Goal: Transaction & Acquisition: Purchase product/service

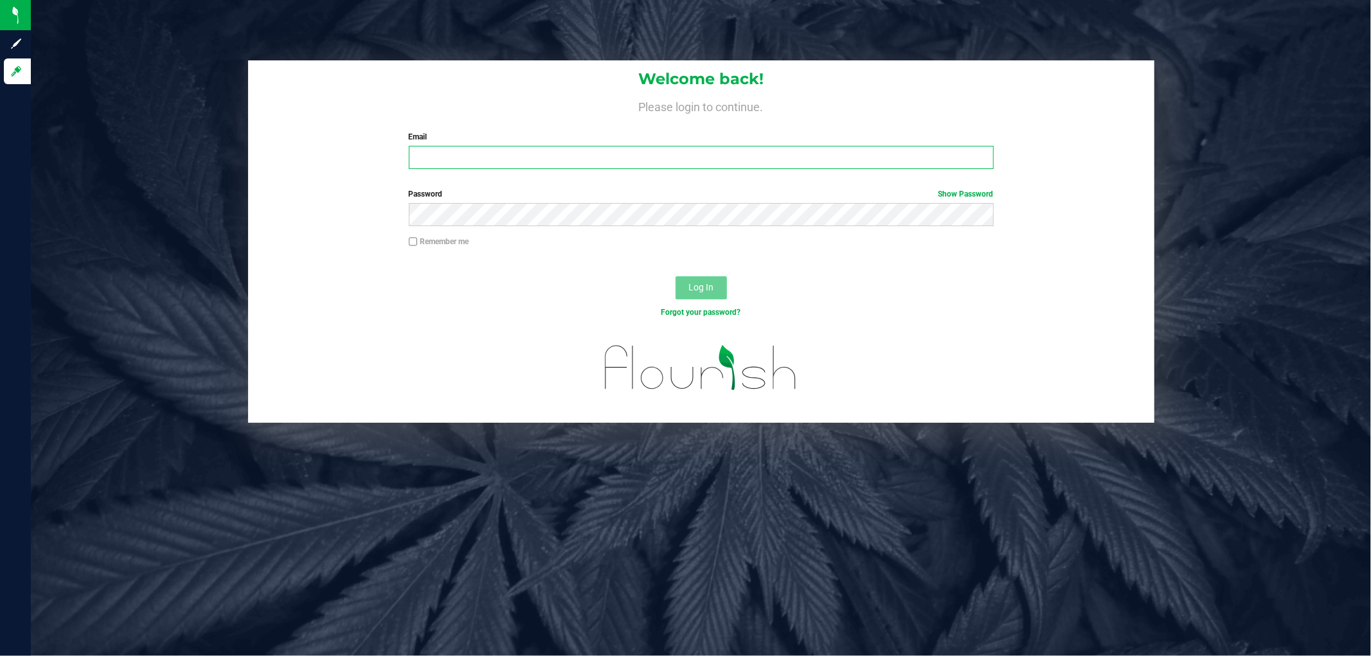
type input "[EMAIL_ADDRESS][DOMAIN_NAME]"
click at [689, 287] on span "Log In" at bounding box center [700, 287] width 25 height 10
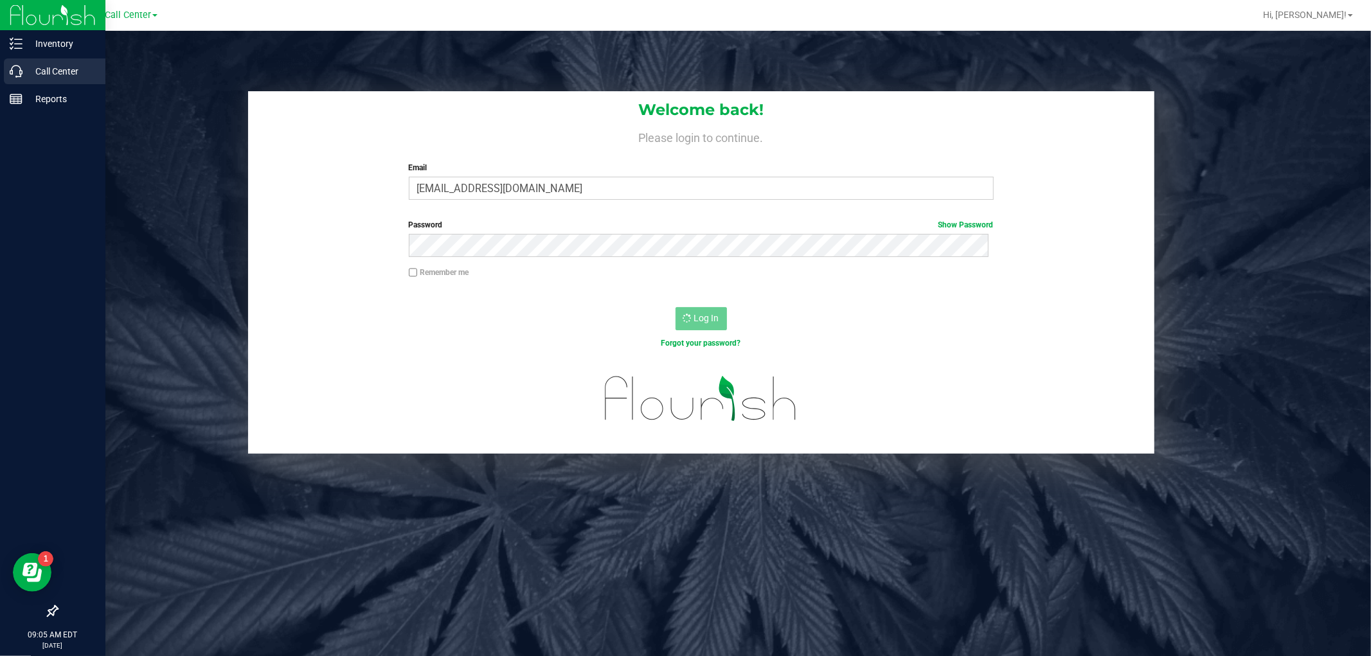
click at [30, 68] on p "Call Center" at bounding box center [60, 71] width 77 height 15
click at [23, 67] on p "Call Center" at bounding box center [60, 71] width 77 height 15
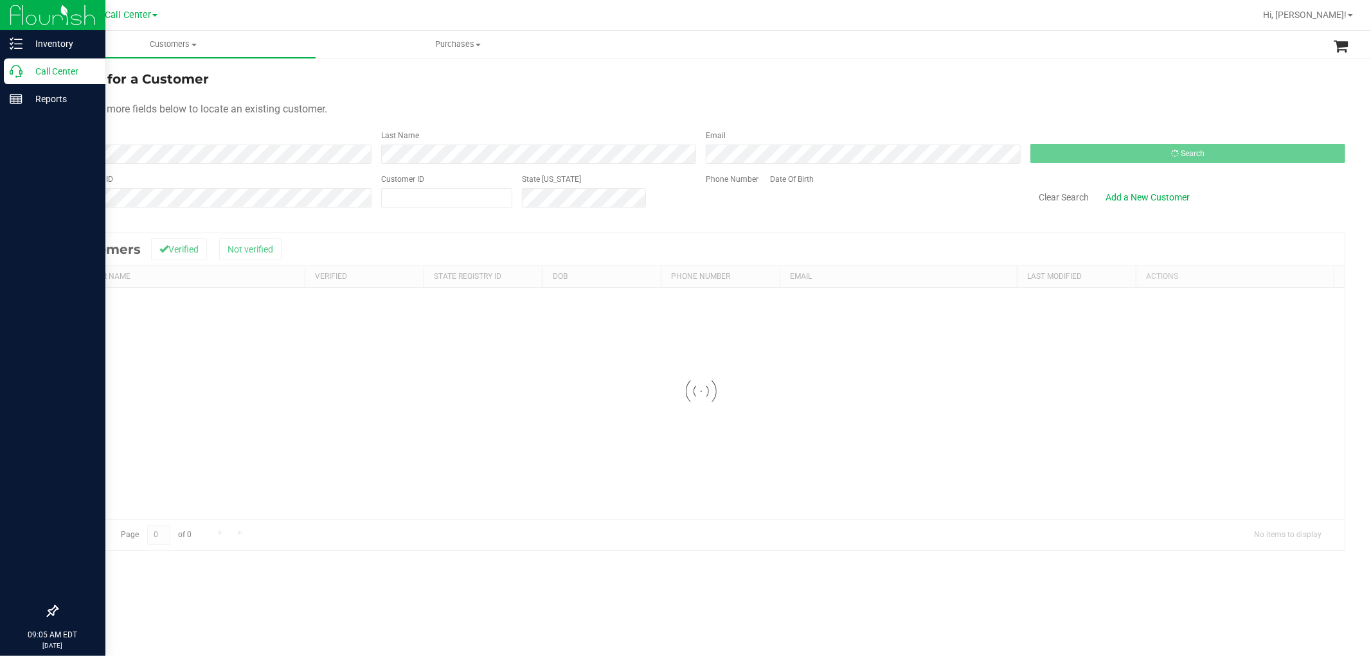
click at [30, 69] on p "Call Center" at bounding box center [60, 71] width 77 height 15
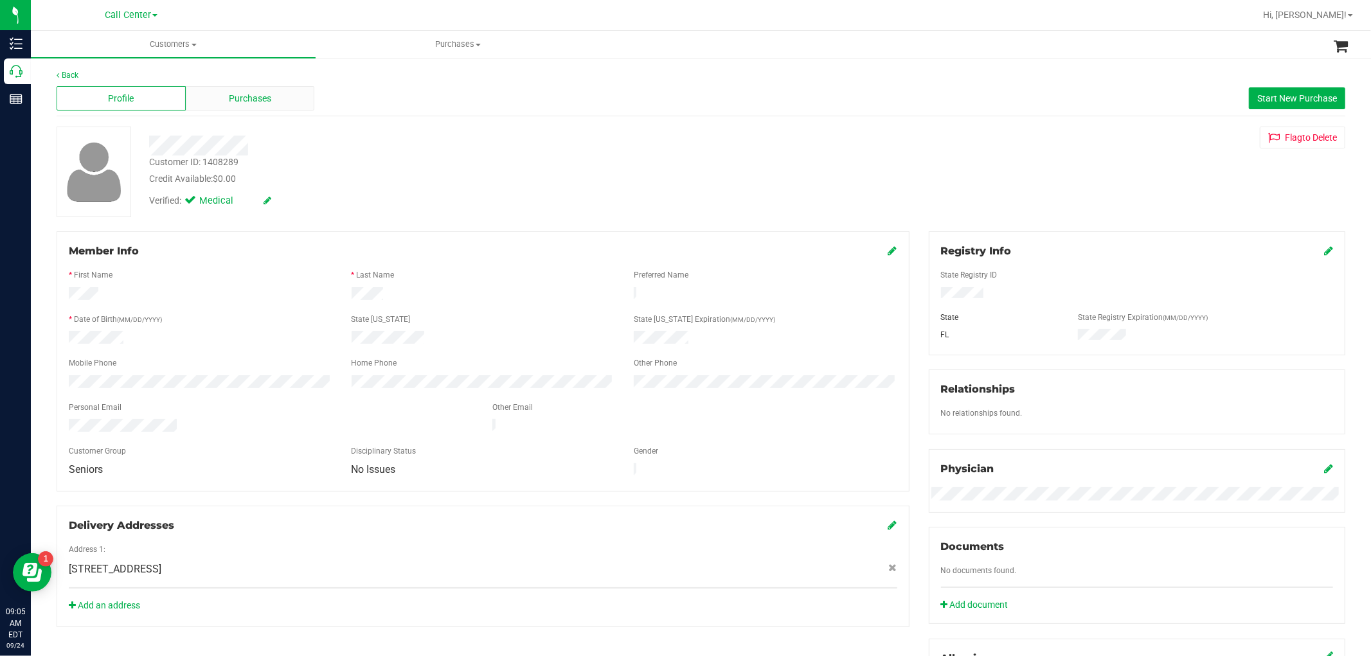
click at [287, 103] on div "Purchases" at bounding box center [250, 98] width 129 height 24
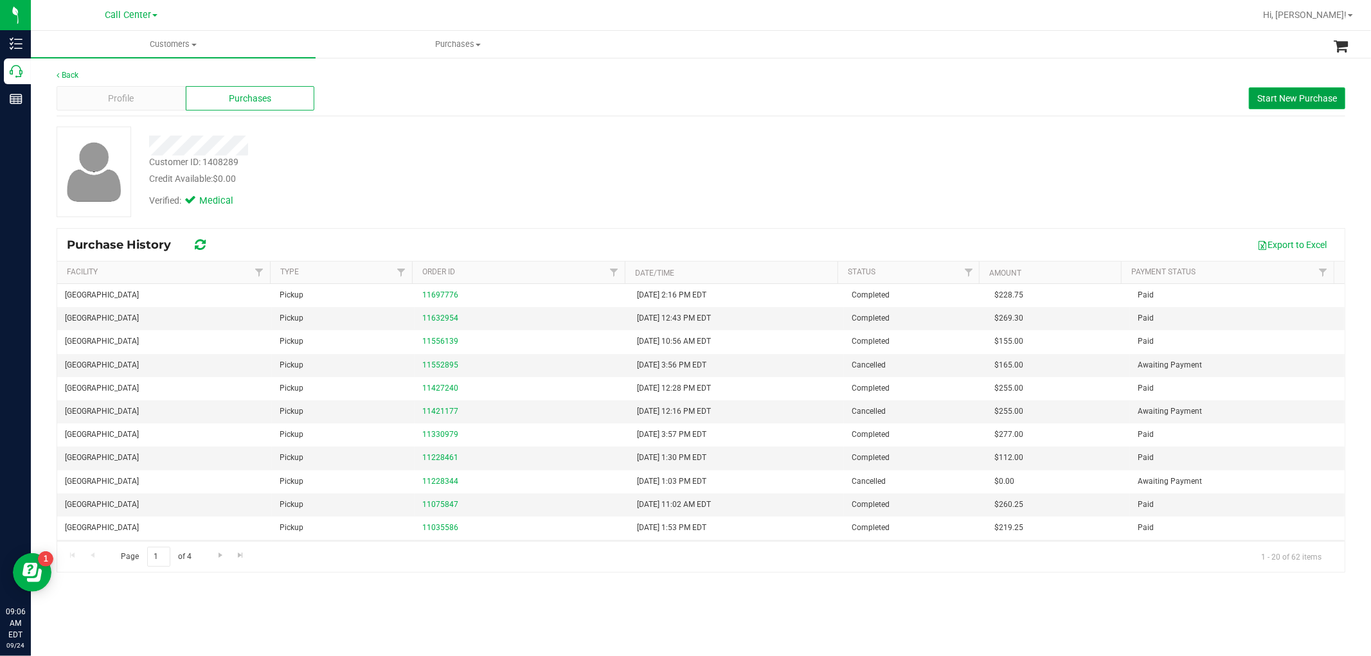
click at [1300, 93] on span "Start New Purchase" at bounding box center [1297, 98] width 80 height 10
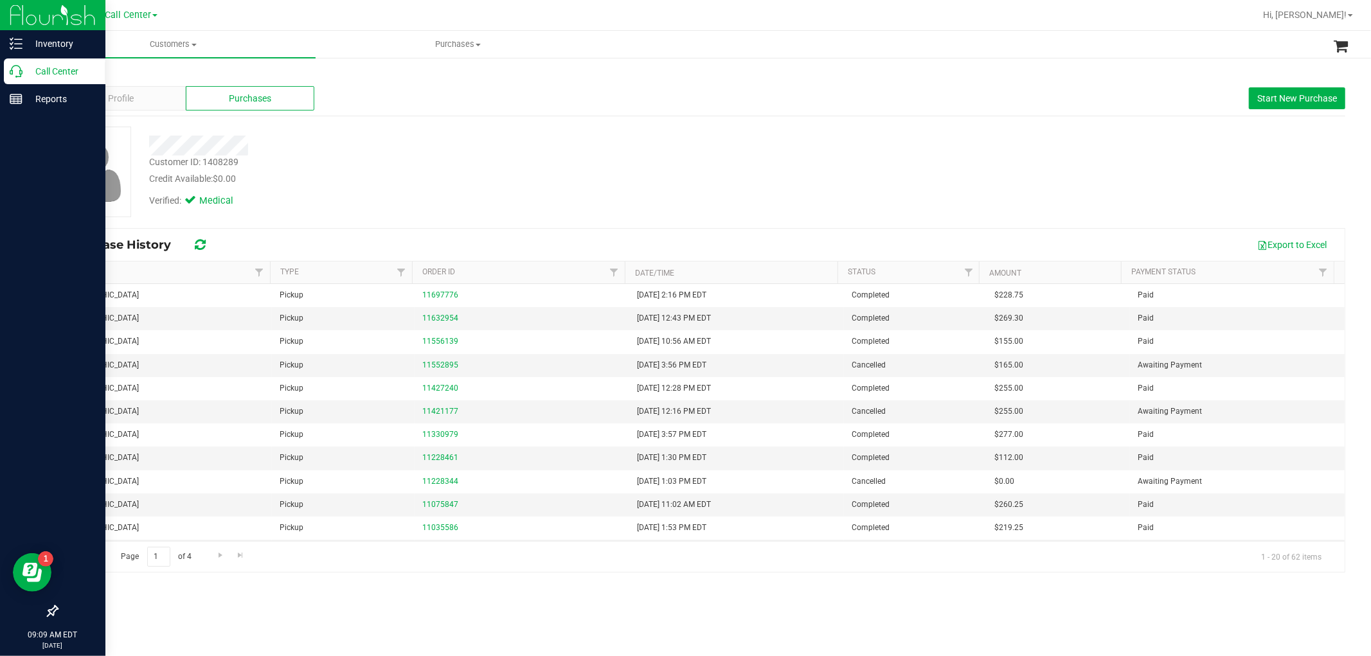
click at [11, 62] on div "Call Center" at bounding box center [55, 71] width 102 height 26
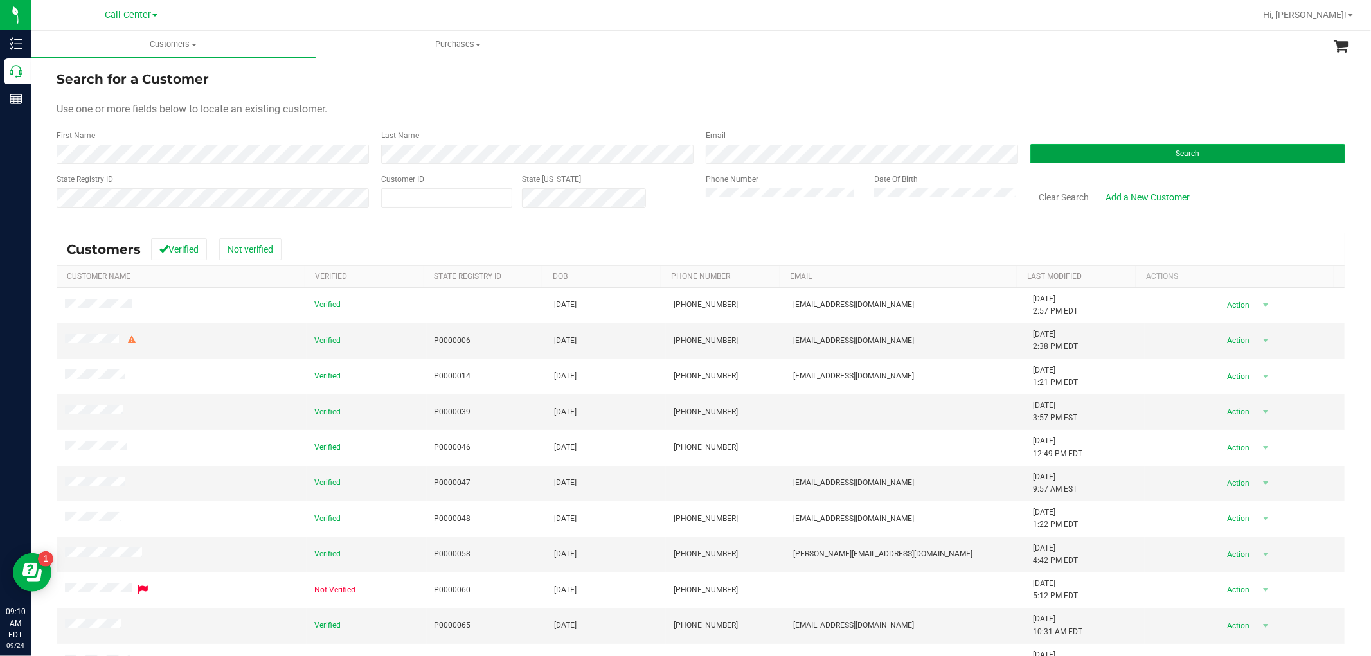
click at [1140, 154] on button "Search" at bounding box center [1187, 153] width 315 height 19
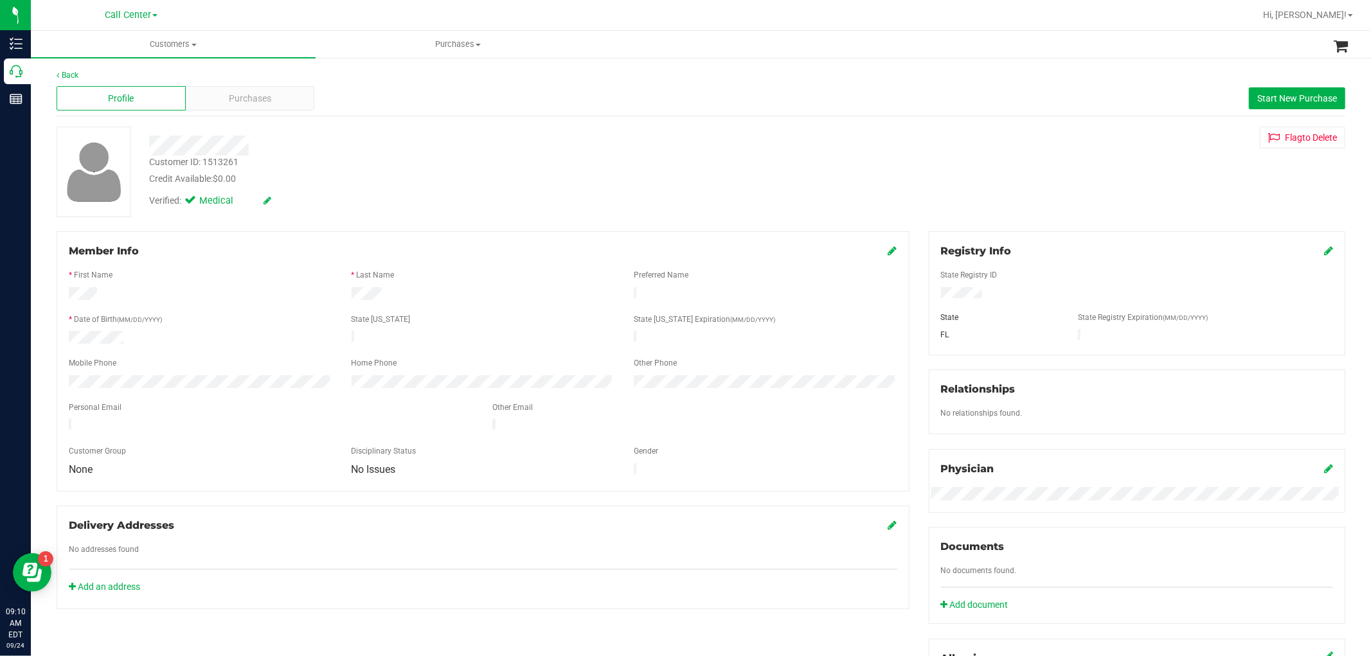
click at [152, 145] on div at bounding box center [466, 146] width 654 height 20
drag, startPoint x: 202, startPoint y: 424, endPoint x: 66, endPoint y: 420, distance: 135.7
click at [66, 420] on div at bounding box center [271, 427] width 424 height 16
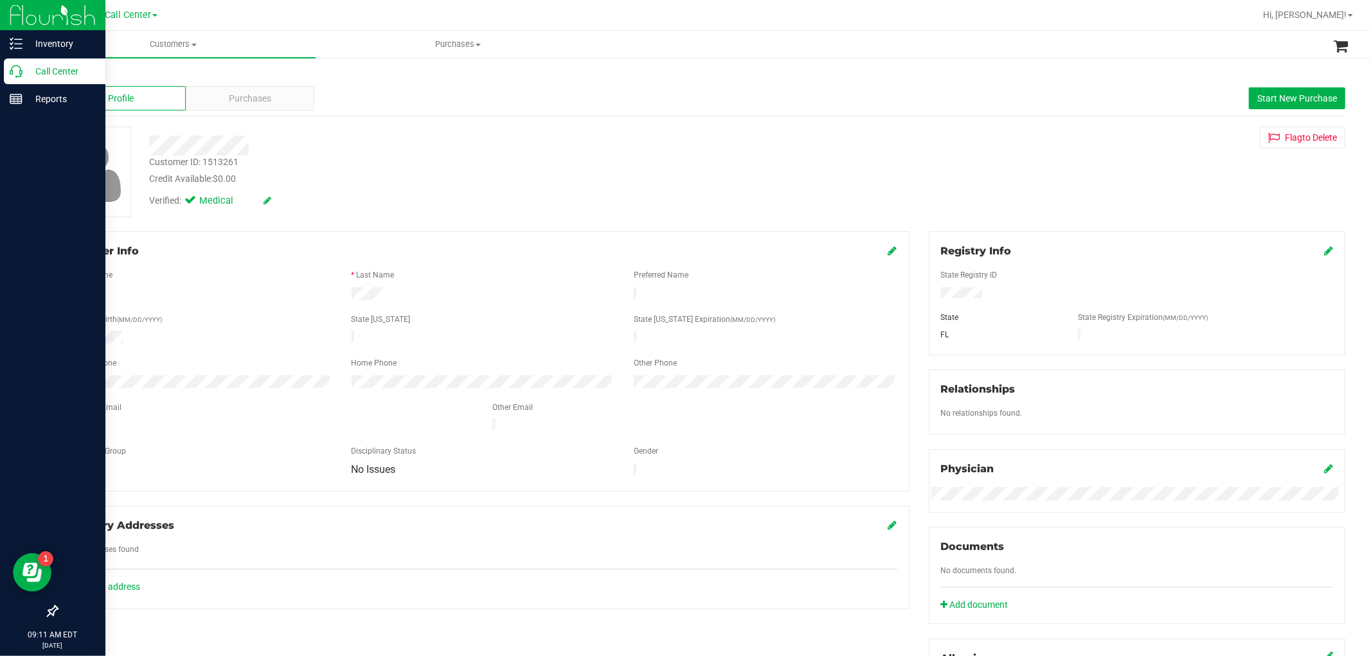
click at [18, 75] on icon at bounding box center [16, 71] width 13 height 13
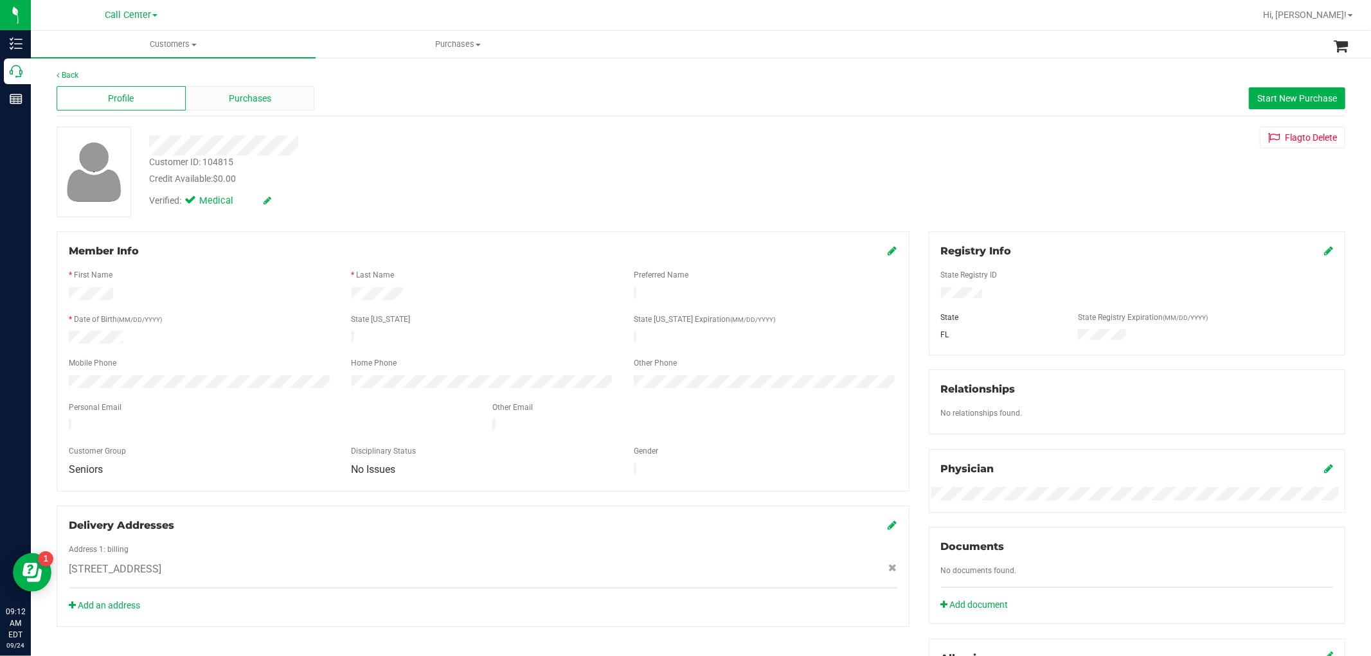
click at [293, 103] on div "Purchases" at bounding box center [250, 98] width 129 height 24
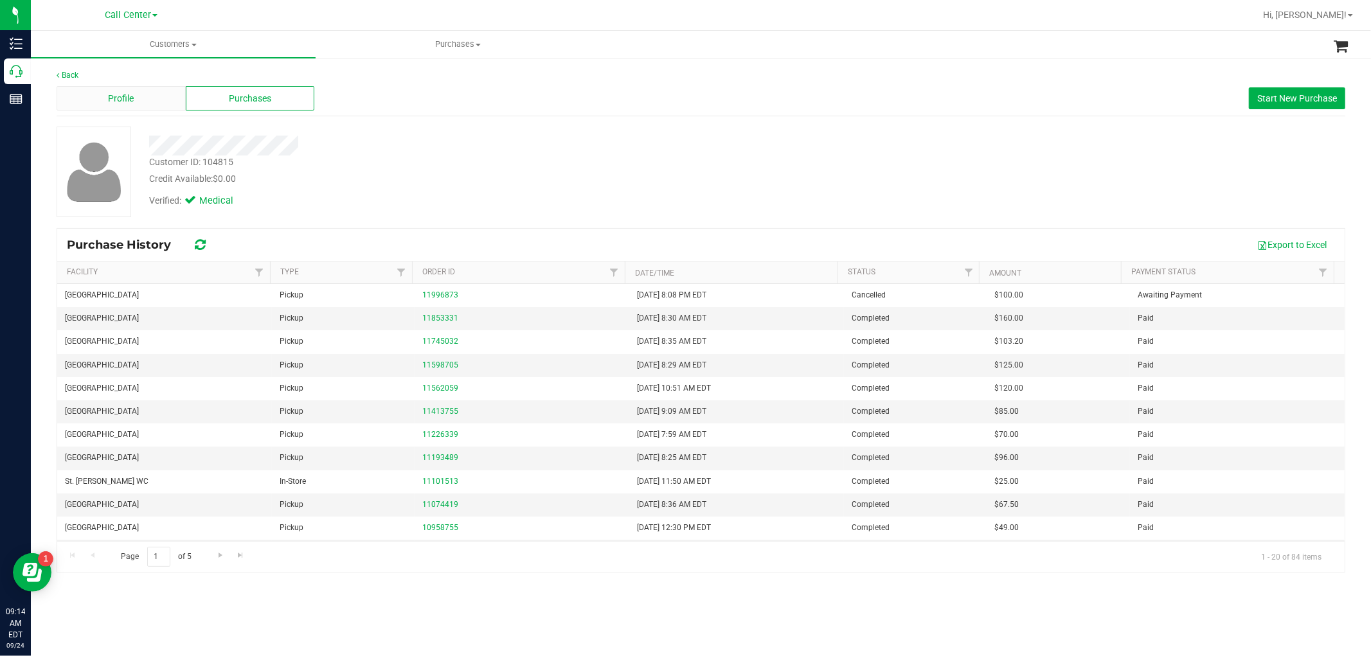
click at [106, 99] on div "Profile" at bounding box center [121, 98] width 129 height 24
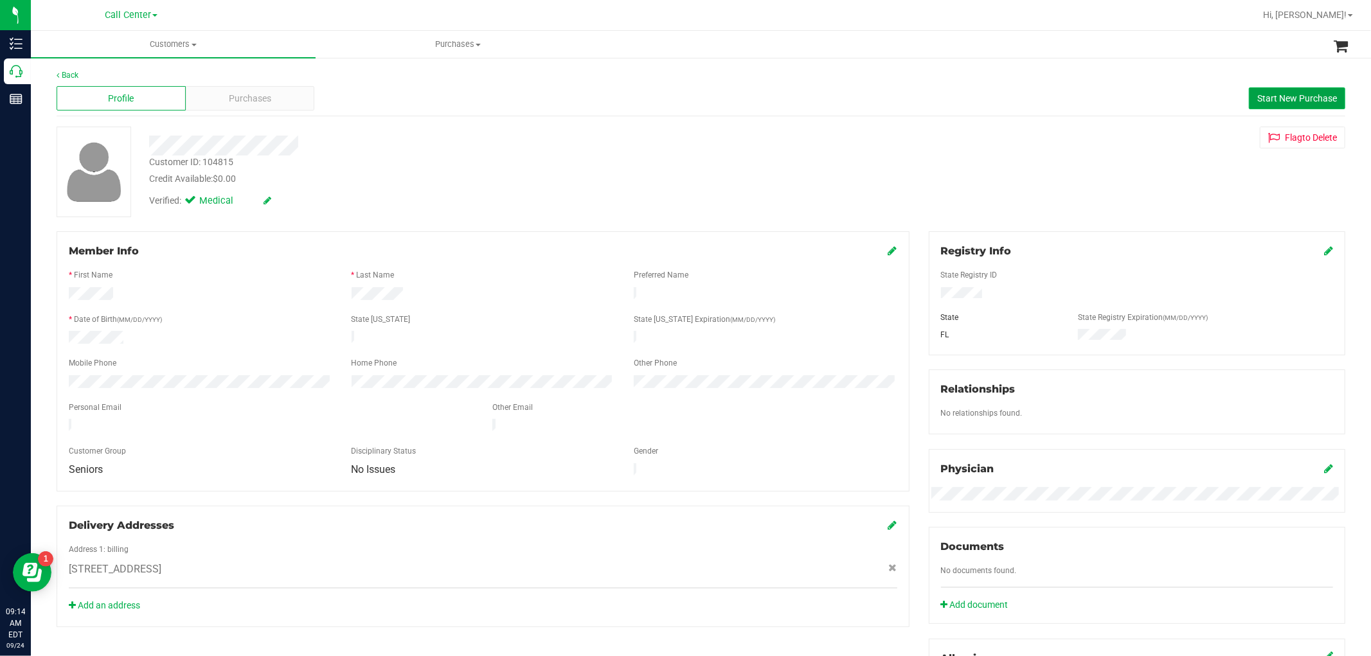
click at [1288, 94] on span "Start New Purchase" at bounding box center [1297, 98] width 80 height 10
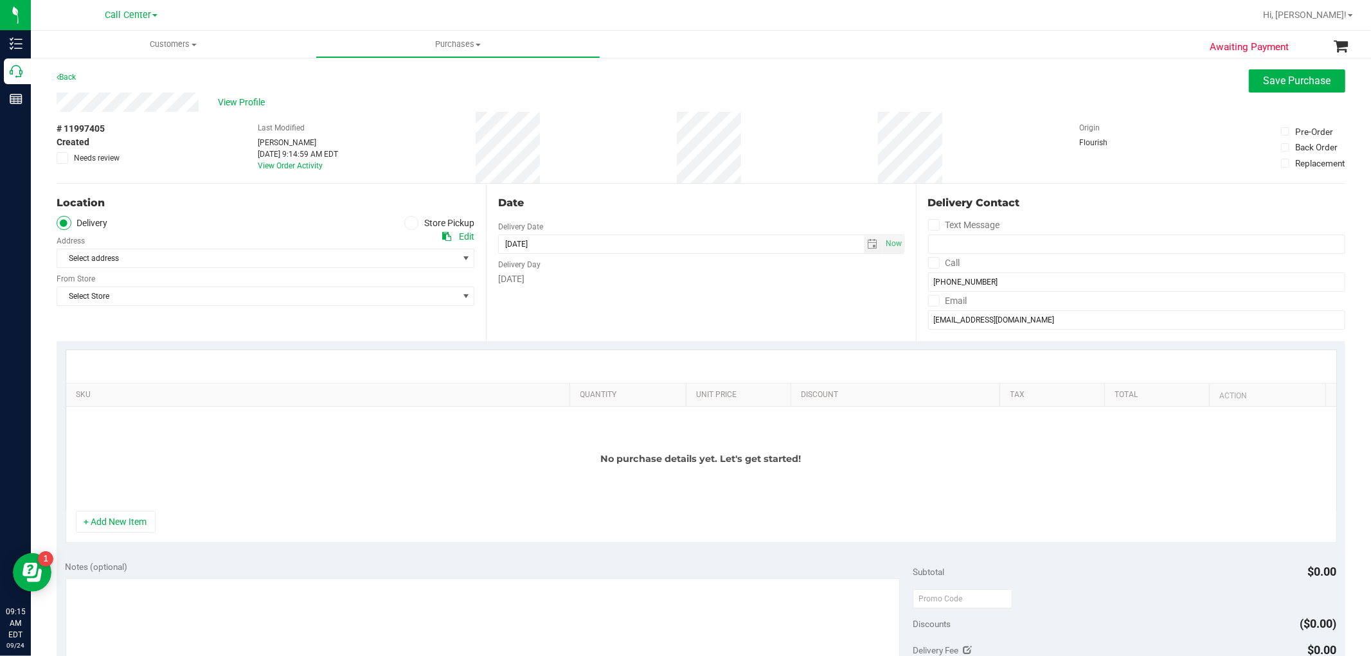
click at [414, 219] on span at bounding box center [411, 223] width 15 height 15
click at [0, 0] on input "Store Pickup" at bounding box center [0, 0] width 0 height 0
click at [402, 247] on div "Store" at bounding box center [266, 239] width 418 height 19
click at [399, 264] on span "Select Store" at bounding box center [257, 258] width 400 height 18
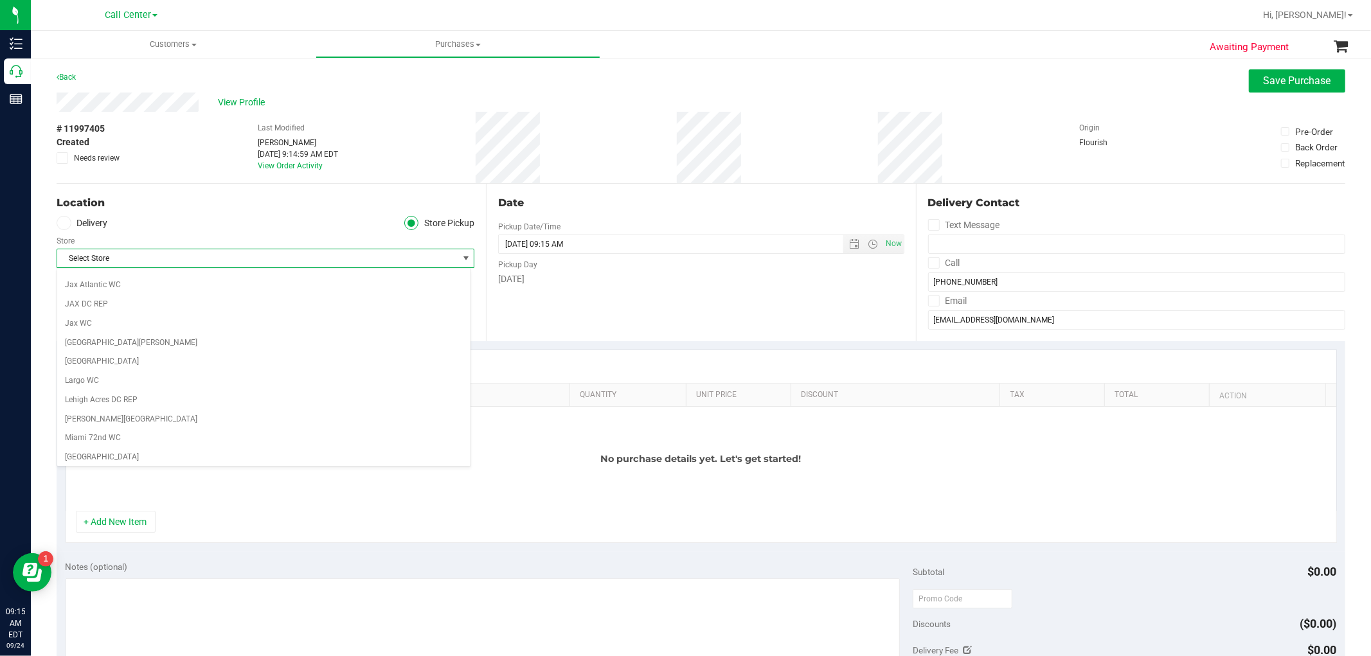
scroll to position [285, 0]
click at [69, 364] on li "[GEOGRAPHIC_DATA]" at bounding box center [263, 357] width 413 height 19
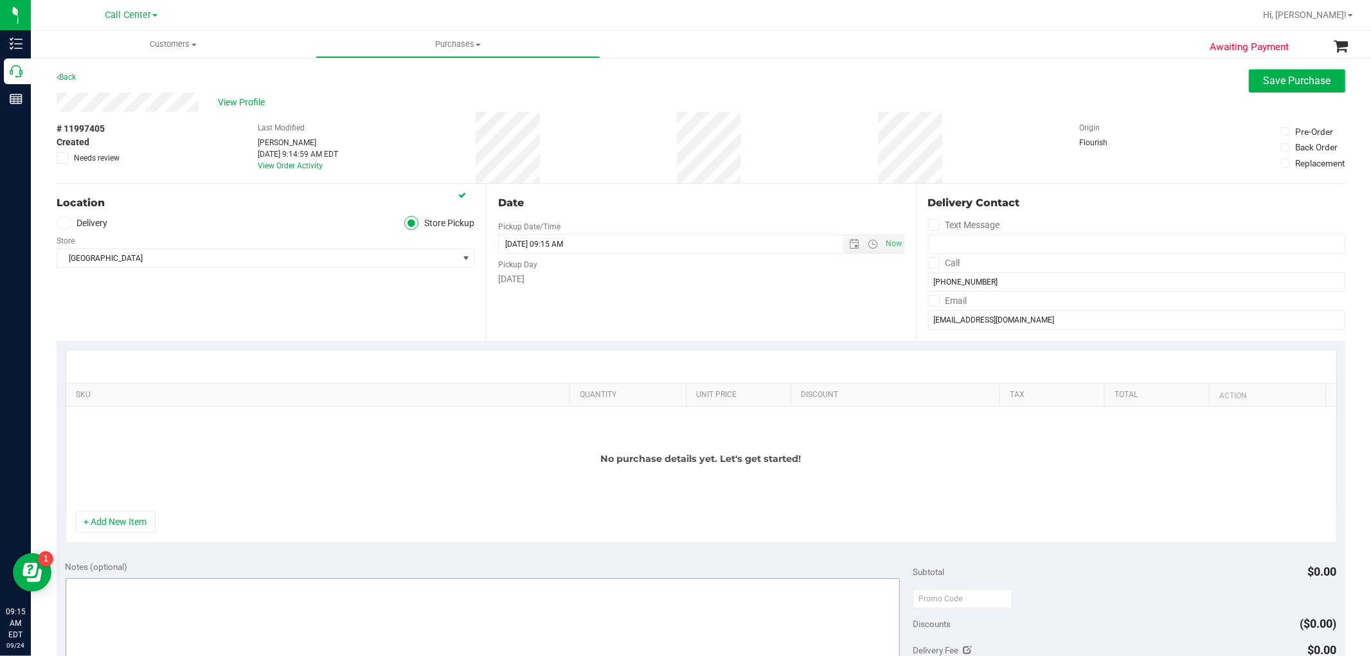
click at [103, 518] on button "+ Add New Item" at bounding box center [116, 522] width 80 height 22
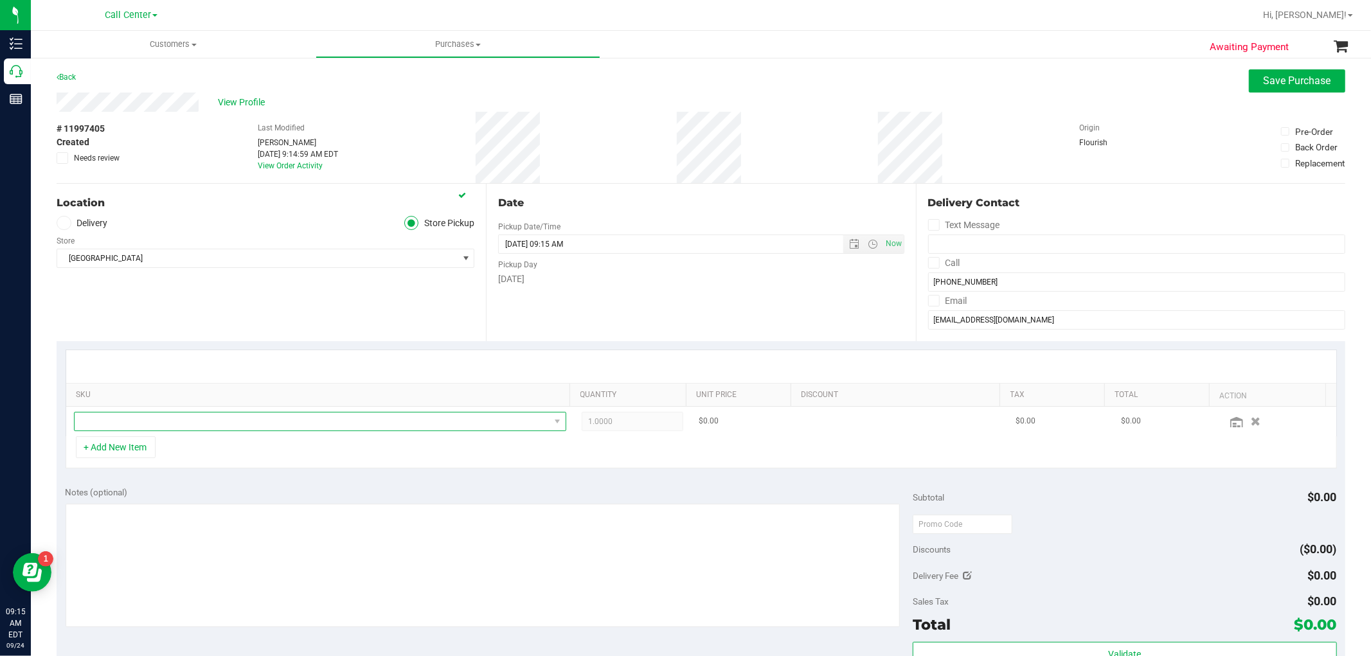
click at [172, 431] on span "NO DATA FOUND" at bounding box center [312, 422] width 475 height 18
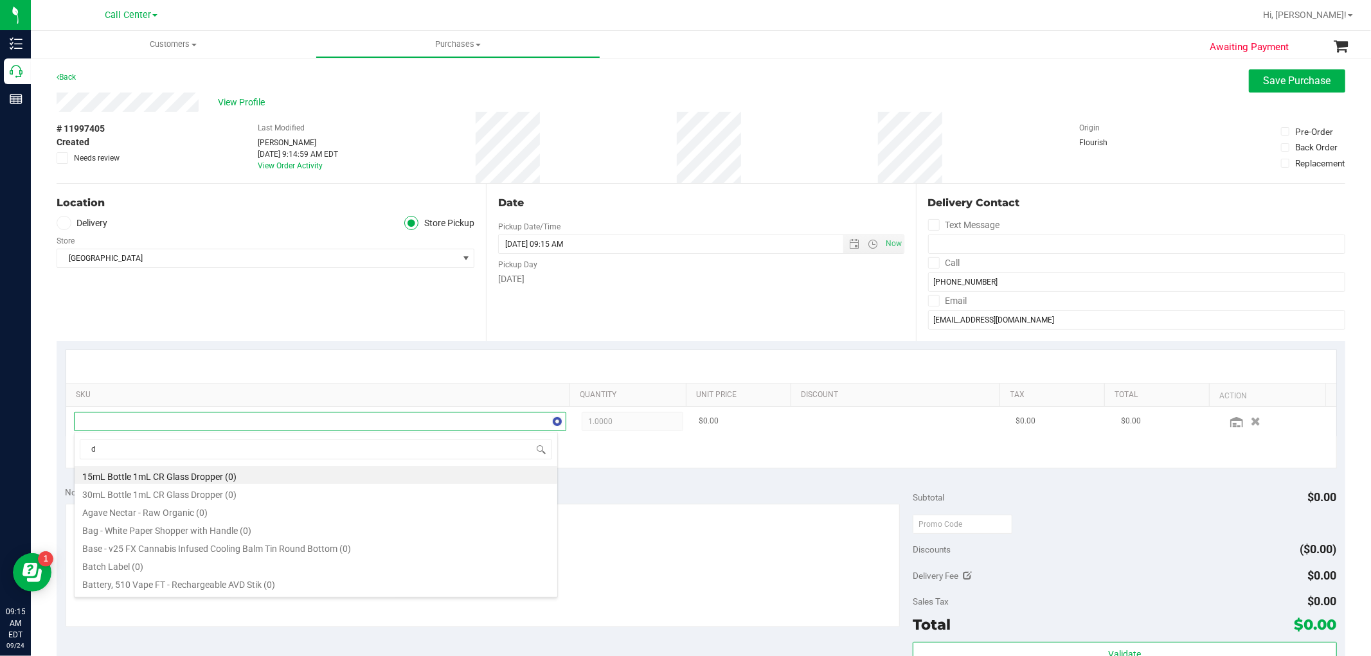
scroll to position [19, 480]
type input "dark"
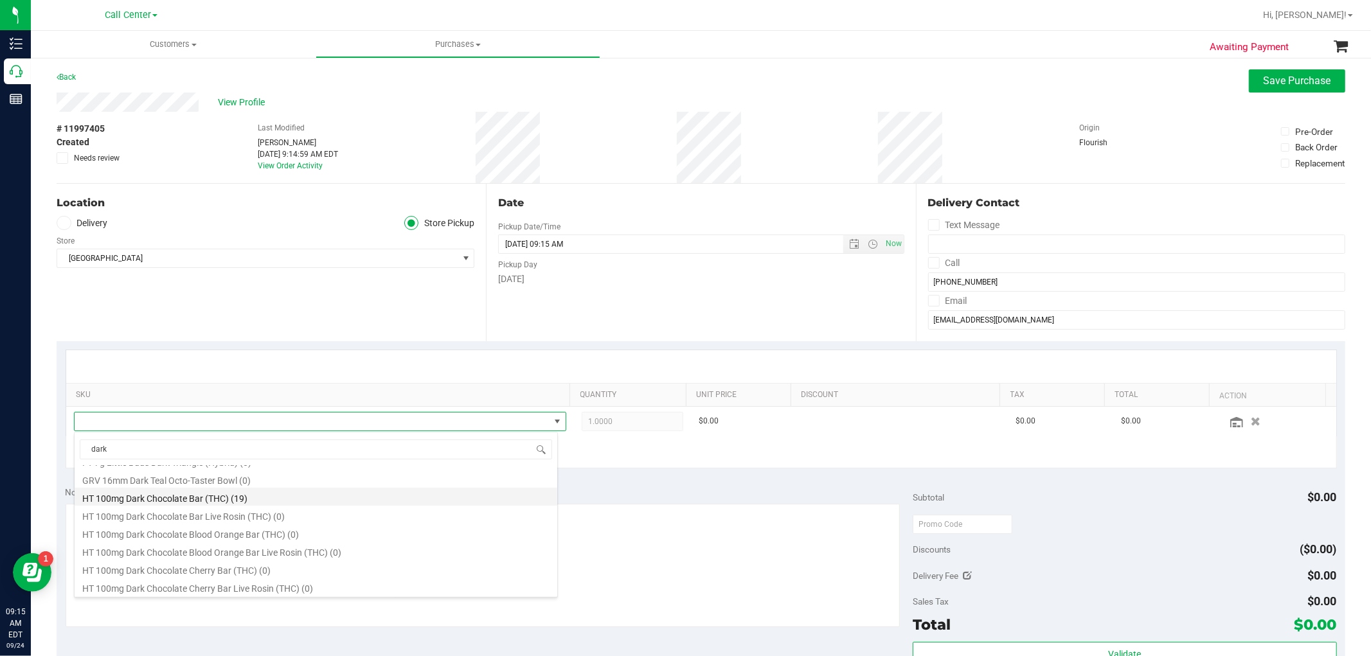
click at [233, 498] on li "HT 100mg Dark Chocolate Bar (THC) (19)" at bounding box center [316, 497] width 483 height 18
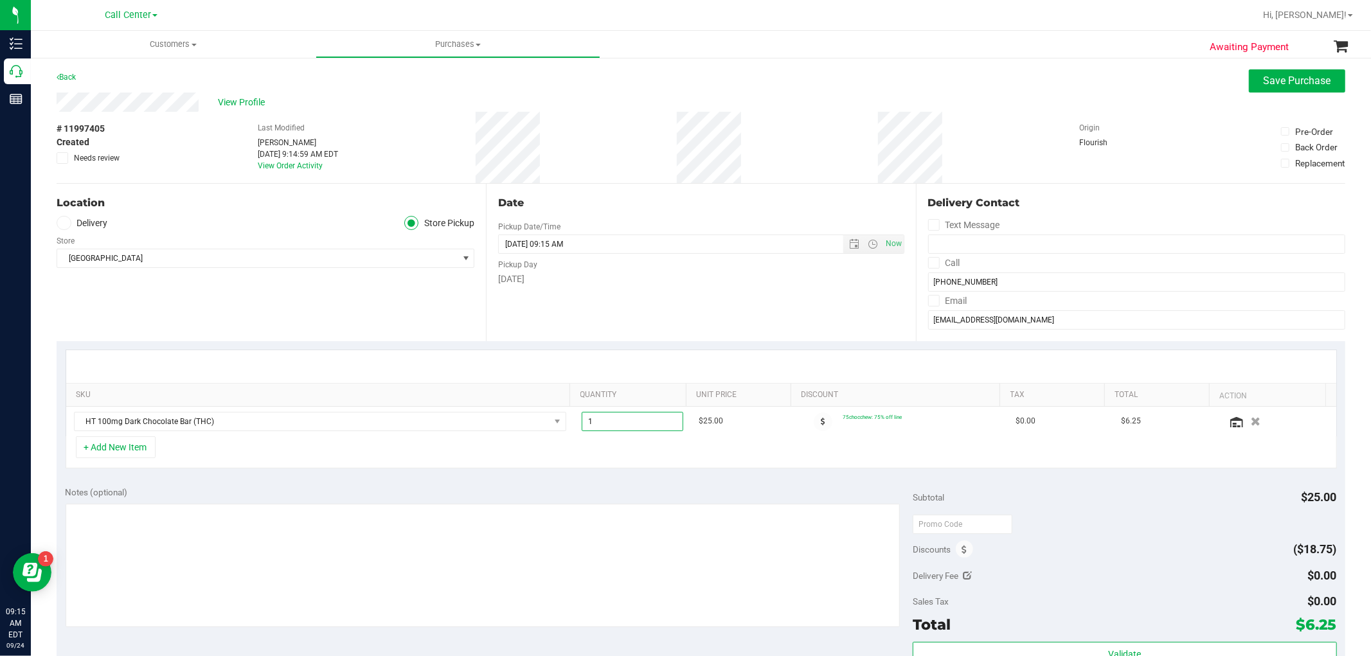
click at [637, 429] on span "1.00 1" at bounding box center [633, 421] width 102 height 19
click at [637, 429] on input "1" at bounding box center [632, 422] width 100 height 18
type input "16"
type input "16.00"
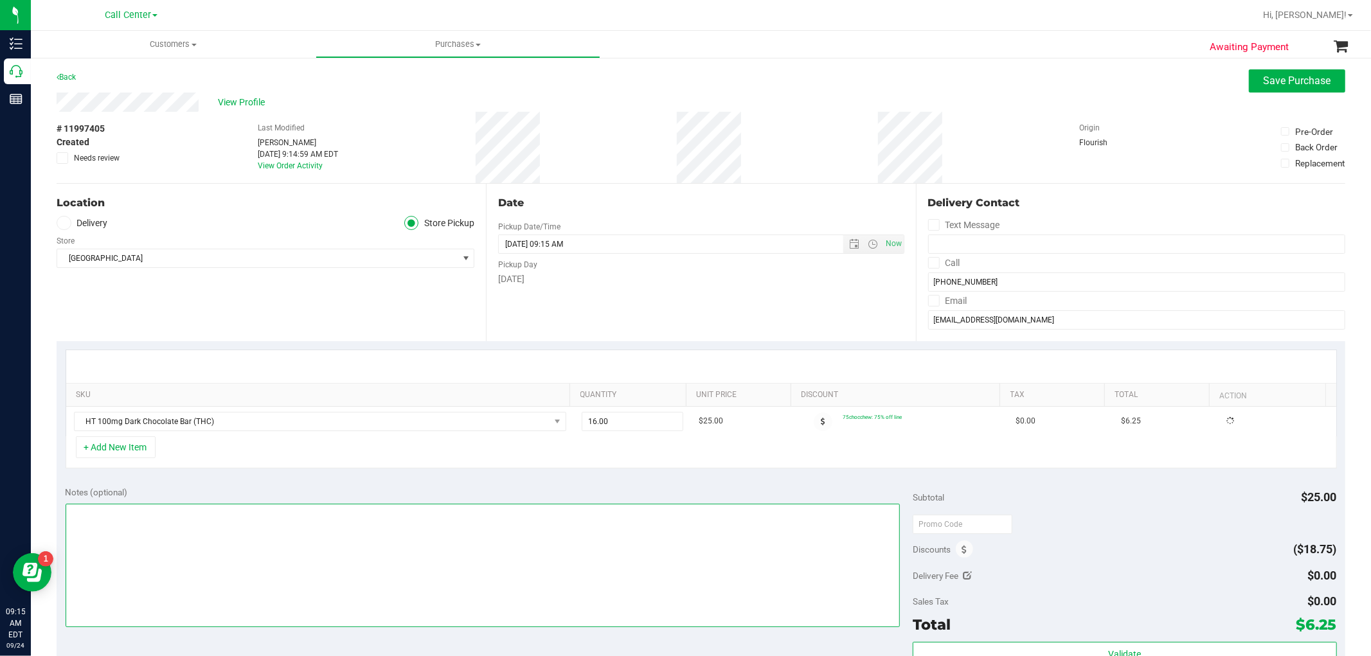
click at [577, 553] on textarea at bounding box center [483, 565] width 835 height 123
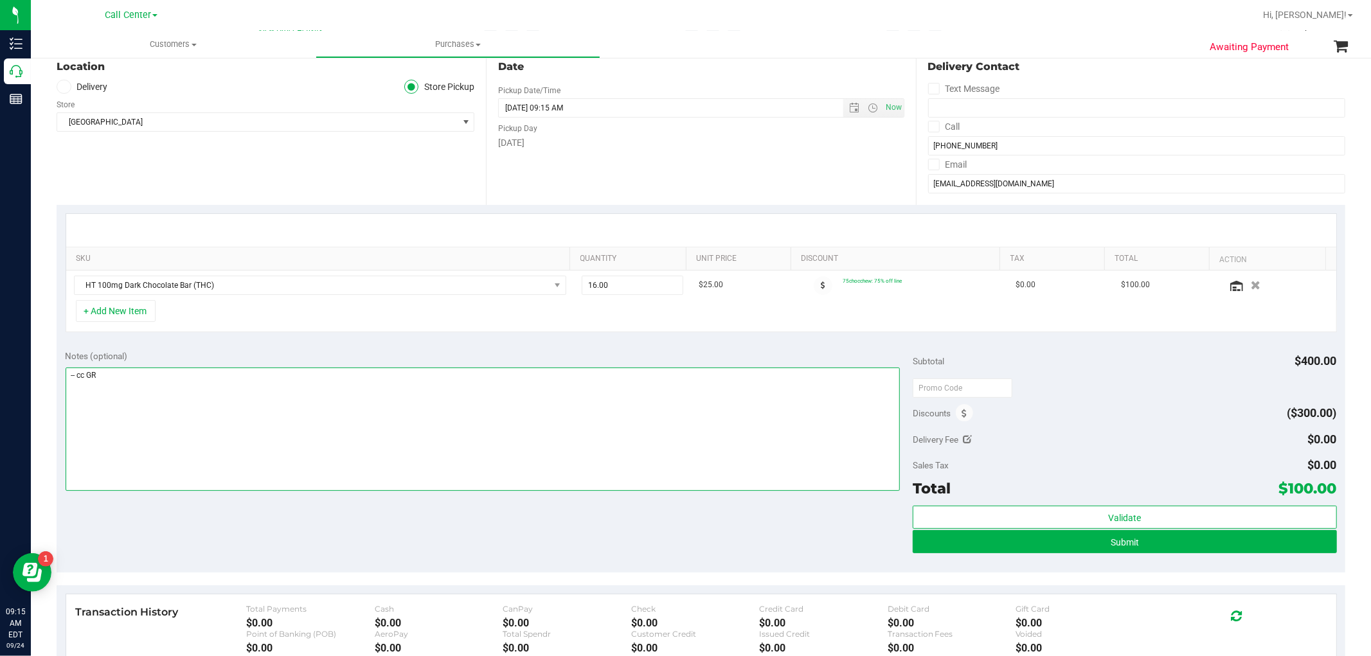
scroll to position [143, 0]
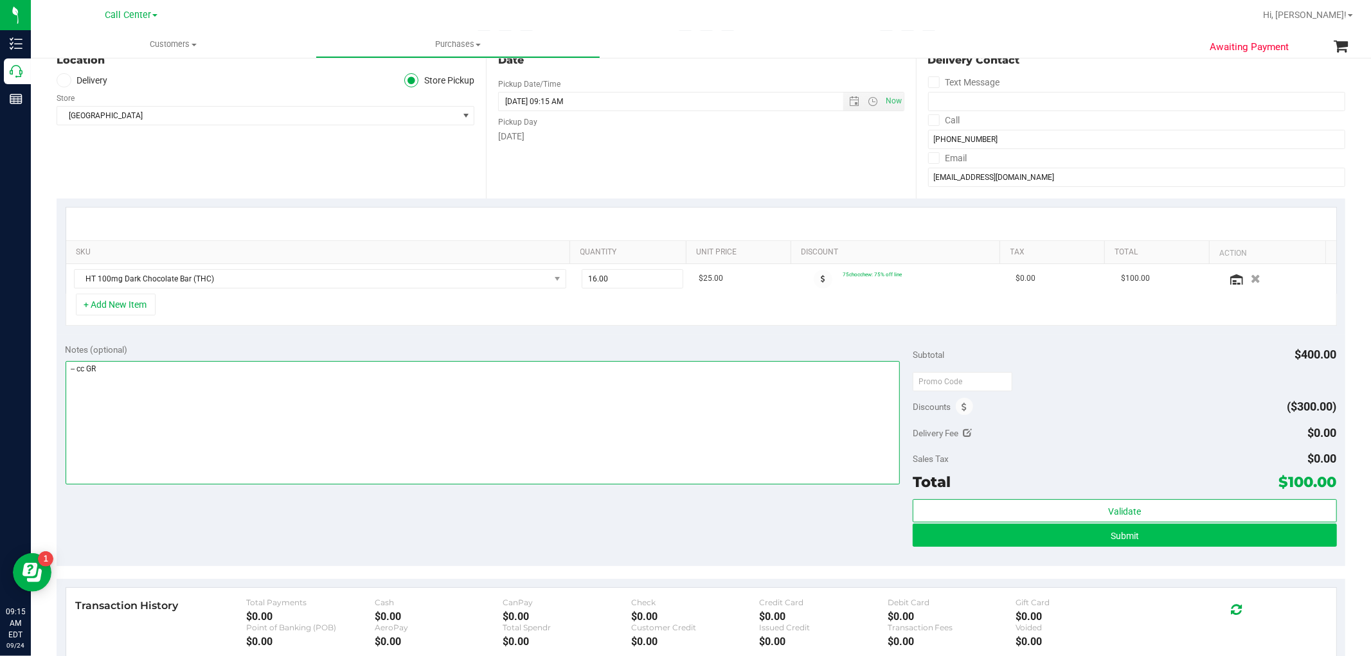
type textarea "-- cc GR"
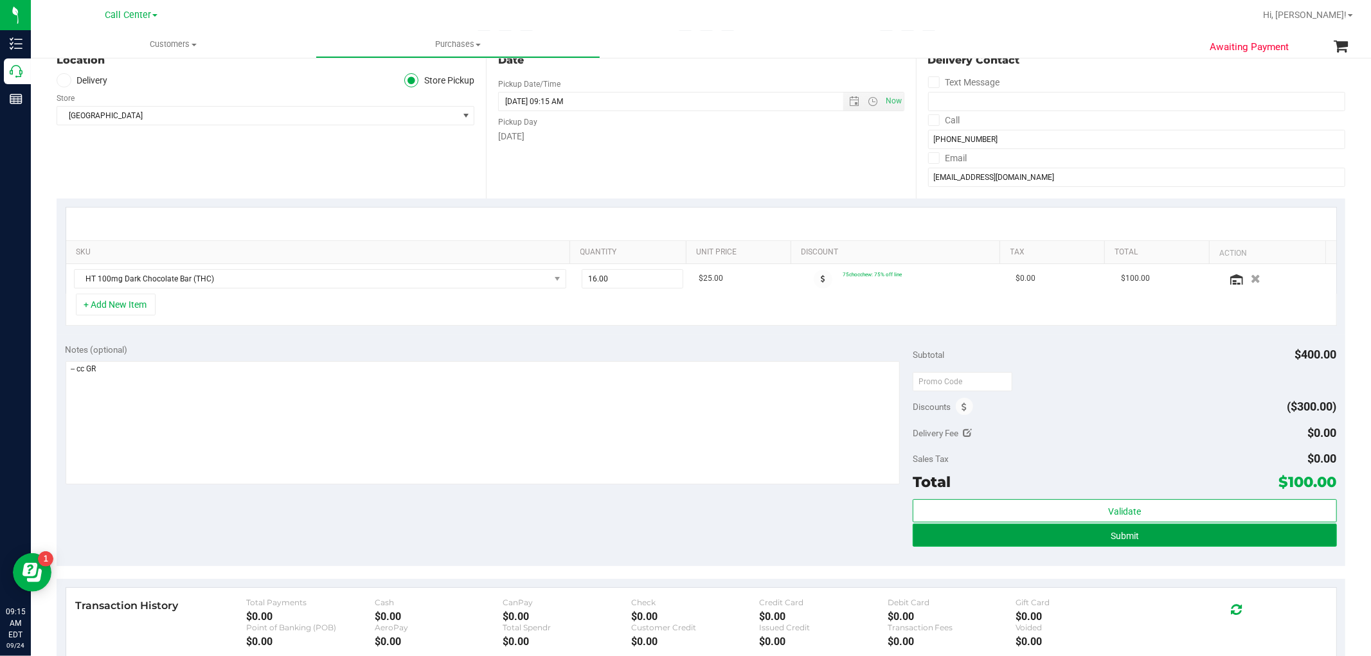
click at [1069, 542] on button "Submit" at bounding box center [1125, 535] width 424 height 23
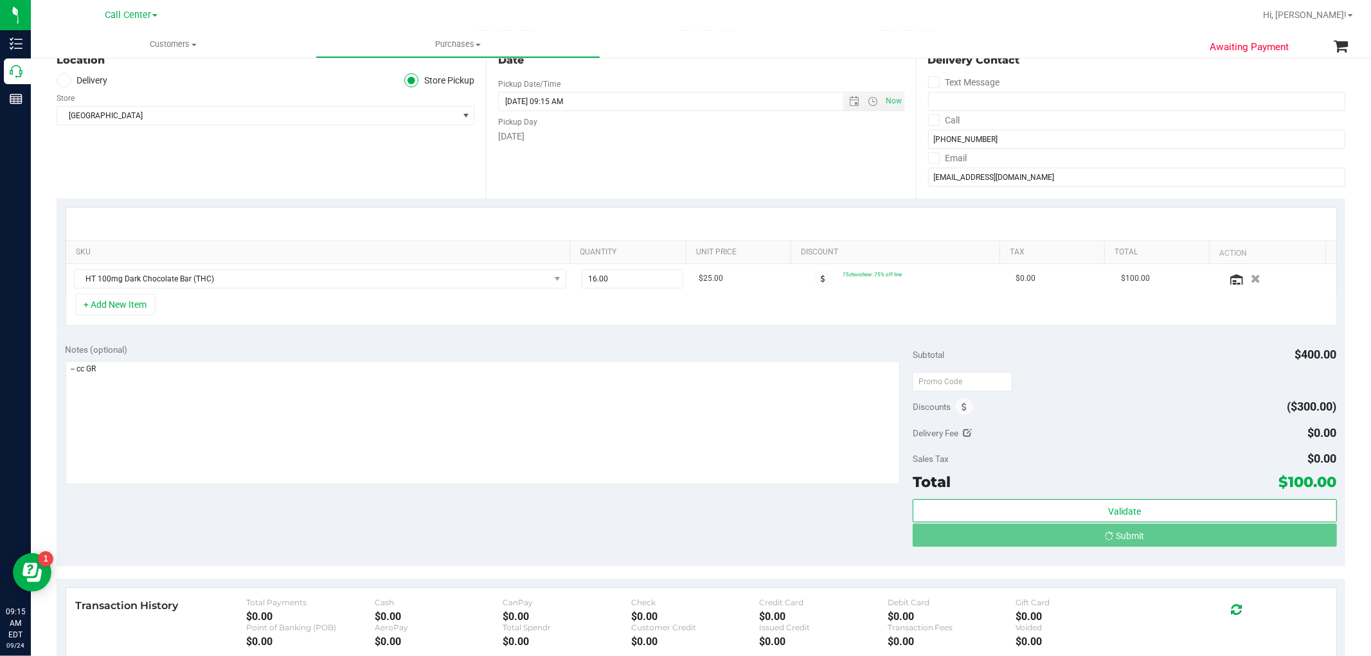
scroll to position [0, 0]
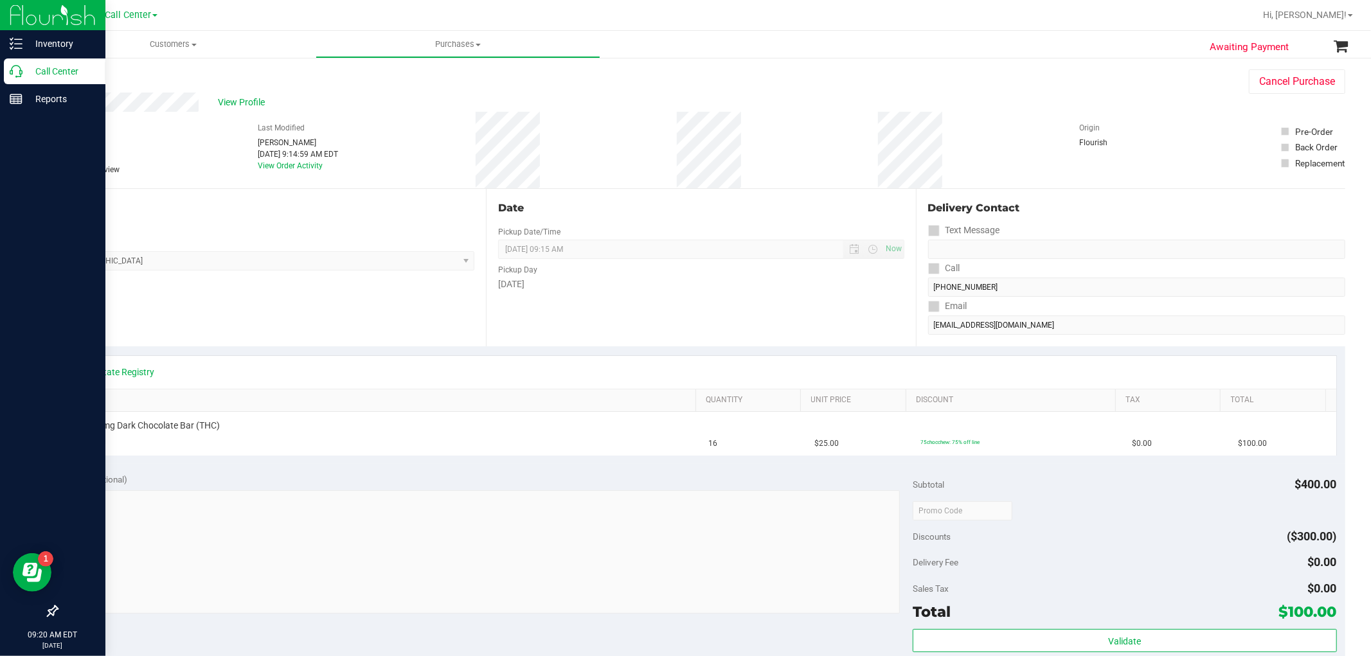
click at [8, 59] on div "Call Center" at bounding box center [55, 71] width 102 height 26
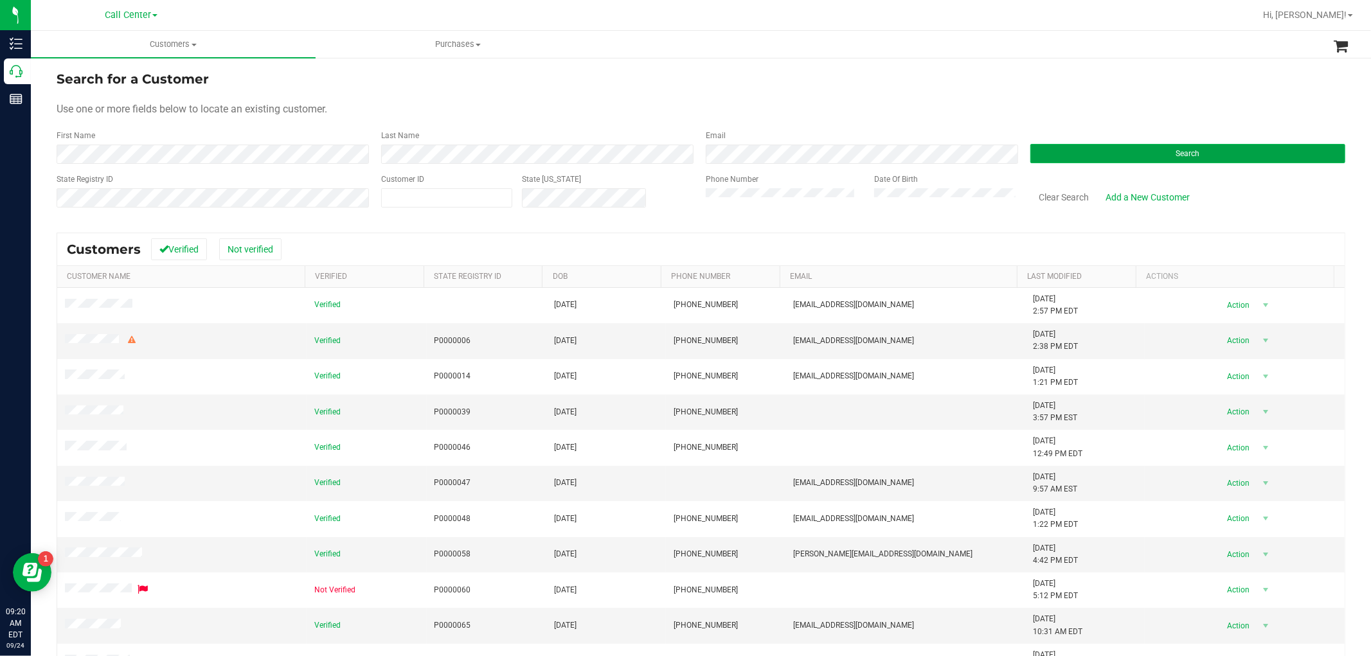
click at [1103, 150] on button "Search" at bounding box center [1187, 153] width 315 height 19
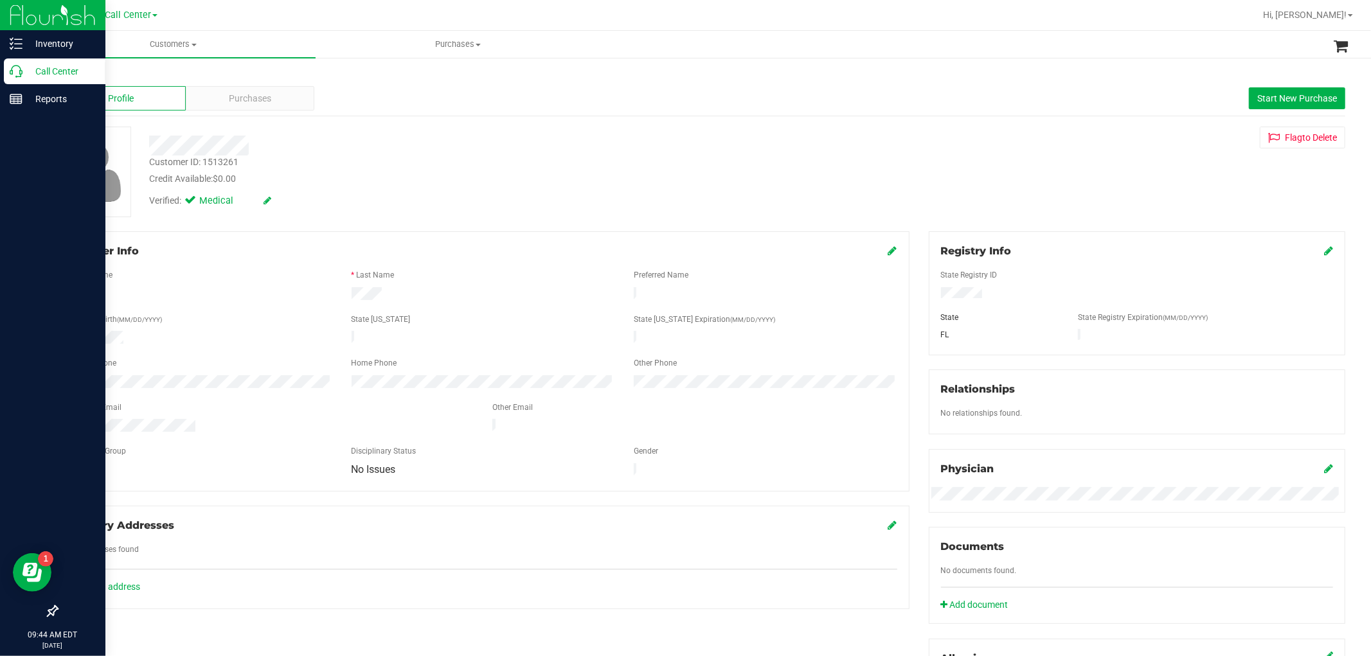
click at [21, 75] on icon at bounding box center [16, 71] width 13 height 13
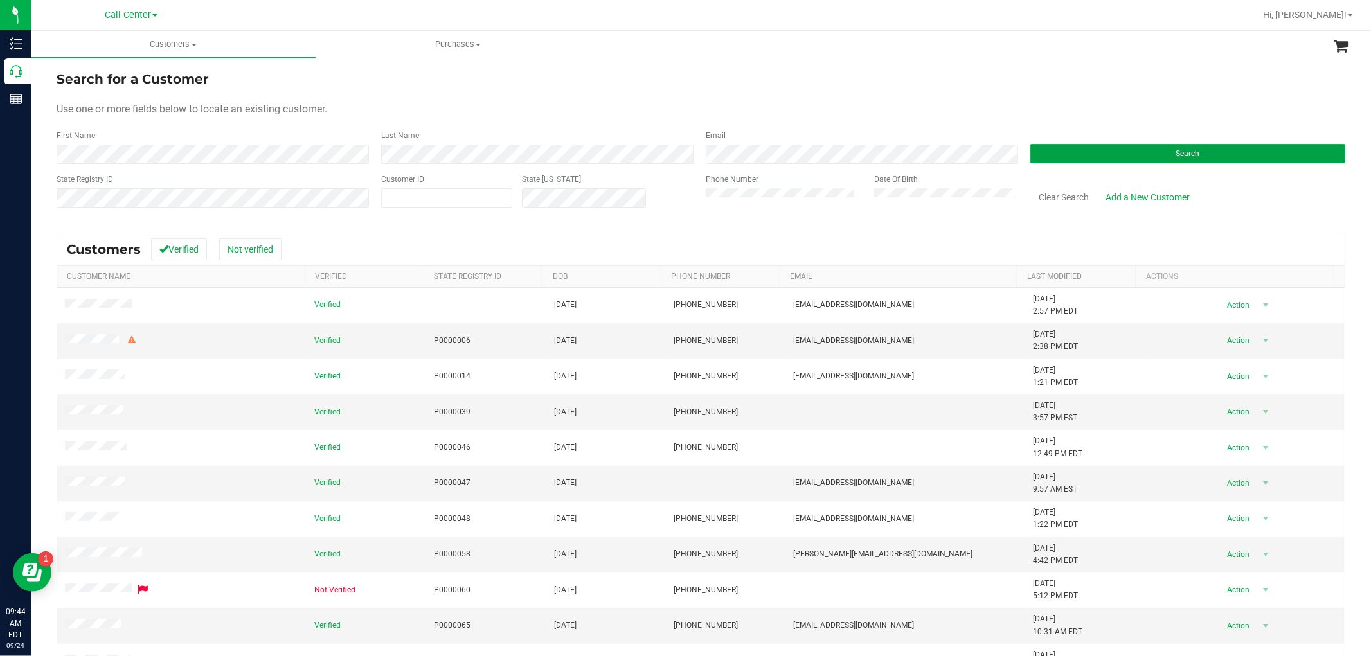
click at [1256, 152] on button "Search" at bounding box center [1187, 153] width 315 height 19
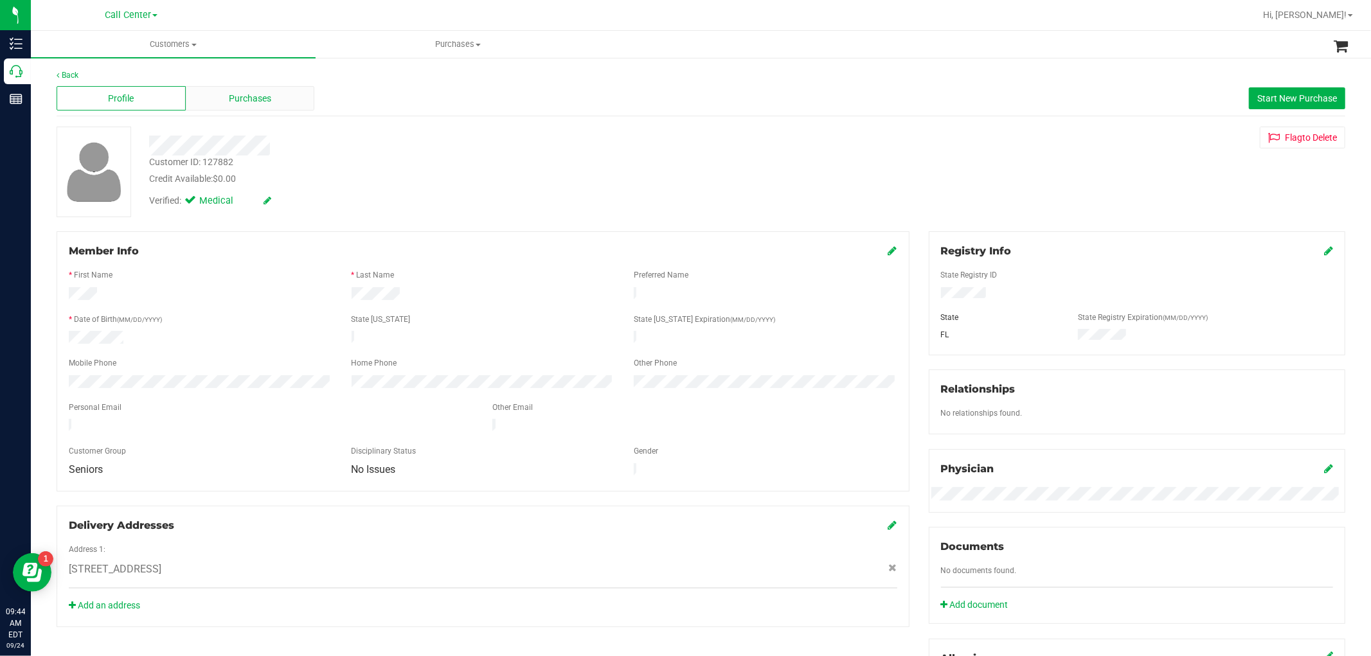
click at [285, 99] on div "Purchases" at bounding box center [250, 98] width 129 height 24
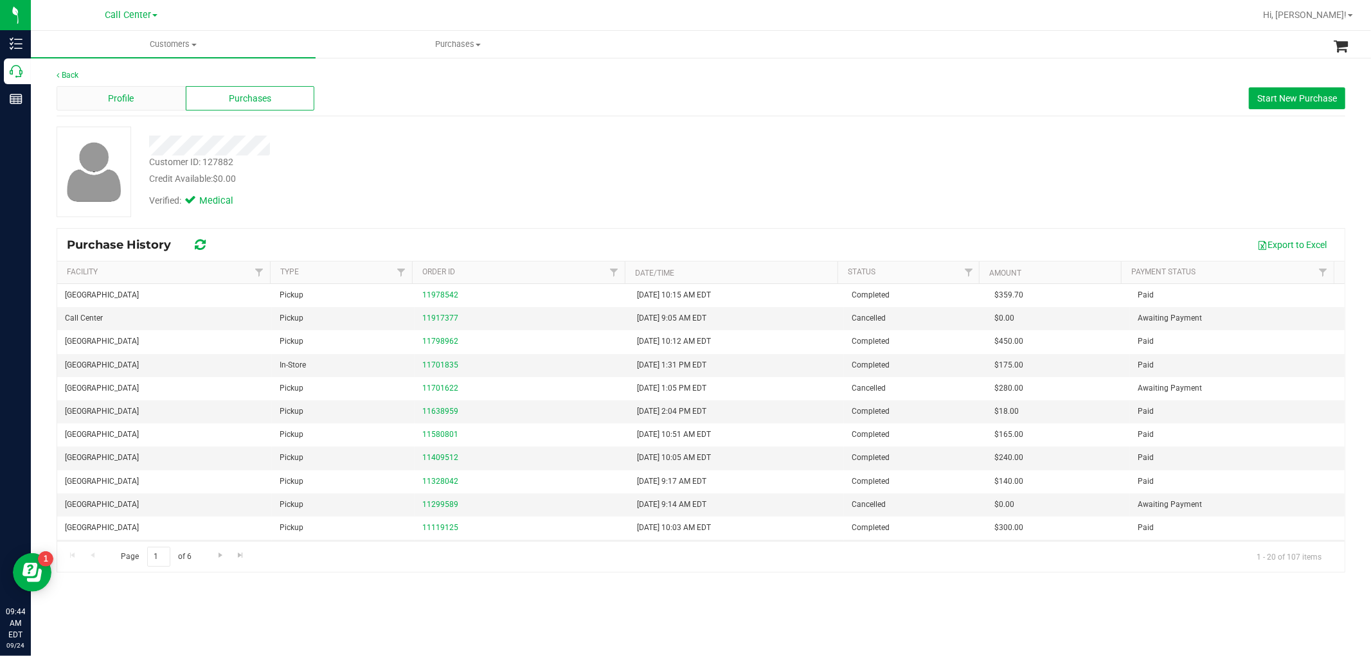
click at [121, 94] on span "Profile" at bounding box center [121, 98] width 26 height 13
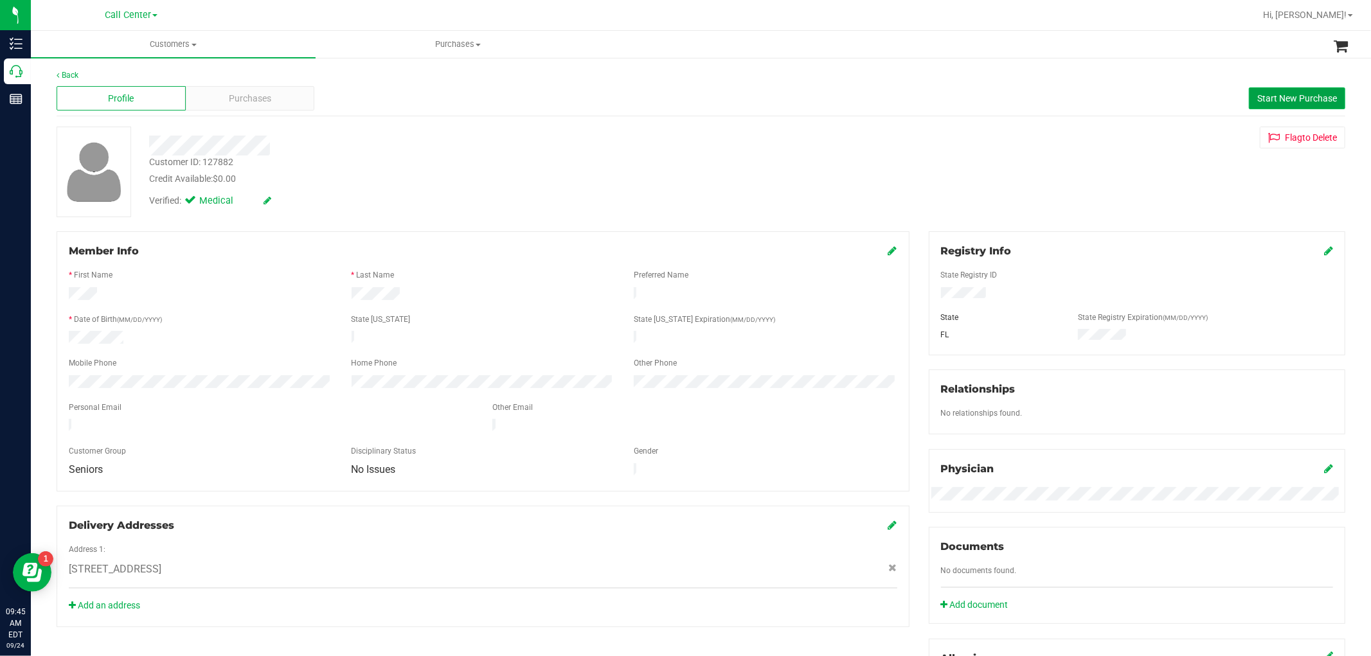
click at [1278, 93] on span "Start New Purchase" at bounding box center [1297, 98] width 80 height 10
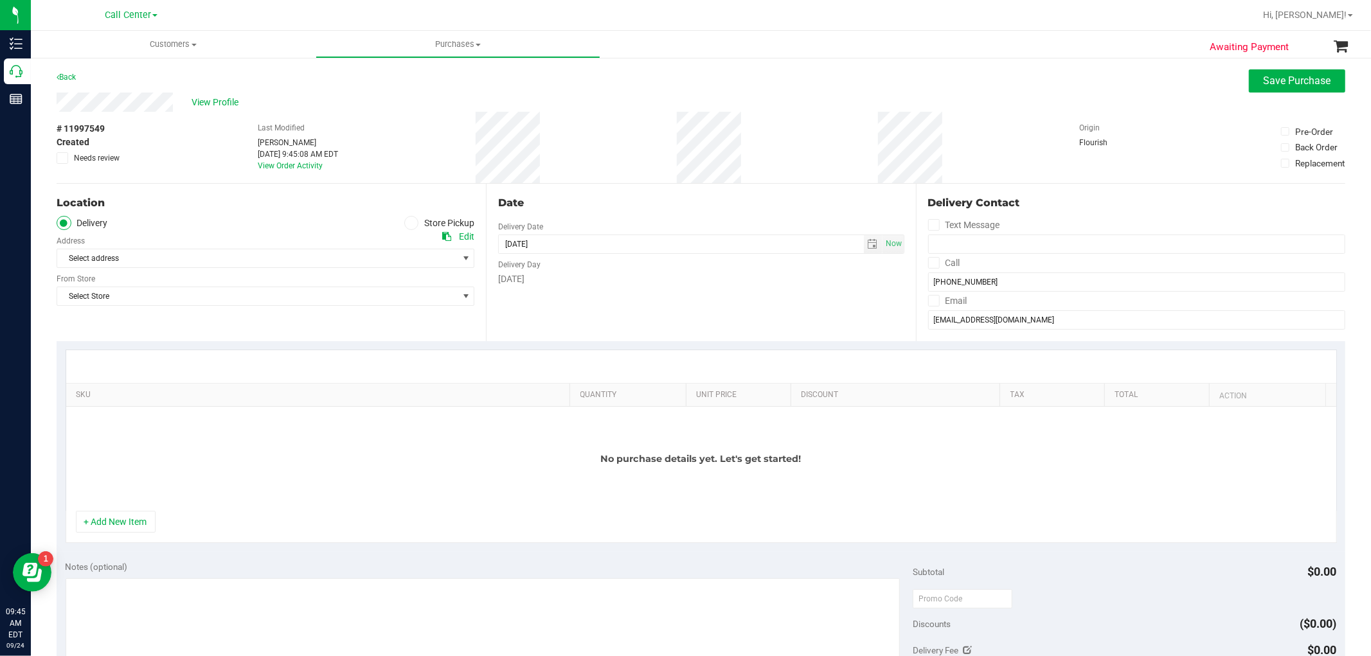
click at [408, 223] on icon at bounding box center [412, 223] width 8 height 0
click at [0, 0] on input "Store Pickup" at bounding box center [0, 0] width 0 height 0
click at [337, 235] on div "Store" at bounding box center [266, 239] width 418 height 19
click at [103, 258] on span "Select Store" at bounding box center [257, 258] width 400 height 18
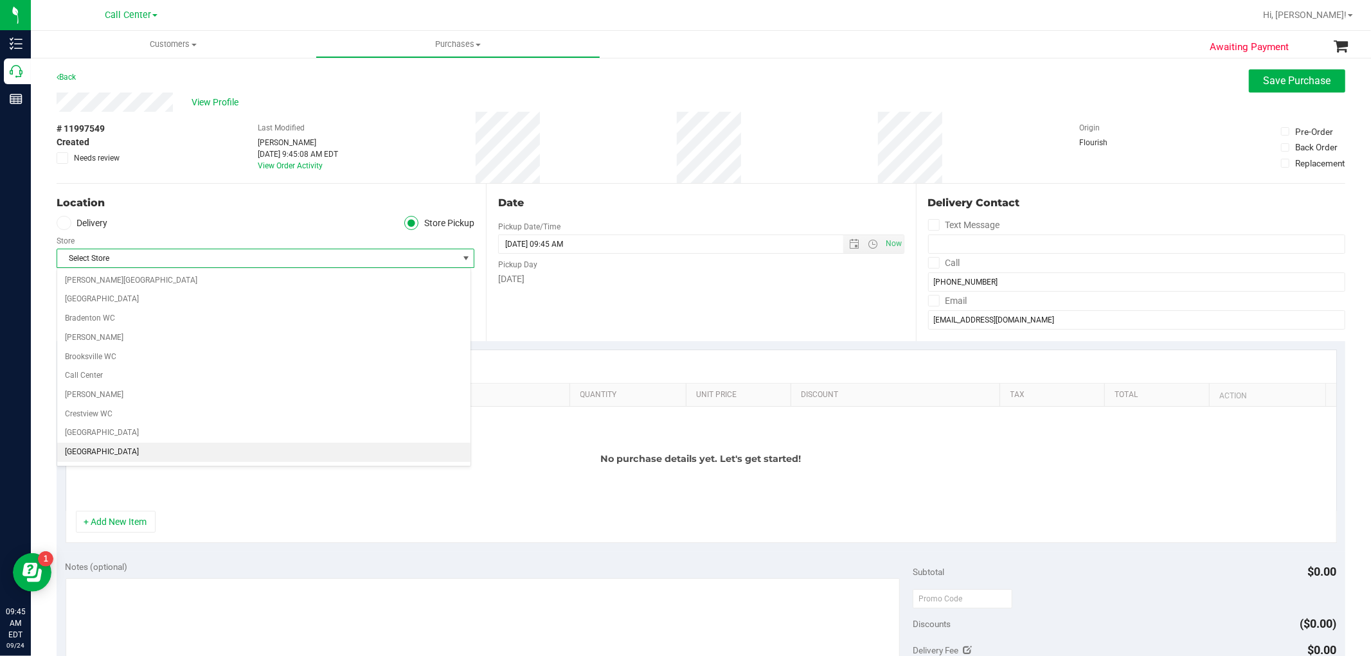
click at [84, 454] on li "[GEOGRAPHIC_DATA]" at bounding box center [263, 452] width 413 height 19
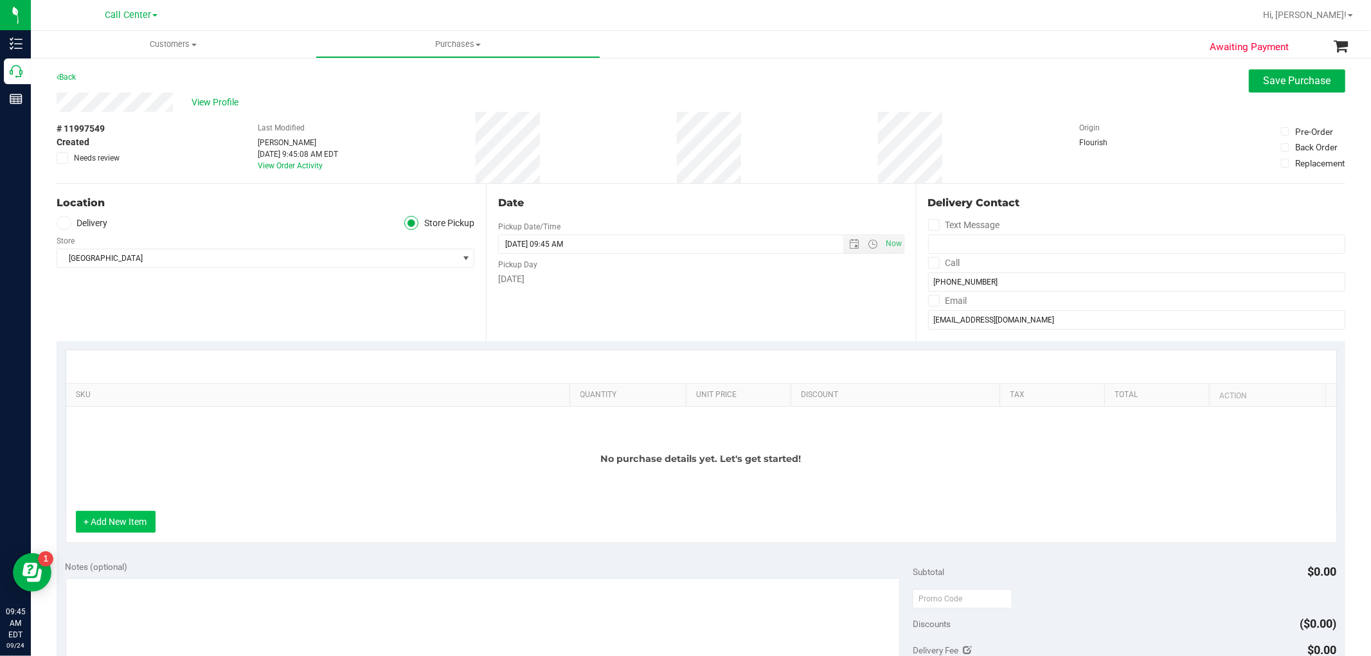
click at [127, 527] on button "+ Add New Item" at bounding box center [116, 522] width 80 height 22
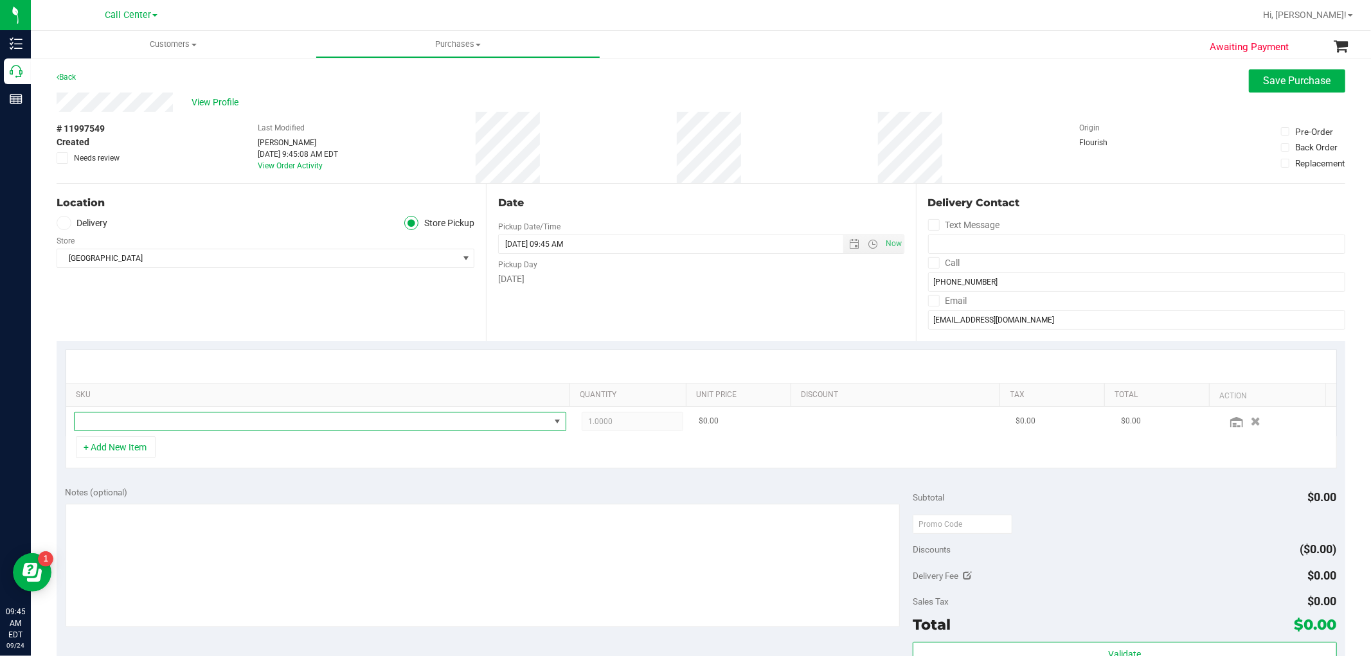
click at [125, 421] on span "NO DATA FOUND" at bounding box center [312, 422] width 475 height 18
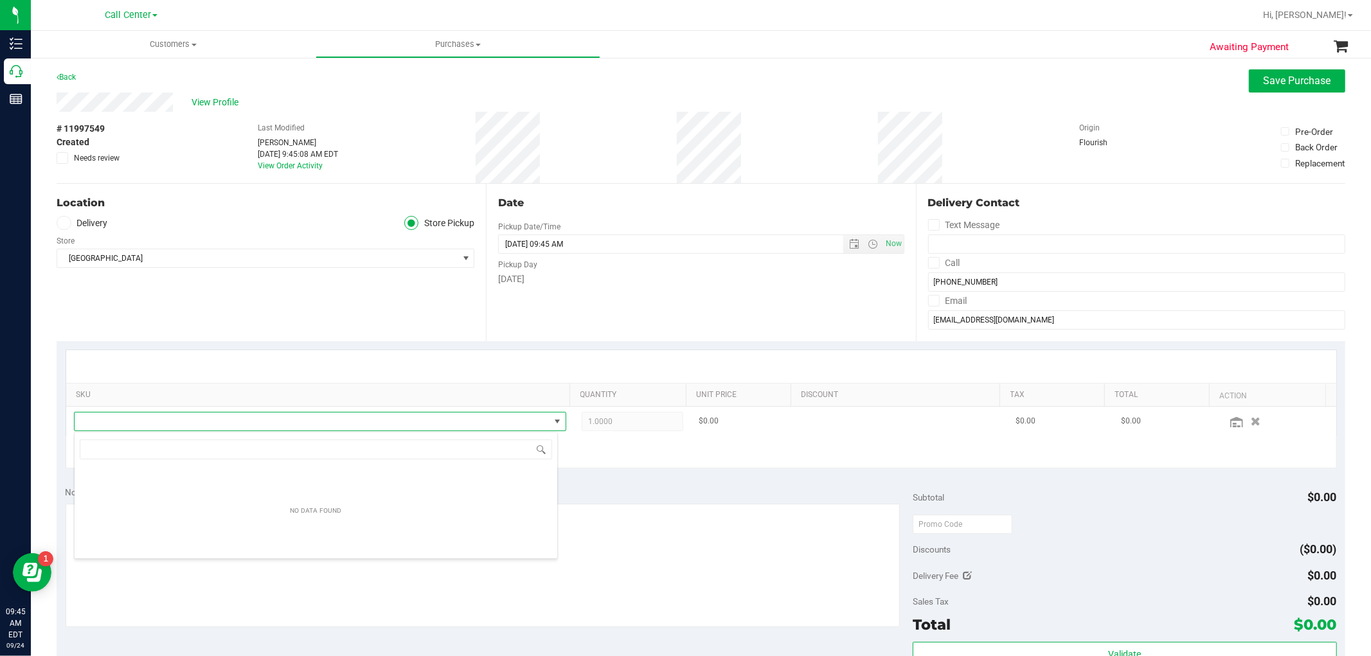
scroll to position [19, 480]
type input "gaspa"
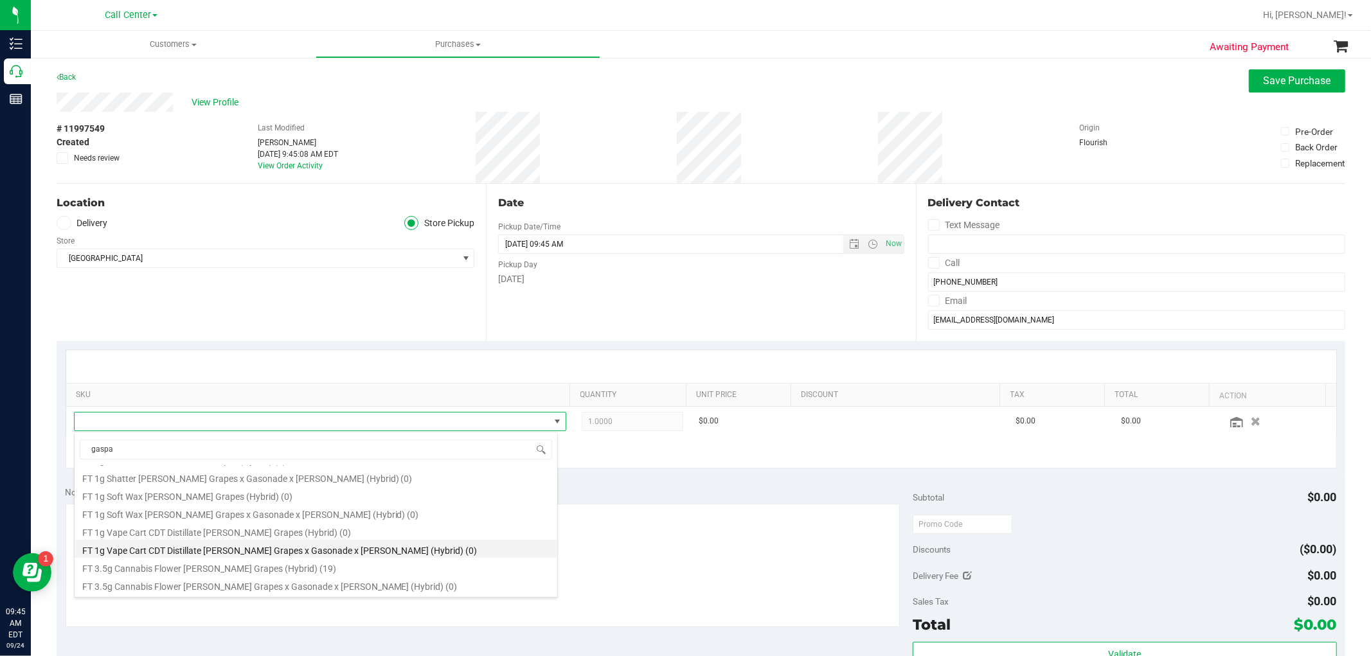
scroll to position [285, 0]
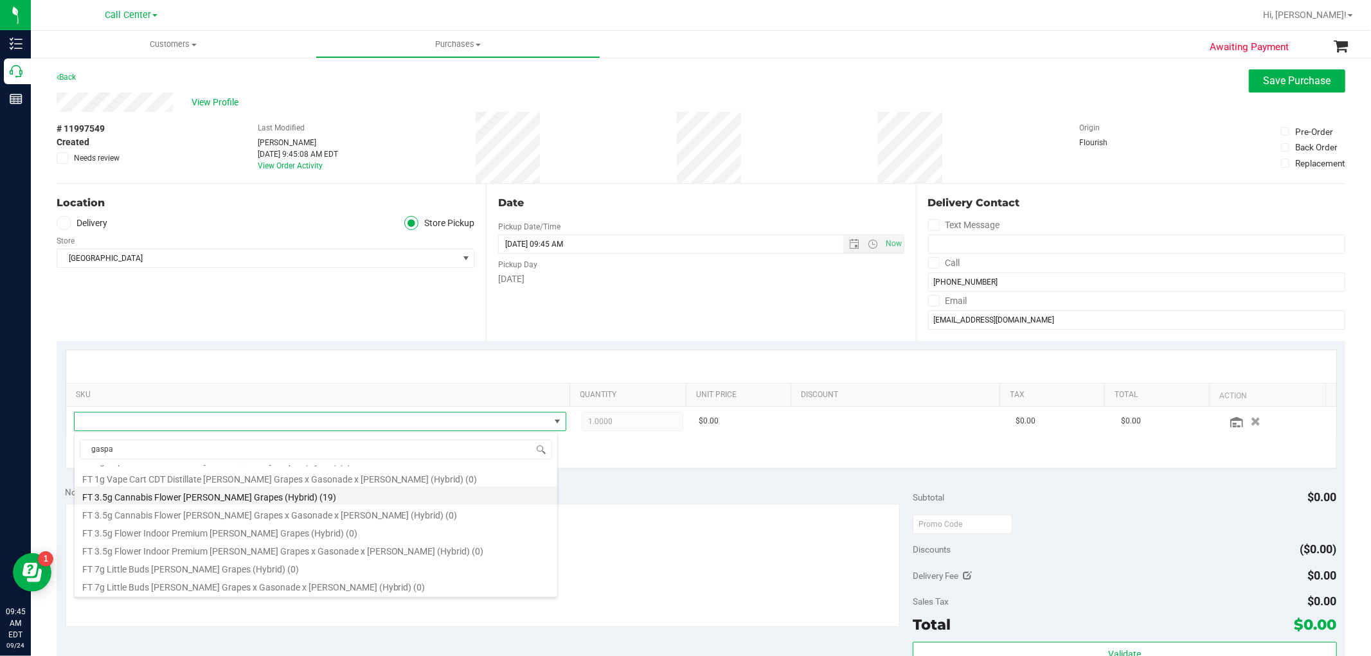
click at [172, 494] on li "FT 3.5g Cannabis Flower Gaspar's Grapes (Hybrid) (19)" at bounding box center [316, 496] width 483 height 18
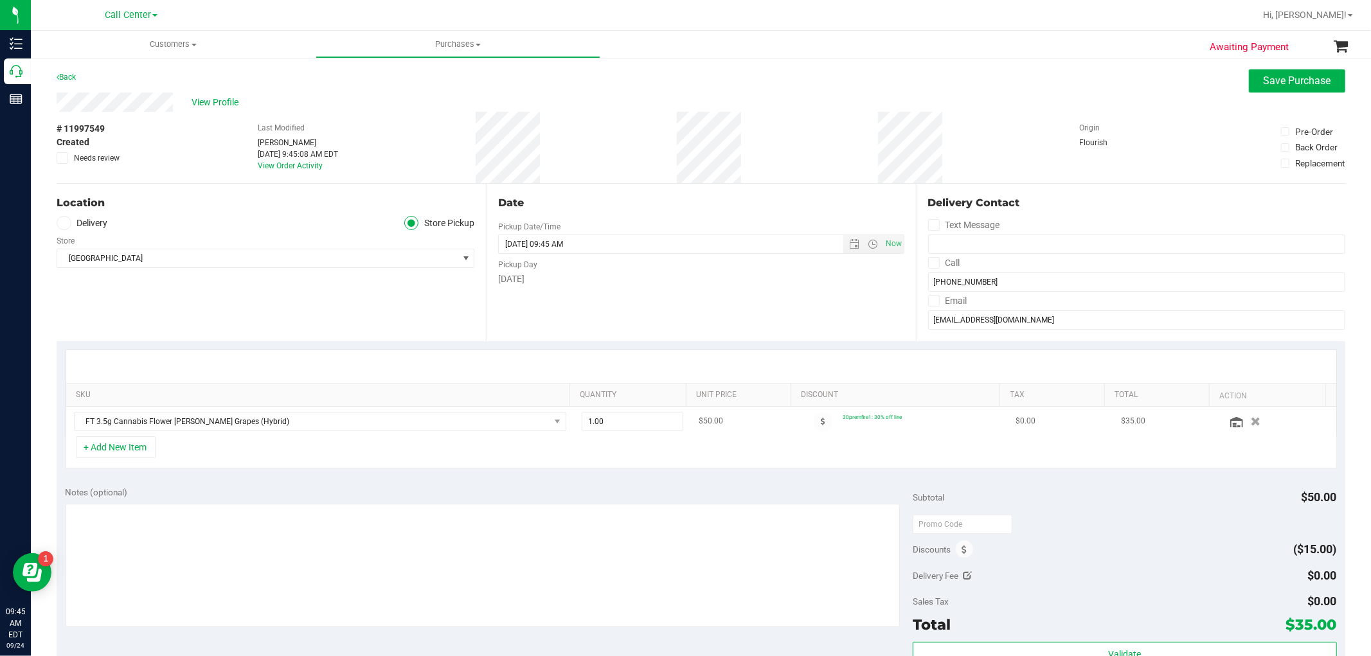
click at [612, 432] on td "1.00 1" at bounding box center [632, 422] width 117 height 30
click at [613, 423] on span "1.00 1" at bounding box center [633, 421] width 102 height 19
click at [613, 423] on input "1" at bounding box center [632, 422] width 100 height 18
type input "8"
type input "8.00"
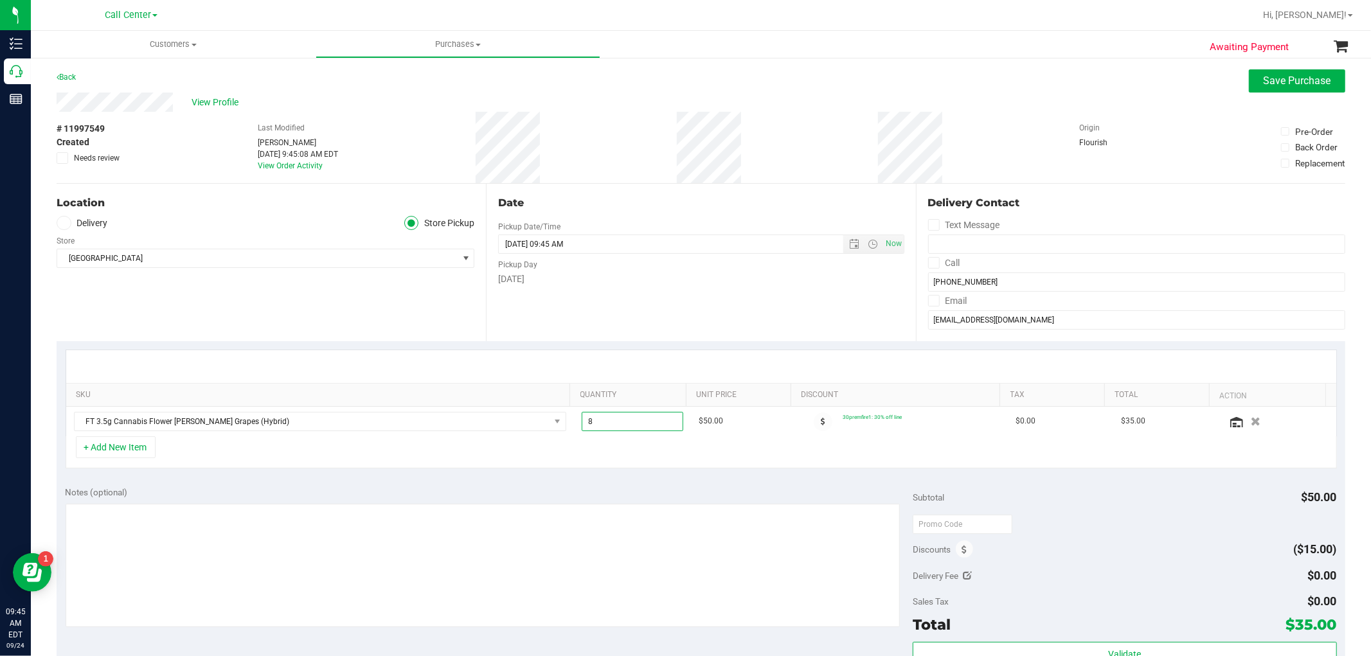
click at [845, 465] on div "+ Add New Item" at bounding box center [702, 452] width 1272 height 32
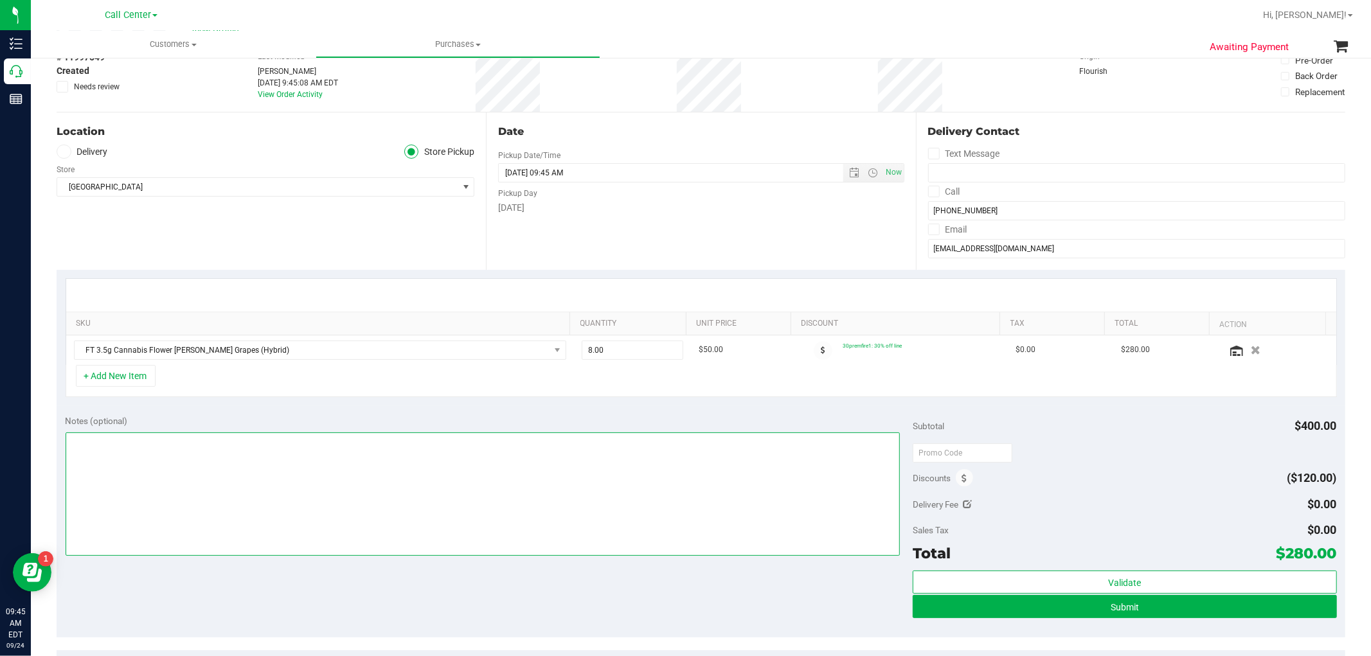
click at [787, 481] on textarea at bounding box center [483, 494] width 835 height 123
type textarea "-- cc GR"
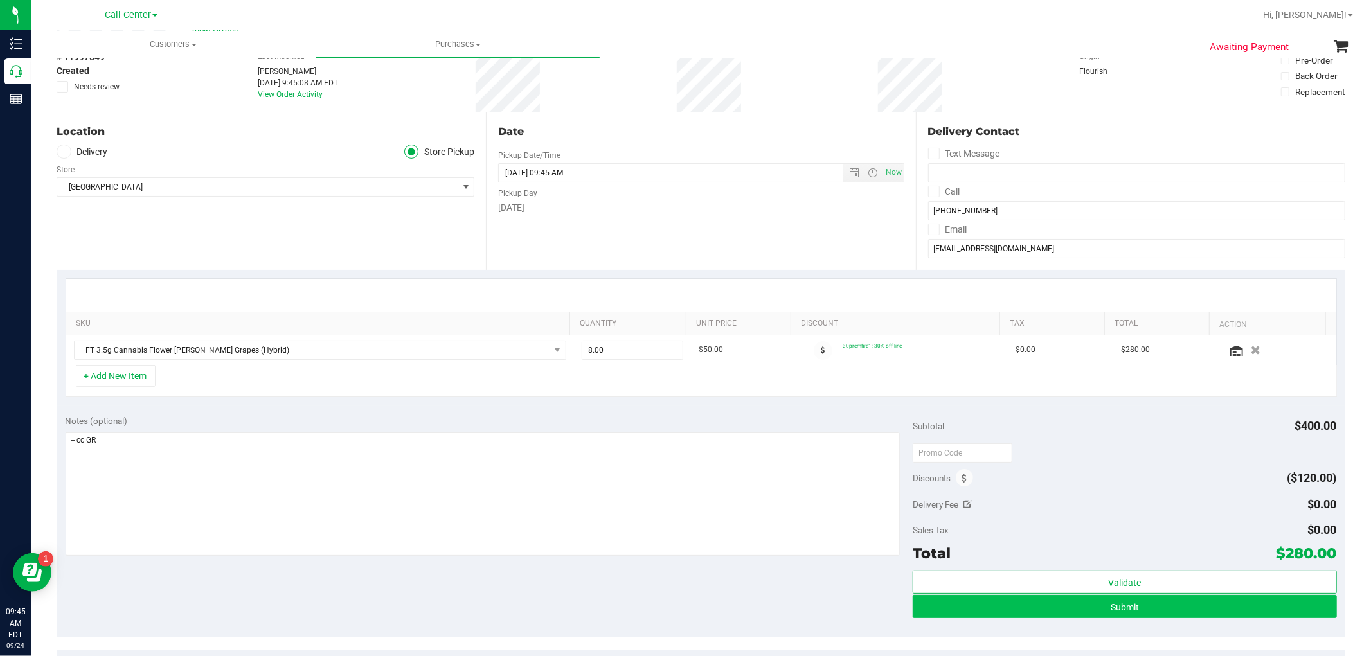
drag, startPoint x: 987, startPoint y: 622, endPoint x: 994, endPoint y: 613, distance: 11.1
click at [988, 622] on div "Validate Submit" at bounding box center [1125, 600] width 424 height 58
click at [1002, 607] on button "Submit" at bounding box center [1125, 606] width 424 height 23
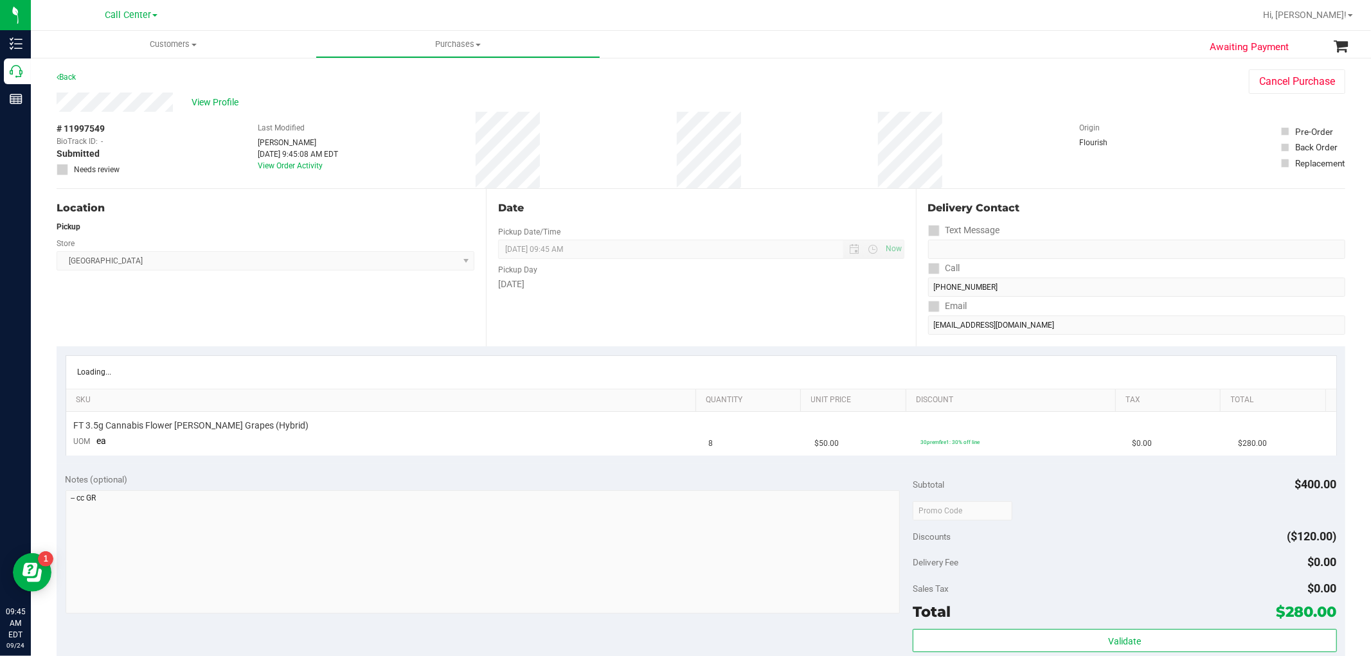
click at [1003, 607] on div "Total $280.00" at bounding box center [1125, 611] width 424 height 23
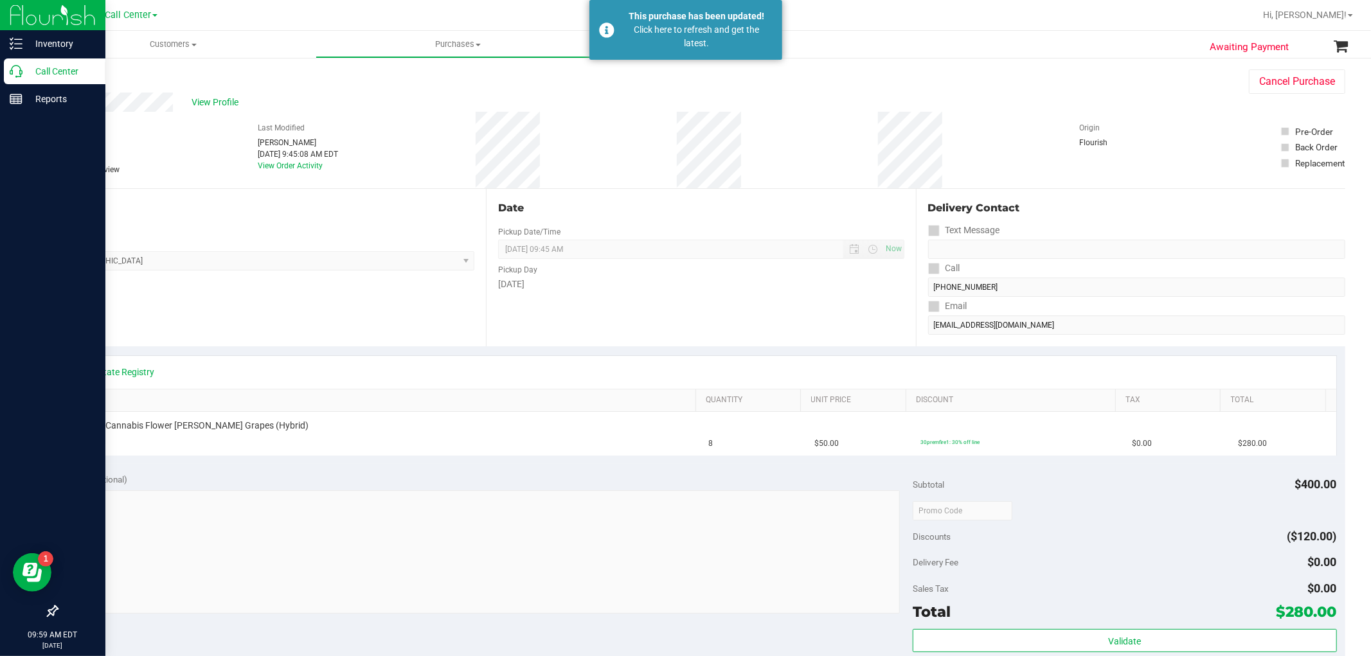
click at [16, 73] on icon at bounding box center [16, 71] width 13 height 13
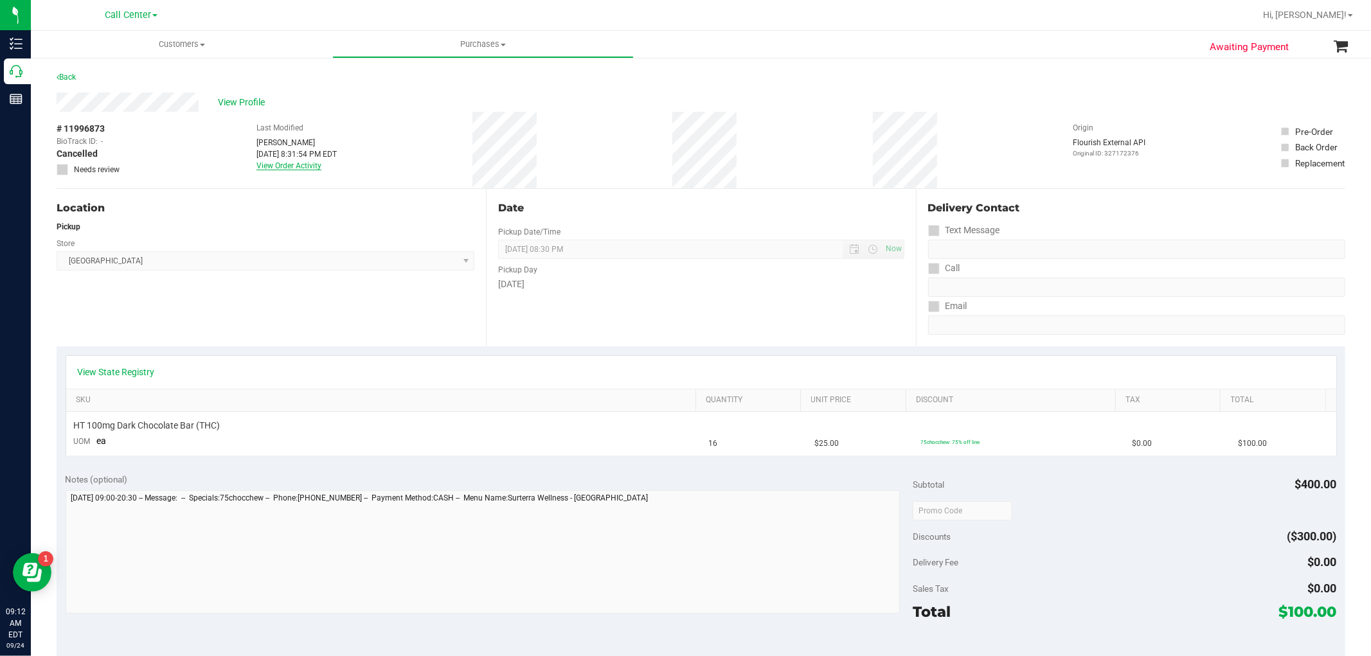
click at [310, 161] on link "View Order Activity" at bounding box center [288, 165] width 65 height 9
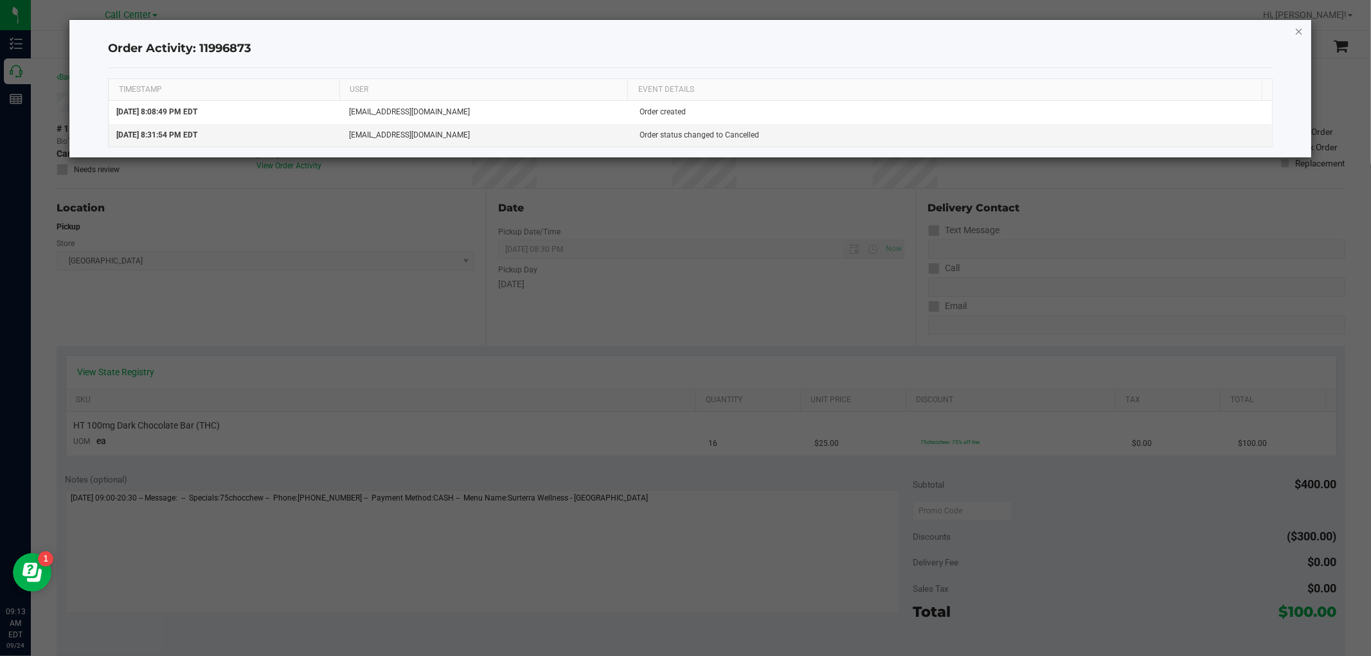
click at [1301, 26] on icon "button" at bounding box center [1299, 30] width 9 height 15
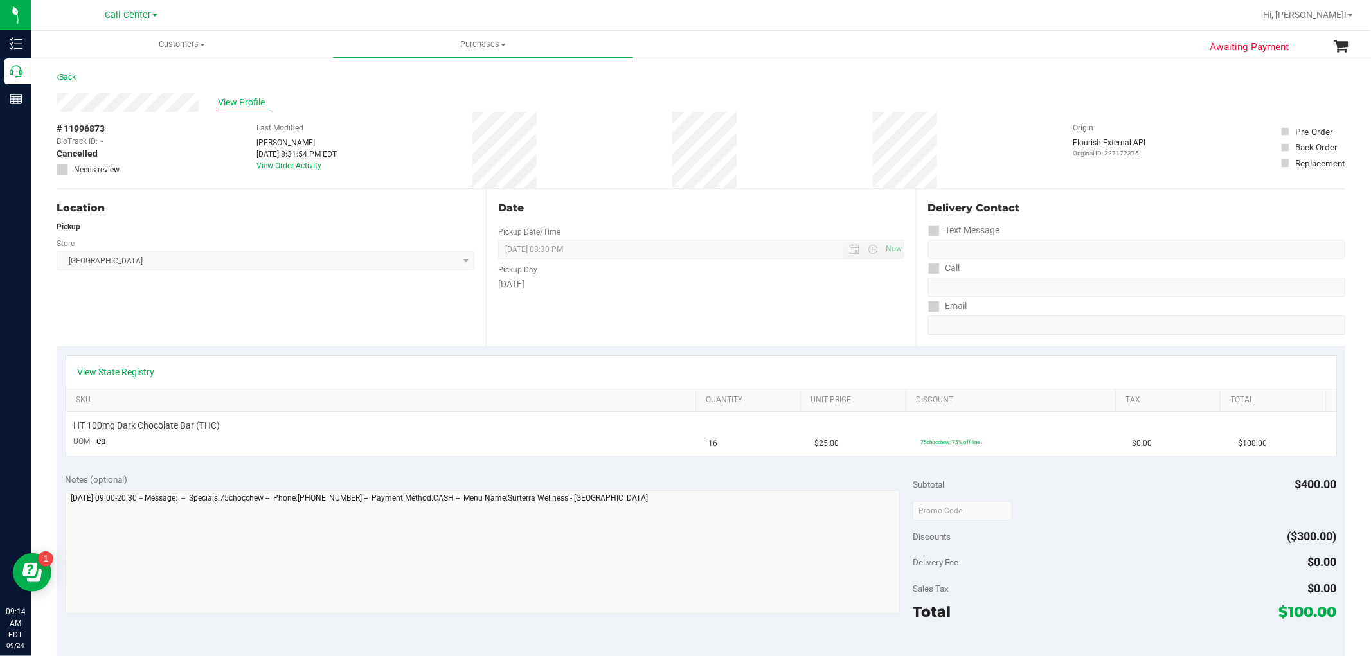
click at [244, 98] on span "View Profile" at bounding box center [243, 102] width 51 height 13
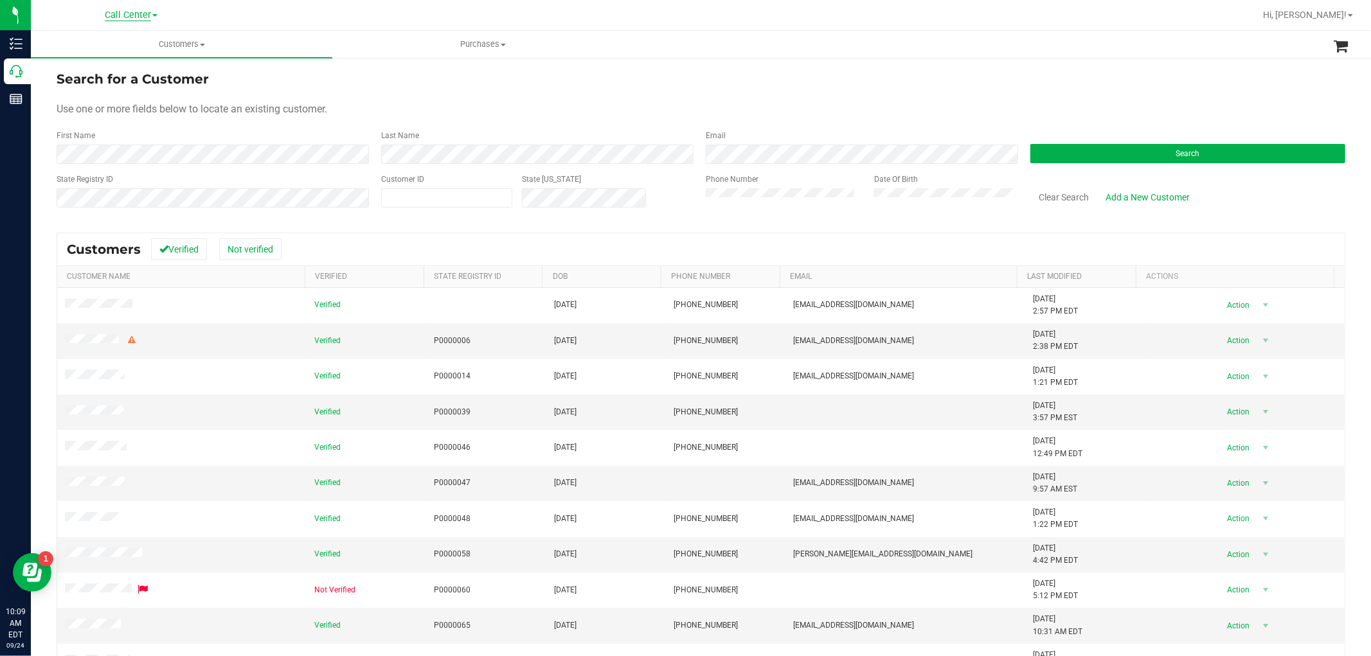
click at [149, 11] on span "Call Center" at bounding box center [128, 16] width 46 height 12
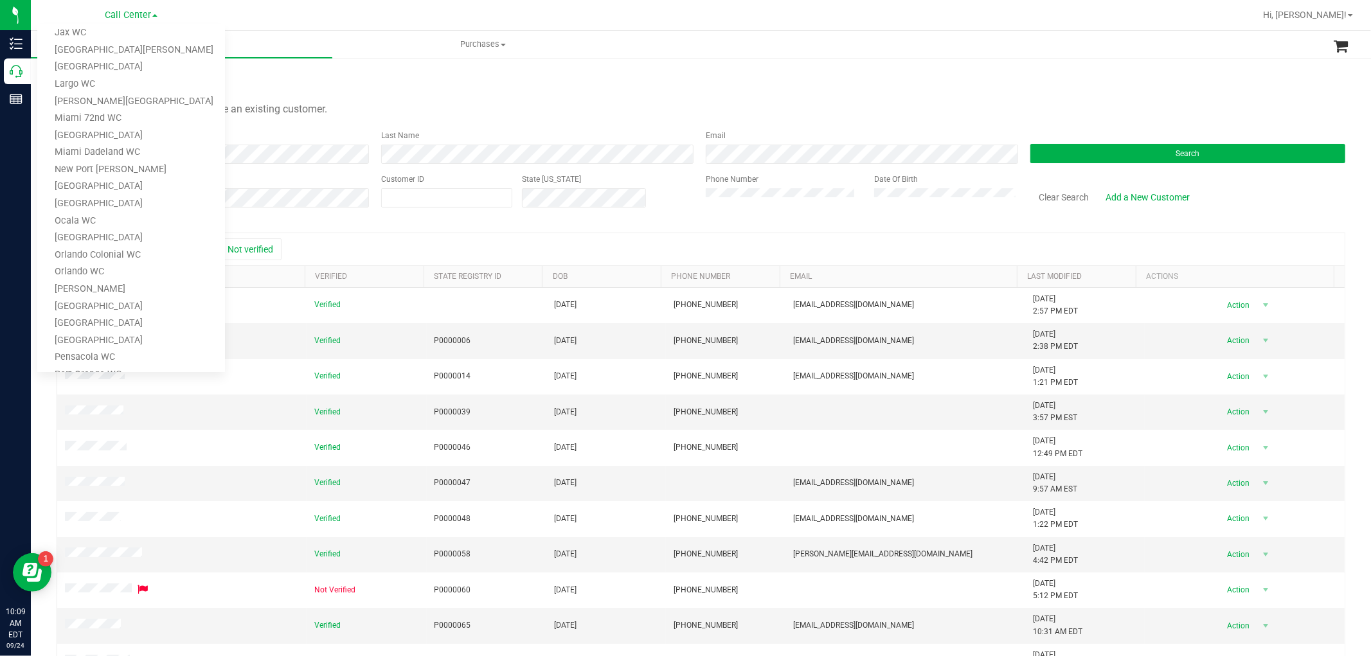
scroll to position [499, 0]
click at [139, 293] on link "TX Austin [GEOGRAPHIC_DATA]" at bounding box center [131, 297] width 188 height 17
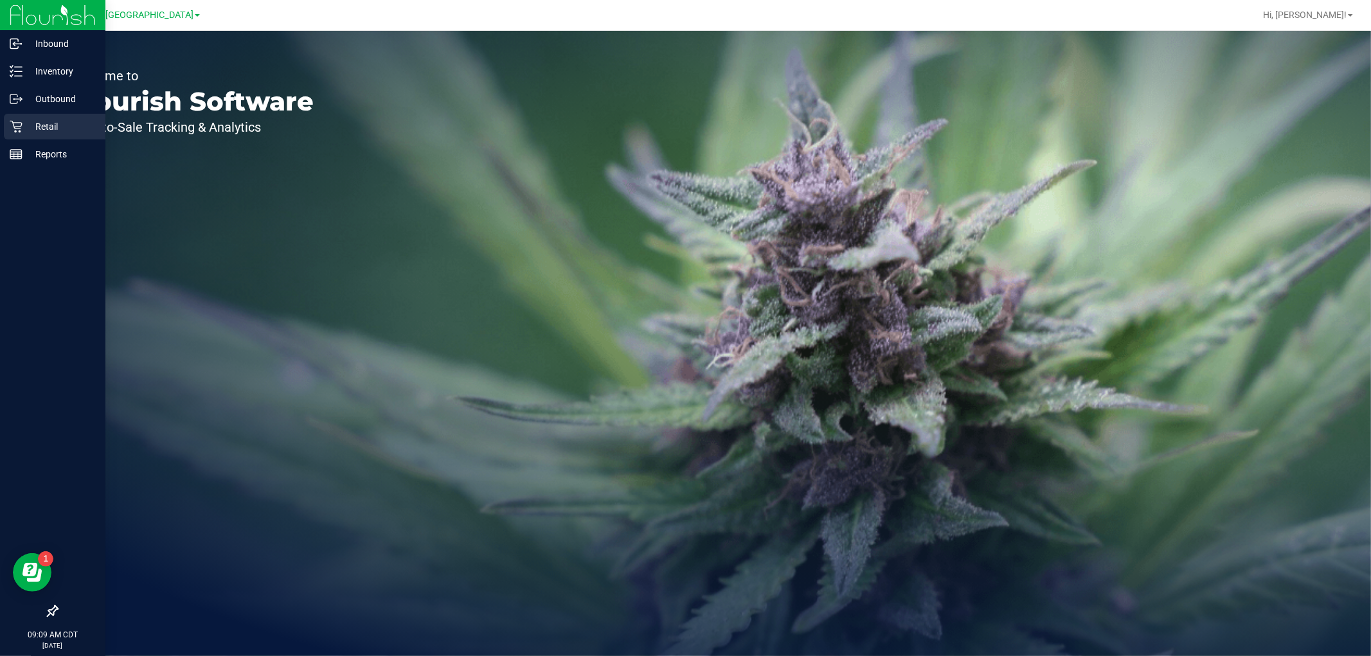
click at [24, 122] on p "Retail" at bounding box center [60, 126] width 77 height 15
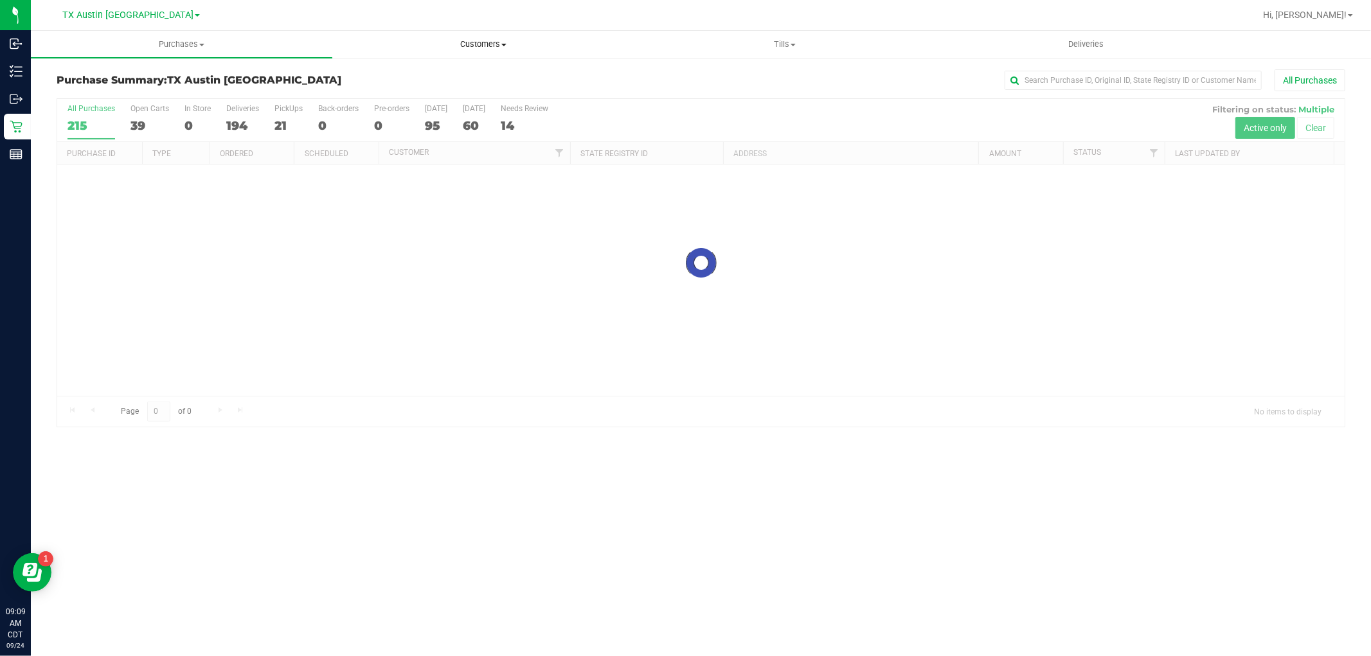
click at [470, 35] on uib-tab-heading "Customers All customers Add a new customer All physicians" at bounding box center [483, 44] width 300 height 26
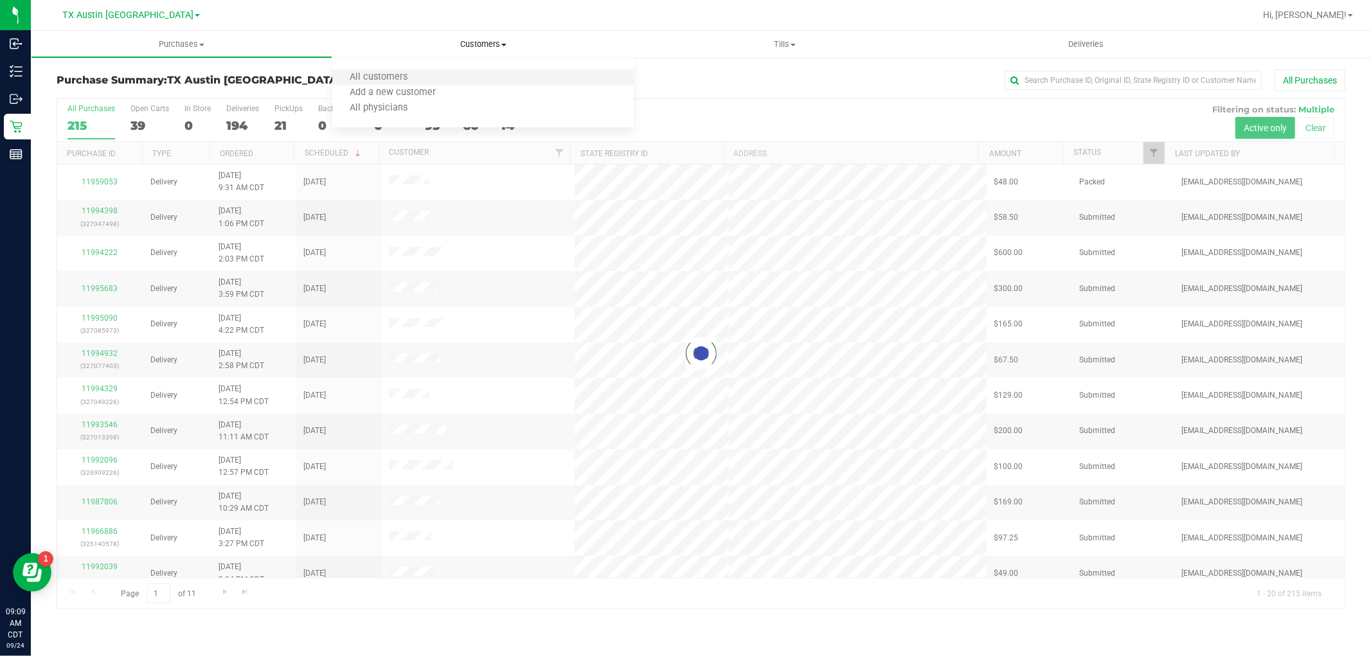
click at [464, 81] on li "All customers" at bounding box center [482, 77] width 301 height 15
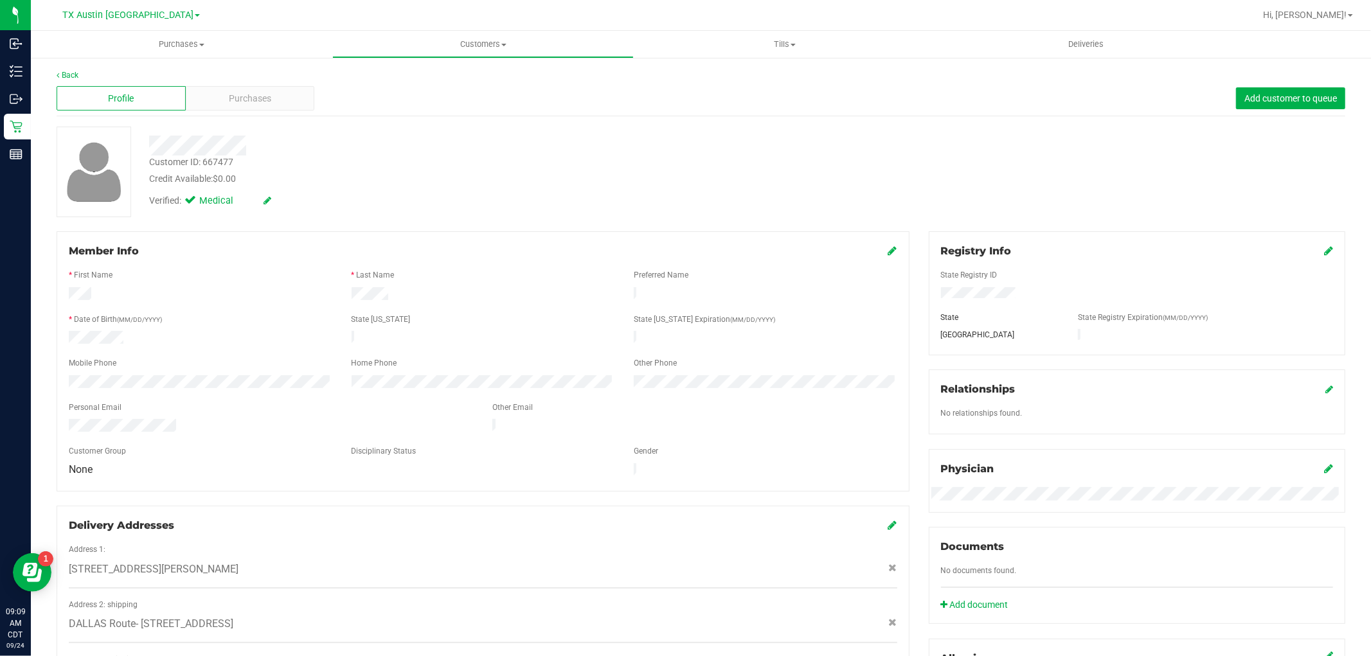
scroll to position [71, 0]
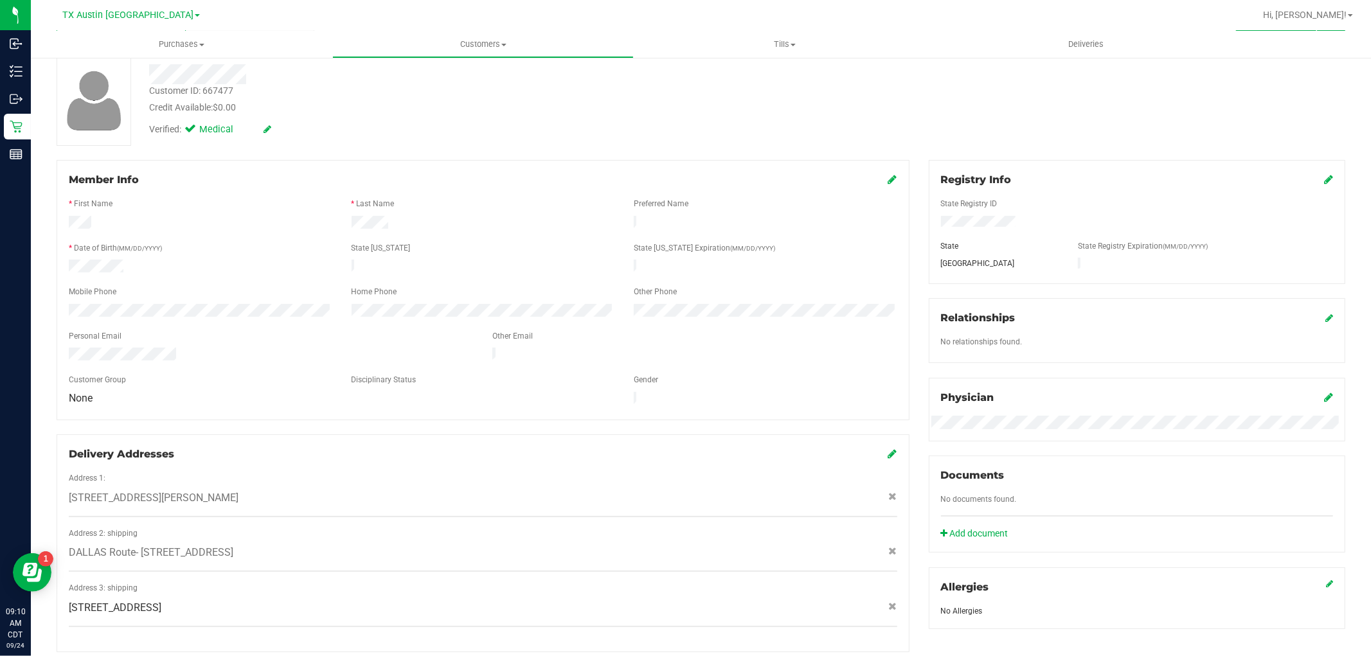
drag, startPoint x: 69, startPoint y: 483, endPoint x: 278, endPoint y: 482, distance: 209.6
click at [238, 490] on span "3316 Brittney Drive , Flower Mound, , TX 75022" at bounding box center [154, 497] width 170 height 15
copy span "3316 Brittney Drive , Flower Mound, , TX 75022"
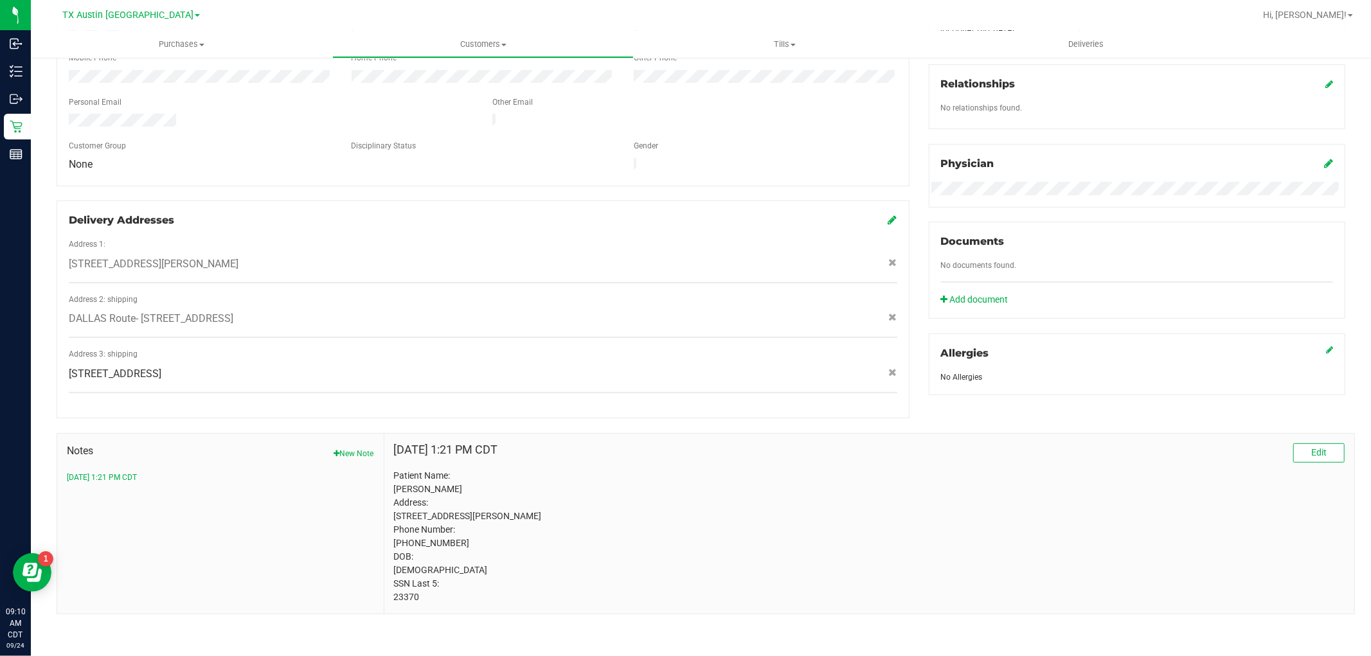
scroll to position [0, 0]
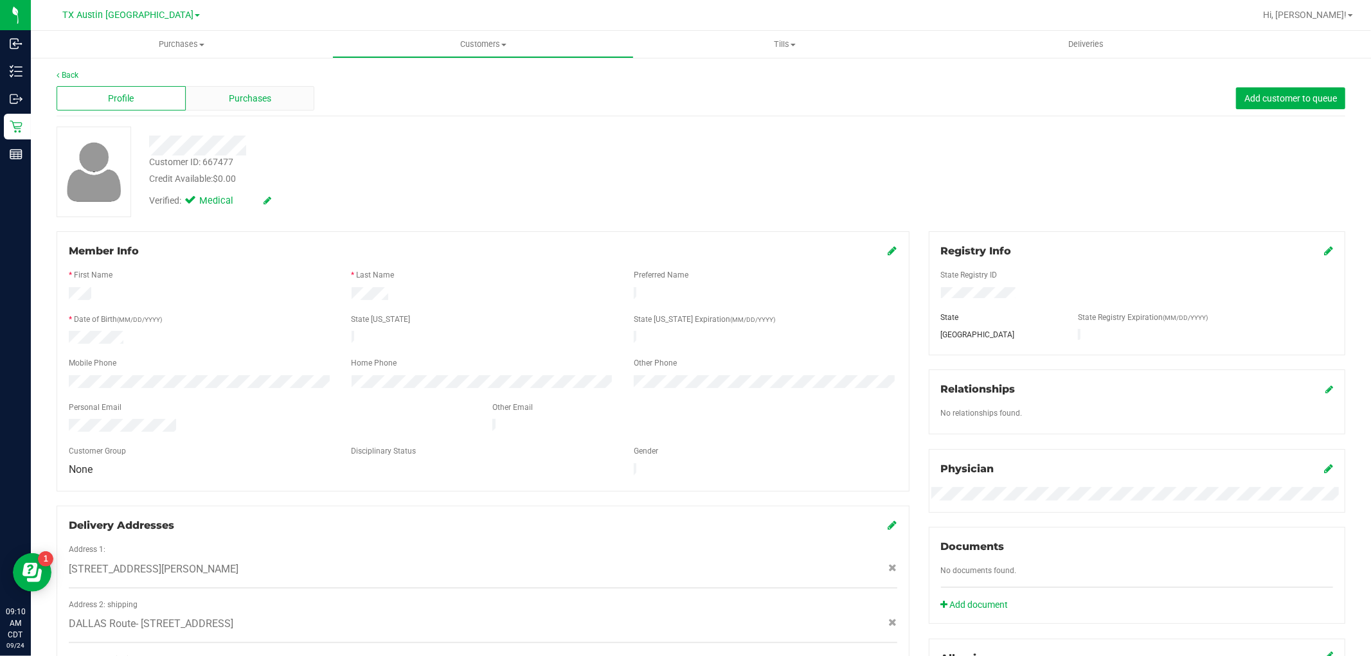
click at [274, 94] on div "Purchases" at bounding box center [250, 98] width 129 height 24
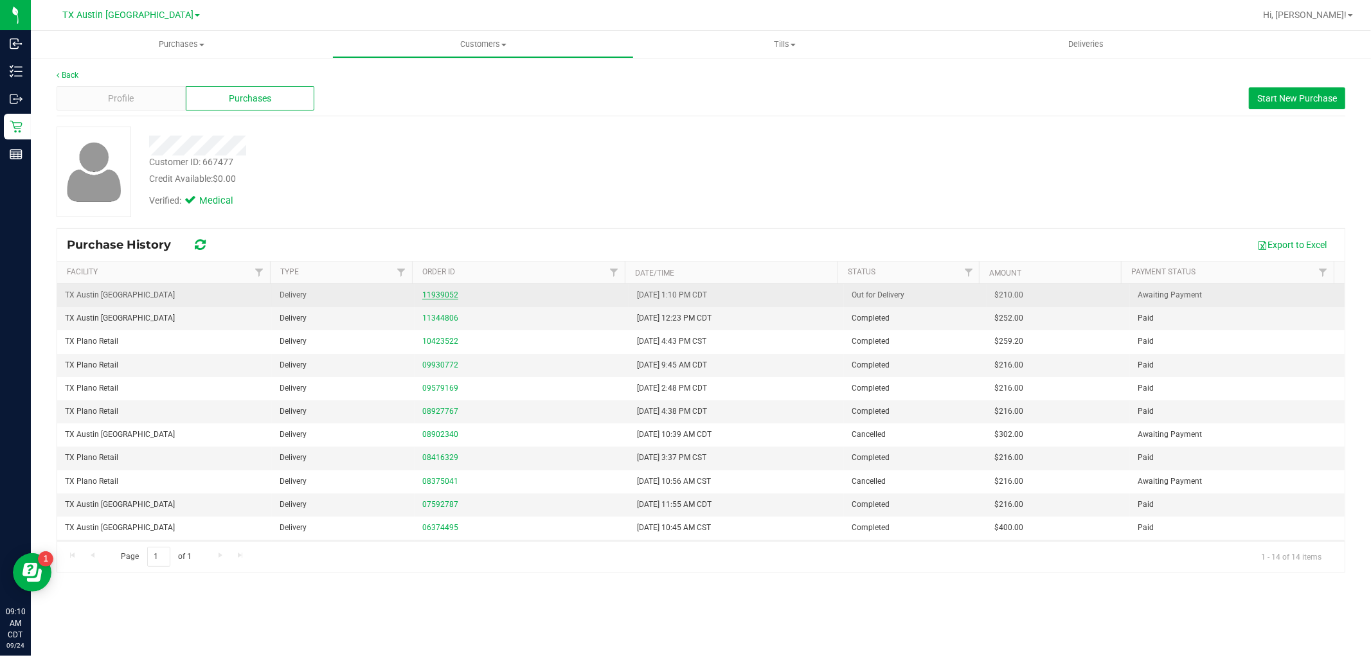
click at [445, 296] on link "11939052" at bounding box center [440, 295] width 36 height 9
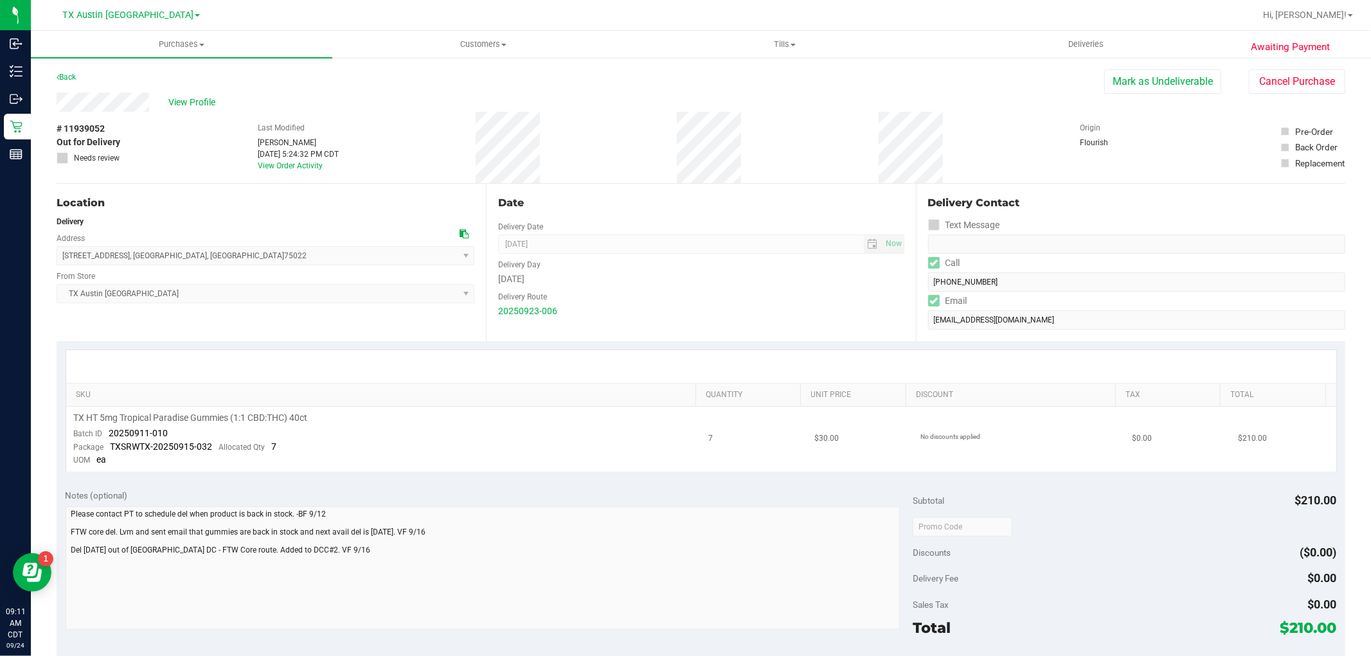
click at [568, 427] on td "TX HT 5mg Tropical Paradise Gummies (1:1 CBD:THC) 40ct Batch ID 20250911-010 Pa…" at bounding box center [383, 439] width 635 height 65
click at [204, 102] on span "View Profile" at bounding box center [193, 102] width 51 height 13
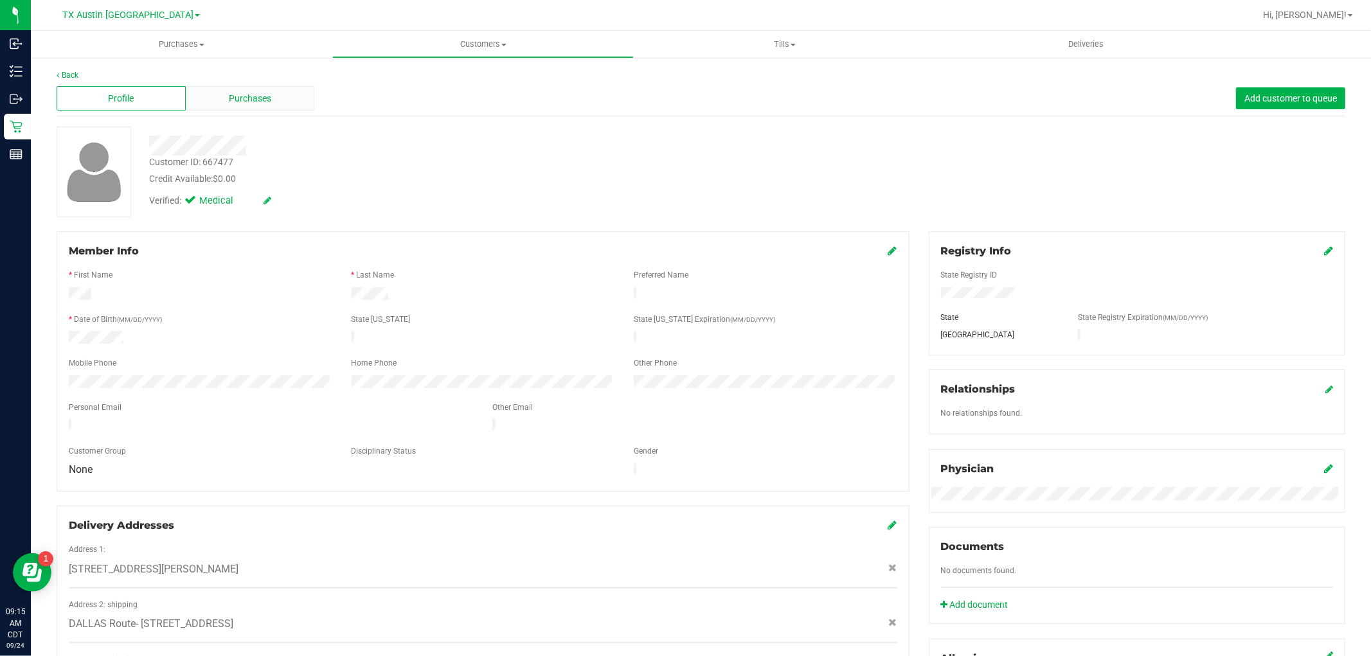
click at [291, 105] on div "Purchases" at bounding box center [250, 98] width 129 height 24
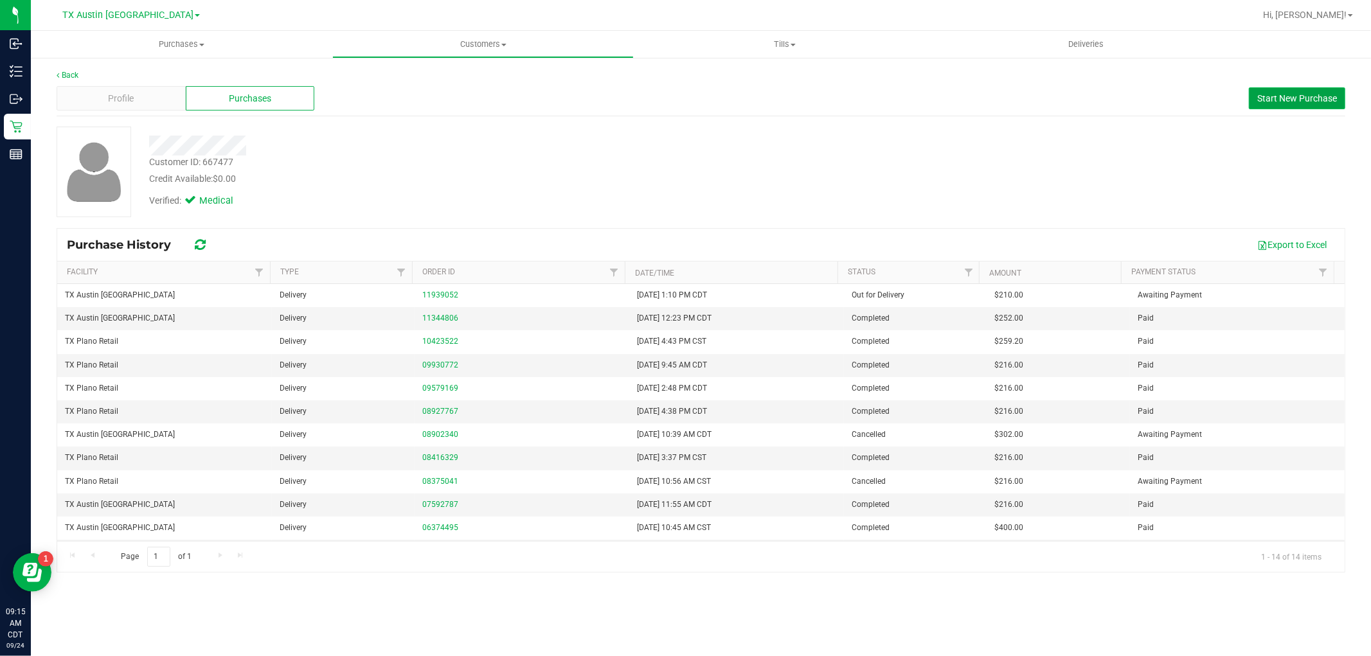
click at [1261, 94] on span "Start New Purchase" at bounding box center [1297, 98] width 80 height 10
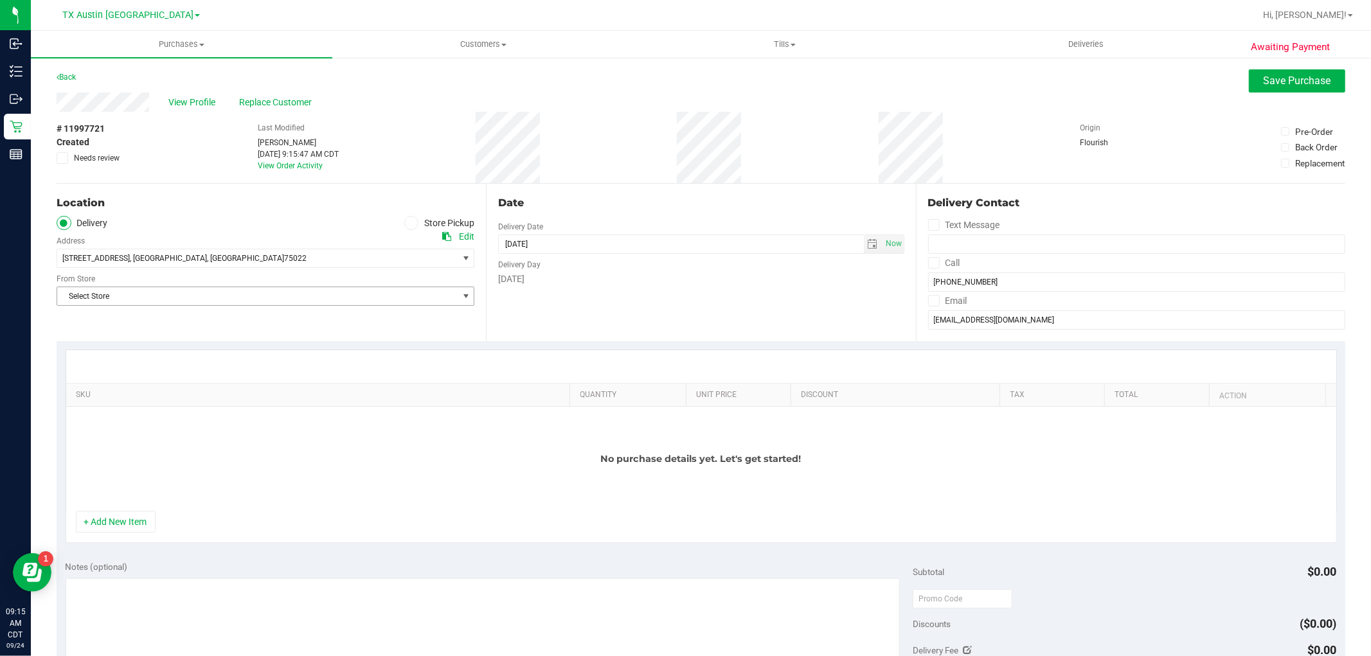
click at [418, 302] on span "Select Store" at bounding box center [257, 296] width 400 height 18
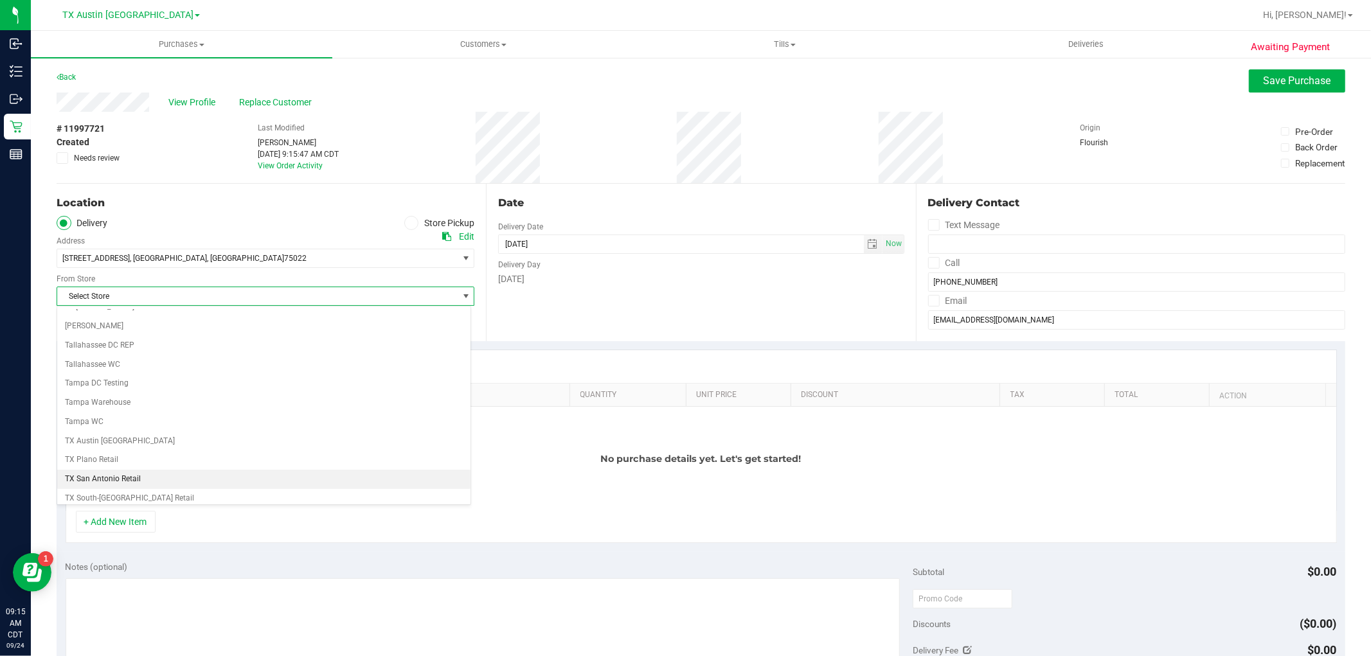
scroll to position [857, 0]
click at [110, 437] on li "TX Austin [GEOGRAPHIC_DATA]" at bounding box center [263, 436] width 413 height 19
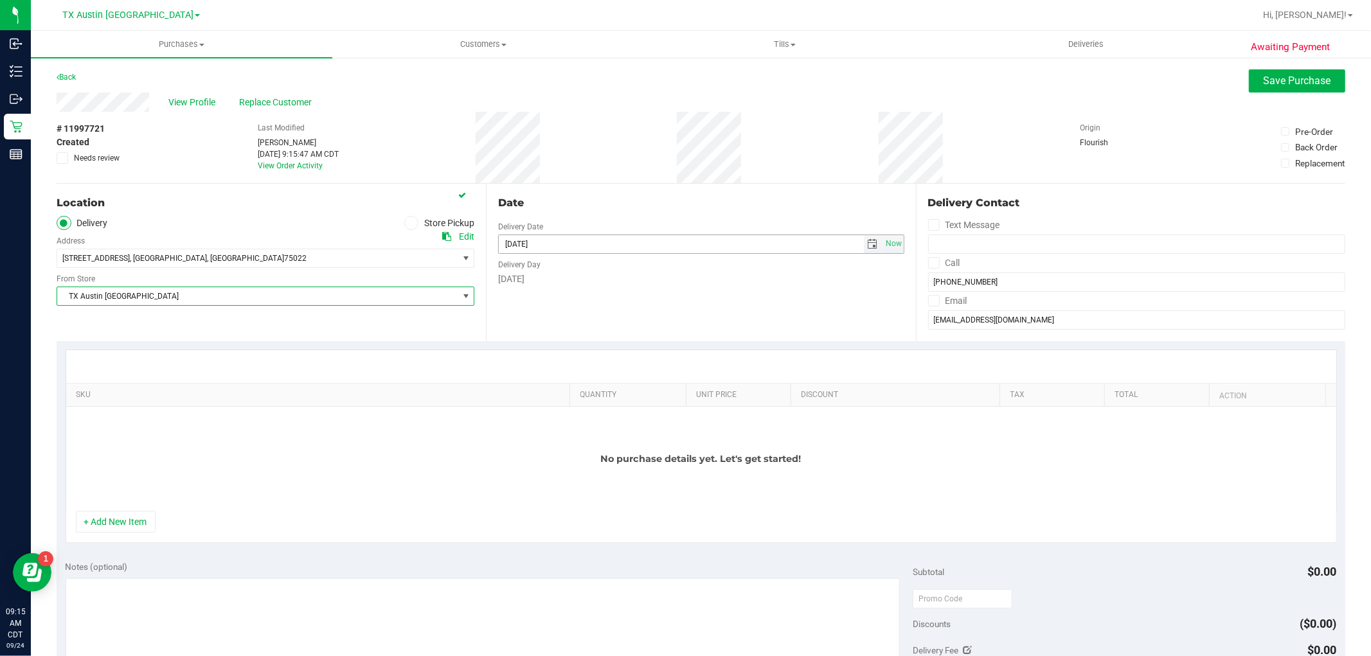
click at [778, 241] on input "[DATE]" at bounding box center [681, 244] width 365 height 18
click at [864, 238] on span "select" at bounding box center [873, 244] width 19 height 18
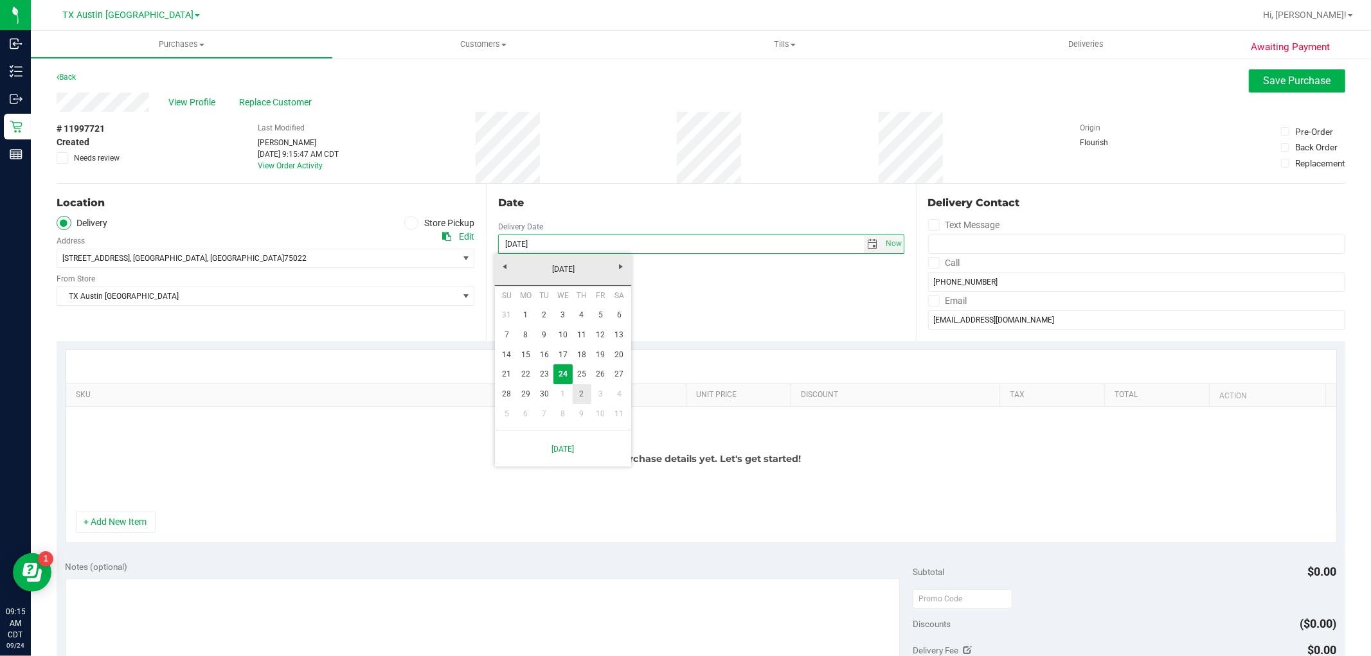
click at [586, 393] on link "2" at bounding box center [582, 394] width 19 height 20
type input "10/02/2025"
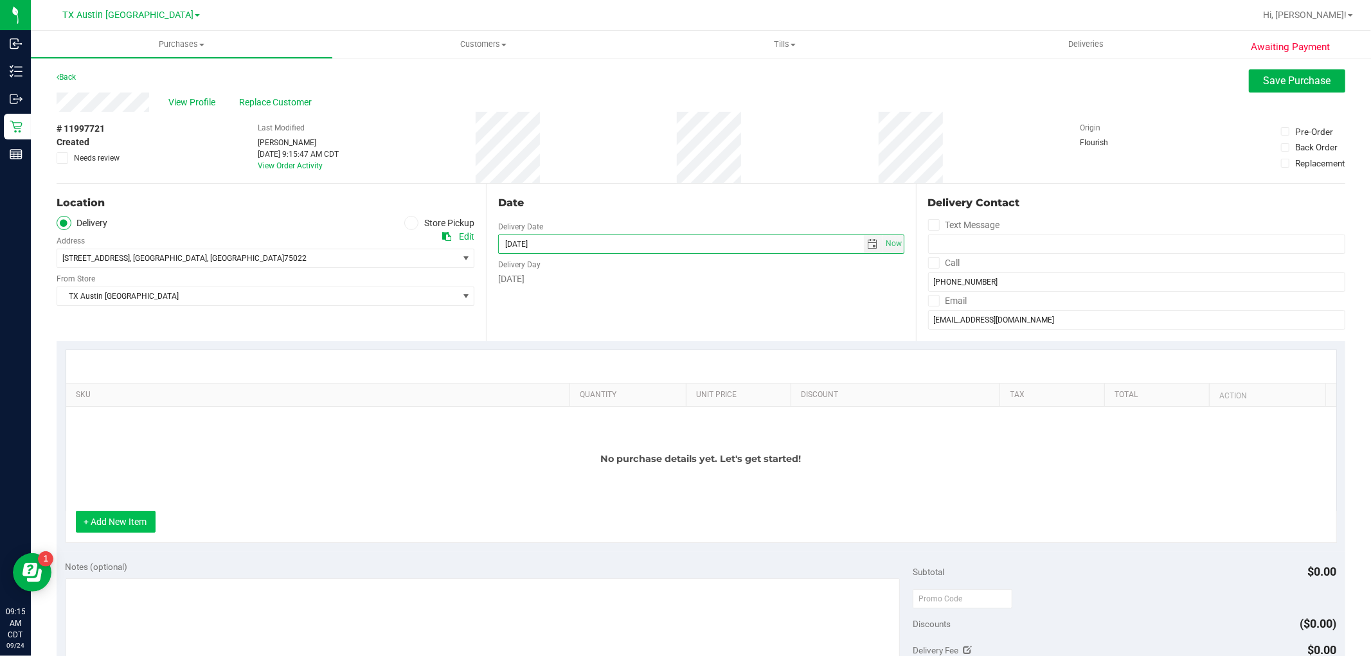
click at [139, 521] on button "+ Add New Item" at bounding box center [116, 522] width 80 height 22
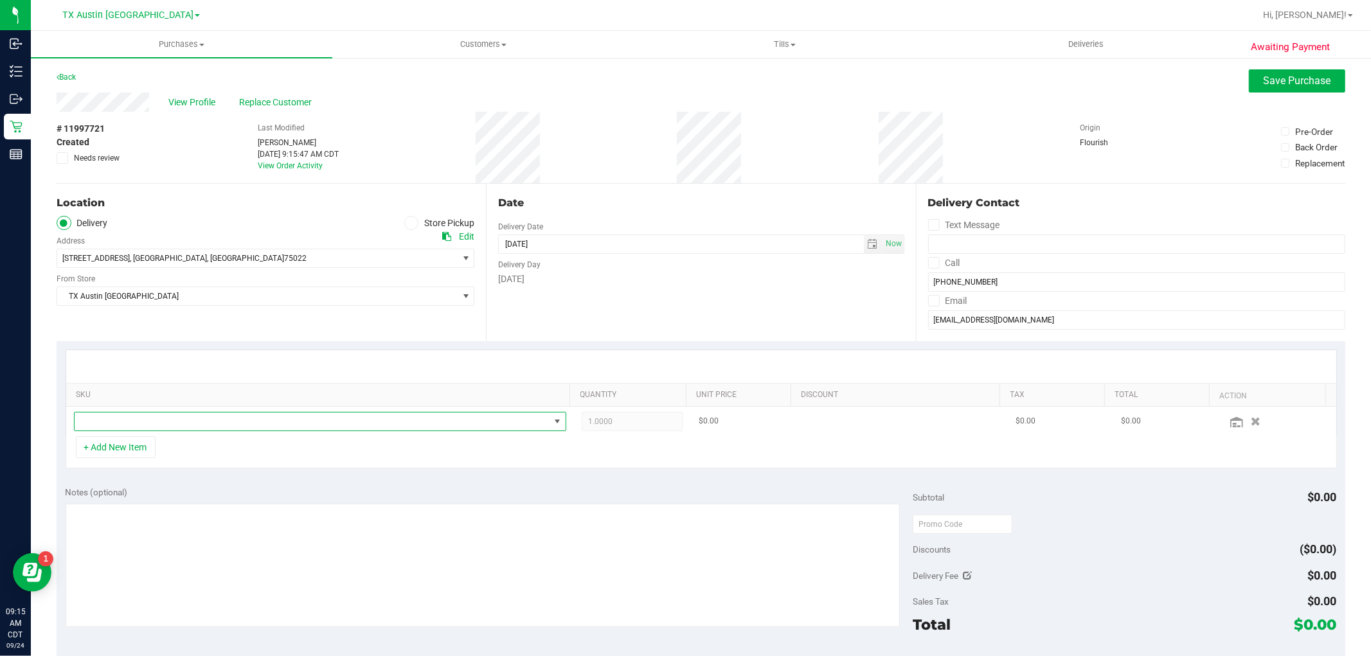
click at [285, 422] on span "NO DATA FOUND" at bounding box center [312, 422] width 475 height 18
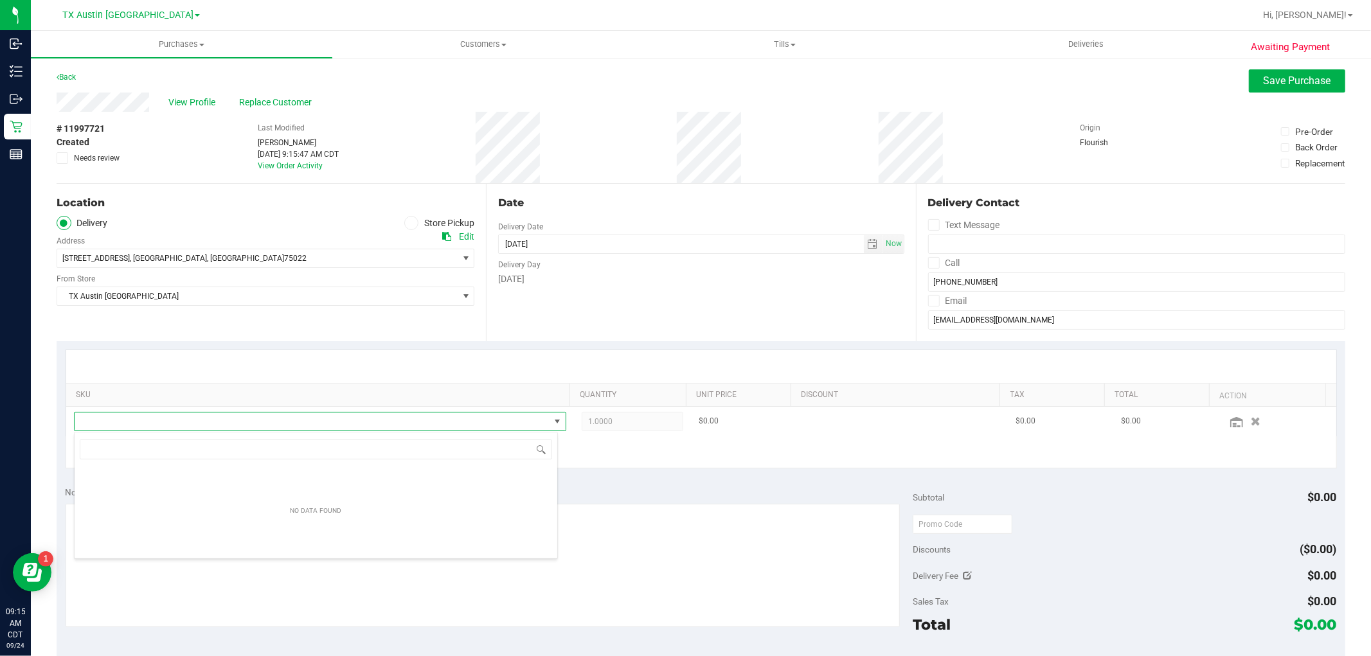
scroll to position [19, 480]
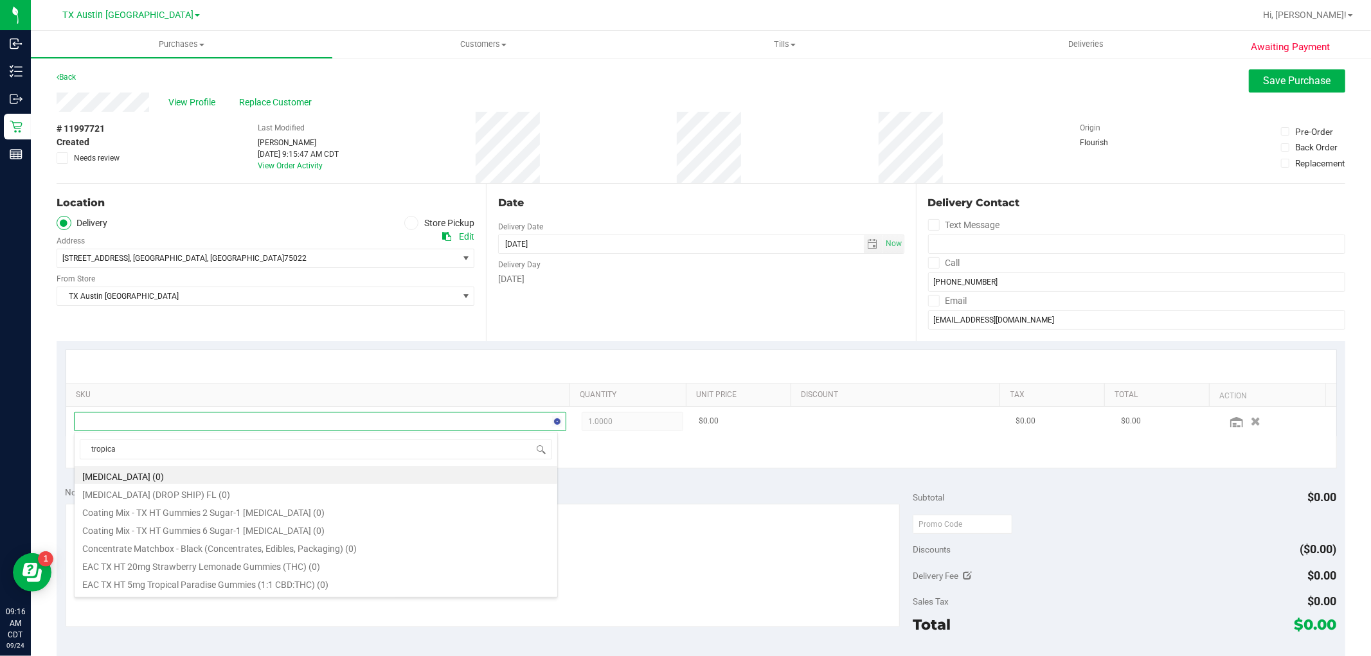
type input "tropical"
click at [377, 476] on li "TX HT 5mg Tropical Paradise Gummies (1:1 CBD:THC) 40ct (408)" at bounding box center [316, 477] width 483 height 18
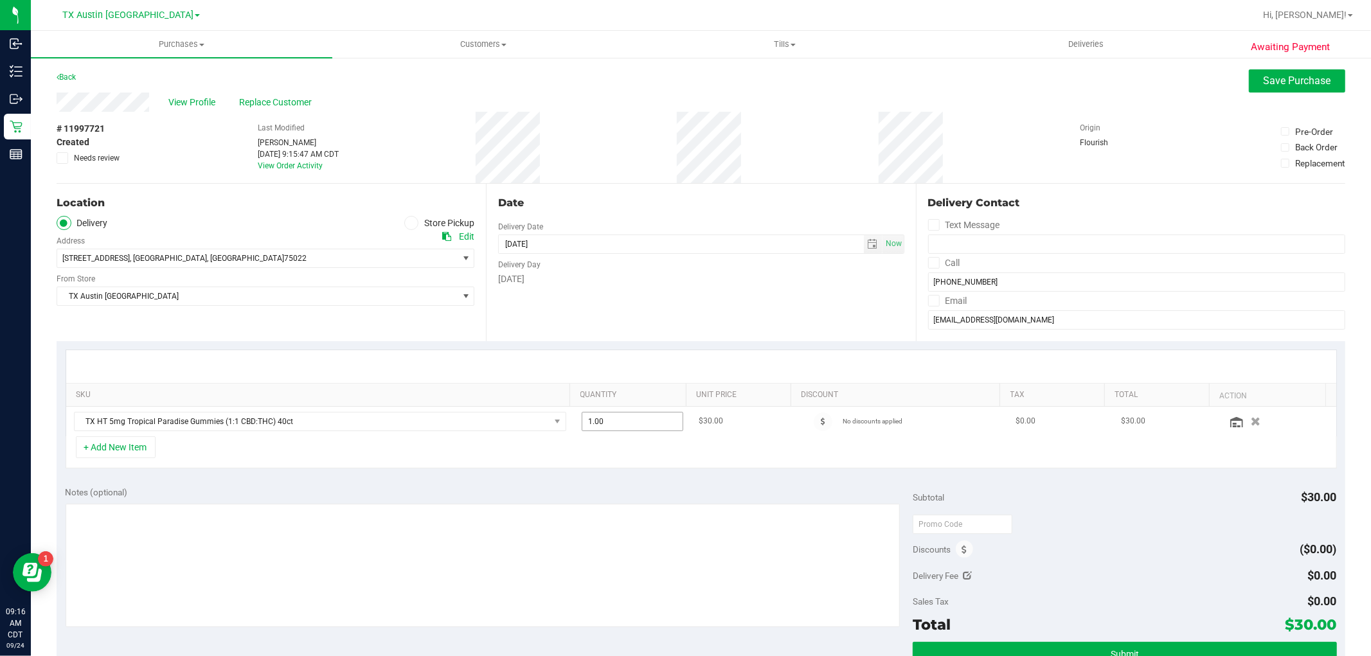
click at [632, 423] on span "1.00 1" at bounding box center [633, 421] width 102 height 19
click at [632, 423] on input "1" at bounding box center [632, 422] width 100 height 18
type input "7"
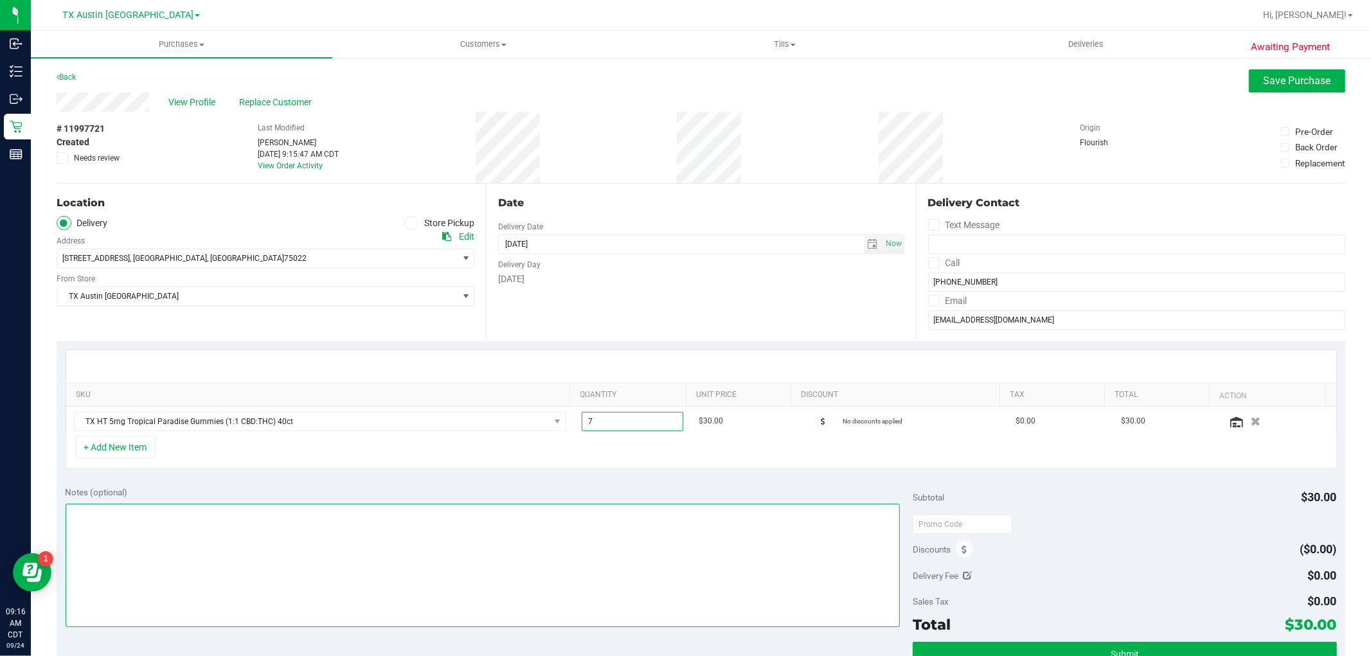
type input "7.00"
click at [600, 534] on textarea at bounding box center [483, 565] width 835 height 123
type textarea "r/s from 9/24 -> 10/02 (FTW - Core, Slot #4) -- cc GR"
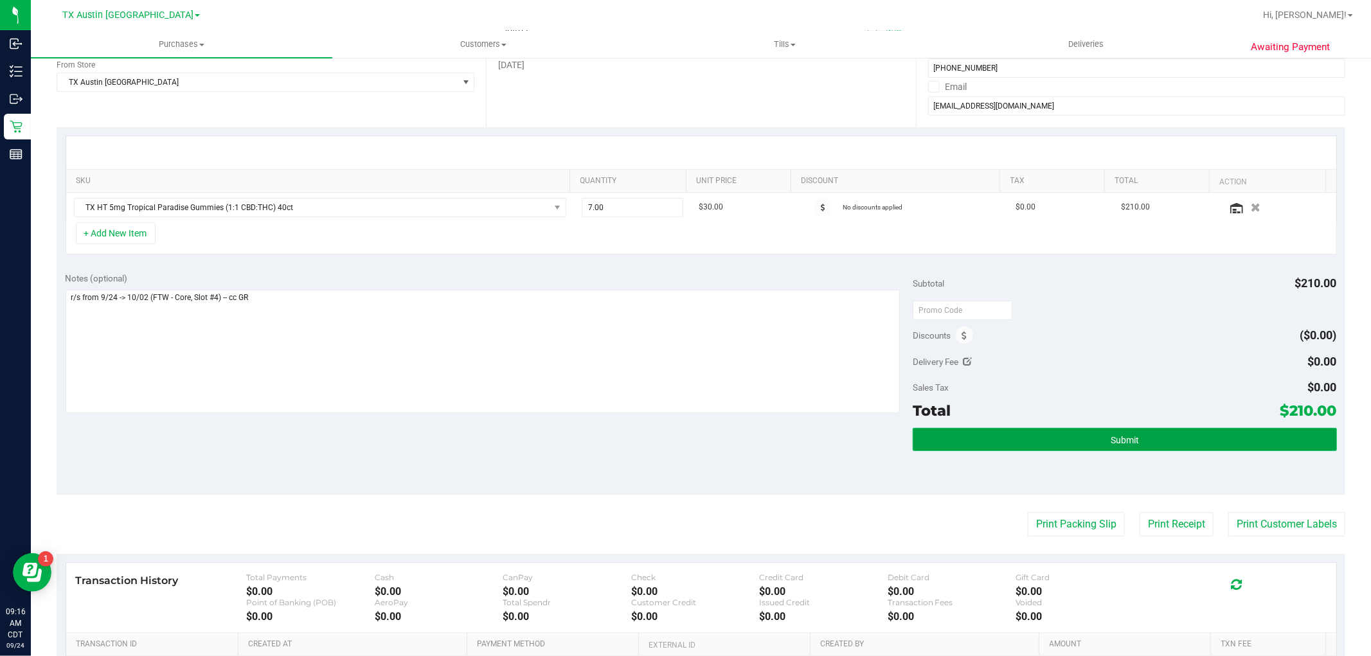
click at [1128, 432] on button "Submit" at bounding box center [1125, 439] width 424 height 23
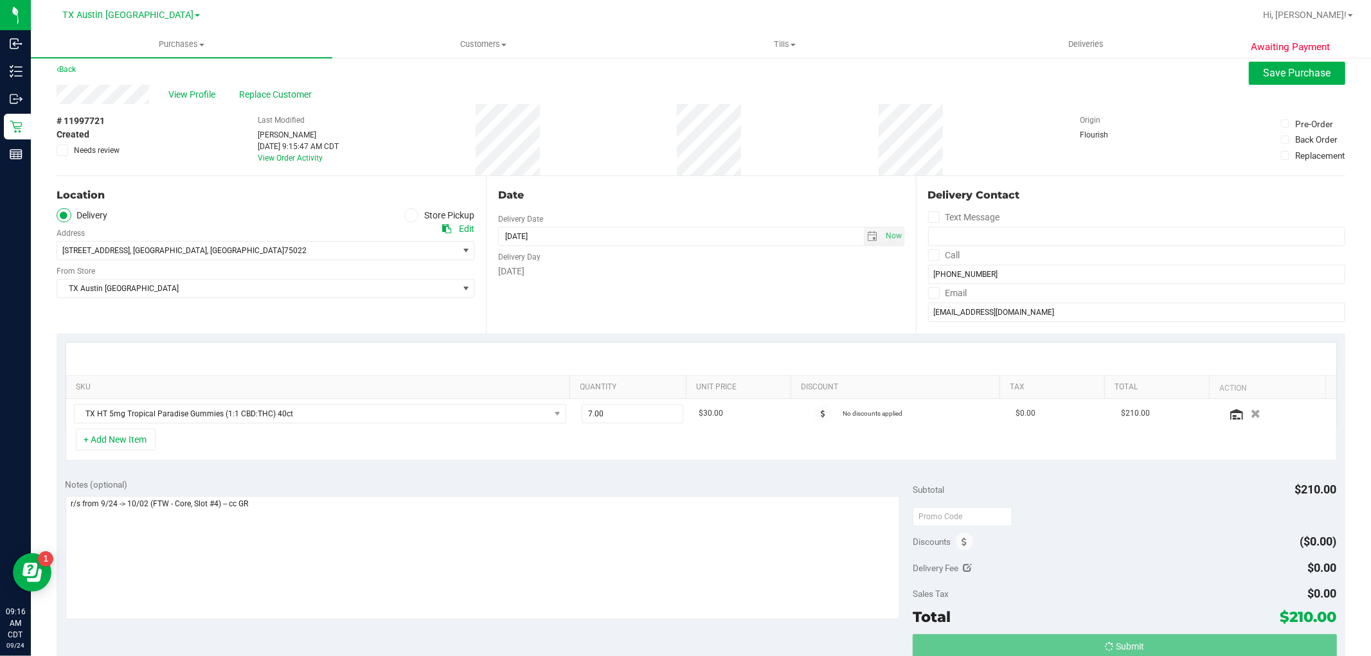
scroll to position [0, 0]
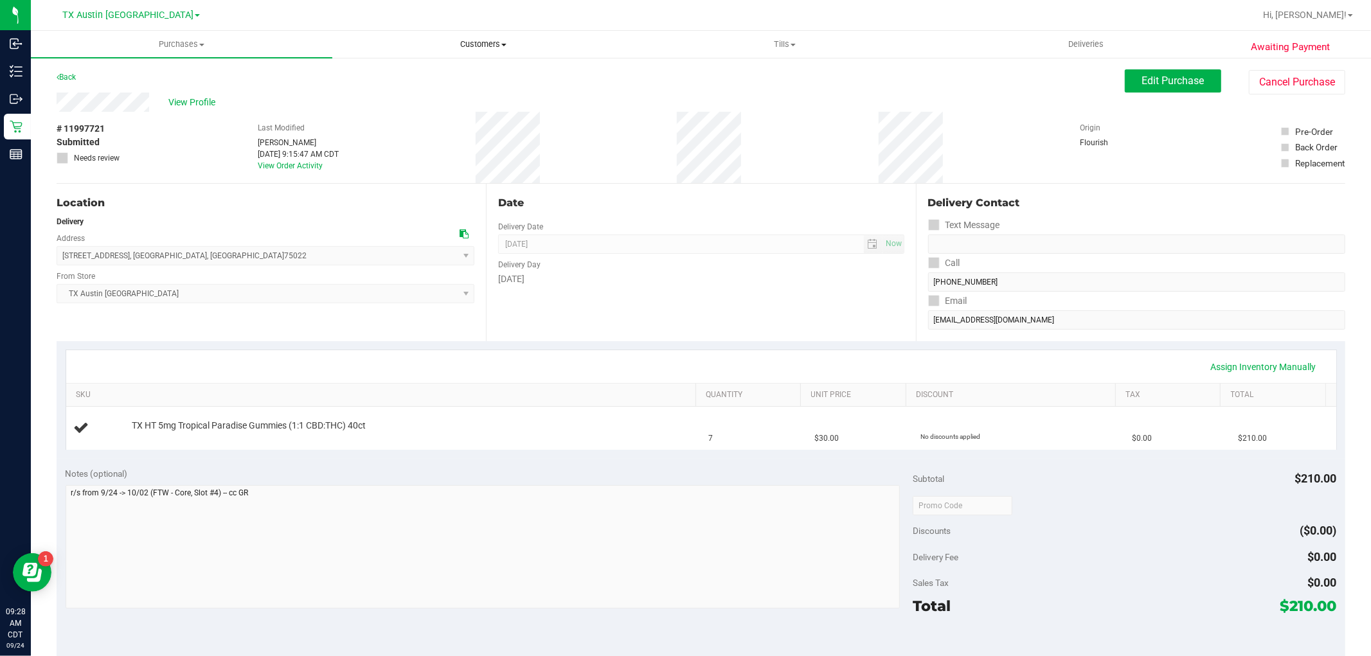
click at [492, 56] on uib-tab-heading "Customers All customers Add a new customer All physicians" at bounding box center [483, 44] width 300 height 26
click at [440, 78] on li "All customers" at bounding box center [482, 77] width 301 height 15
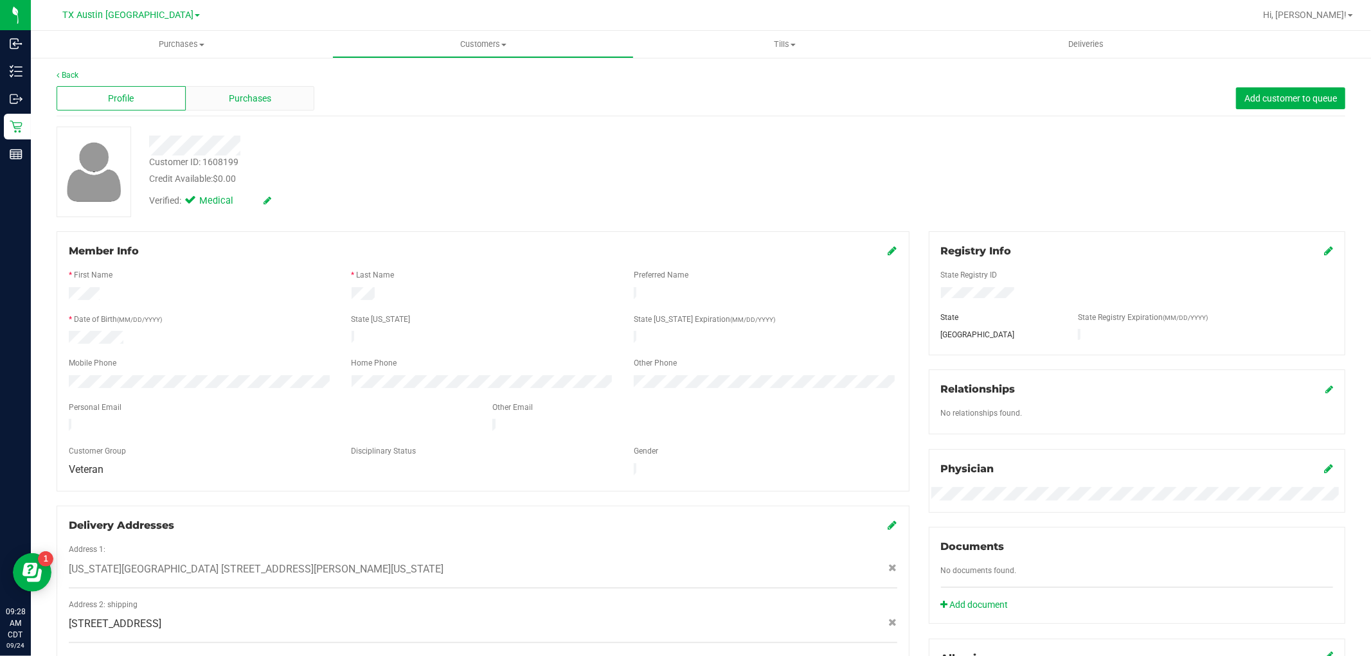
click at [260, 100] on span "Purchases" at bounding box center [250, 98] width 42 height 13
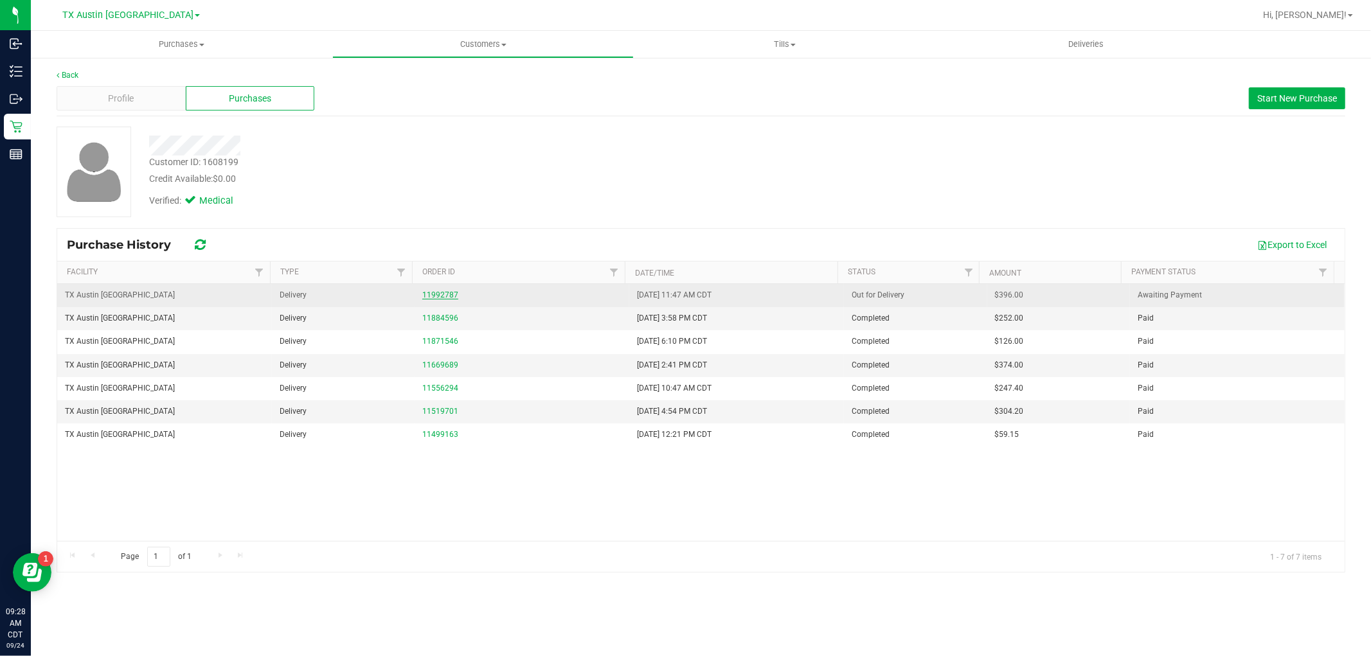
click at [442, 296] on link "11992787" at bounding box center [440, 295] width 36 height 9
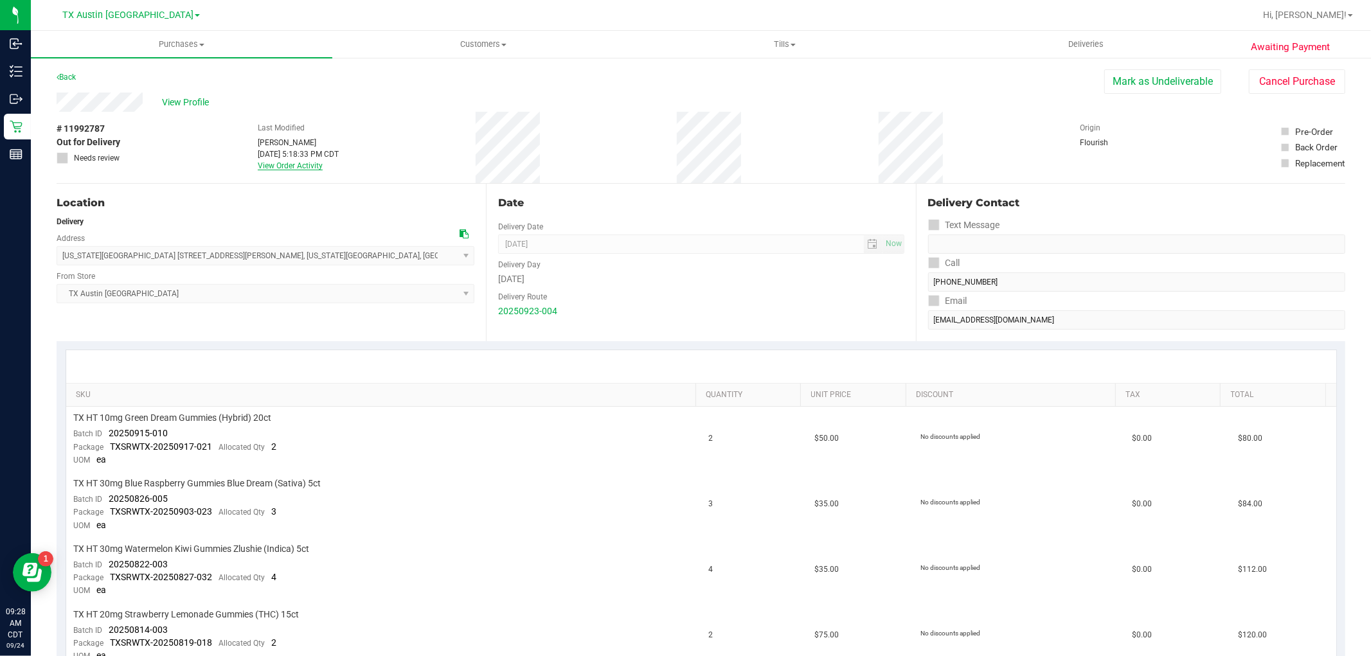
click at [303, 163] on link "View Order Activity" at bounding box center [290, 165] width 65 height 9
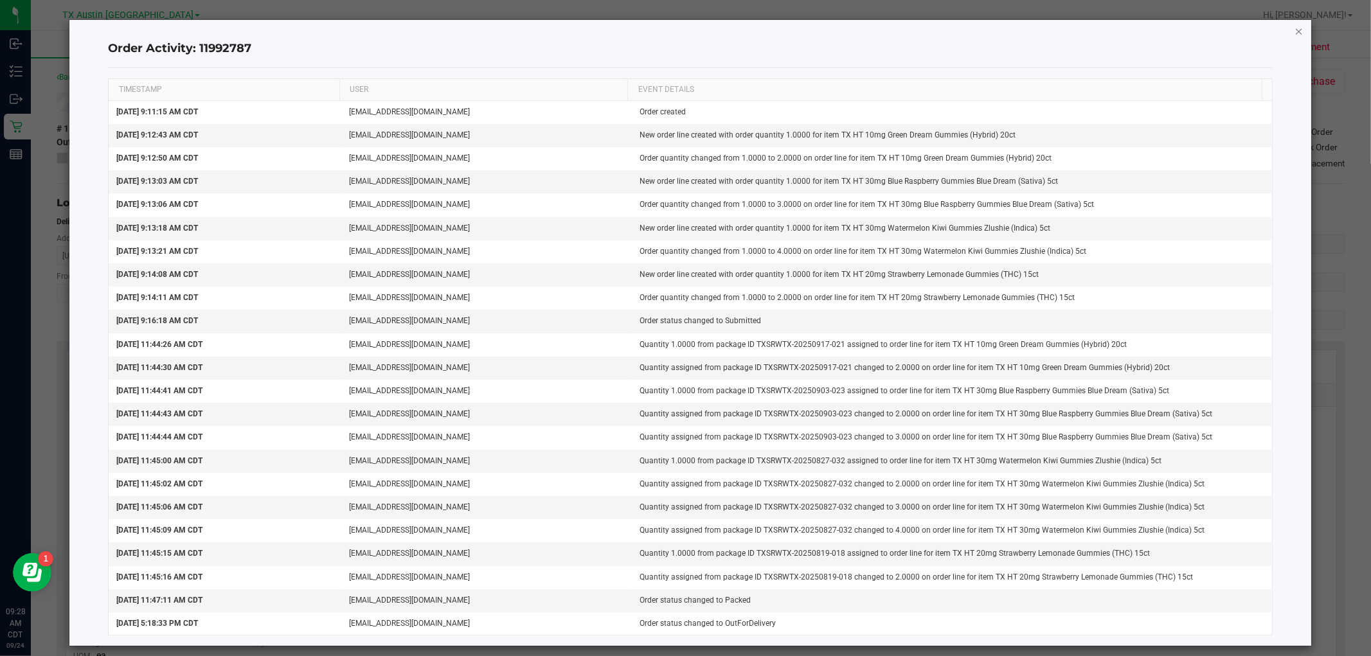
click at [1295, 33] on icon "button" at bounding box center [1299, 30] width 9 height 15
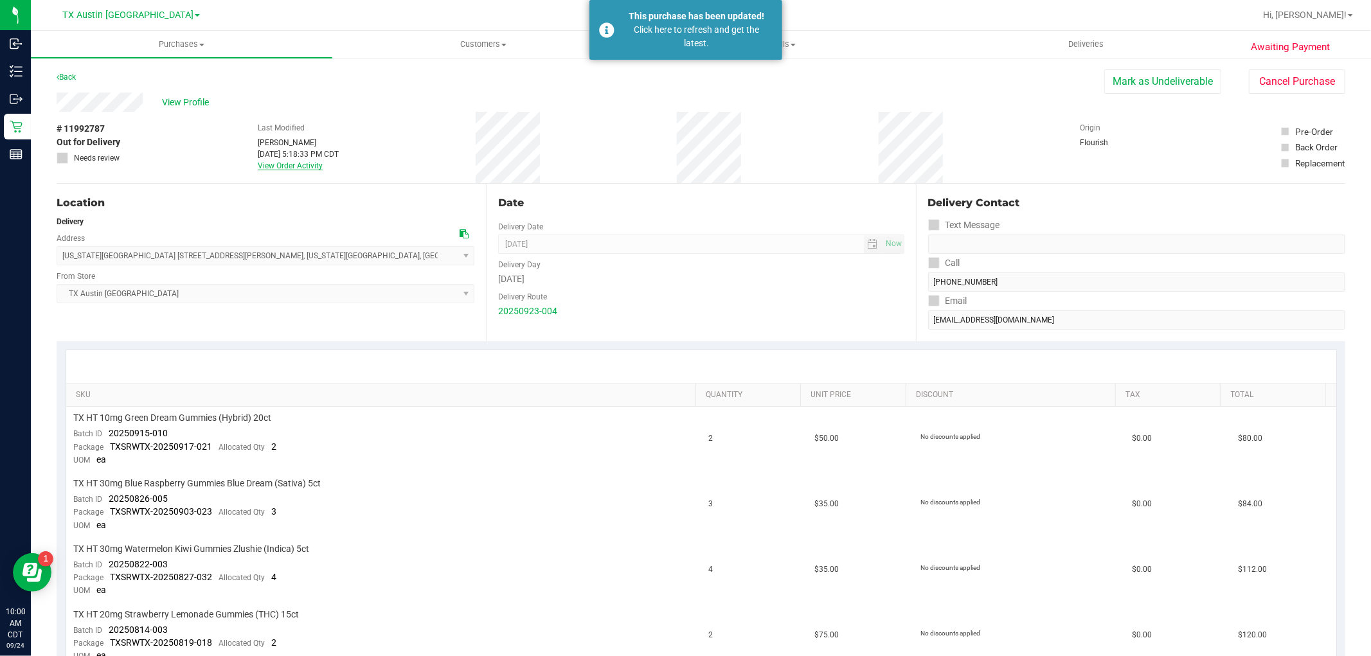
click at [297, 161] on link "View Order Activity" at bounding box center [290, 165] width 65 height 9
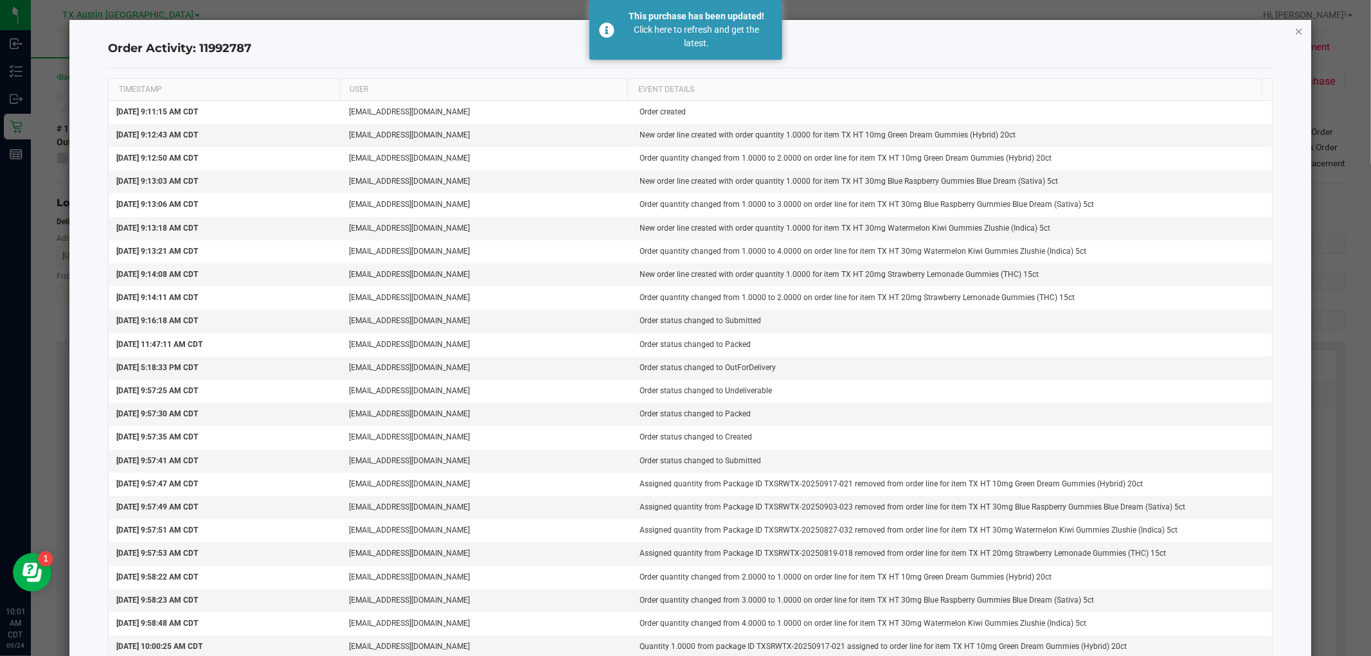
click at [1295, 30] on icon "button" at bounding box center [1299, 30] width 9 height 15
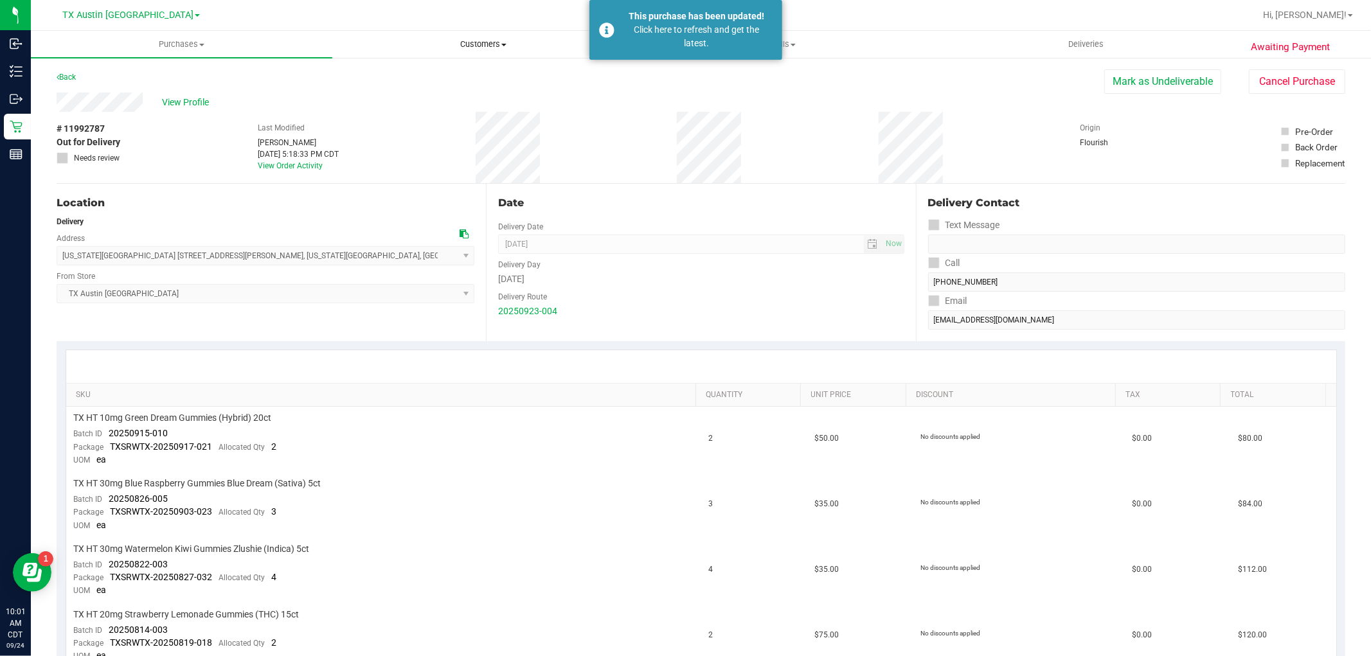
click at [498, 45] on span "Customers" at bounding box center [483, 45] width 300 height 12
click at [499, 75] on li "All customers" at bounding box center [482, 77] width 301 height 15
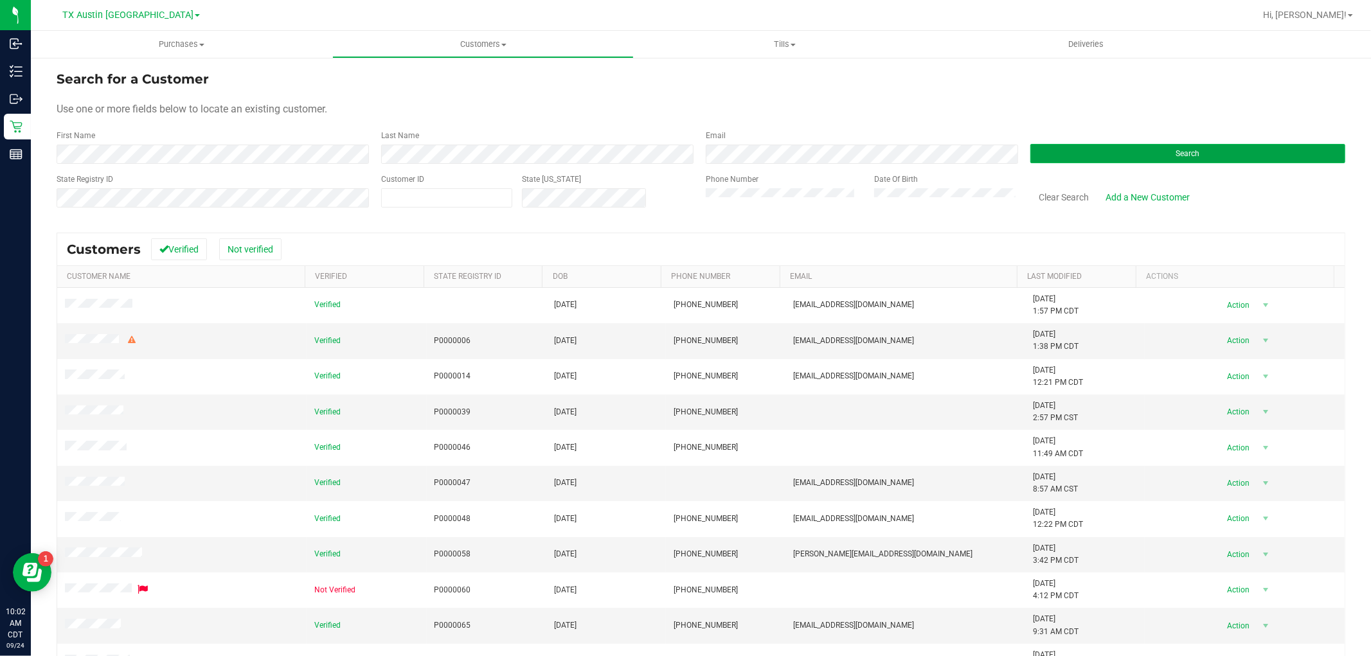
click at [1184, 159] on button "Search" at bounding box center [1187, 153] width 315 height 19
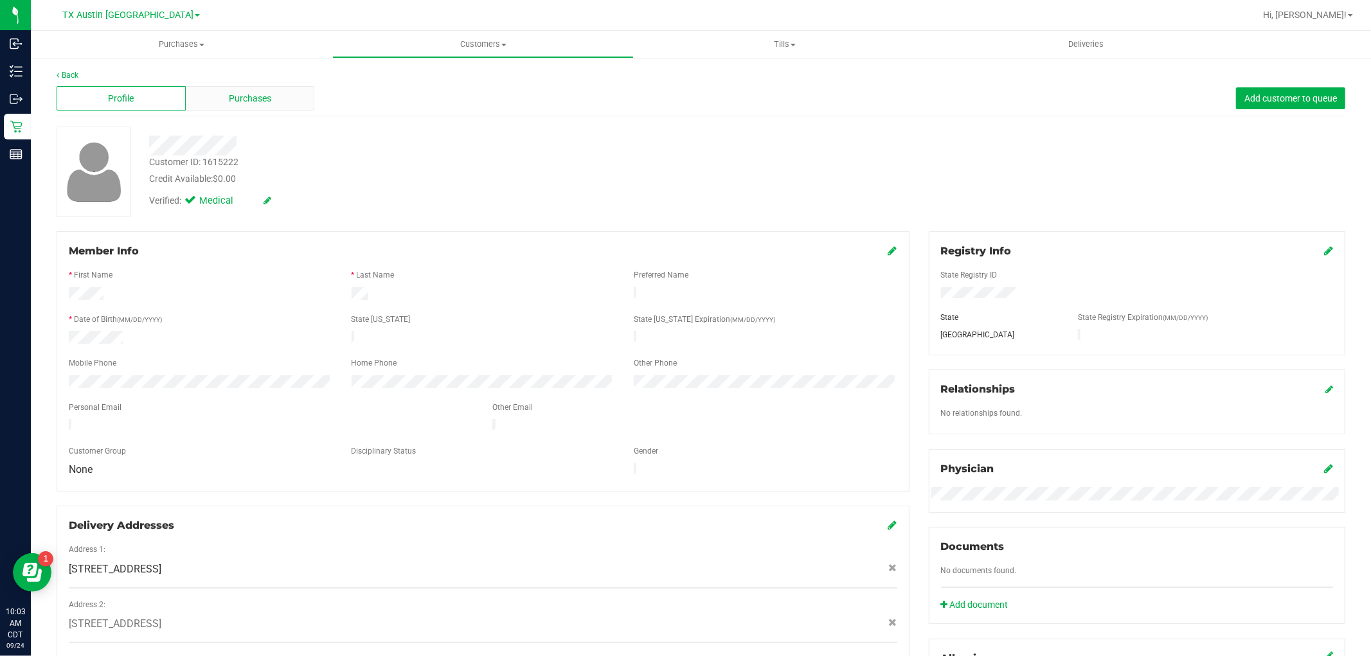
click at [278, 97] on div "Purchases" at bounding box center [250, 98] width 129 height 24
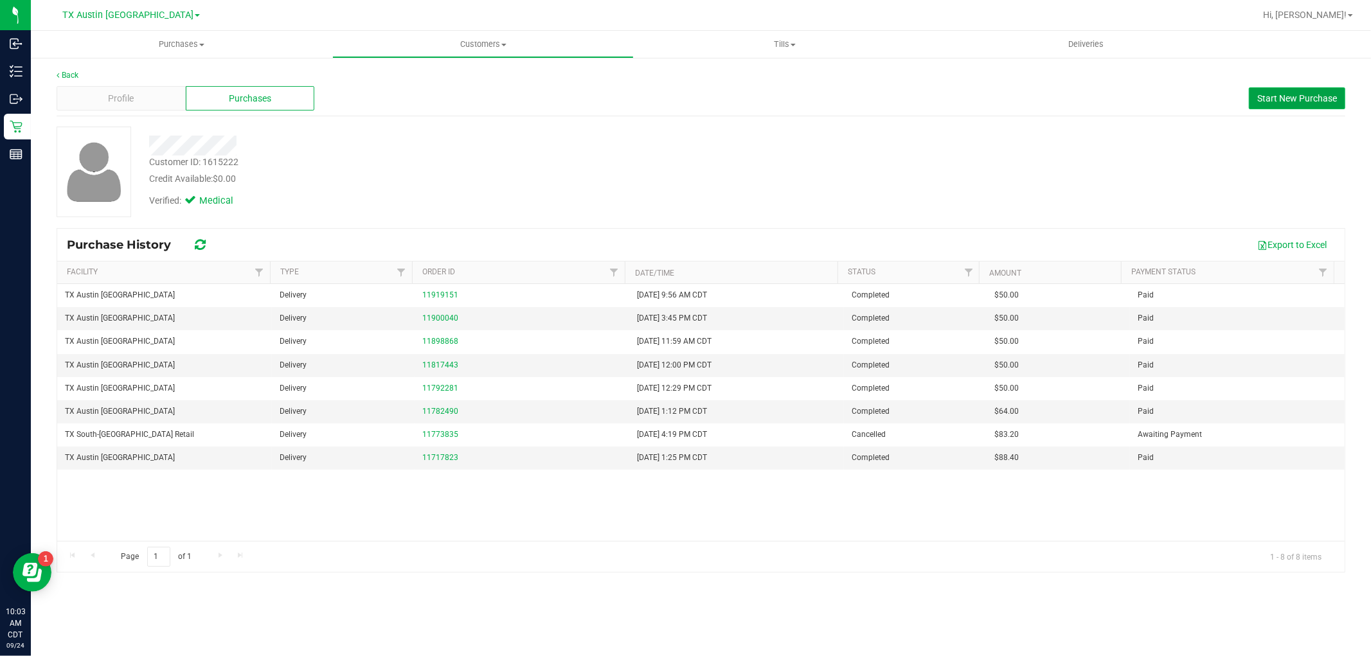
click at [1288, 102] on span "Start New Purchase" at bounding box center [1297, 98] width 80 height 10
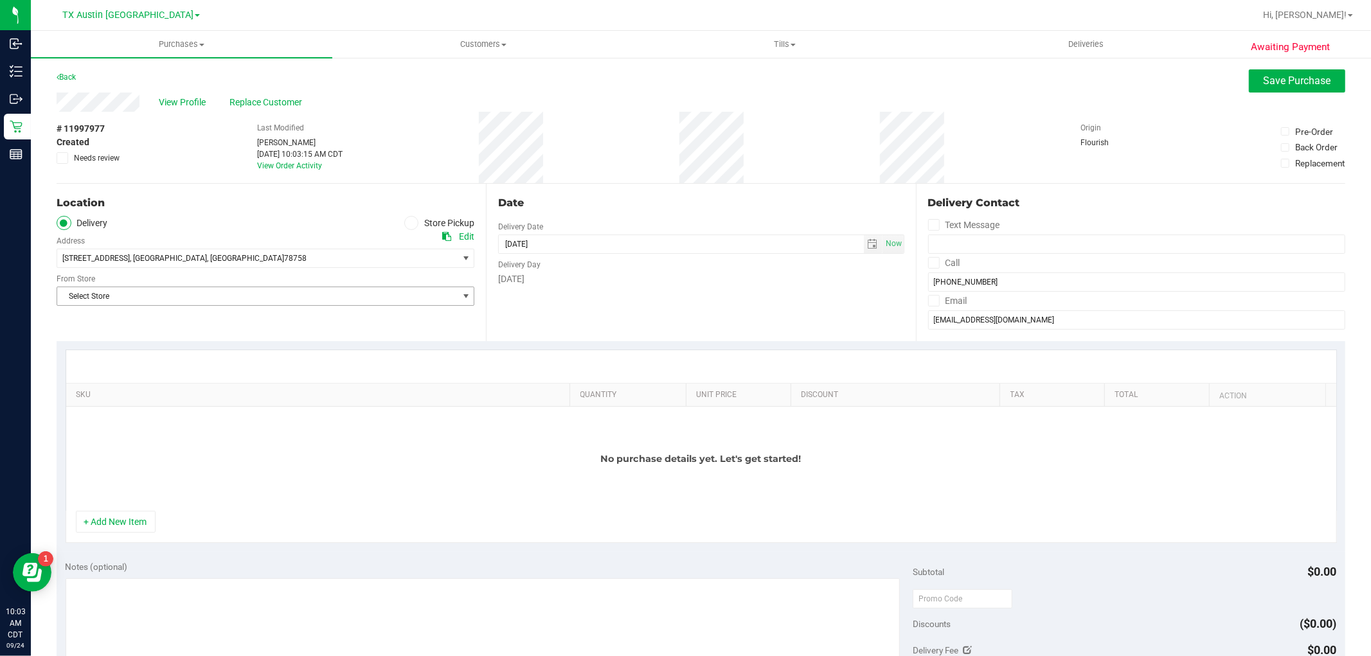
click at [409, 305] on span "Select Store" at bounding box center [257, 296] width 400 height 18
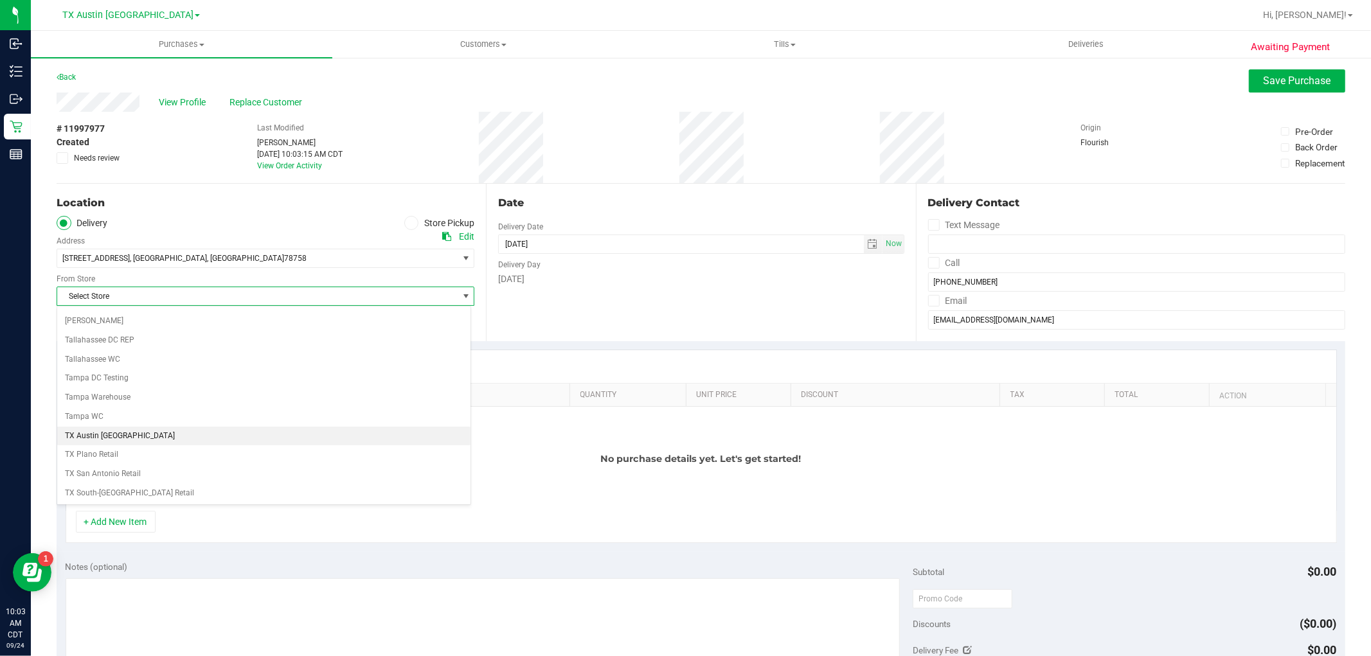
click at [374, 446] on li "TX Austin [GEOGRAPHIC_DATA]" at bounding box center [263, 436] width 413 height 19
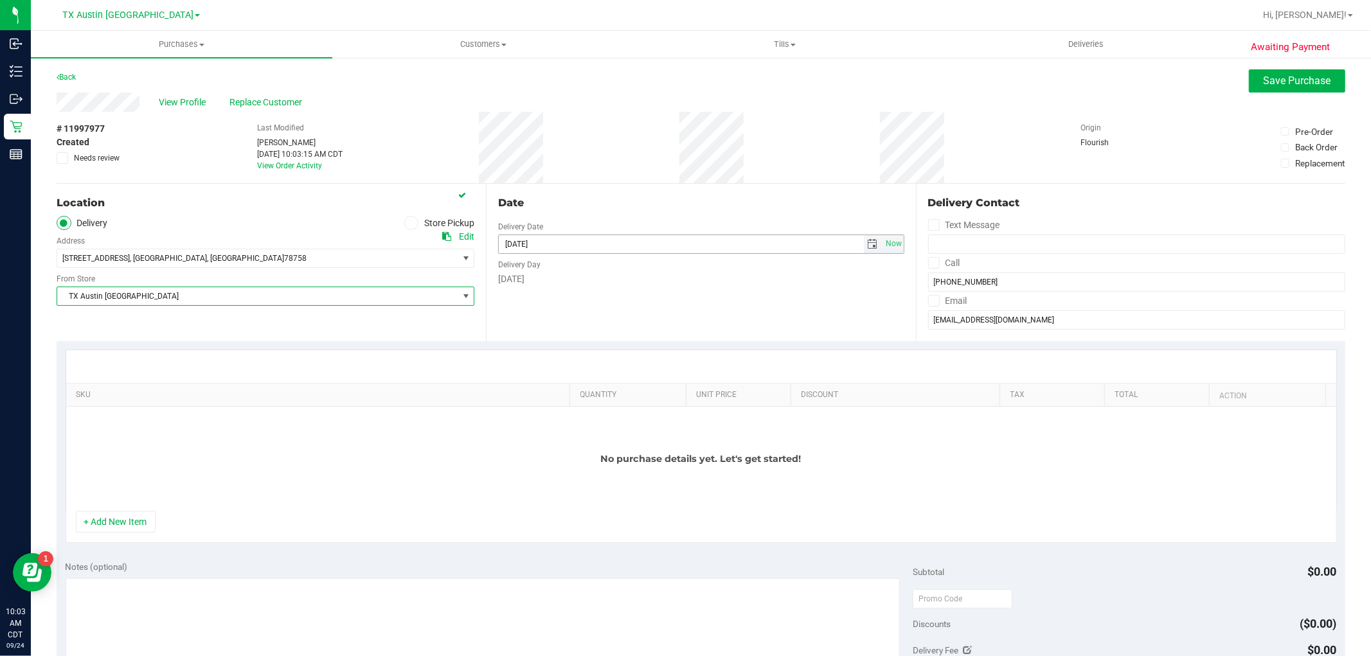
click at [868, 249] on span "select" at bounding box center [873, 244] width 19 height 18
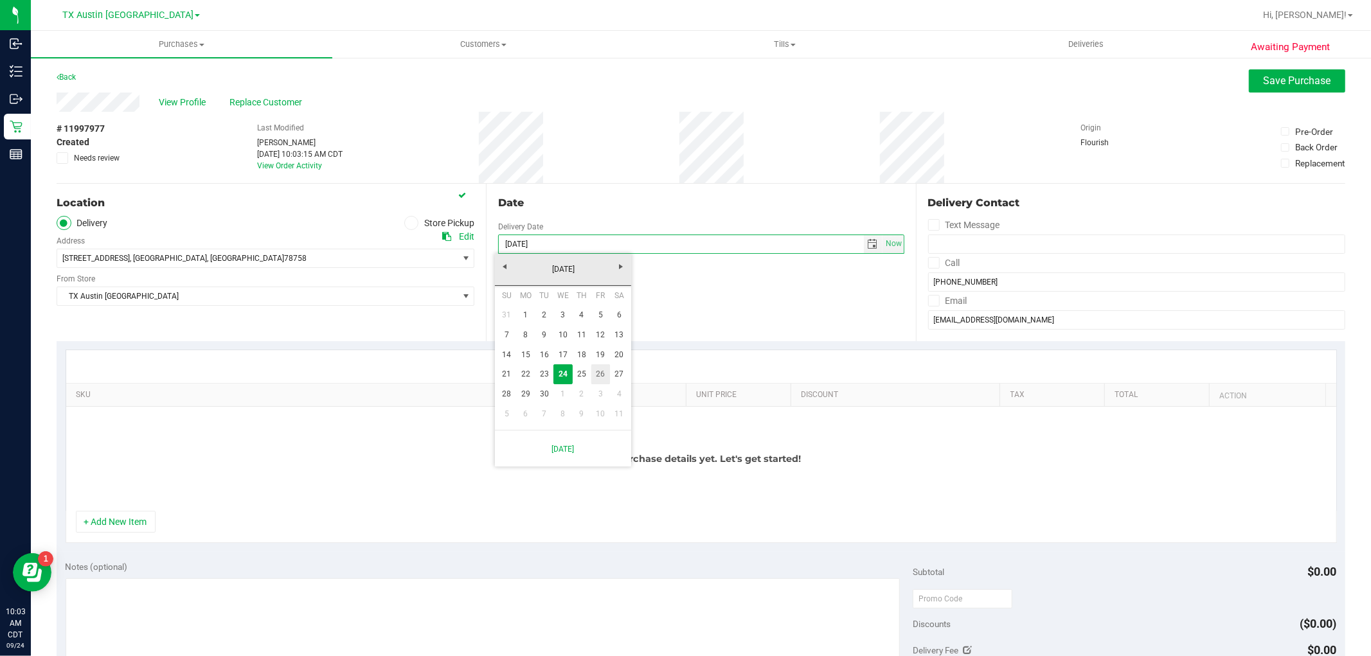
click at [591, 380] on link "26" at bounding box center [600, 374] width 19 height 20
click at [638, 245] on input "09/26/2025" at bounding box center [681, 244] width 365 height 18
click at [864, 244] on span "select" at bounding box center [873, 244] width 19 height 18
click at [579, 378] on link "25" at bounding box center [582, 374] width 19 height 20
type input "09/25/2025"
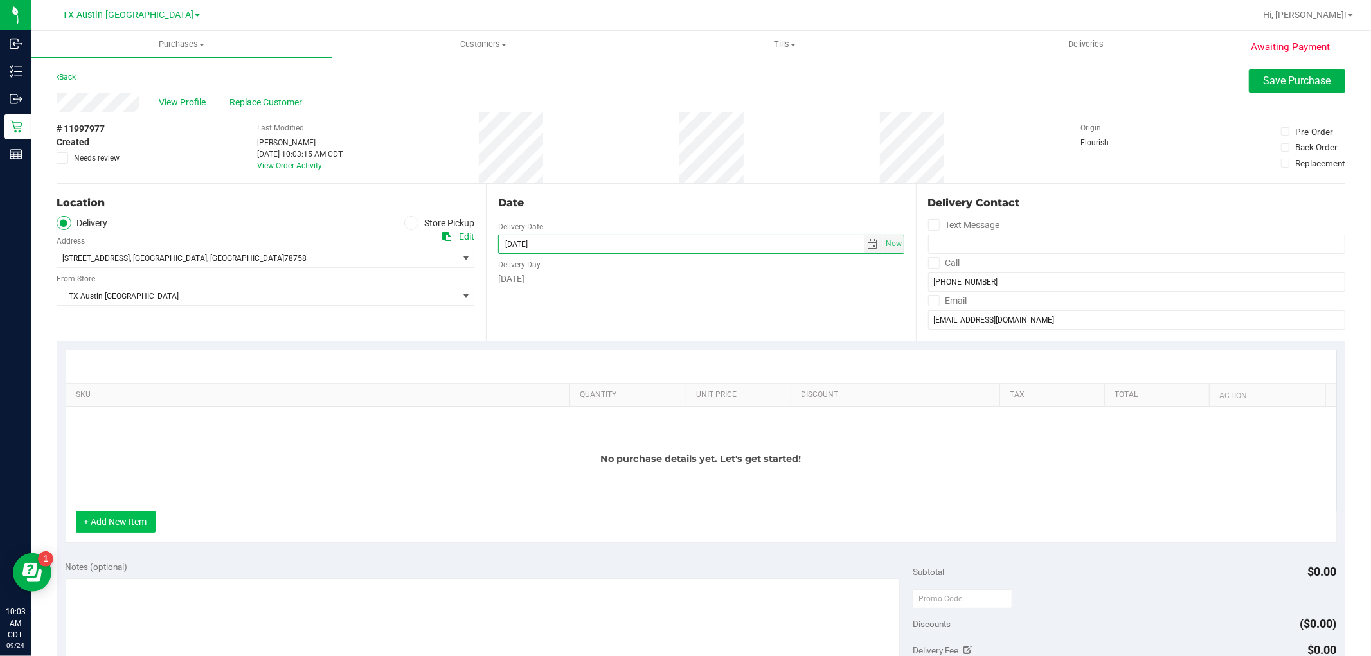
click at [136, 525] on button "+ Add New Item" at bounding box center [116, 522] width 80 height 22
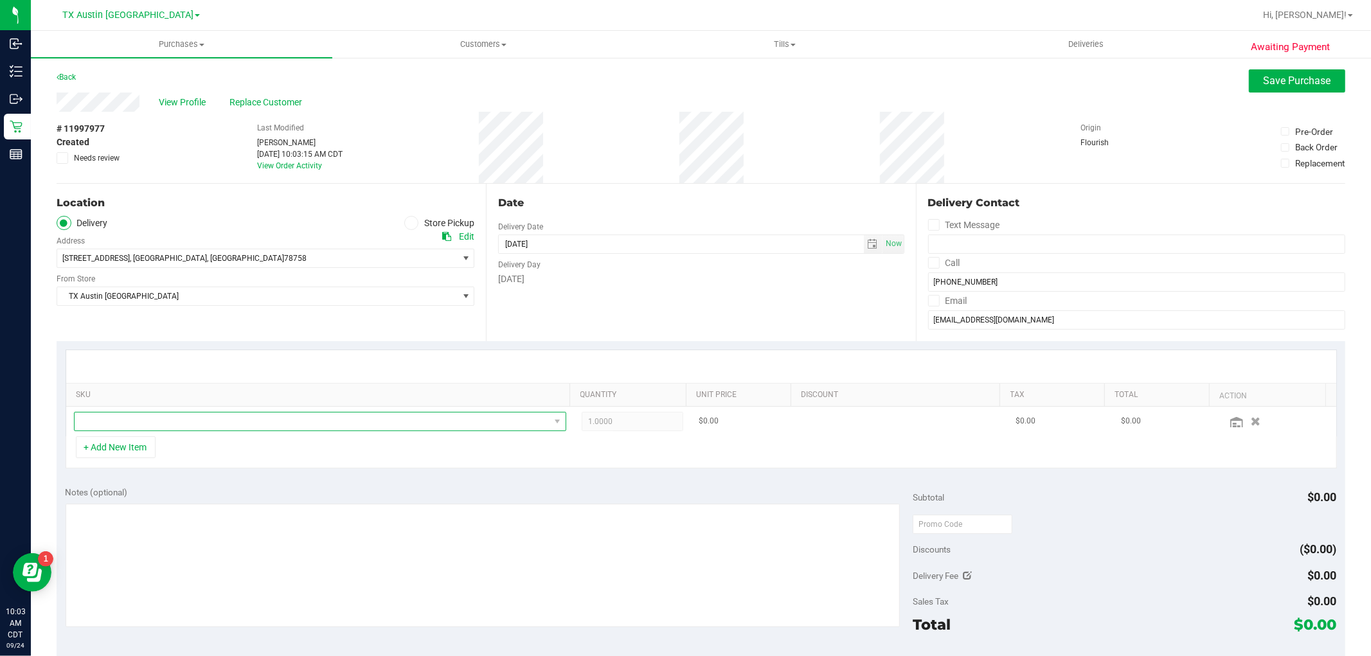
click at [204, 427] on span "NO DATA FOUND" at bounding box center [312, 422] width 475 height 18
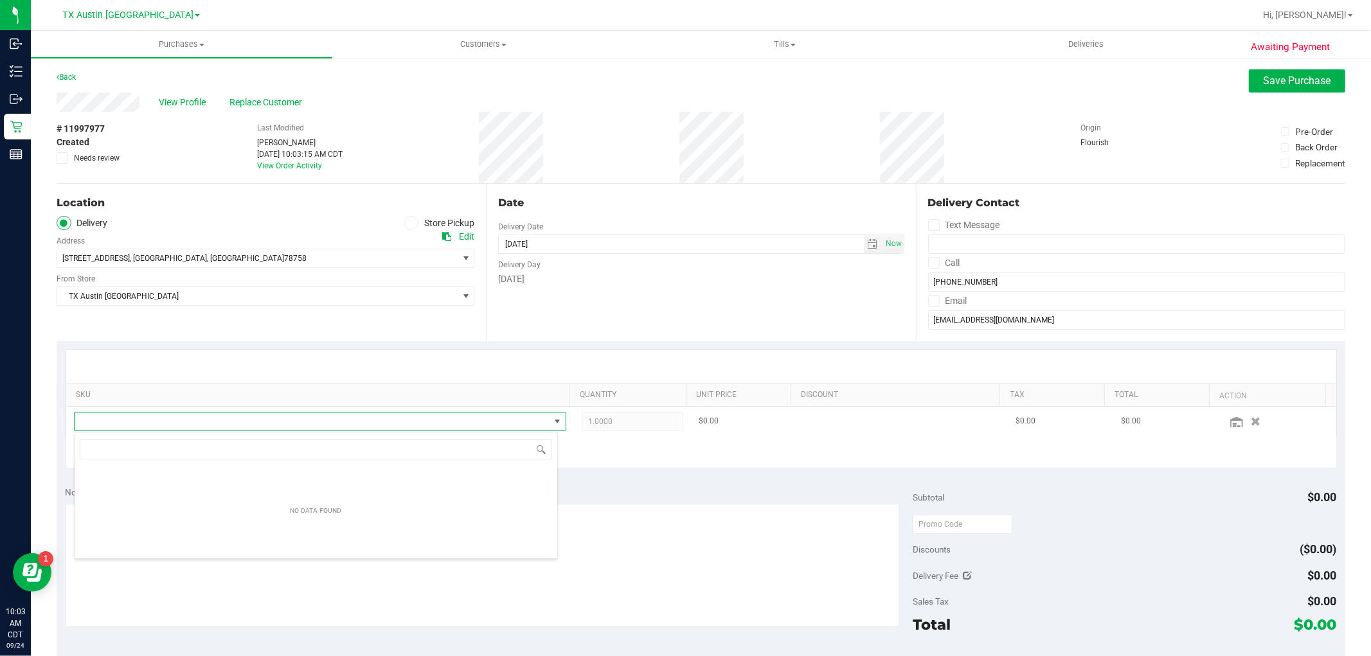
scroll to position [19, 480]
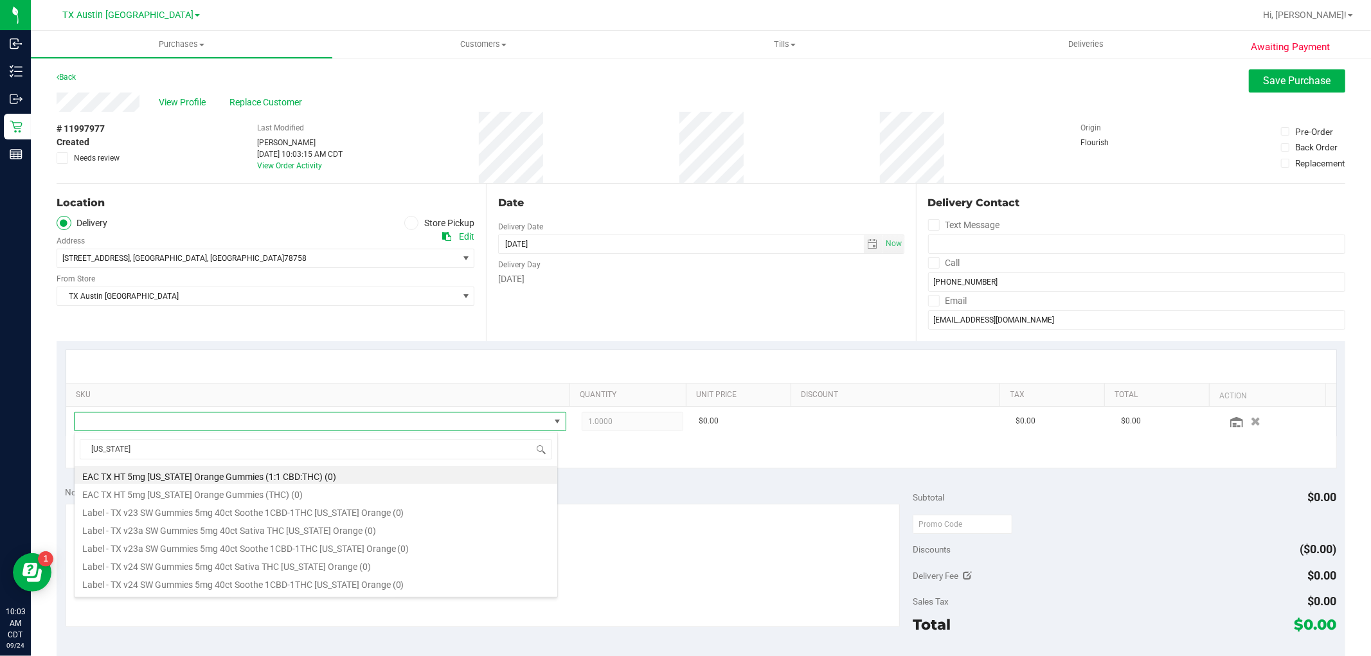
type input "texas"
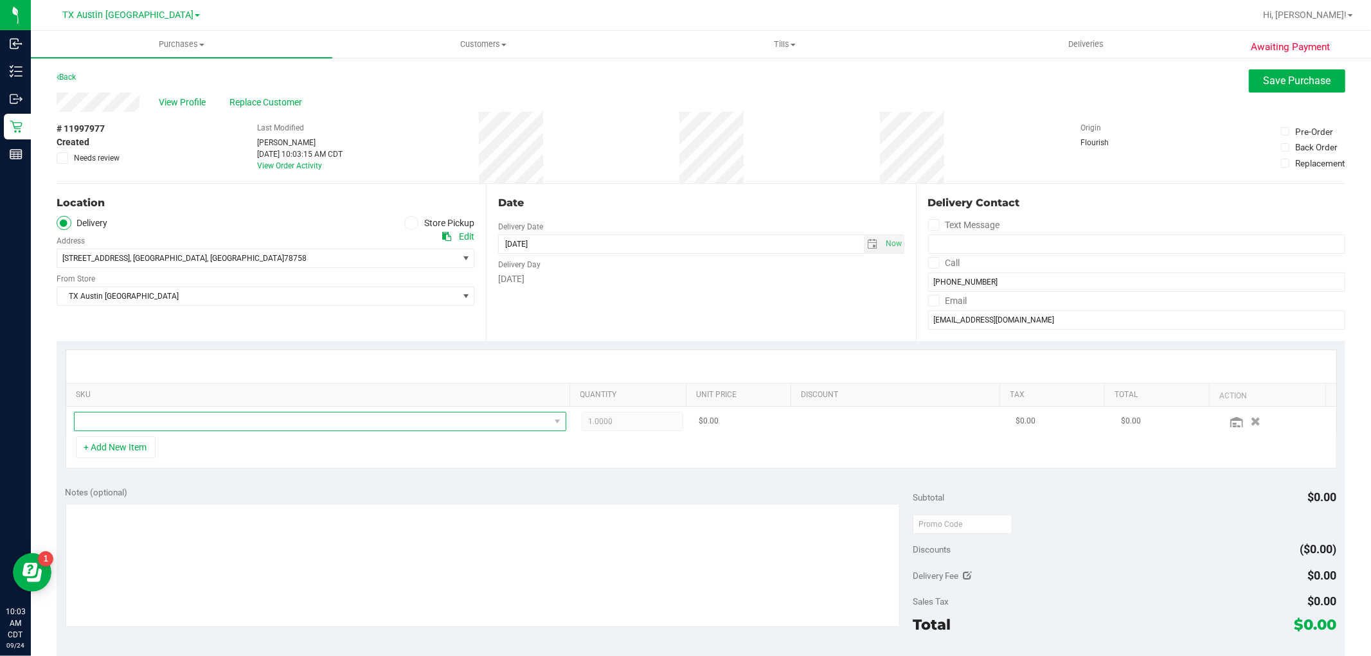
click at [247, 421] on span "NO DATA FOUND" at bounding box center [312, 422] width 475 height 18
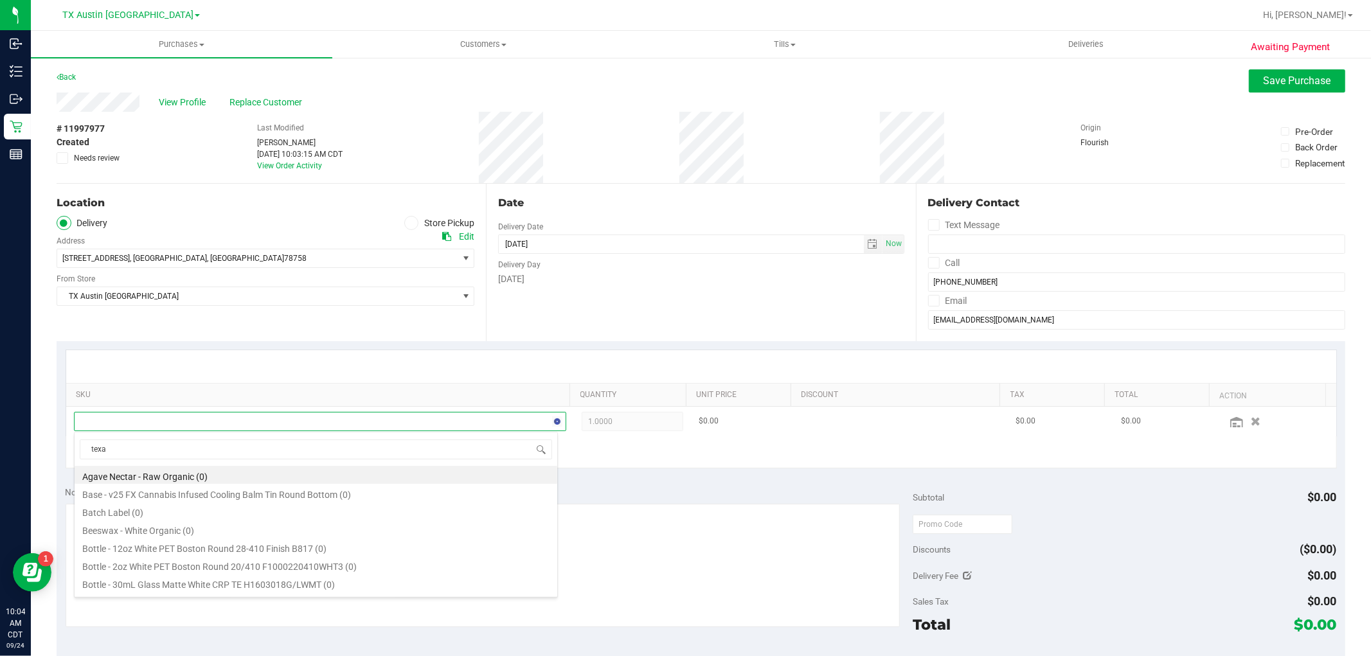
type input "texas"
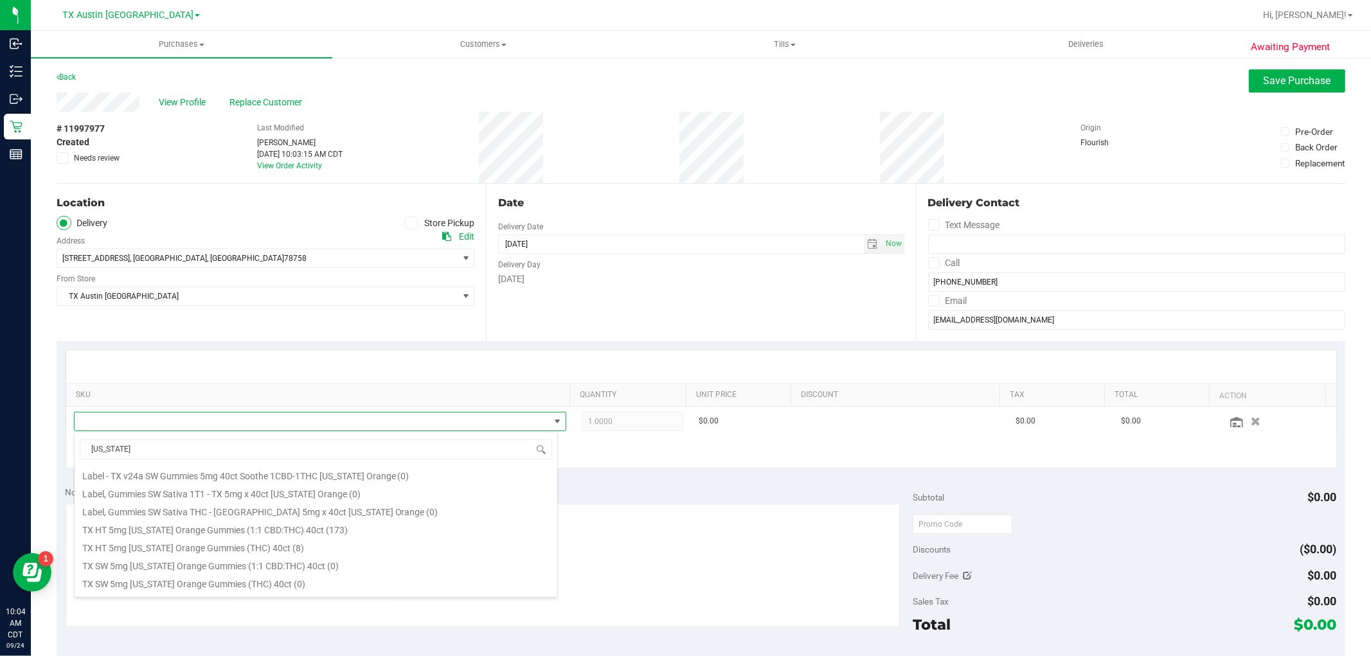
scroll to position [213, 0]
click at [314, 476] on li "TX HT 5mg Texas Orange Gummies (THC) 40ct (8)" at bounding box center [316, 478] width 483 height 18
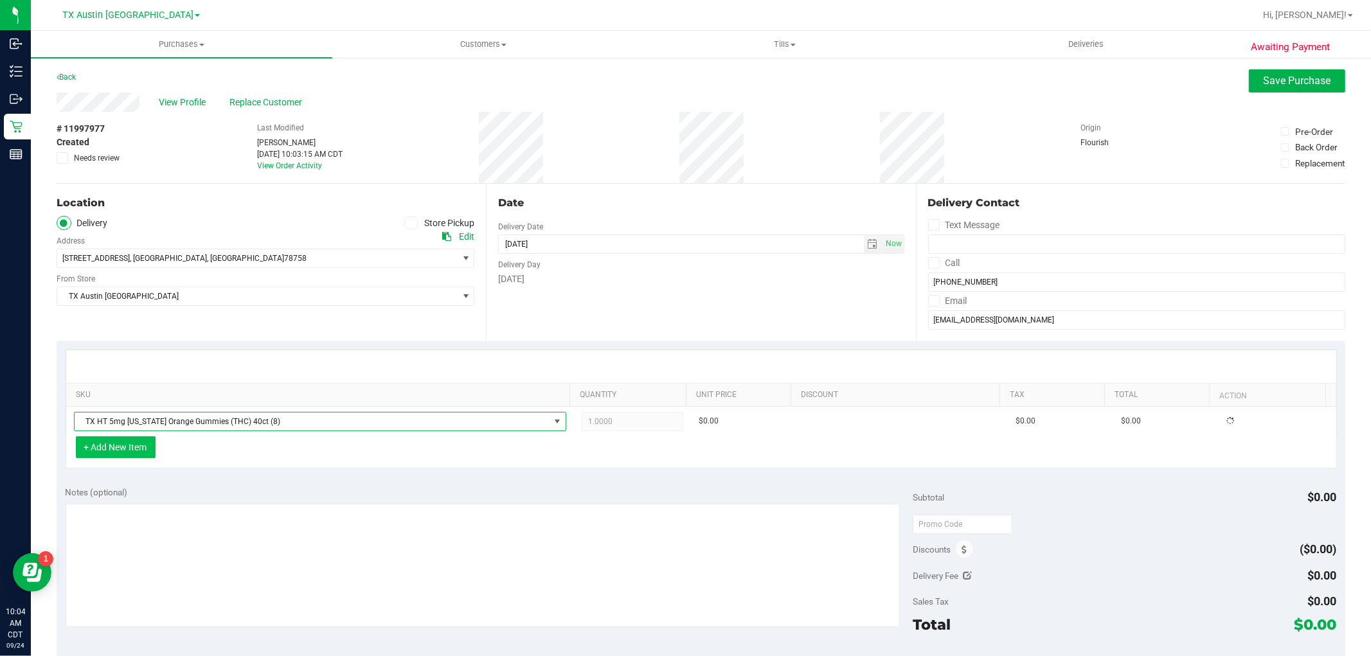
click at [138, 451] on button "+ Add New Item" at bounding box center [116, 447] width 80 height 22
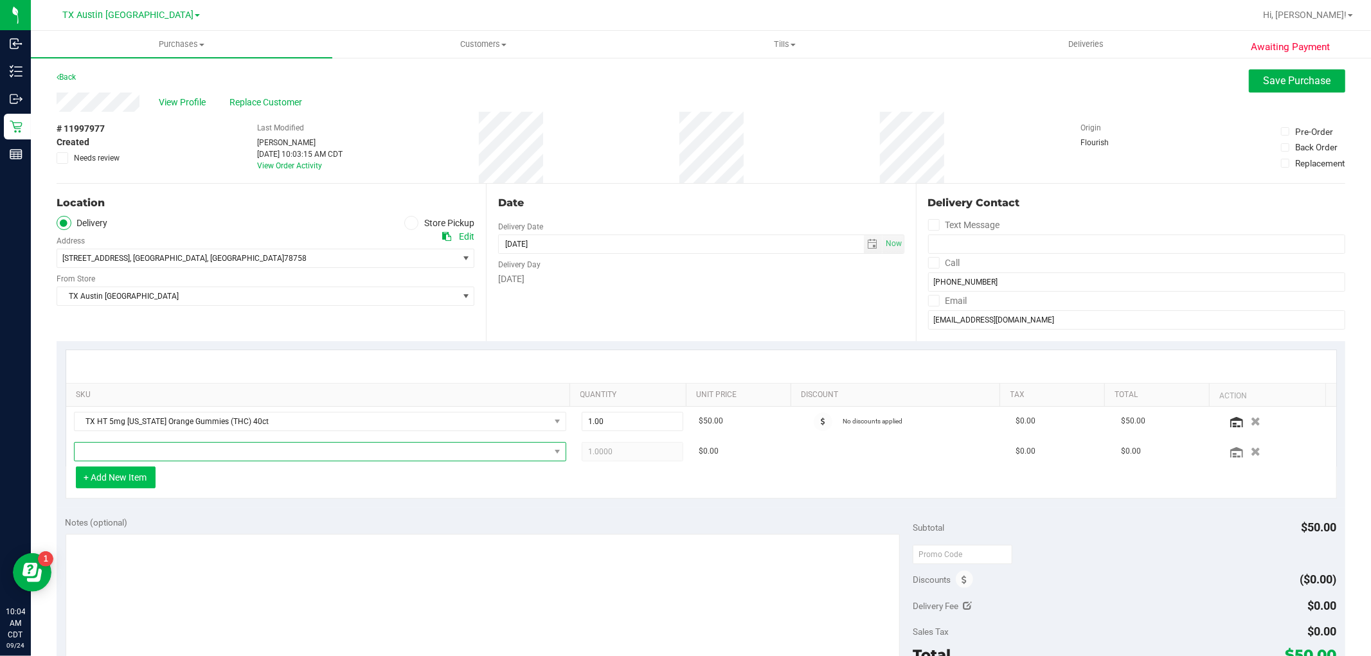
click at [138, 451] on span "NO DATA FOUND" at bounding box center [312, 452] width 475 height 18
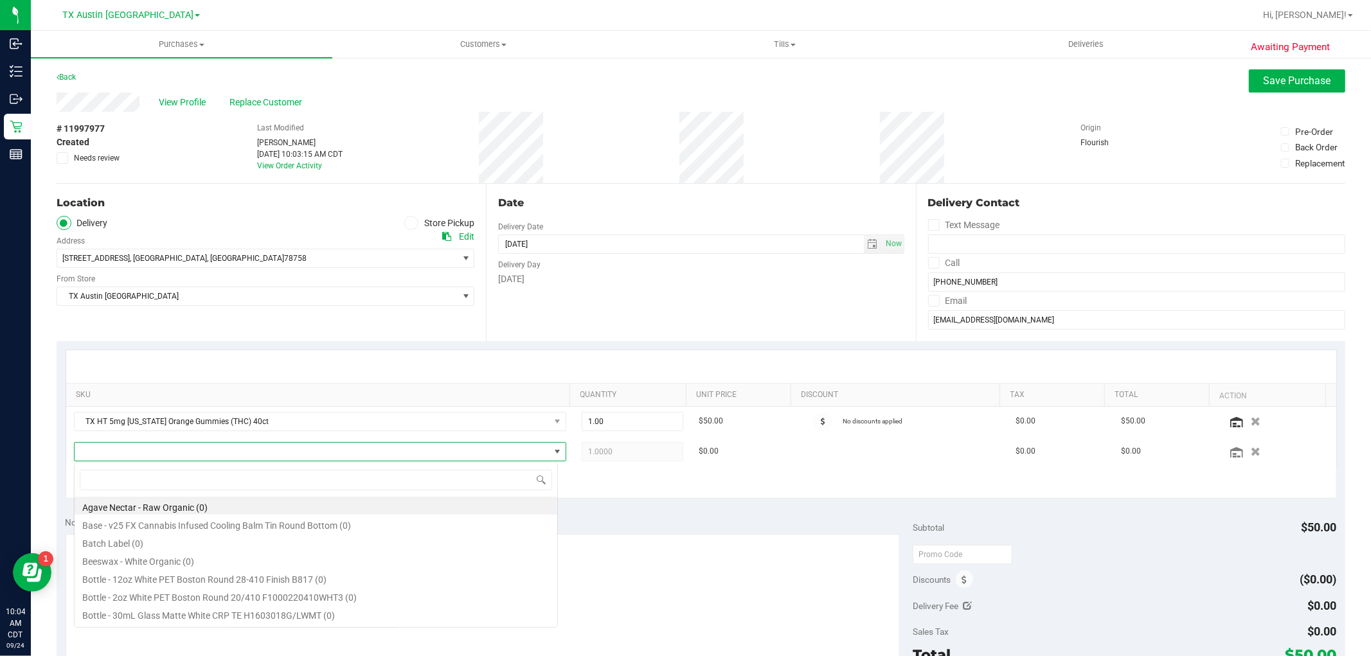
scroll to position [19, 480]
type input "tropica"
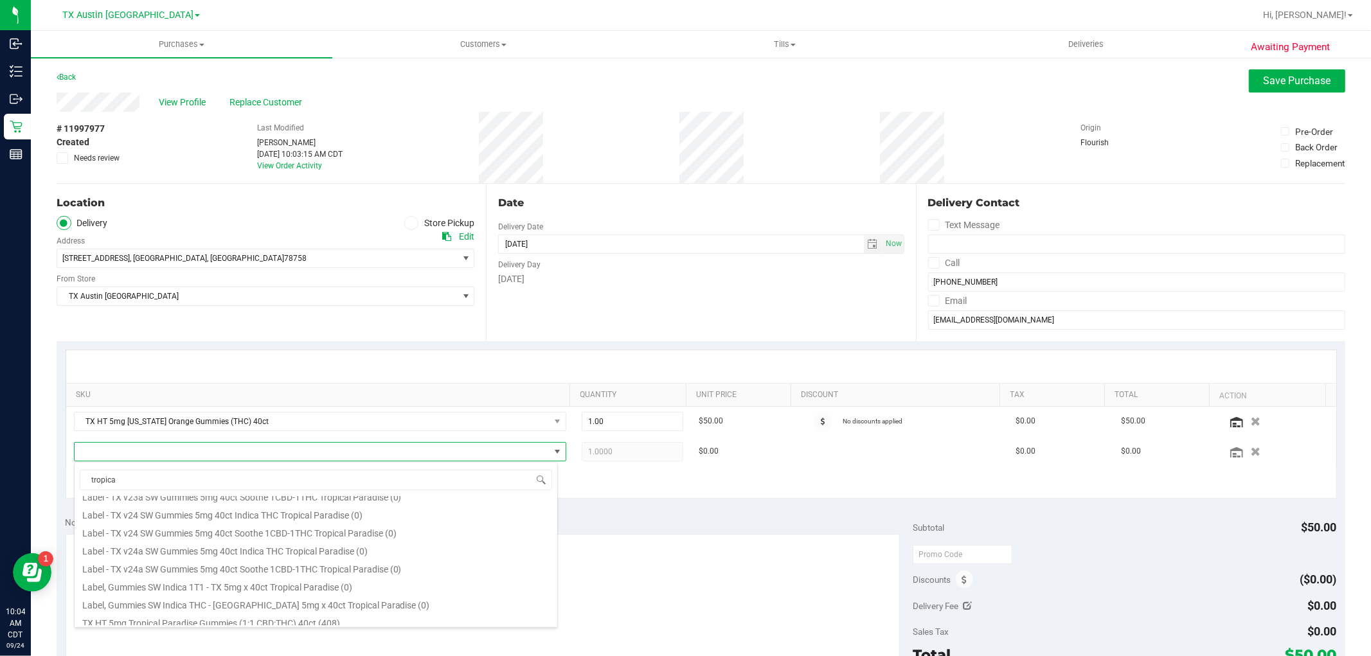
scroll to position [143, 0]
click at [330, 591] on li "TX HT 5mg Tropical Paradise Gummies (THC) 40ct (467)" at bounding box center [316, 597] width 483 height 18
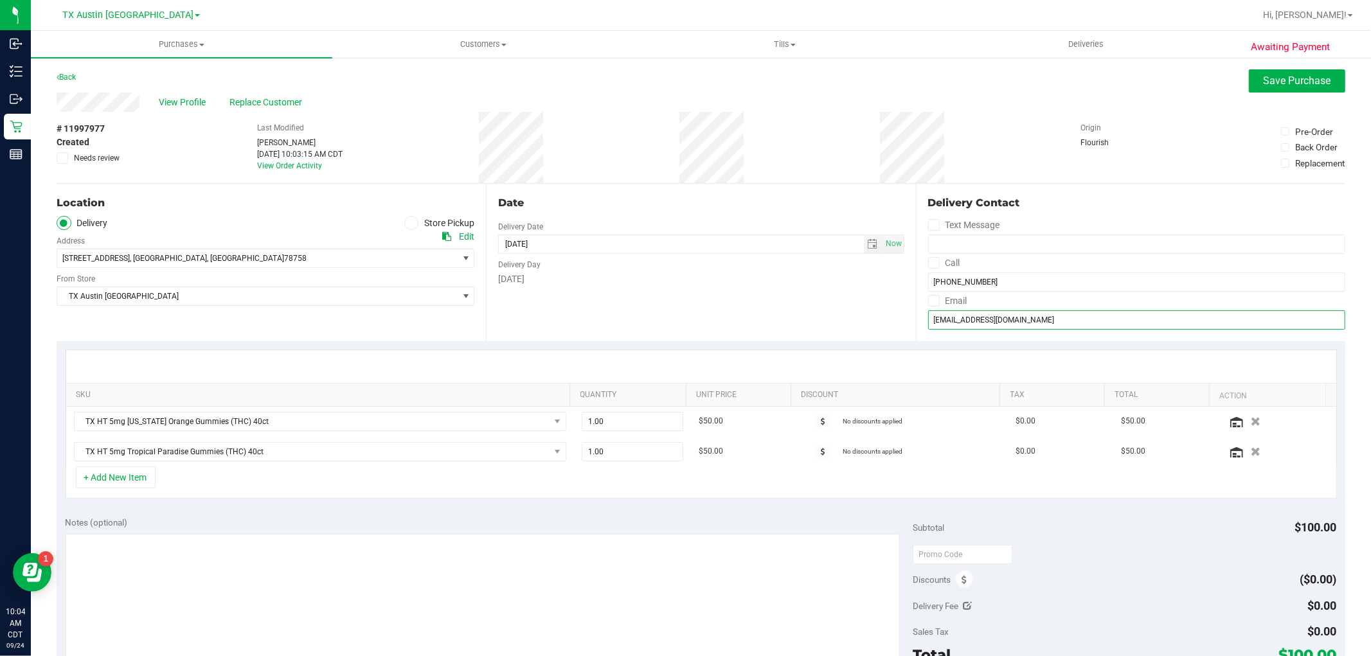
click at [993, 317] on input "rmclfc@yahoo.com" at bounding box center [1136, 319] width 417 height 19
click at [1249, 82] on button "Save Purchase" at bounding box center [1297, 80] width 96 height 23
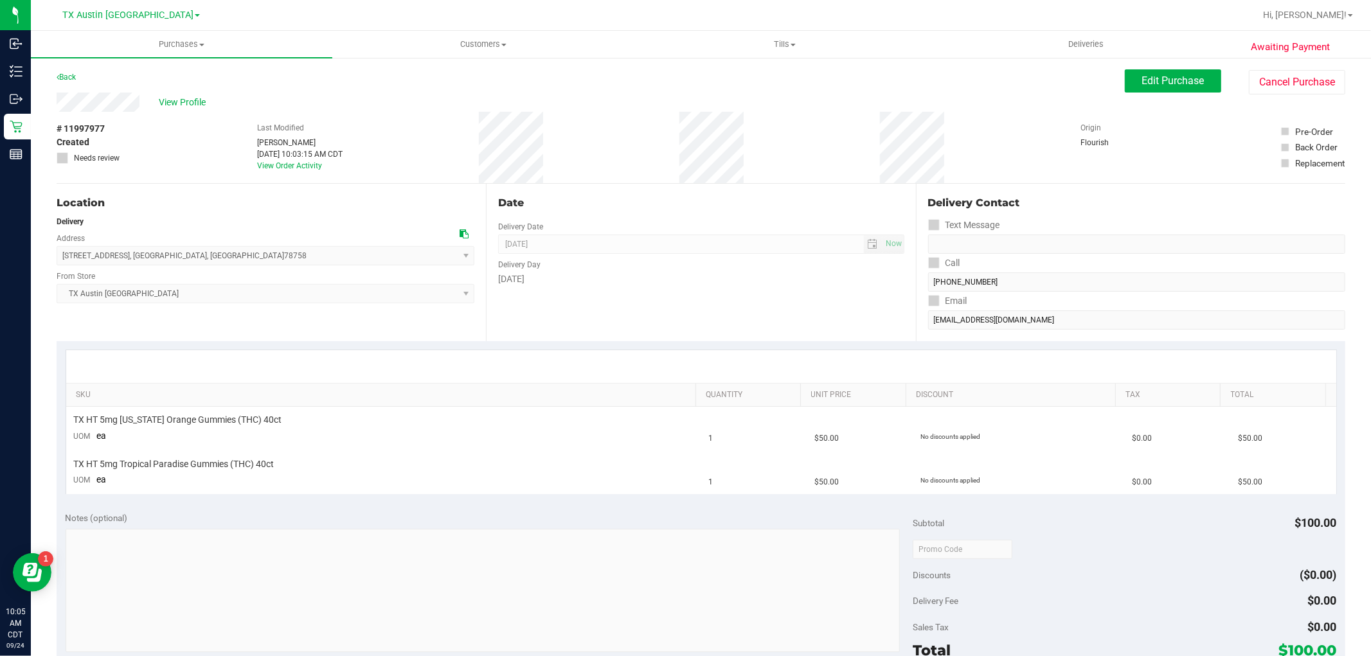
click at [186, 101] on span "View Profile" at bounding box center [184, 102] width 51 height 13
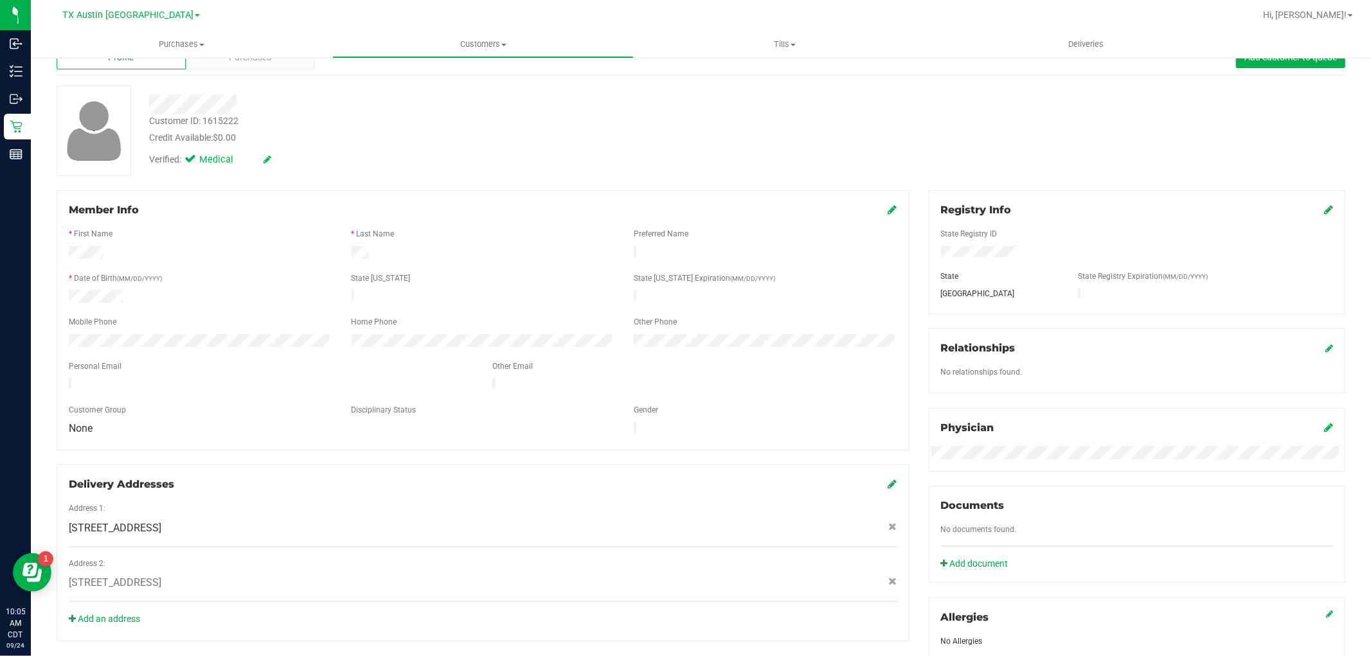
scroll to position [9, 0]
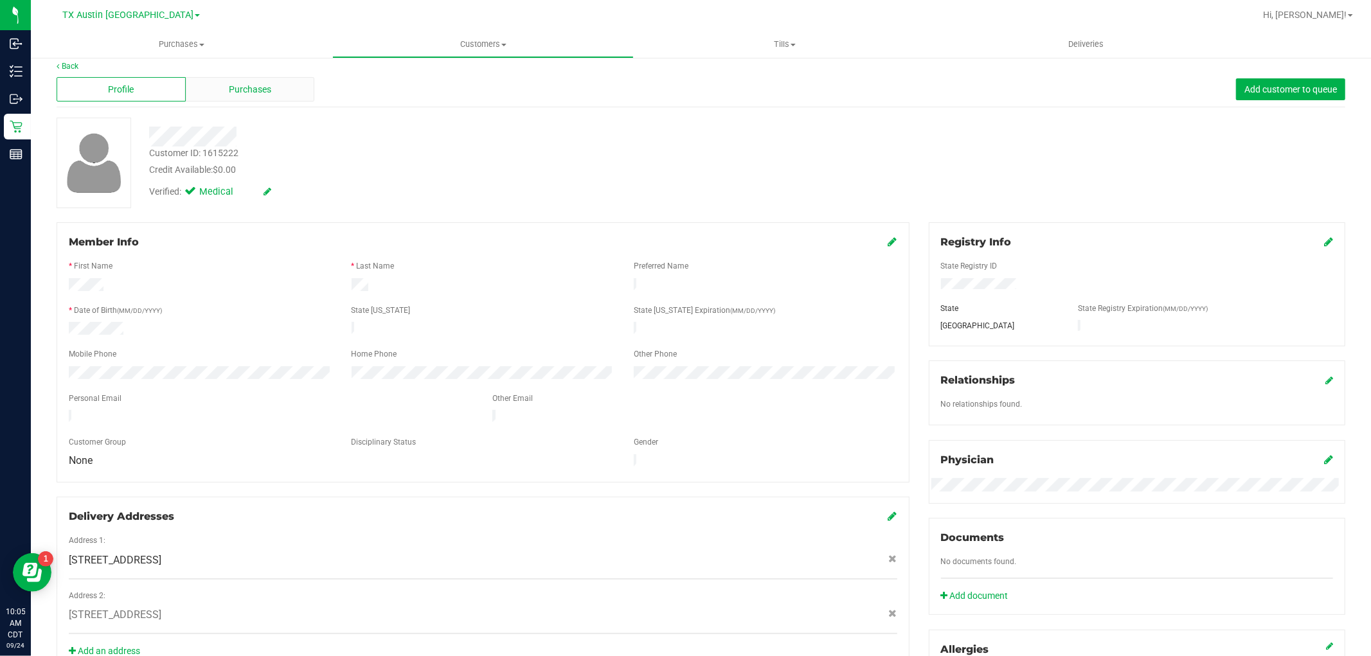
click at [284, 89] on div "Purchases" at bounding box center [250, 89] width 129 height 24
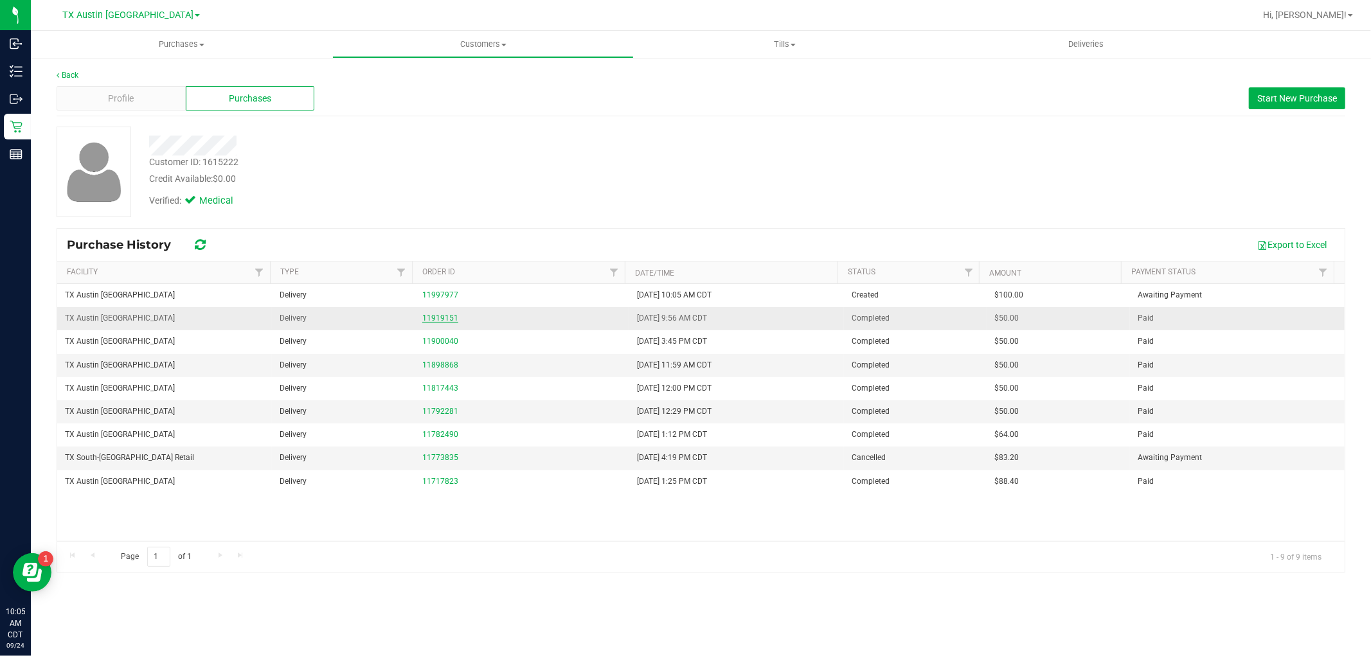
click at [439, 316] on link "11919151" at bounding box center [440, 318] width 36 height 9
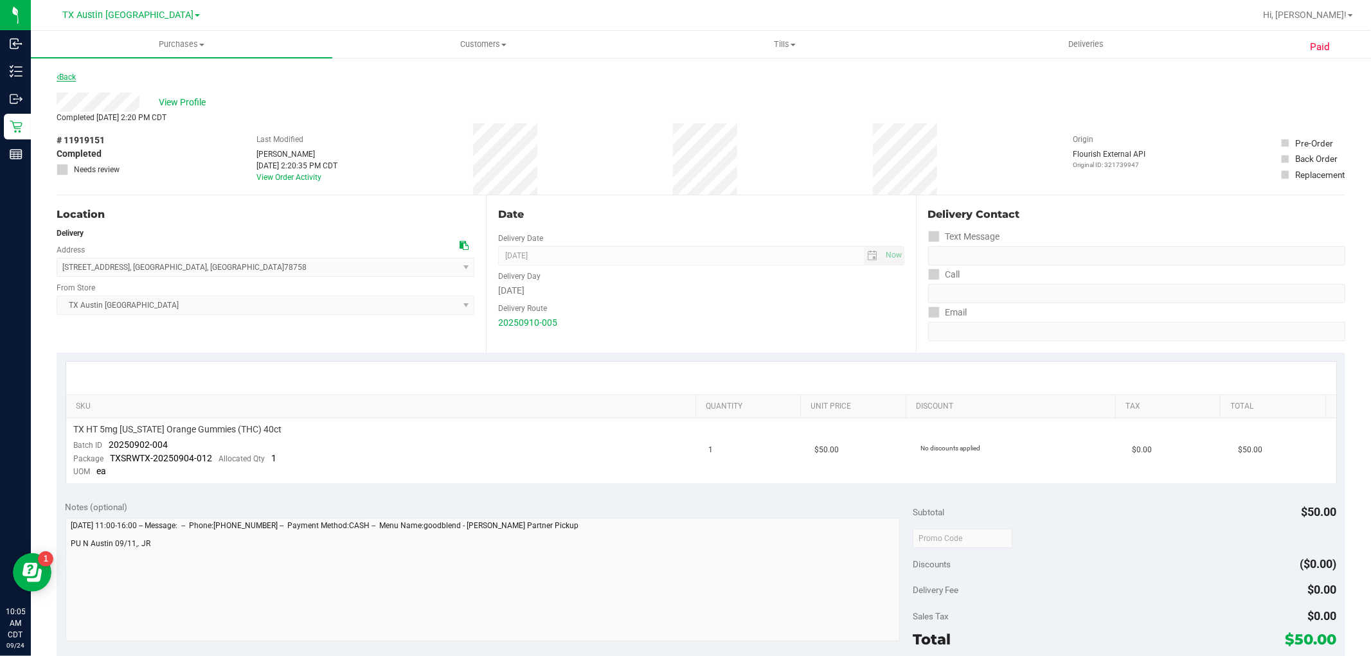
click at [71, 78] on link "Back" at bounding box center [66, 77] width 19 height 9
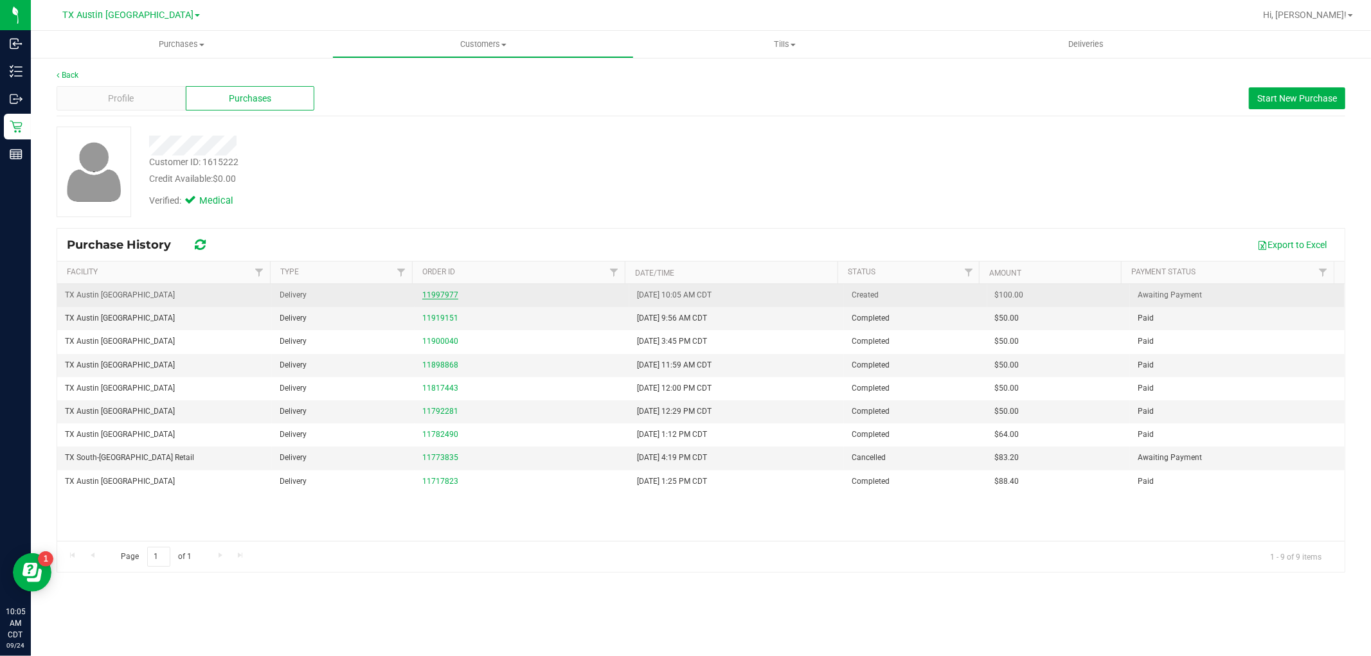
click at [435, 293] on link "11997977" at bounding box center [440, 295] width 36 height 9
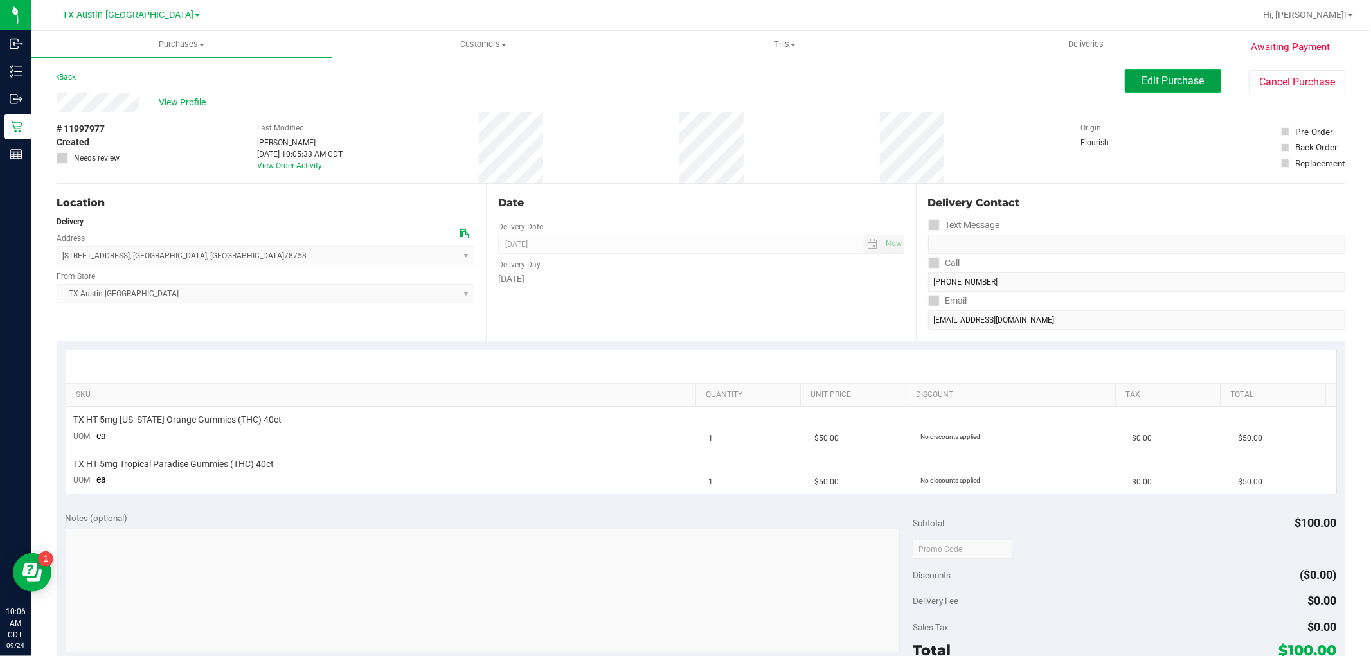
click at [1165, 77] on span "Edit Purchase" at bounding box center [1173, 81] width 62 height 12
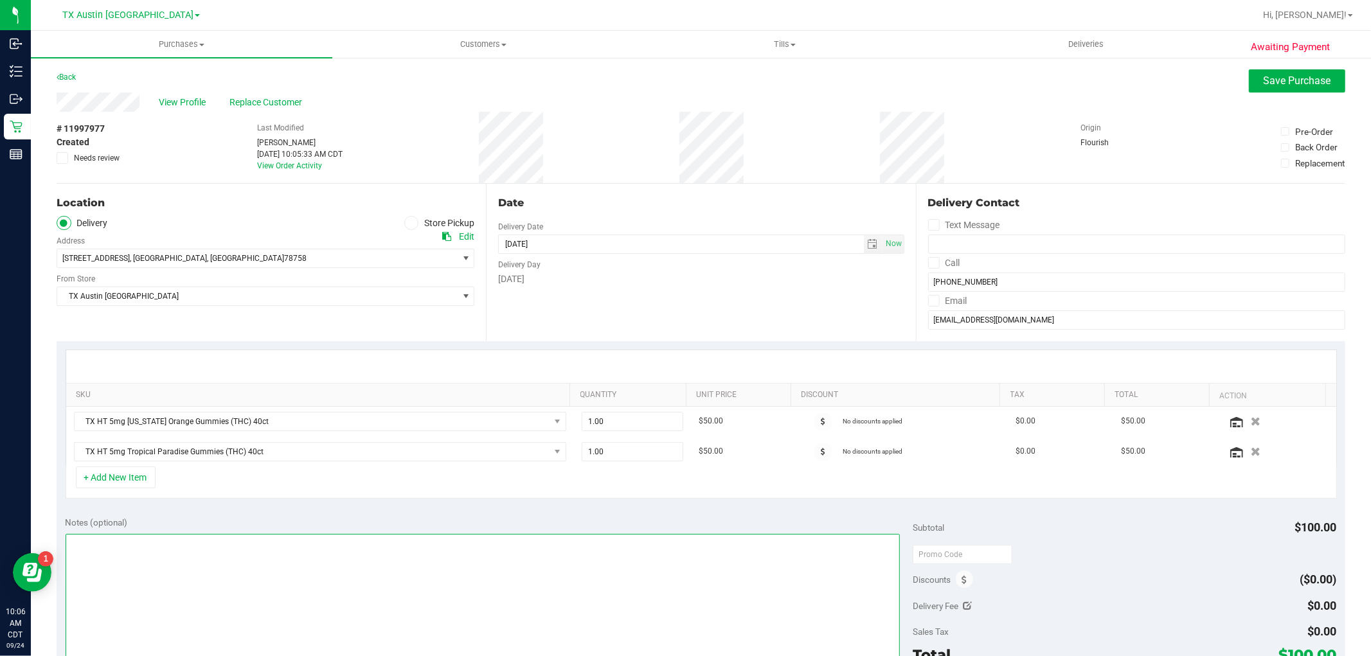
click at [290, 555] on textarea at bounding box center [483, 595] width 835 height 123
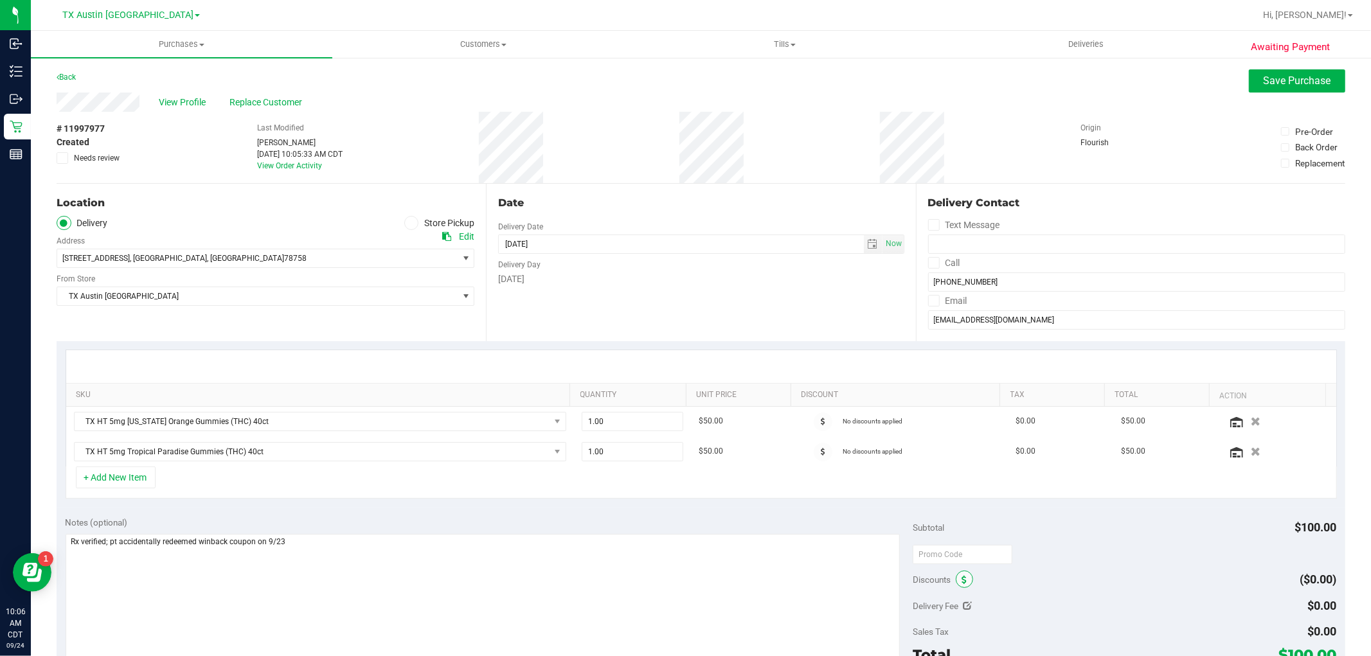
click at [962, 580] on icon at bounding box center [964, 580] width 5 height 9
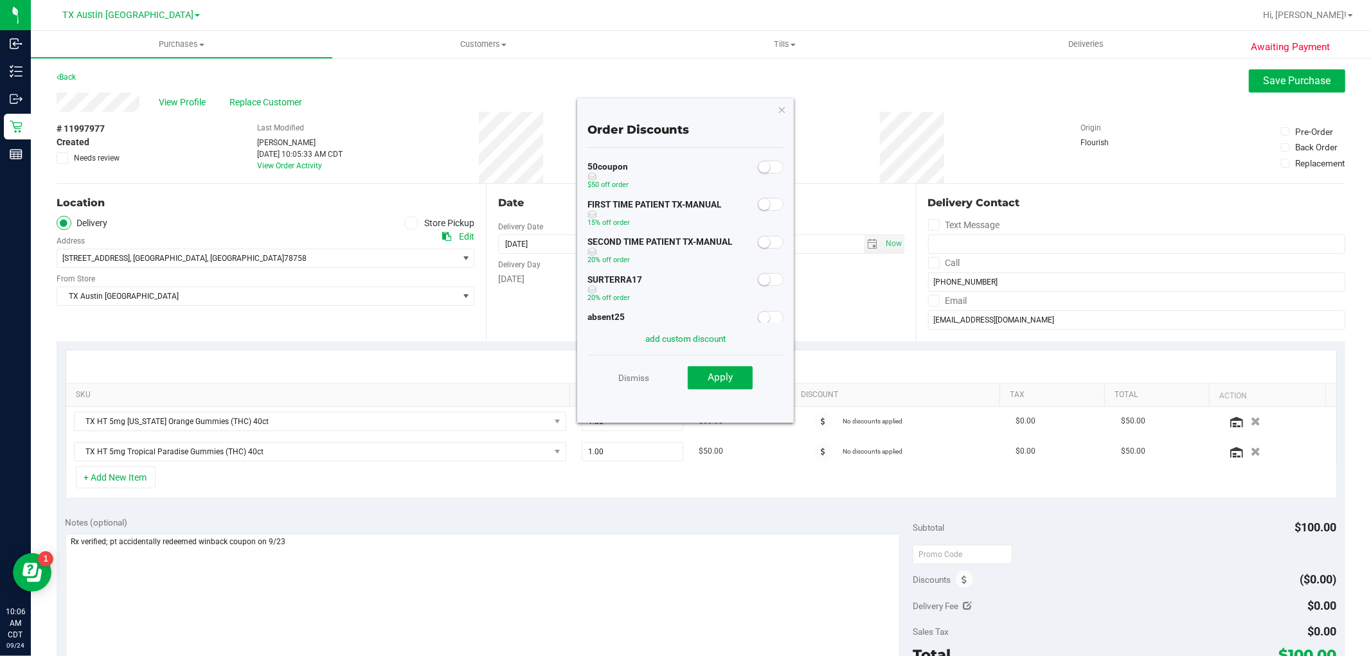
scroll to position [71, 0]
click at [759, 244] on small at bounding box center [765, 246] width 12 height 12
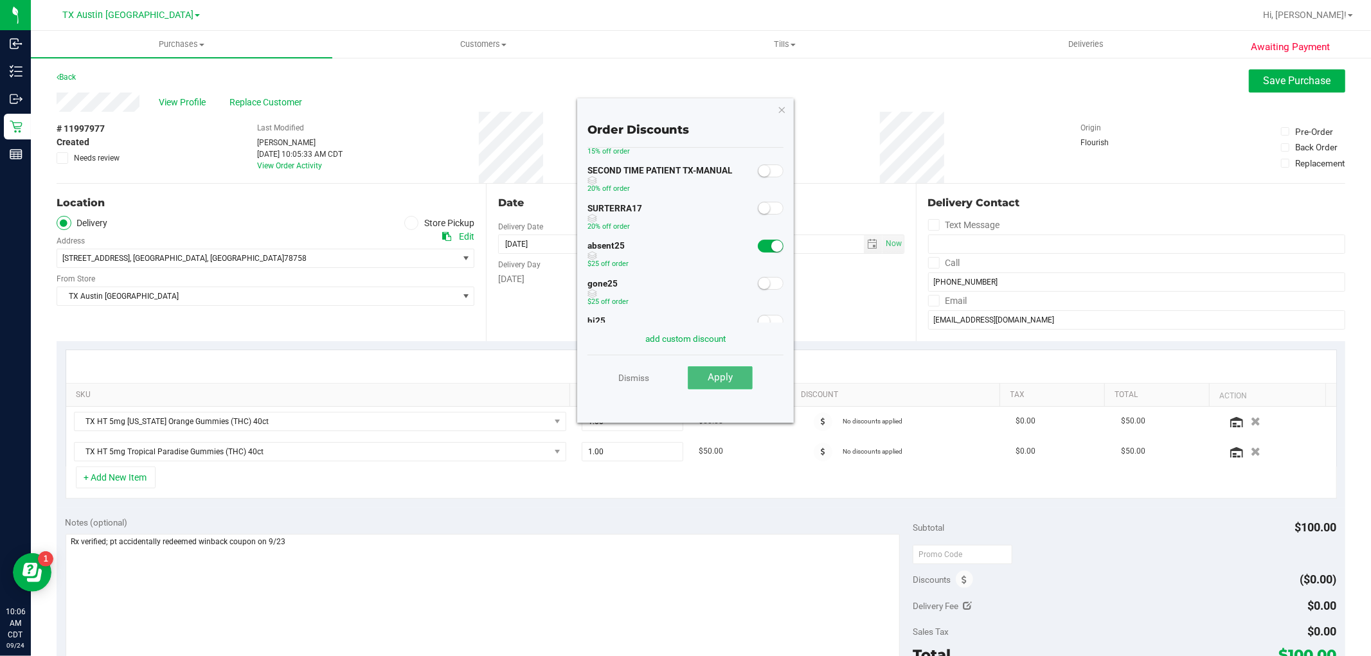
click at [737, 383] on button "Apply" at bounding box center [720, 377] width 65 height 23
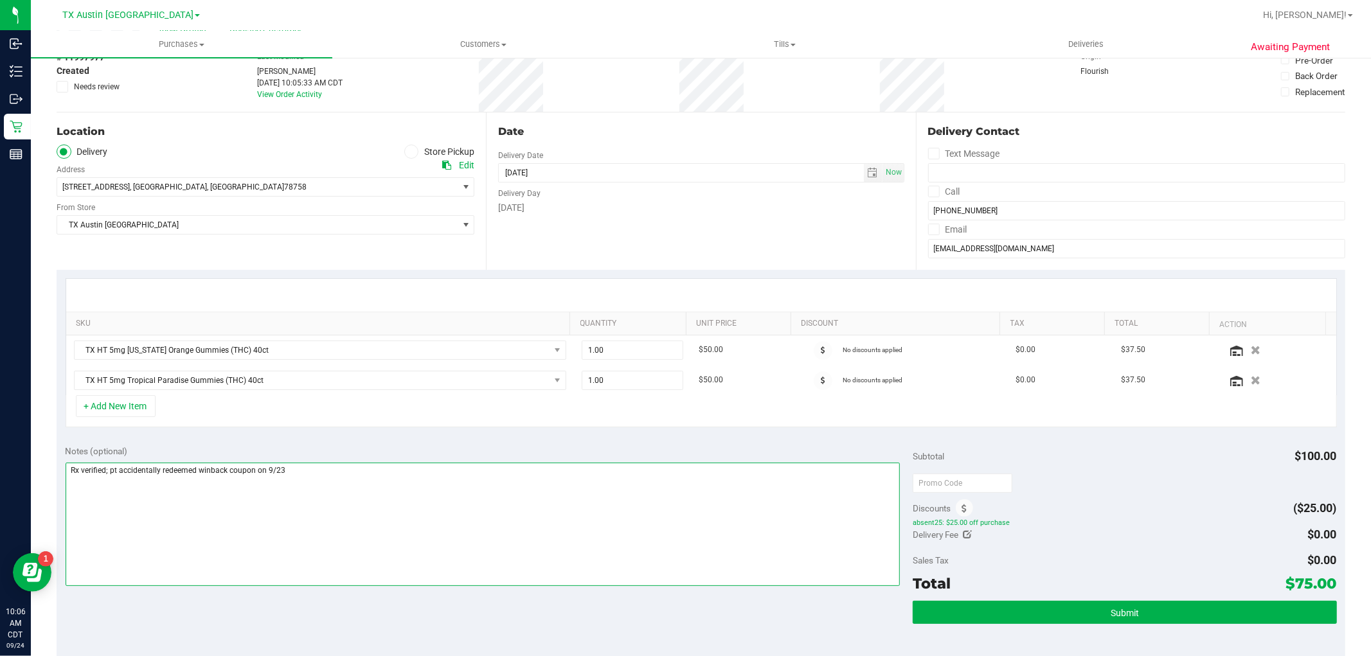
click at [438, 482] on textarea at bounding box center [483, 524] width 835 height 123
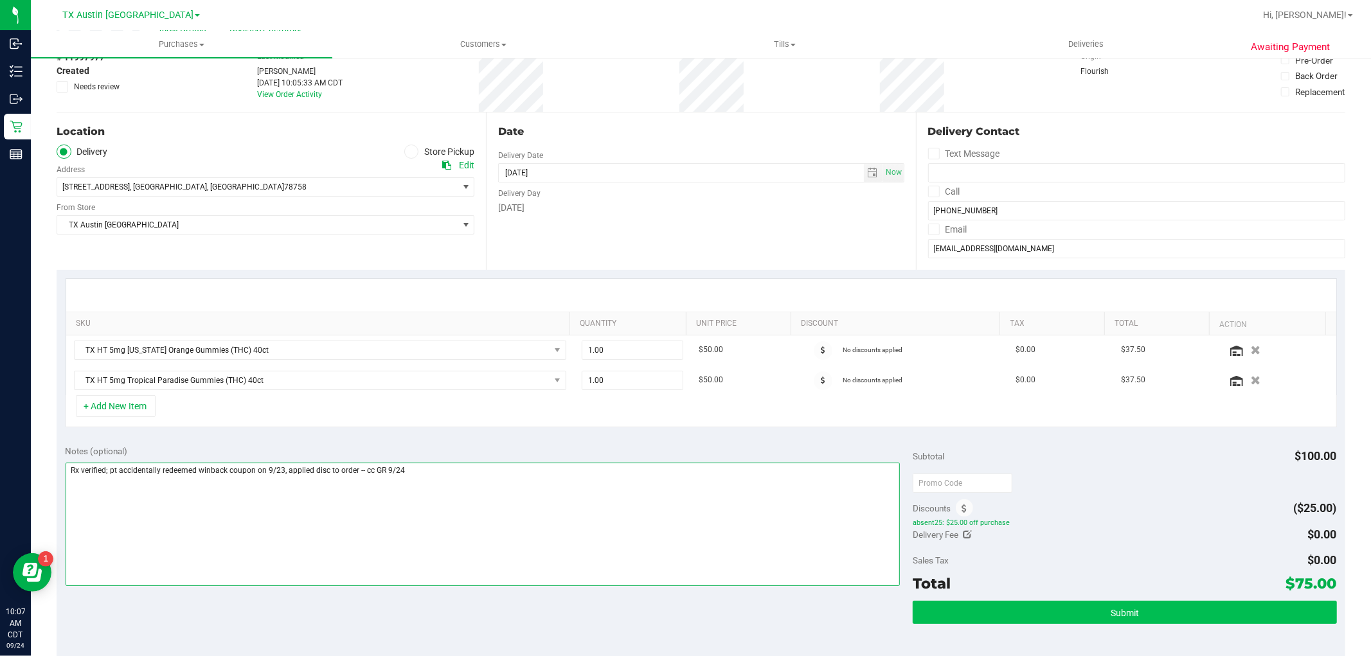
type textarea "Rx verified; pt accidentally redeemed winback coupon on 9/23, applied disc to o…"
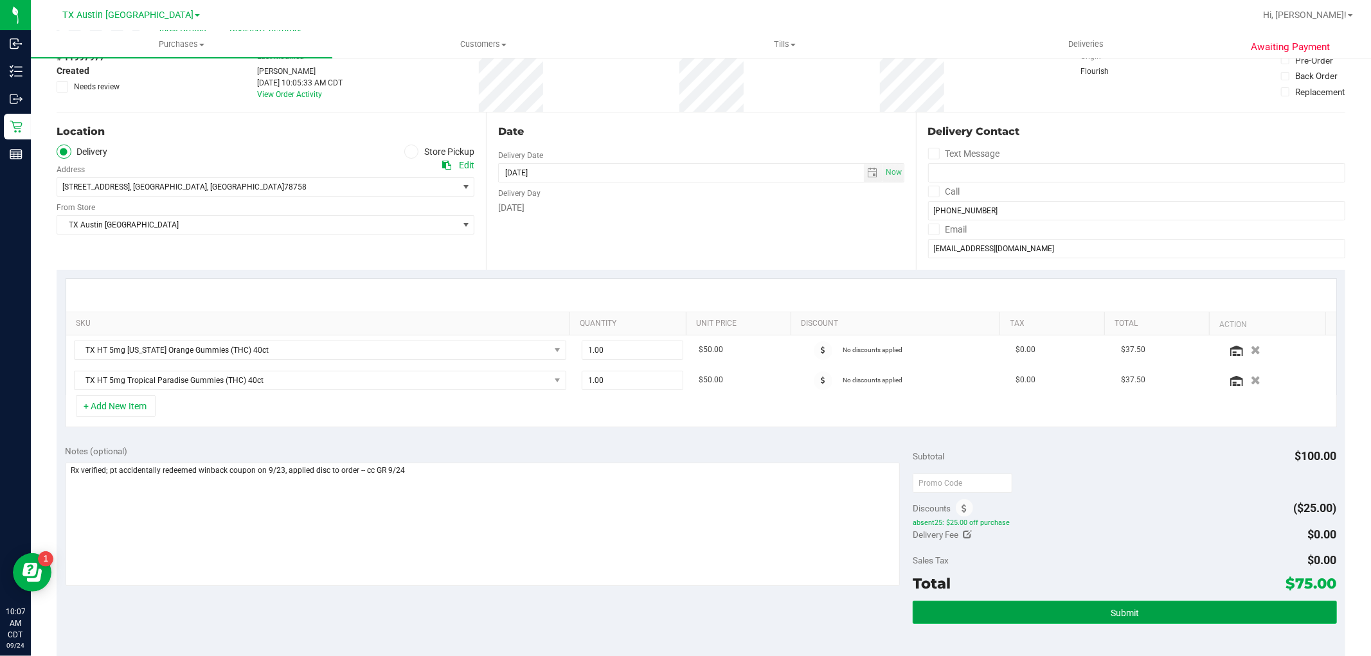
click at [1156, 614] on button "Submit" at bounding box center [1125, 612] width 424 height 23
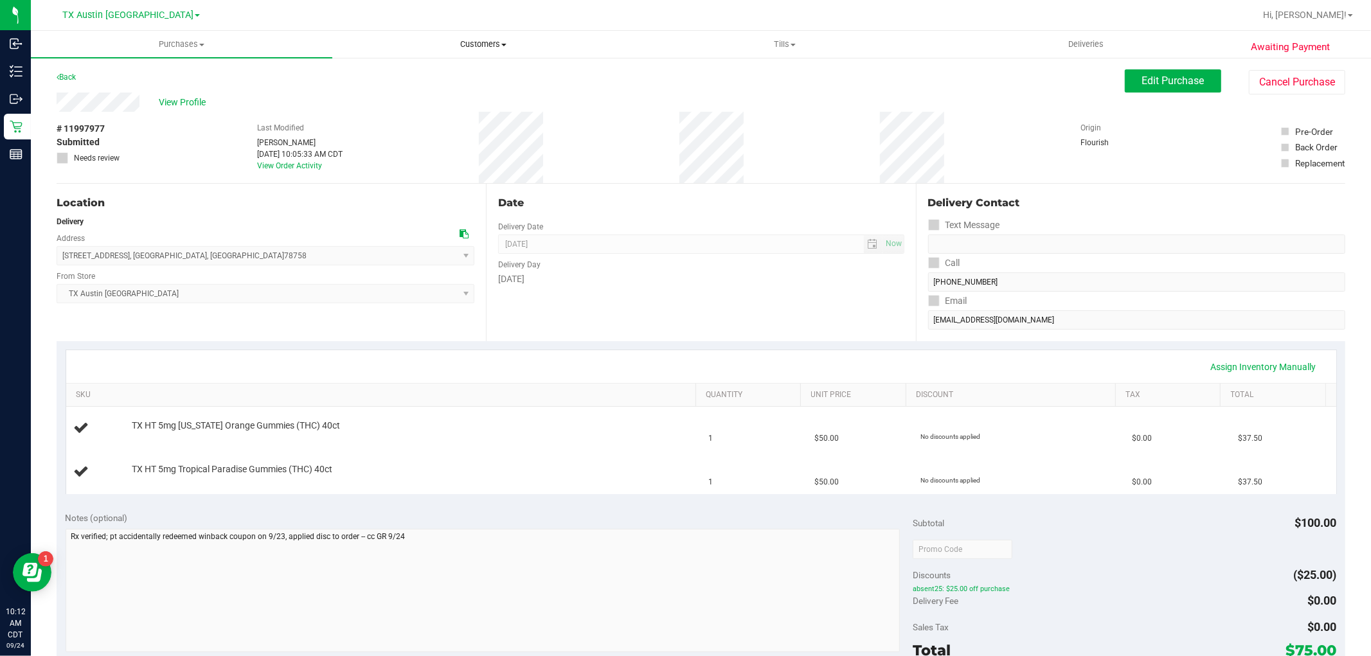
click at [496, 49] on span "Customers" at bounding box center [483, 45] width 300 height 12
click at [490, 78] on li "All customers" at bounding box center [482, 77] width 301 height 15
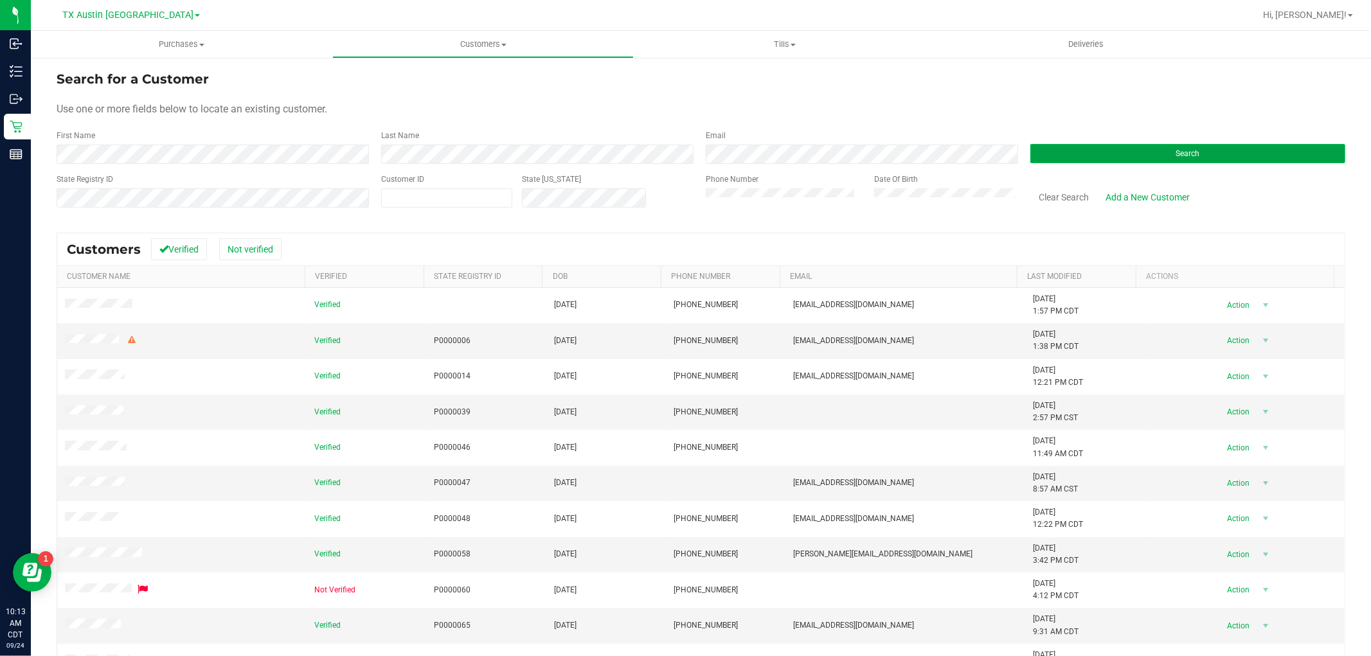
click at [1074, 157] on button "Search" at bounding box center [1187, 153] width 315 height 19
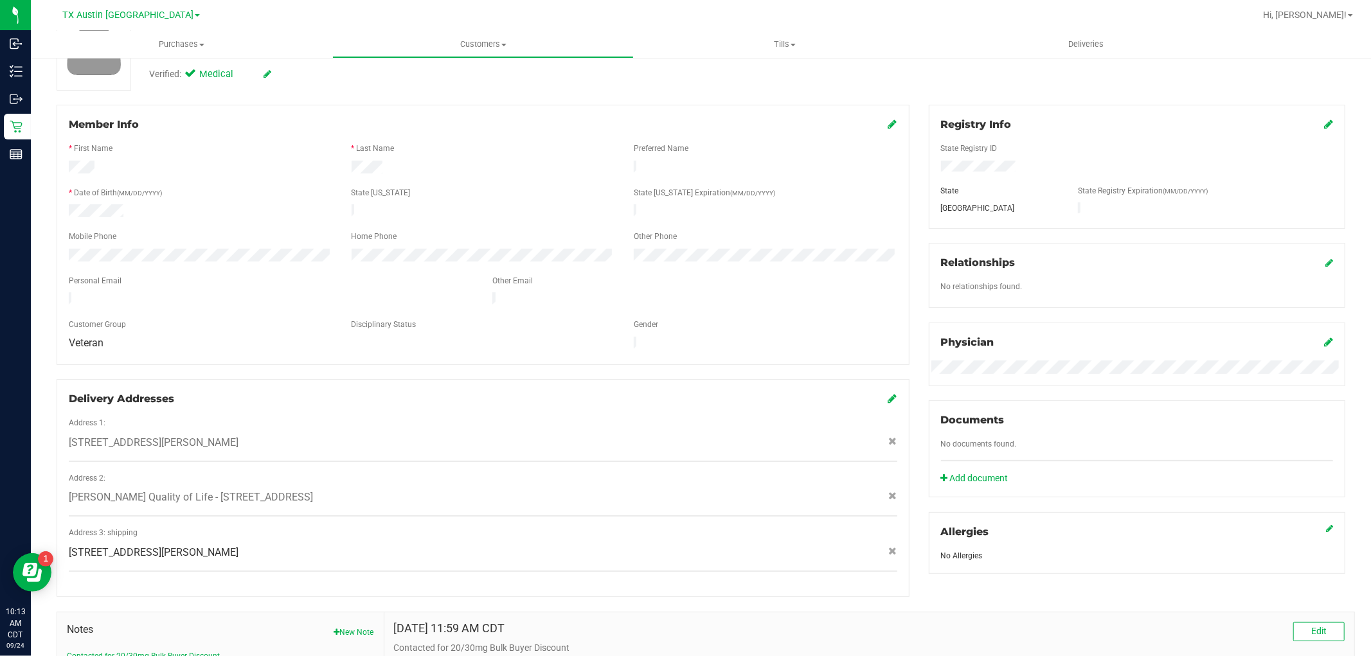
scroll to position [214, 0]
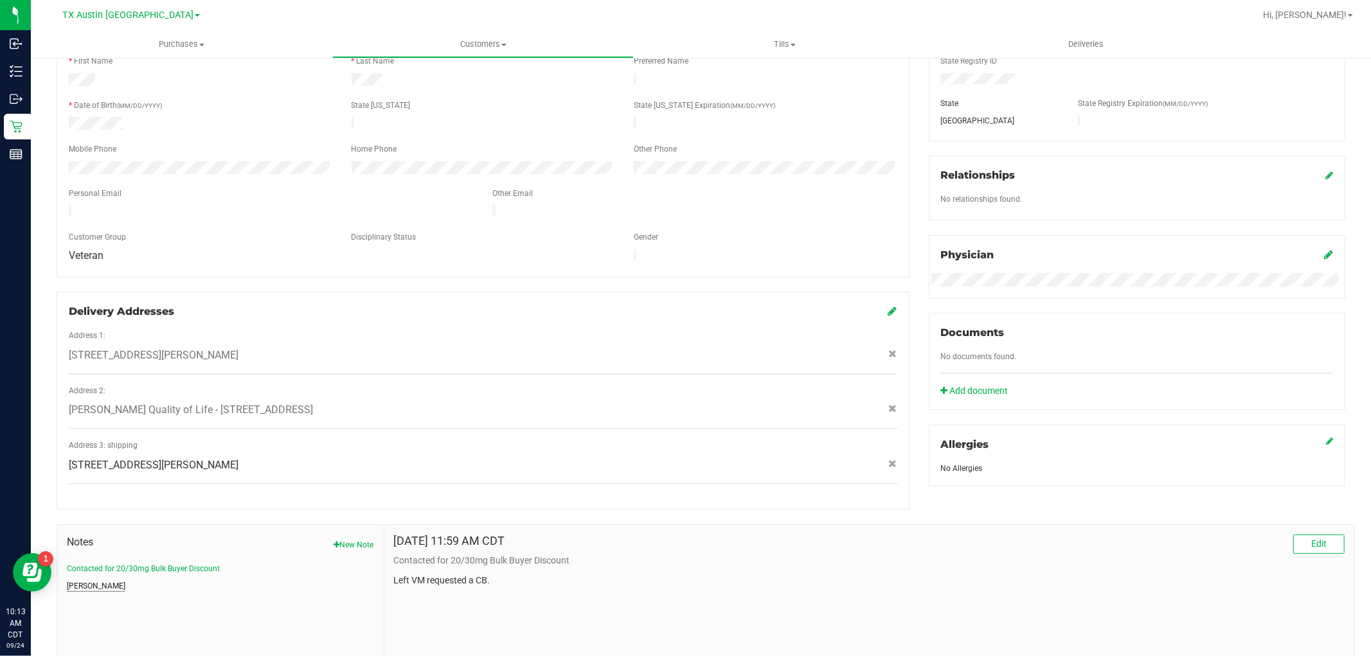
click at [75, 580] on button "CURT" at bounding box center [96, 586] width 58 height 12
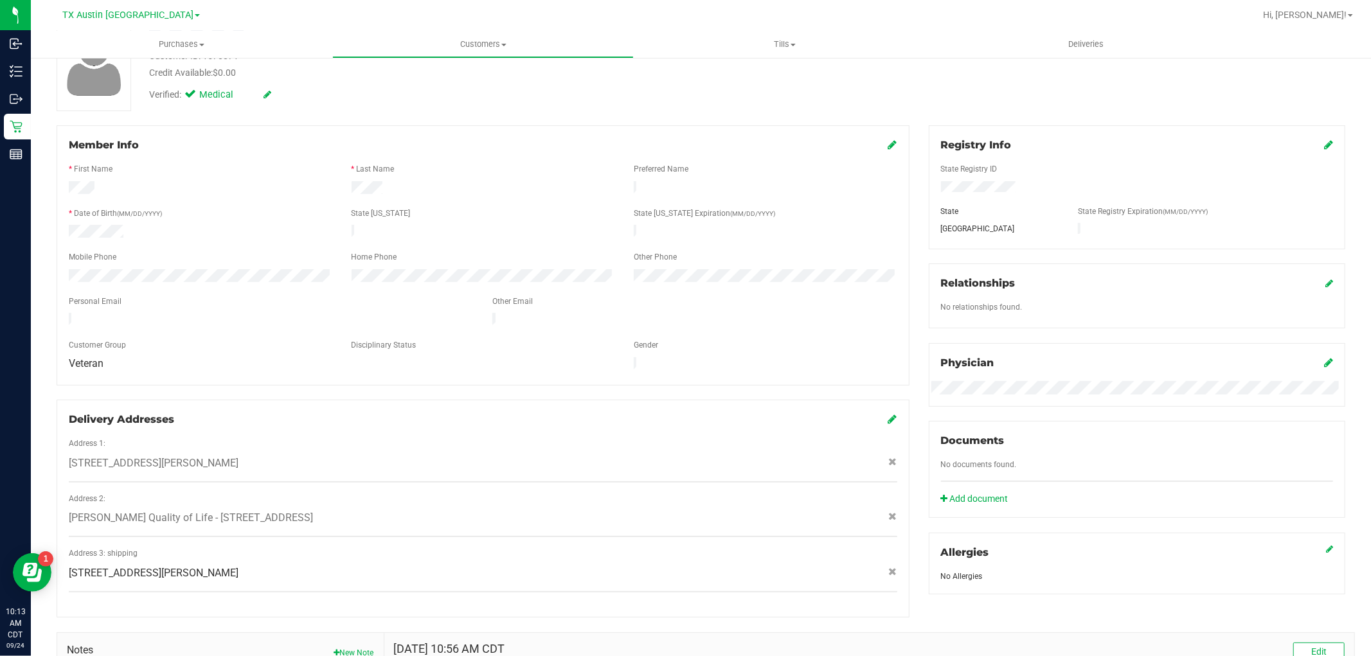
scroll to position [0, 0]
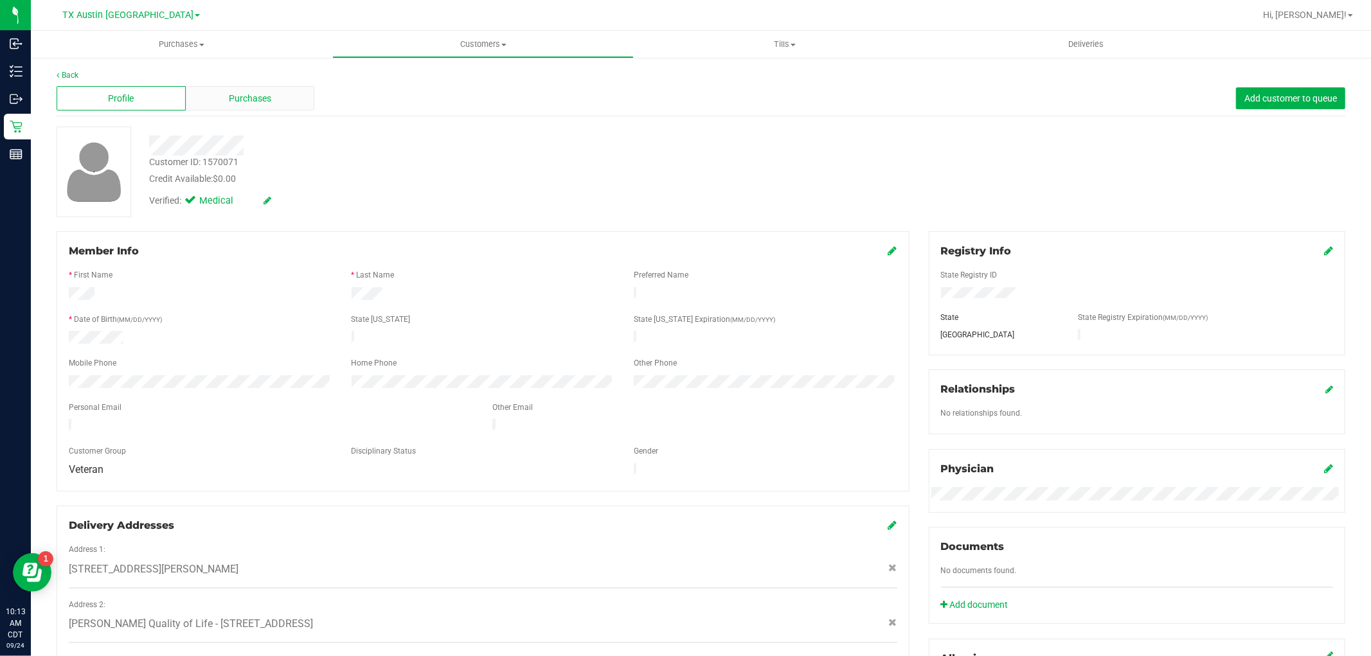
click at [251, 103] on span "Purchases" at bounding box center [250, 98] width 42 height 13
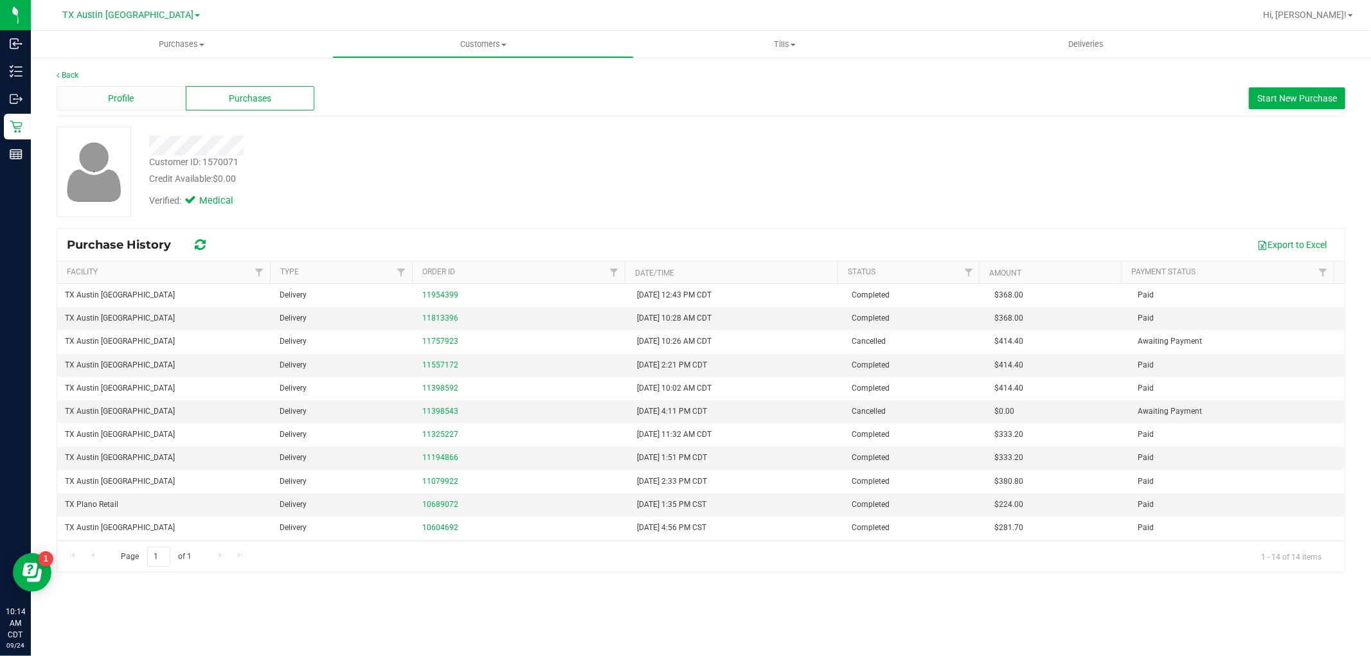
click at [116, 102] on span "Profile" at bounding box center [121, 98] width 26 height 13
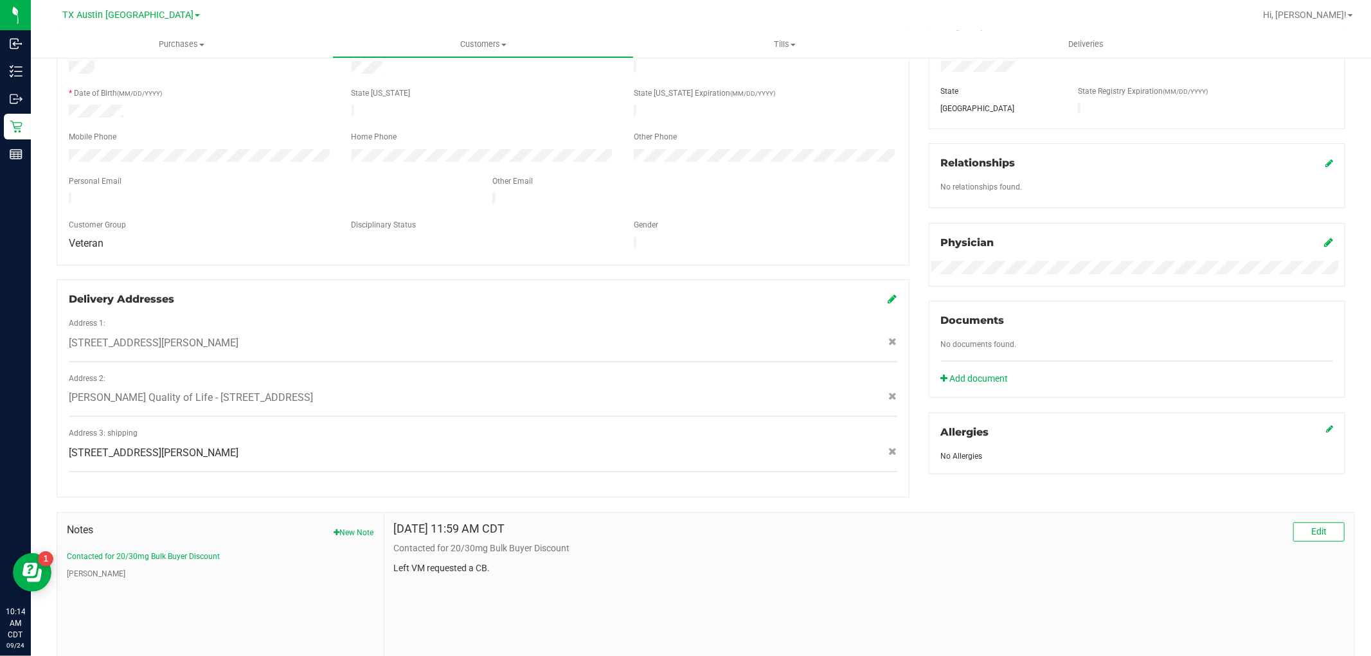
scroll to position [285, 0]
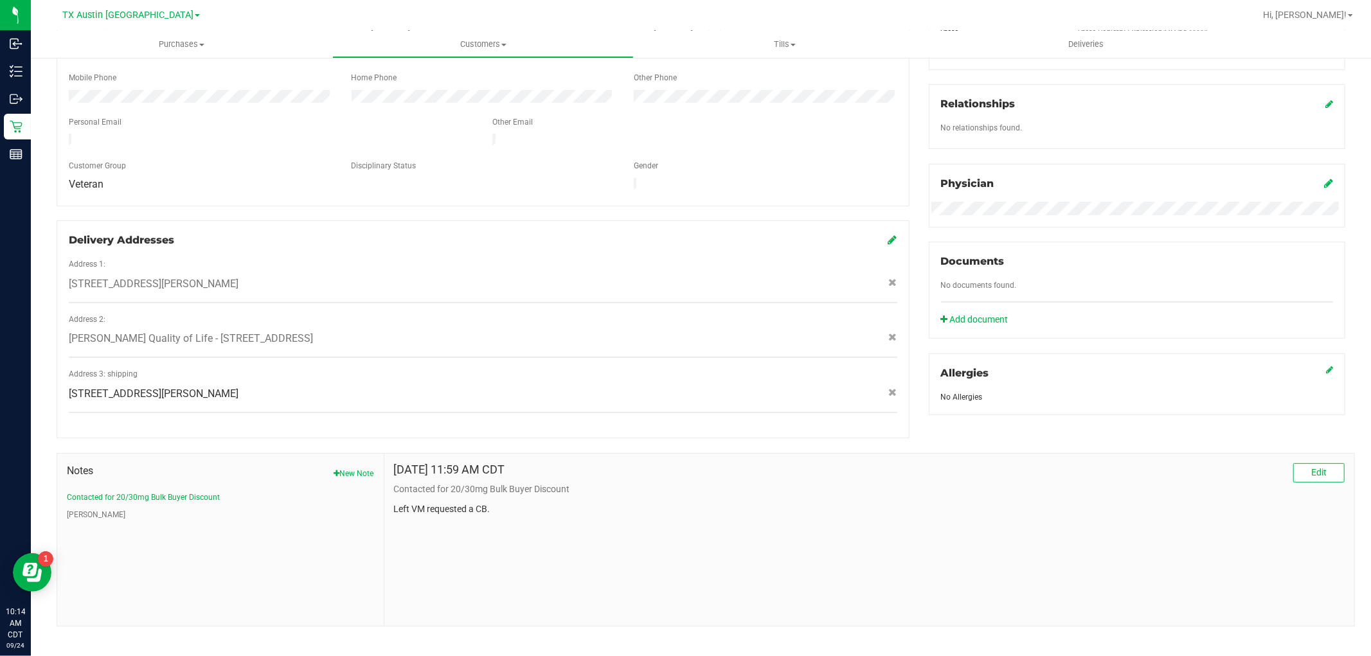
drag, startPoint x: 68, startPoint y: 271, endPoint x: 296, endPoint y: 272, distance: 227.6
click at [238, 276] on span "207 Overton Ridge Circle , Weatherford , TX 76088" at bounding box center [154, 283] width 170 height 15
copy span "207 Overton Ridge Circle , Weatherford , TX 76088"
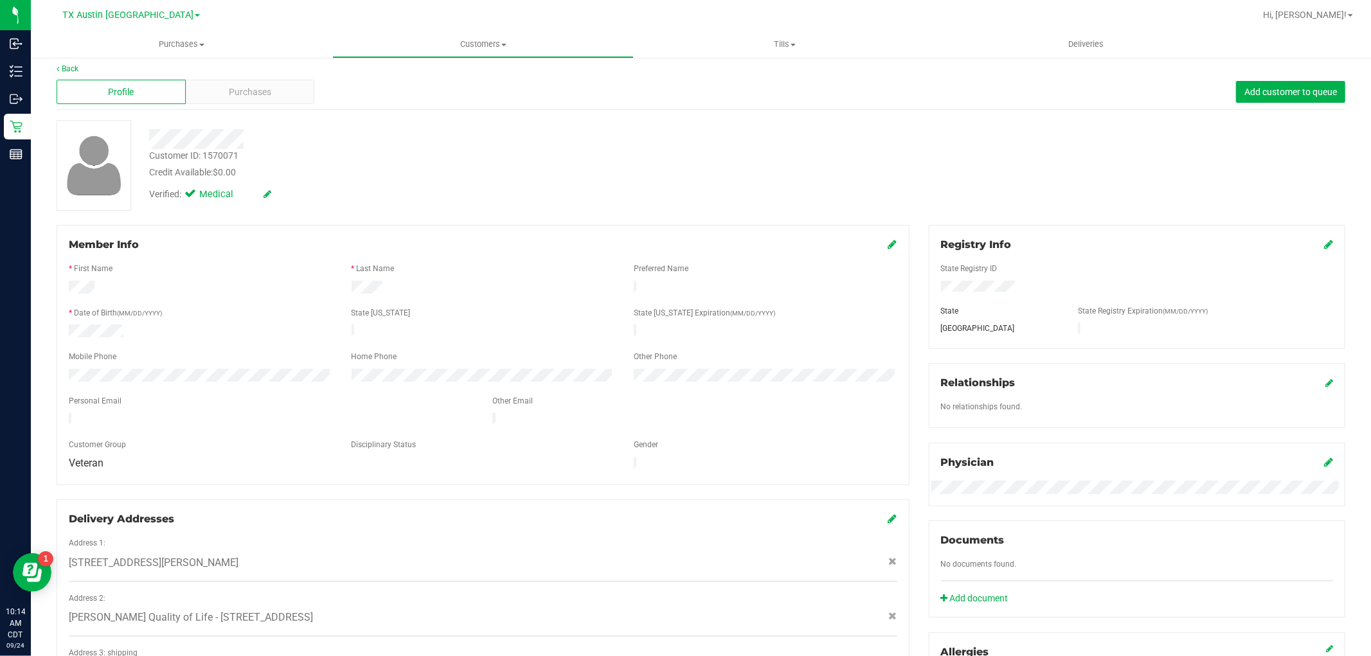
scroll to position [0, 0]
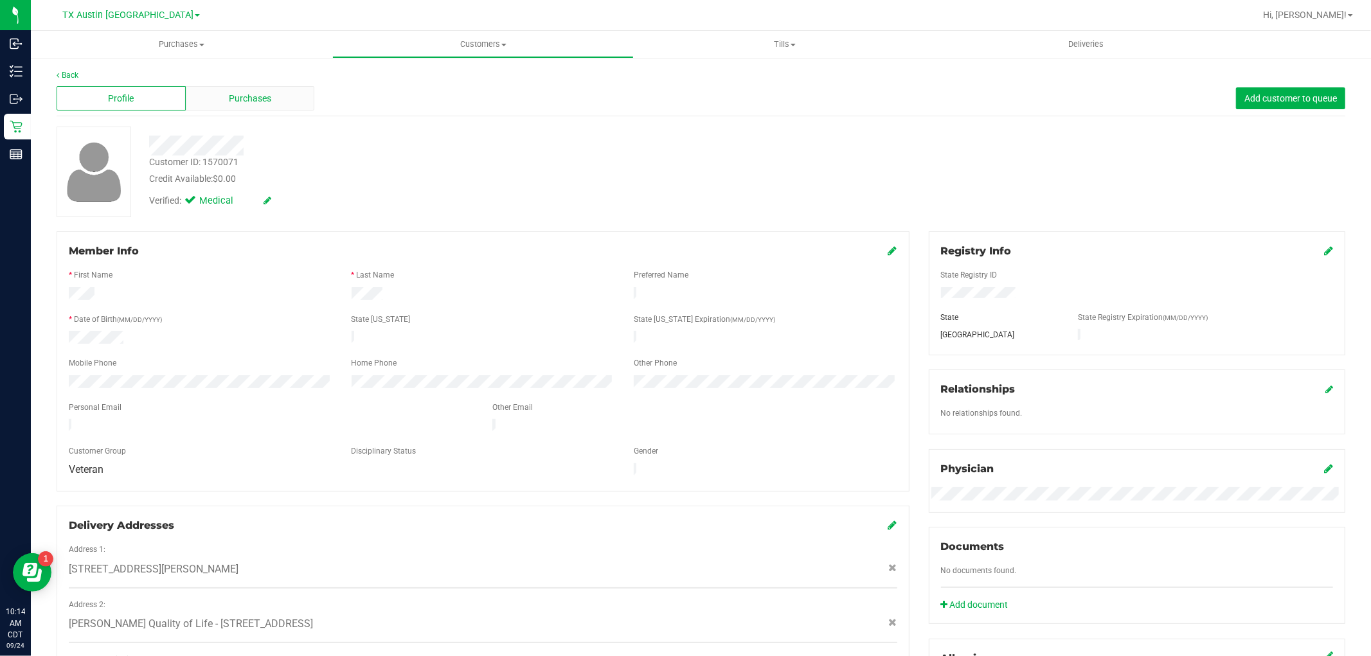
click at [293, 108] on div "Purchases" at bounding box center [250, 98] width 129 height 24
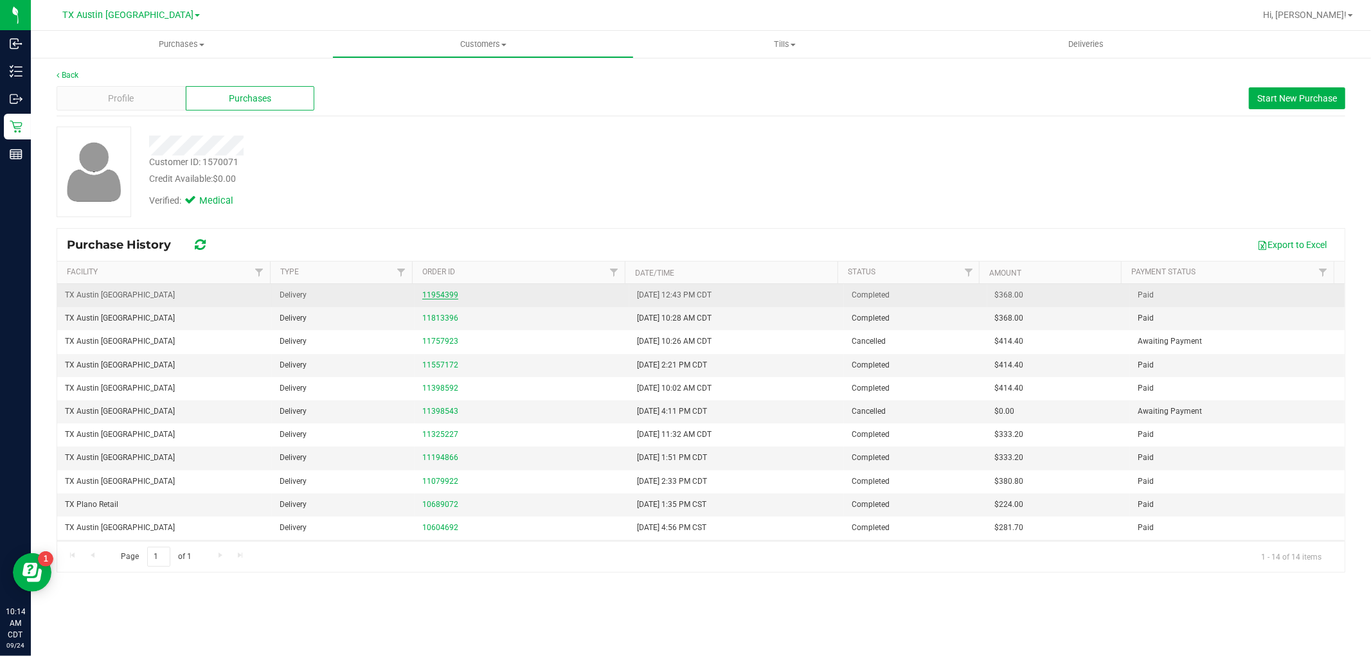
click at [438, 291] on link "11954399" at bounding box center [440, 295] width 36 height 9
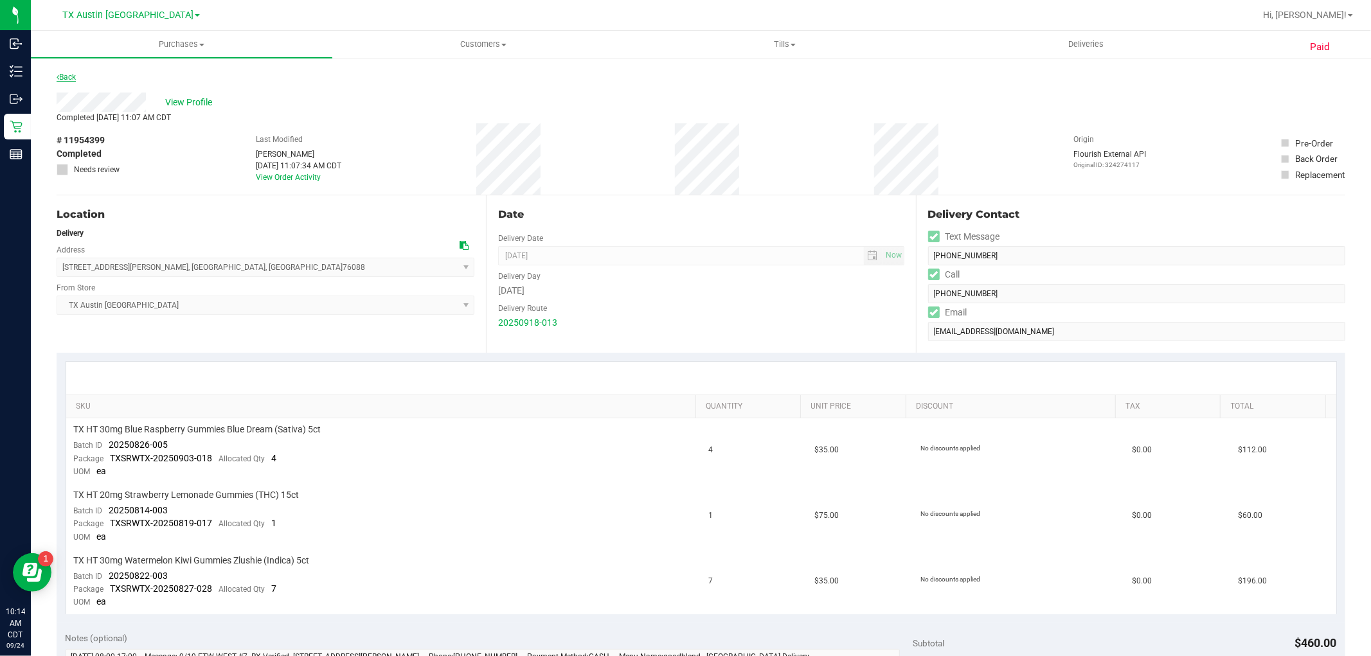
click at [71, 78] on link "Back" at bounding box center [66, 77] width 19 height 9
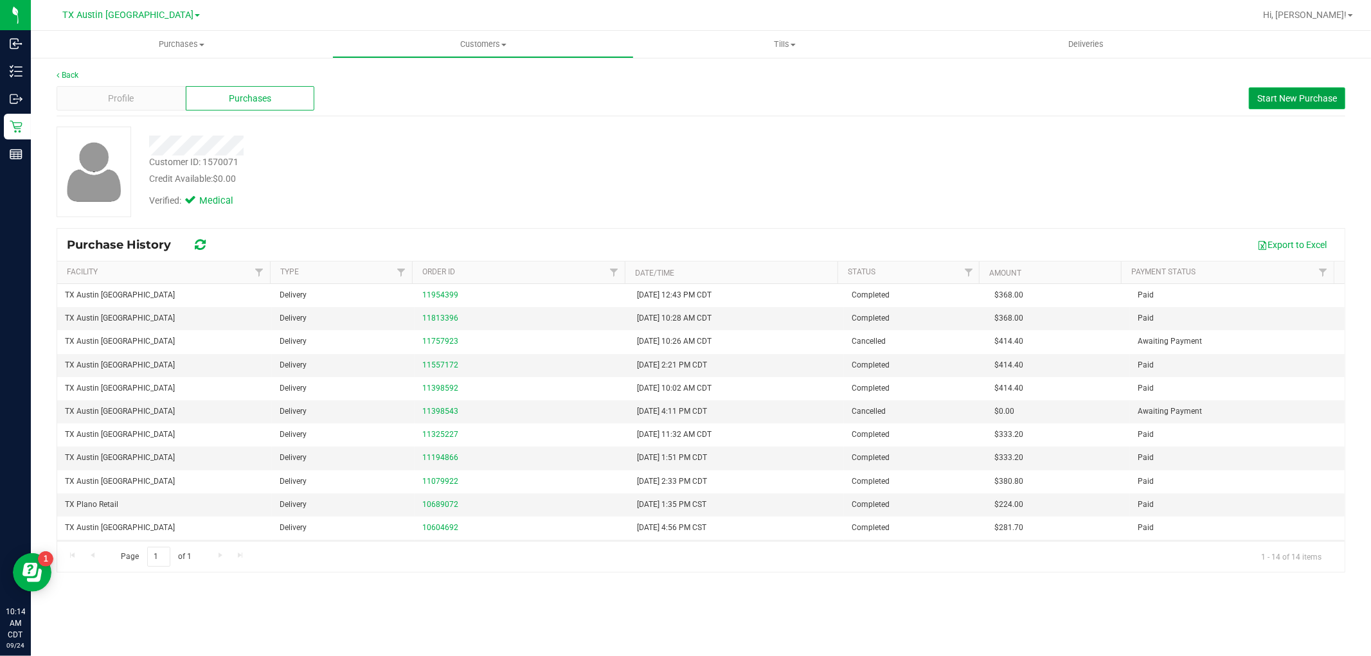
click at [1295, 103] on span "Start New Purchase" at bounding box center [1297, 98] width 80 height 10
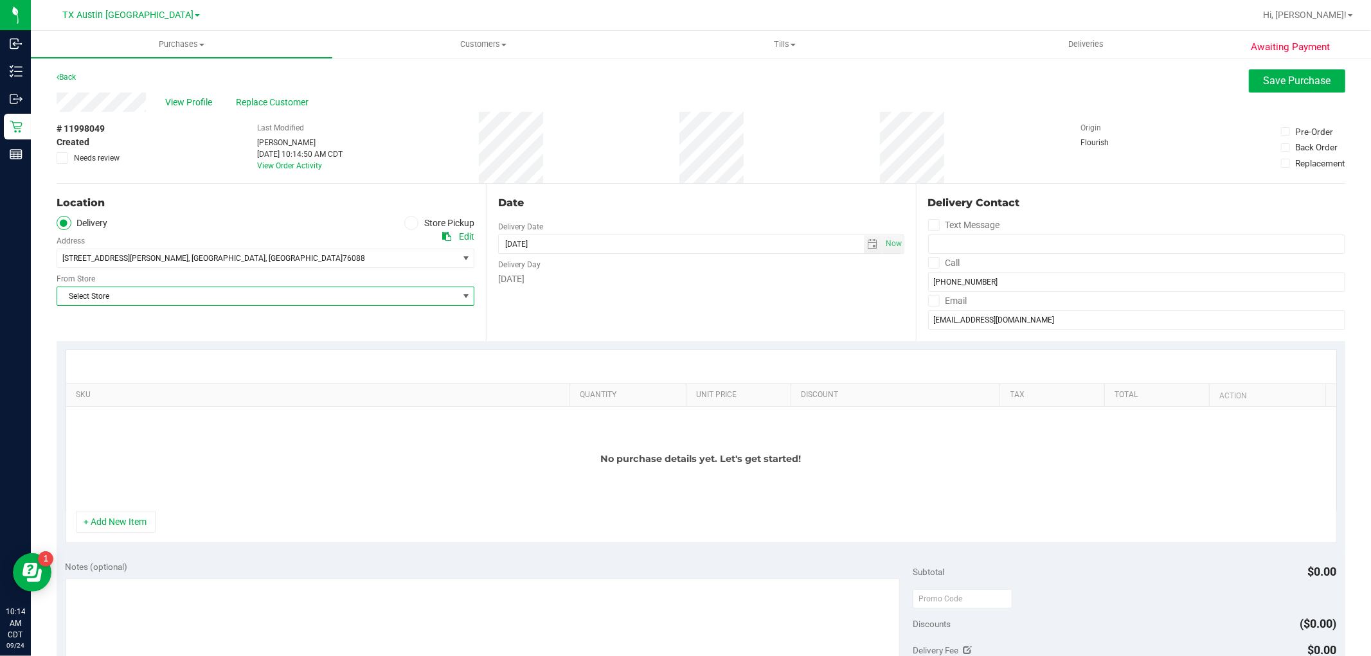
click at [298, 292] on span "Select Store" at bounding box center [257, 296] width 400 height 18
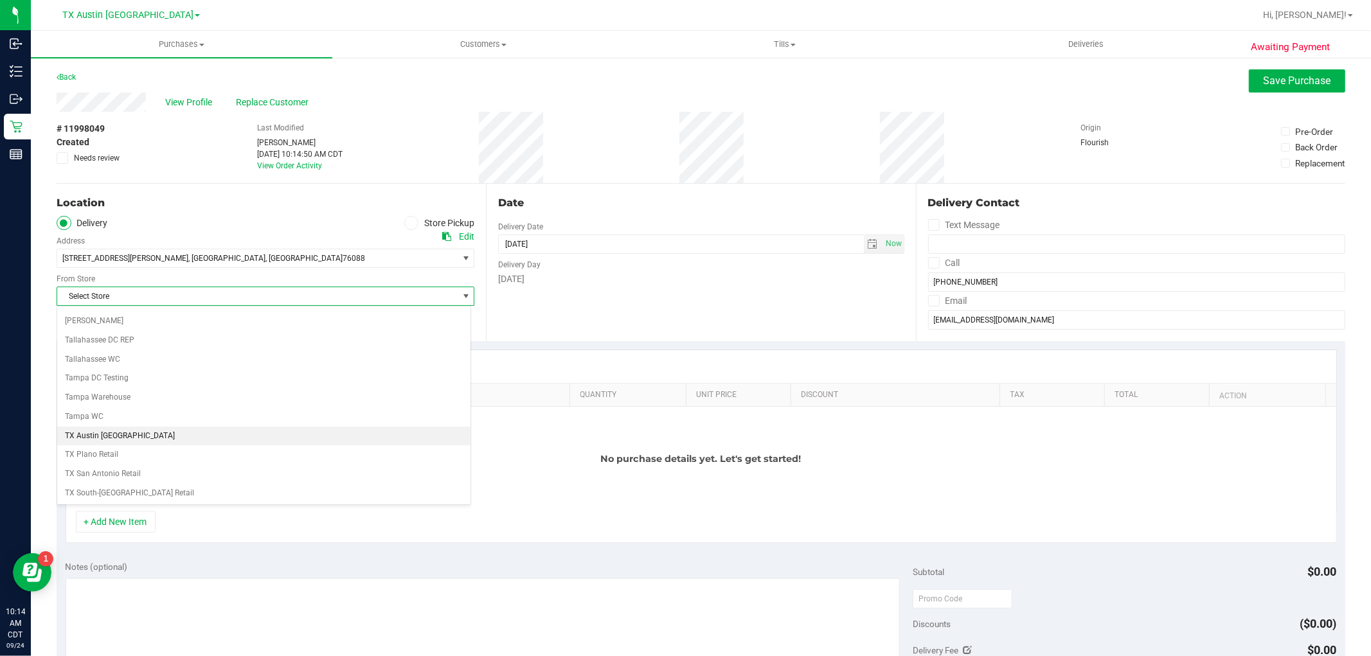
click at [157, 444] on li "TX Austin [GEOGRAPHIC_DATA]" at bounding box center [263, 436] width 413 height 19
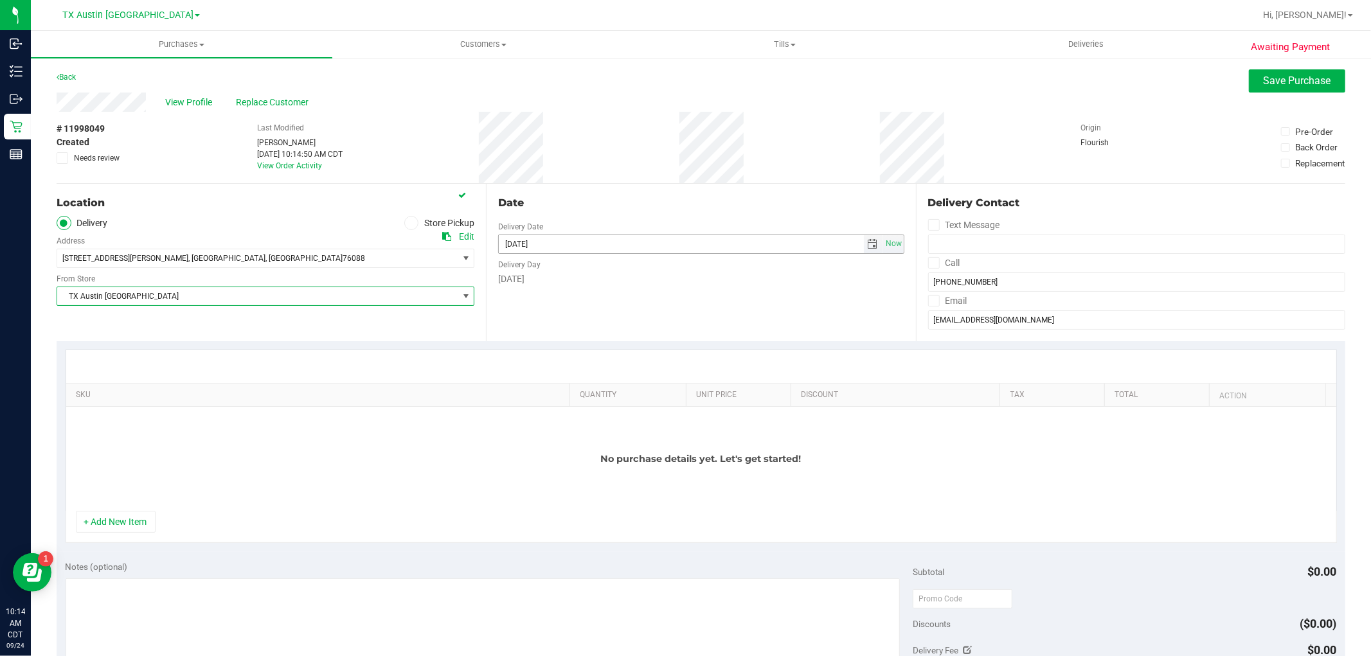
click at [868, 245] on span "select" at bounding box center [873, 244] width 10 height 10
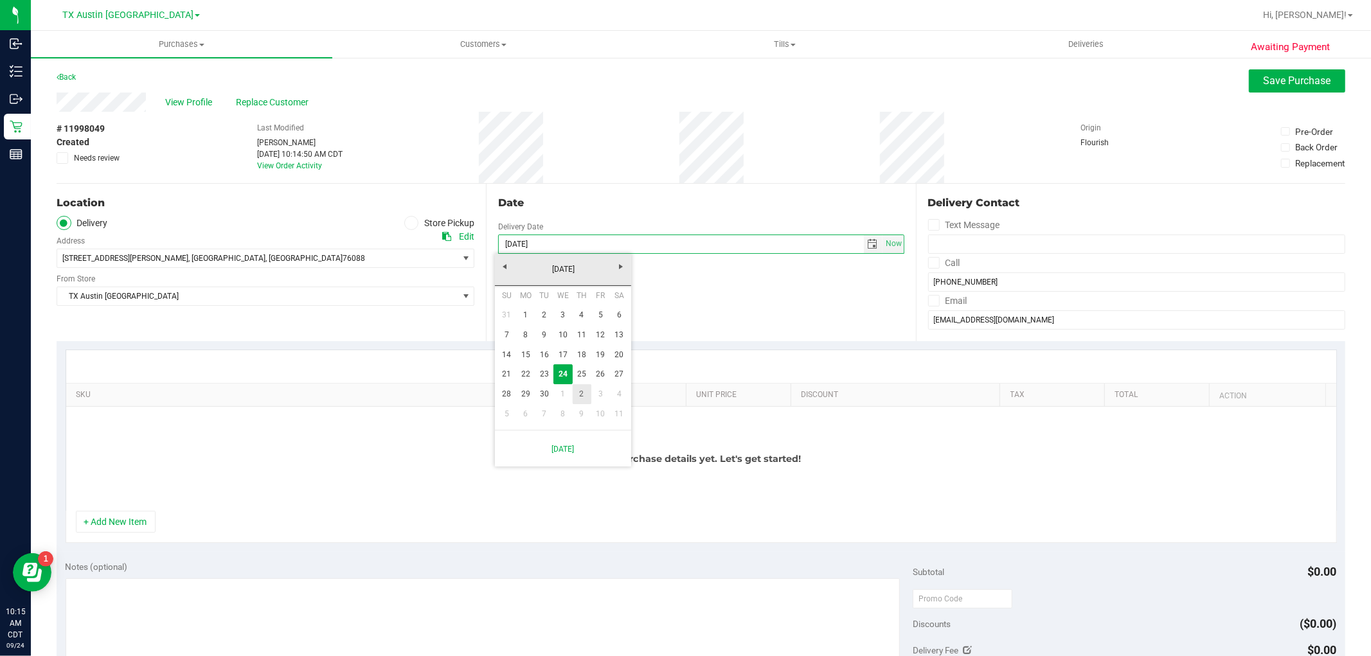
click at [579, 395] on link "2" at bounding box center [582, 394] width 19 height 20
type input "10/02/2025"
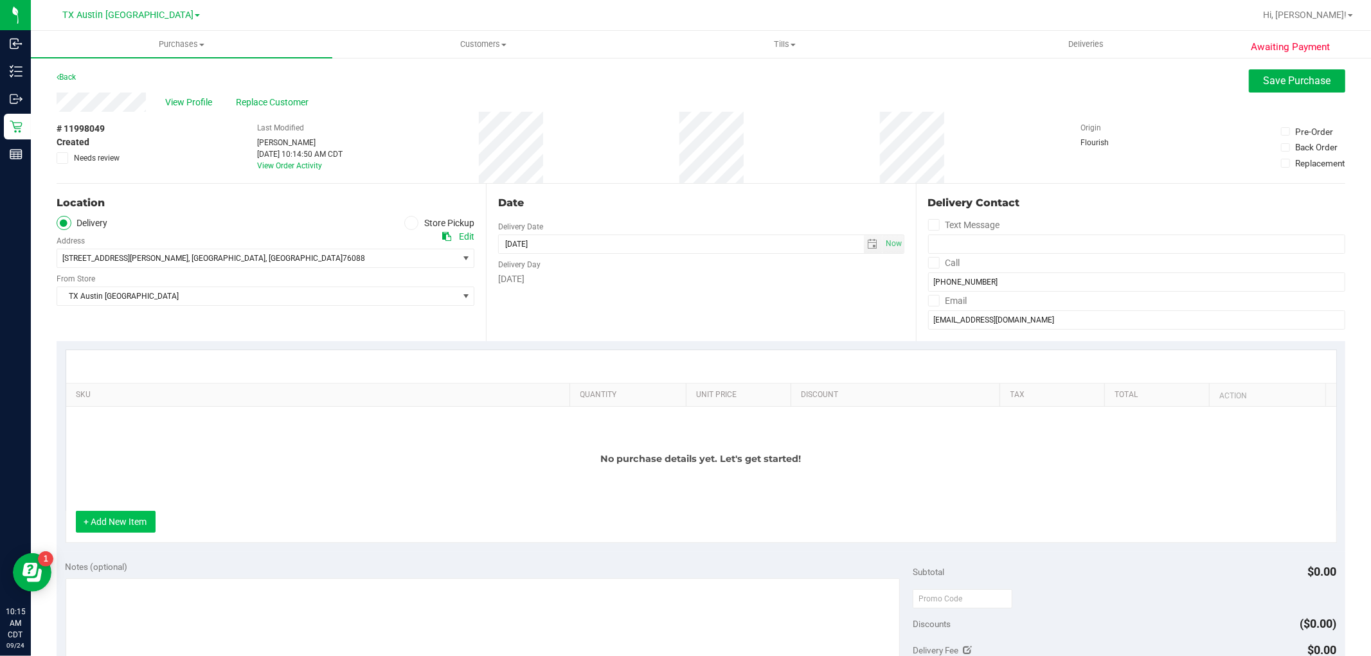
click at [129, 528] on button "+ Add New Item" at bounding box center [116, 522] width 80 height 22
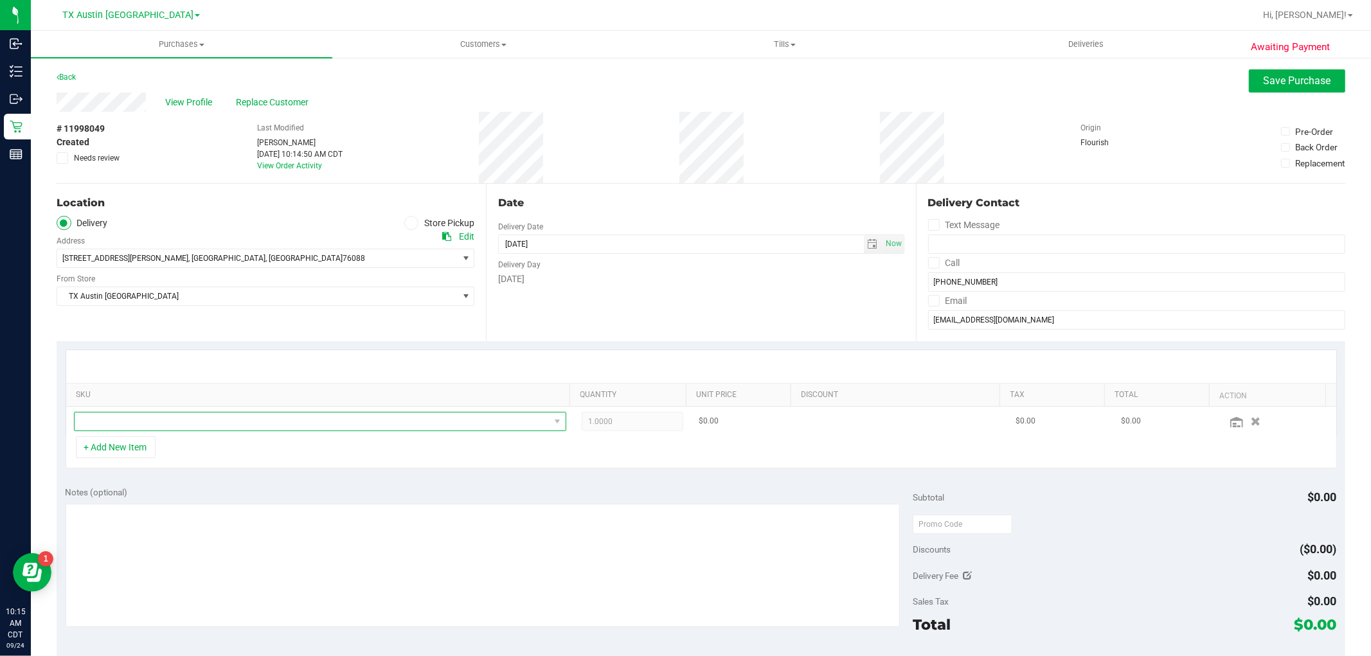
click at [189, 422] on span "NO DATA FOUND" at bounding box center [312, 422] width 475 height 18
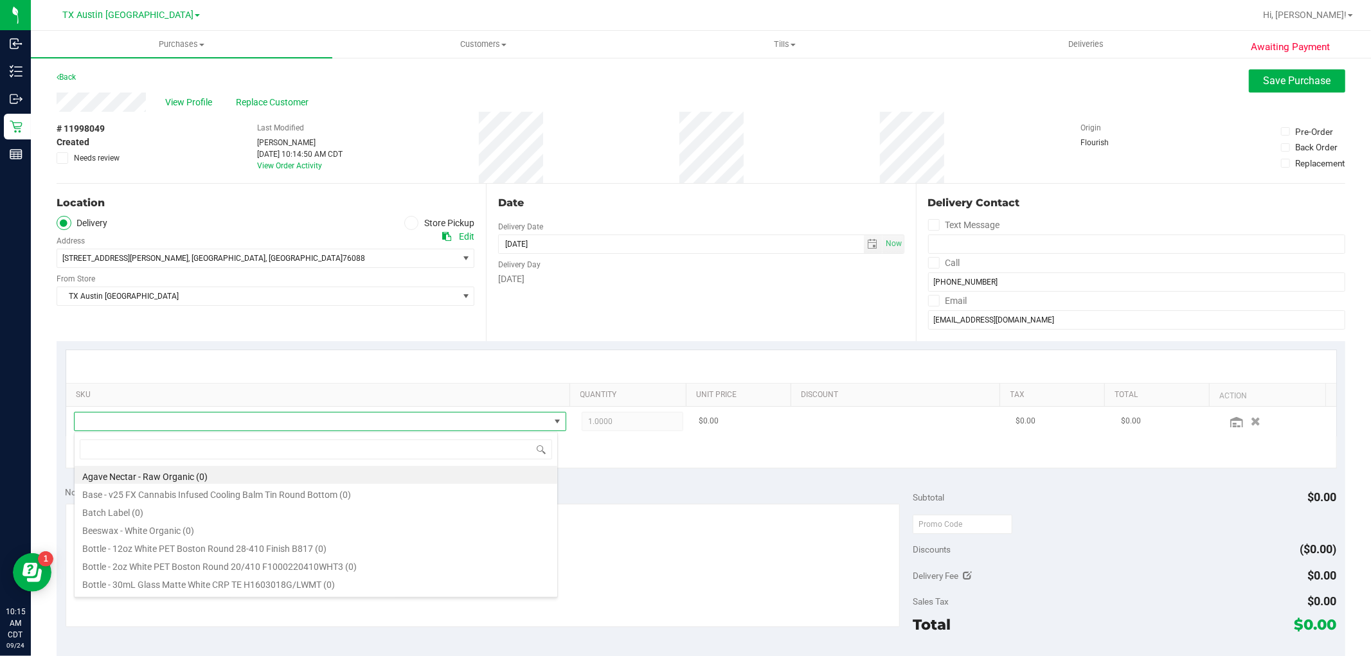
scroll to position [19, 480]
type input "raspb"
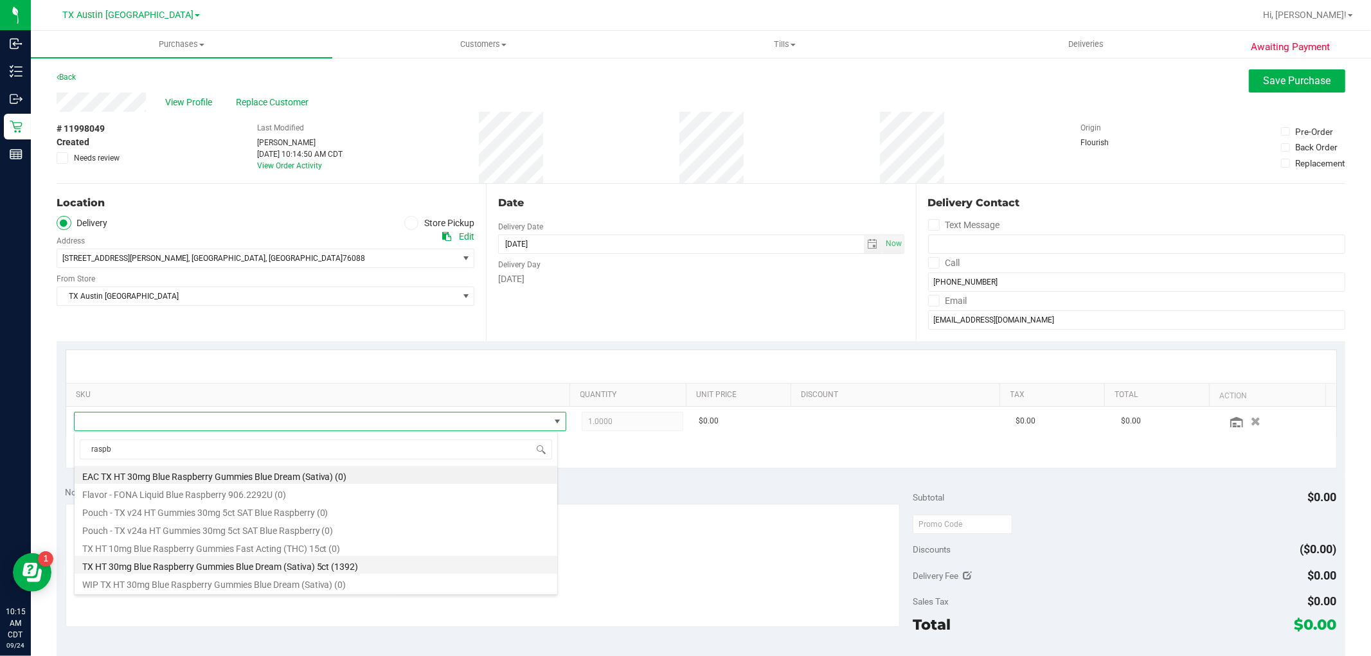
click at [262, 571] on li "TX HT 30mg Blue Raspberry Gummies Blue Dream (Sativa) 5ct (1392)" at bounding box center [316, 565] width 483 height 18
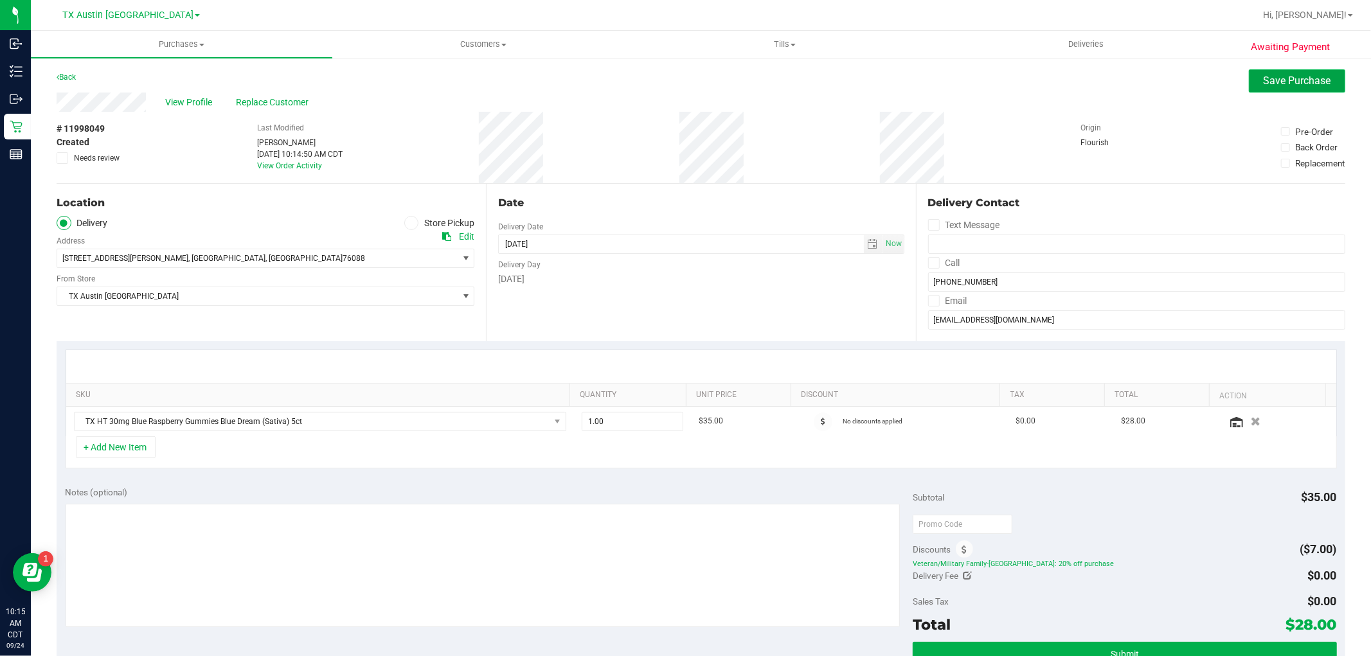
click at [1265, 75] on span "Save Purchase" at bounding box center [1297, 81] width 67 height 12
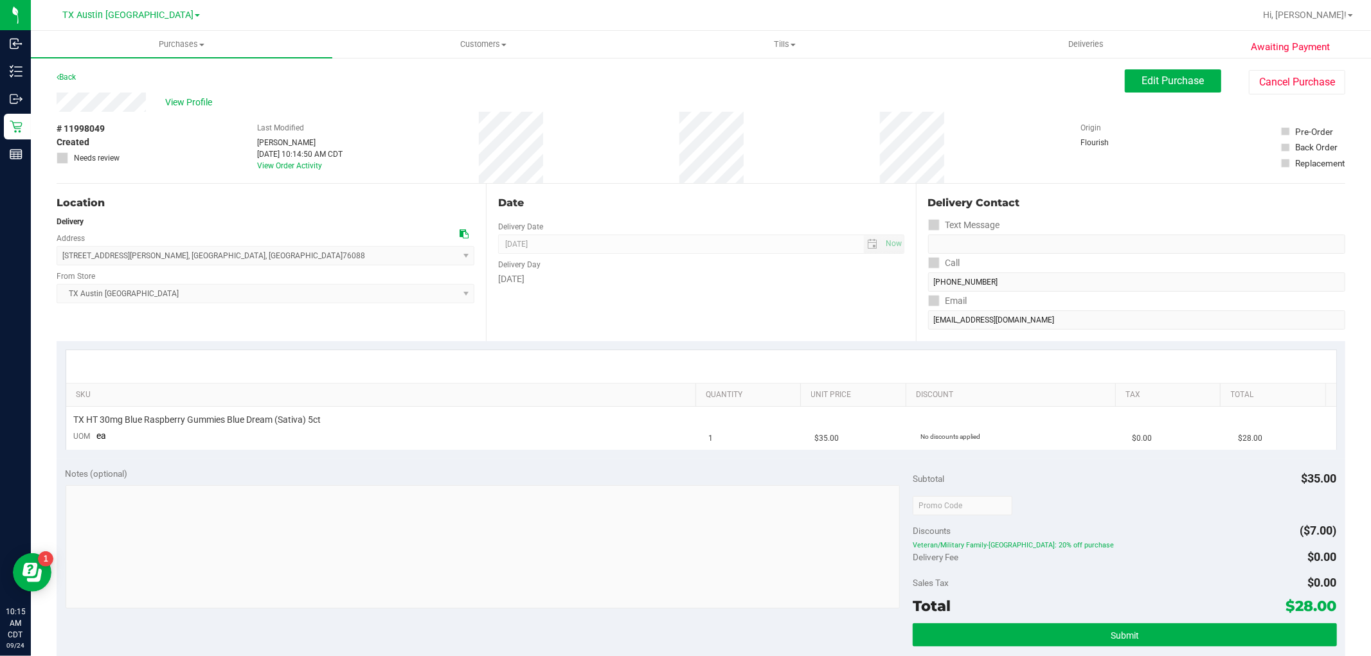
click at [192, 101] on span "View Profile" at bounding box center [190, 102] width 51 height 13
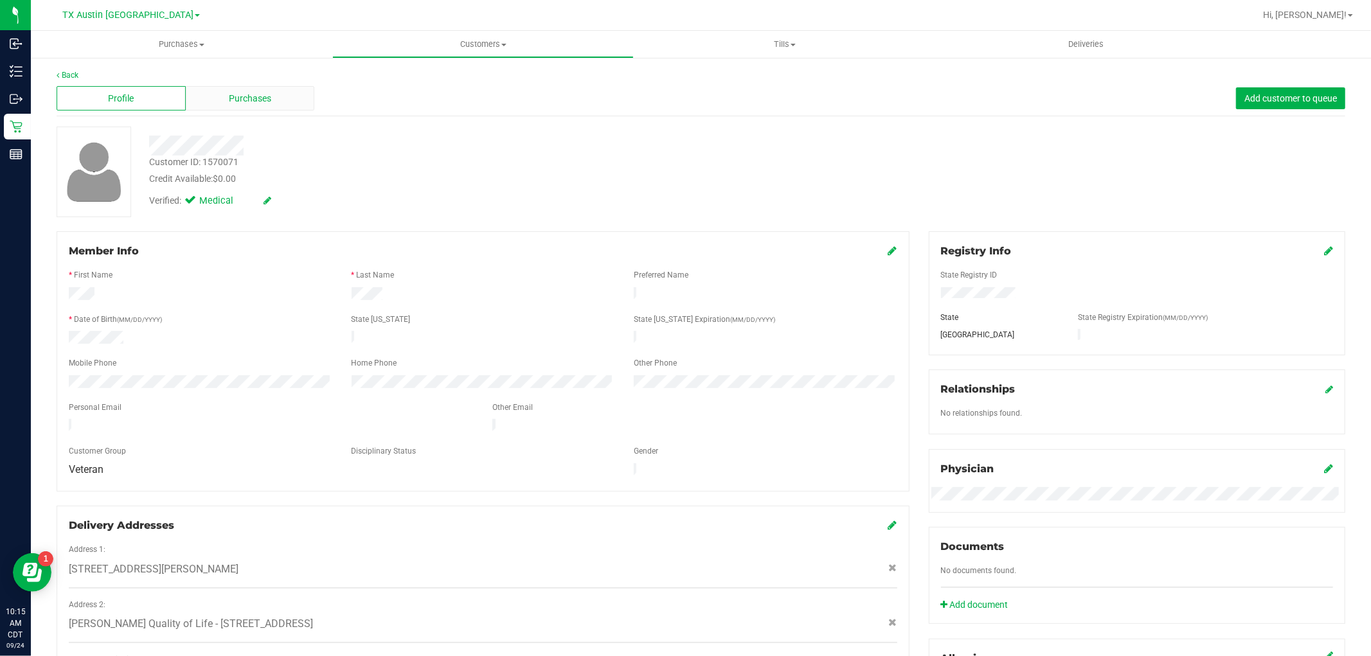
click at [264, 93] on span "Purchases" at bounding box center [250, 98] width 42 height 13
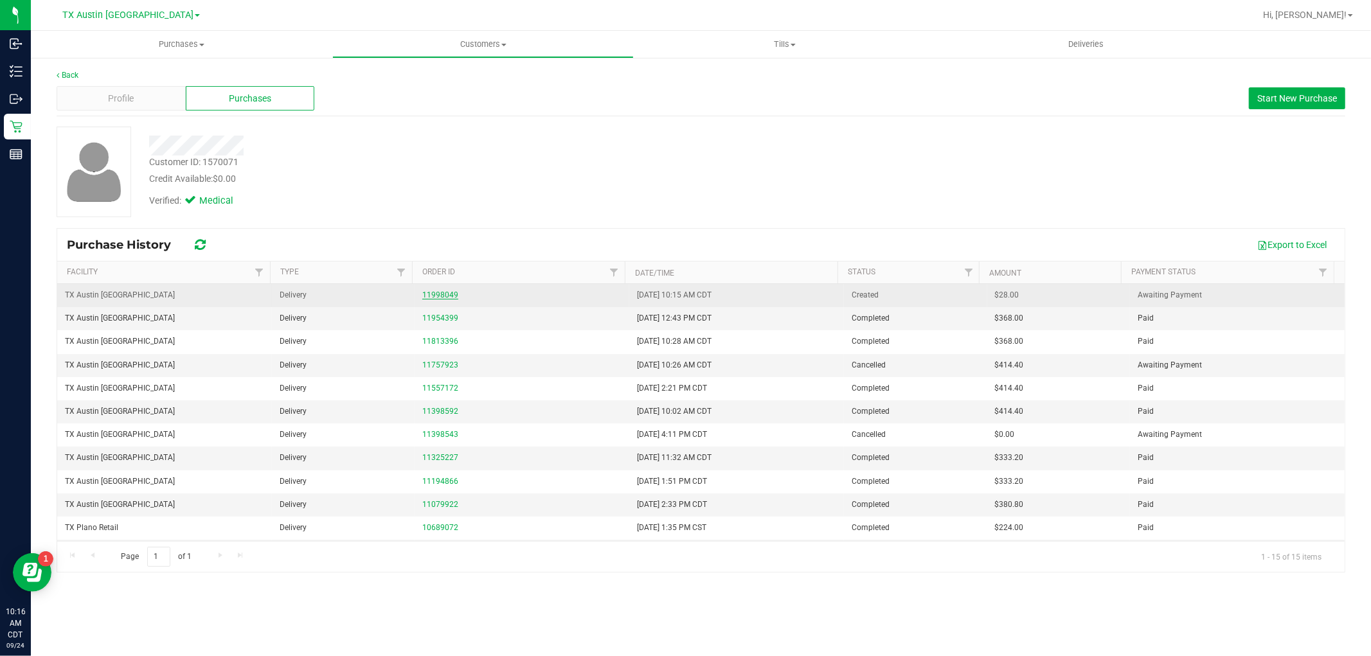
click at [441, 294] on link "11998049" at bounding box center [440, 295] width 36 height 9
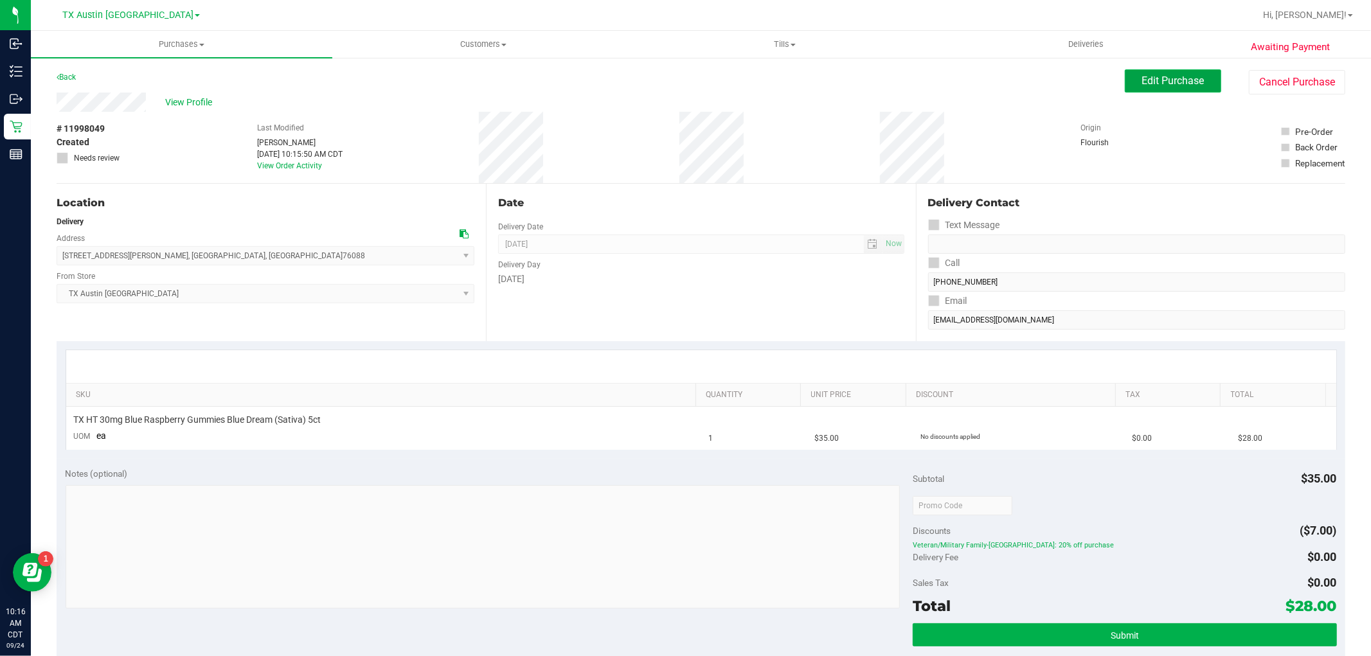
click at [1151, 84] on span "Edit Purchase" at bounding box center [1173, 81] width 62 height 12
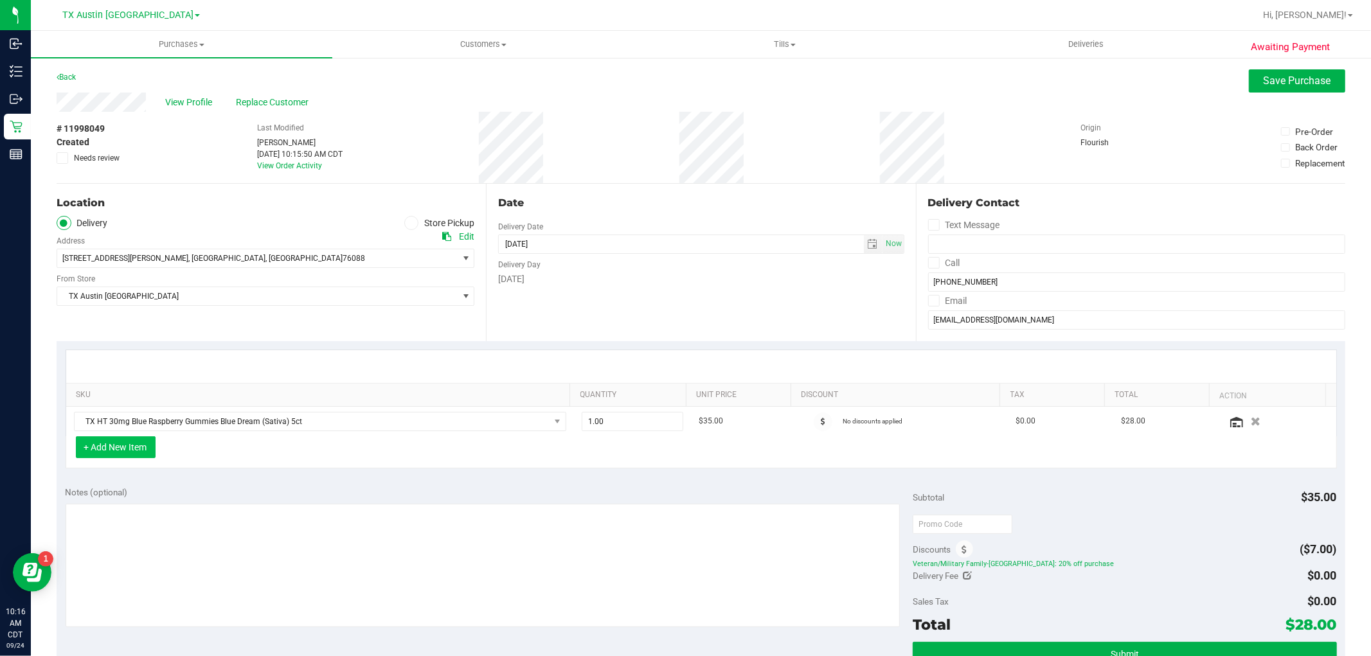
click at [130, 445] on button "+ Add New Item" at bounding box center [116, 447] width 80 height 22
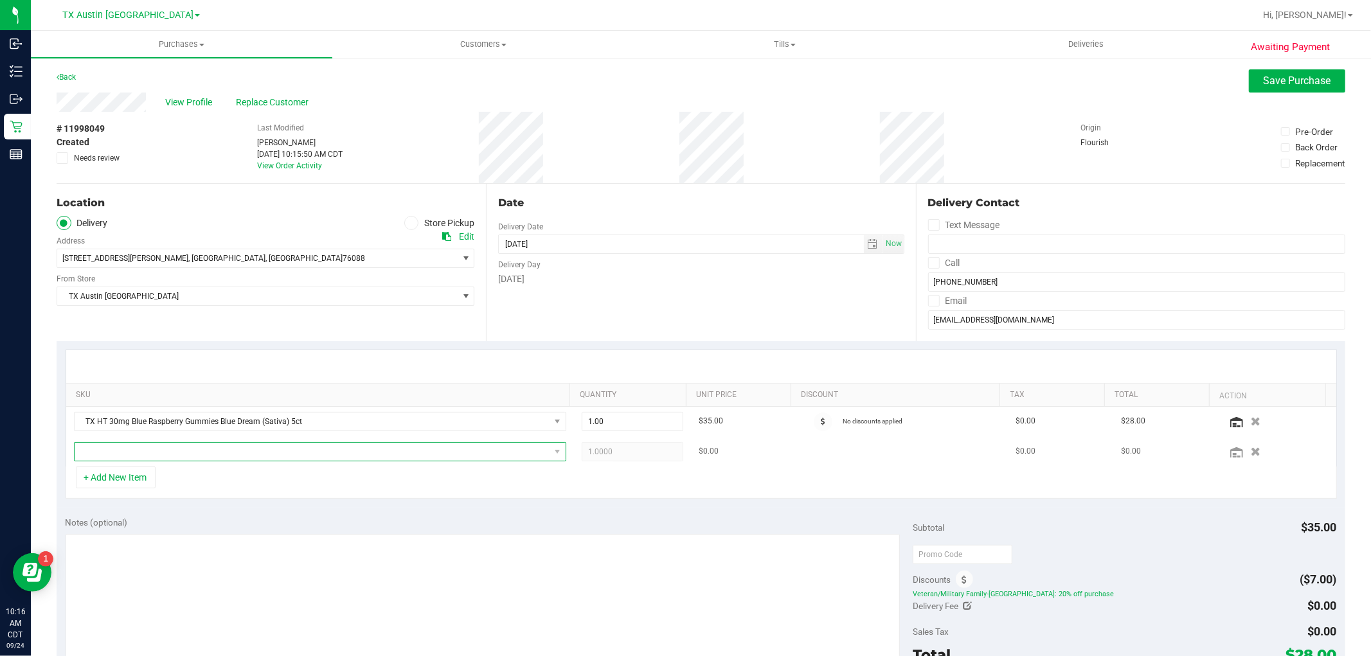
click at [127, 453] on span "NO DATA FOUND" at bounding box center [312, 452] width 475 height 18
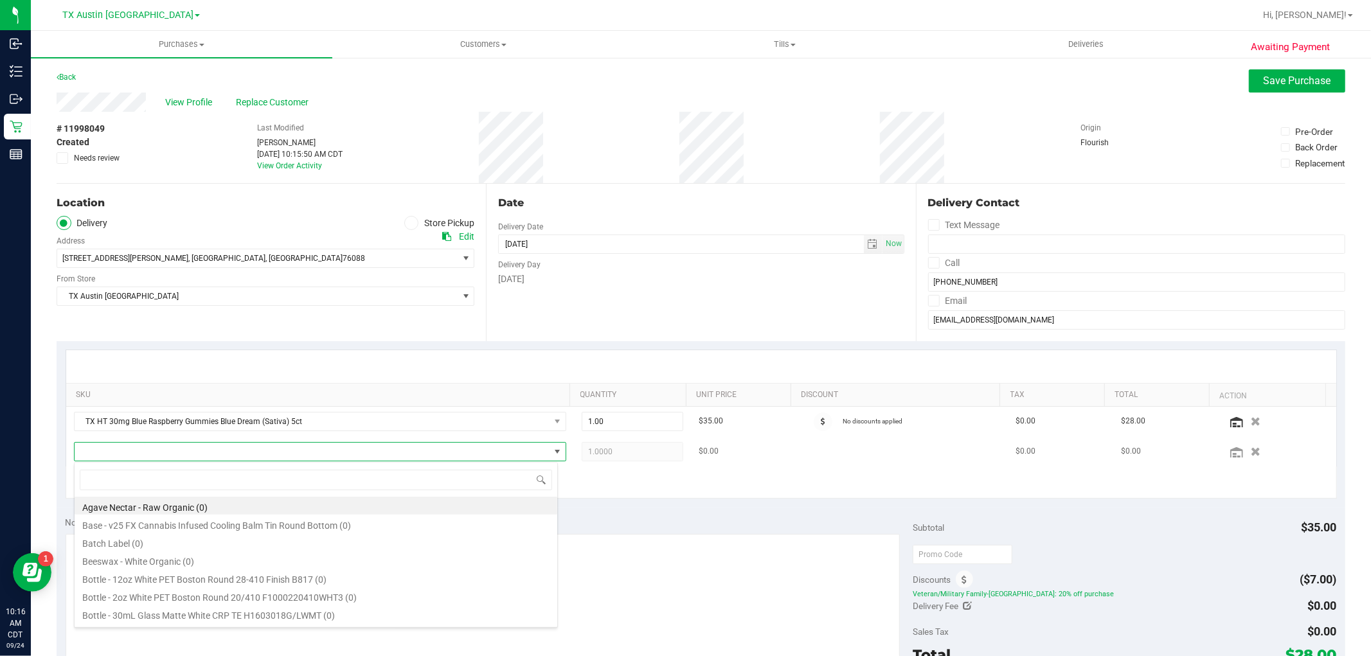
scroll to position [19, 480]
type input "water"
click at [318, 510] on li "TX HT 30mg Watermelon Kiwi Gummies Zlushie (Indica) 5ct (489)" at bounding box center [316, 509] width 483 height 18
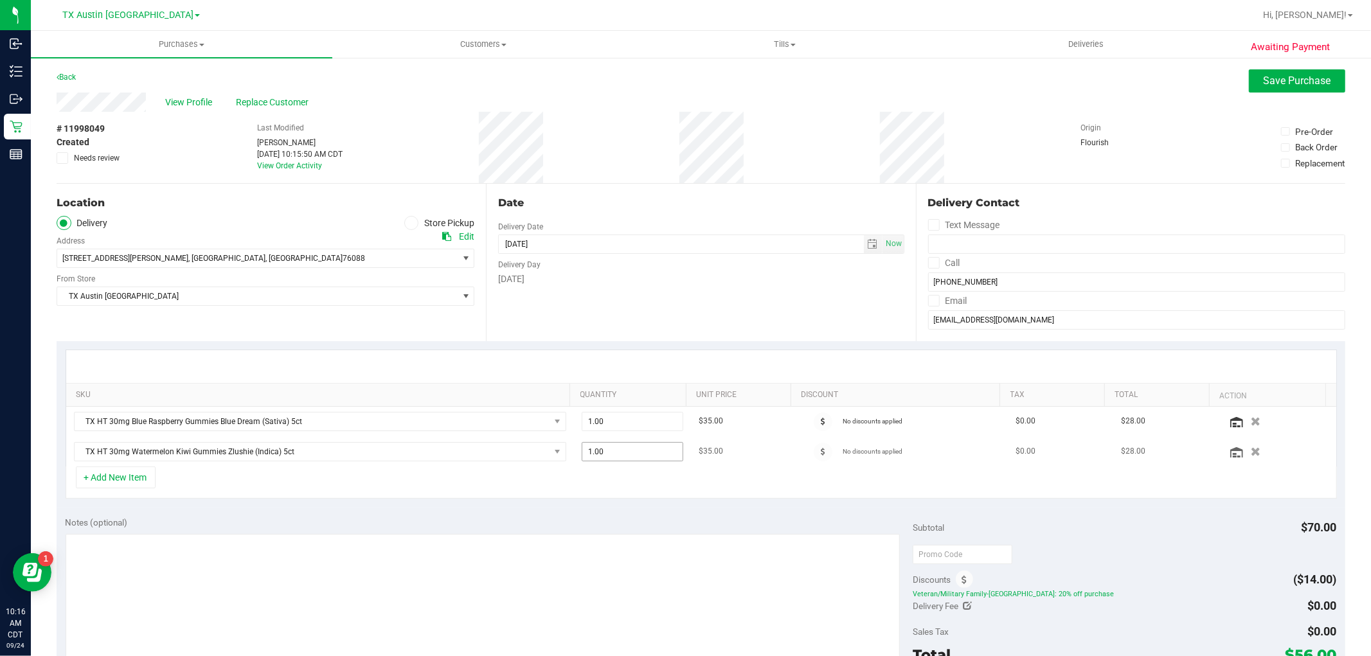
click at [601, 460] on span "1.00 1" at bounding box center [633, 451] width 102 height 19
click at [601, 460] on input "1" at bounding box center [632, 452] width 100 height 18
click at [550, 452] on span "NO DATA FOUND" at bounding box center [558, 452] width 16 height 18
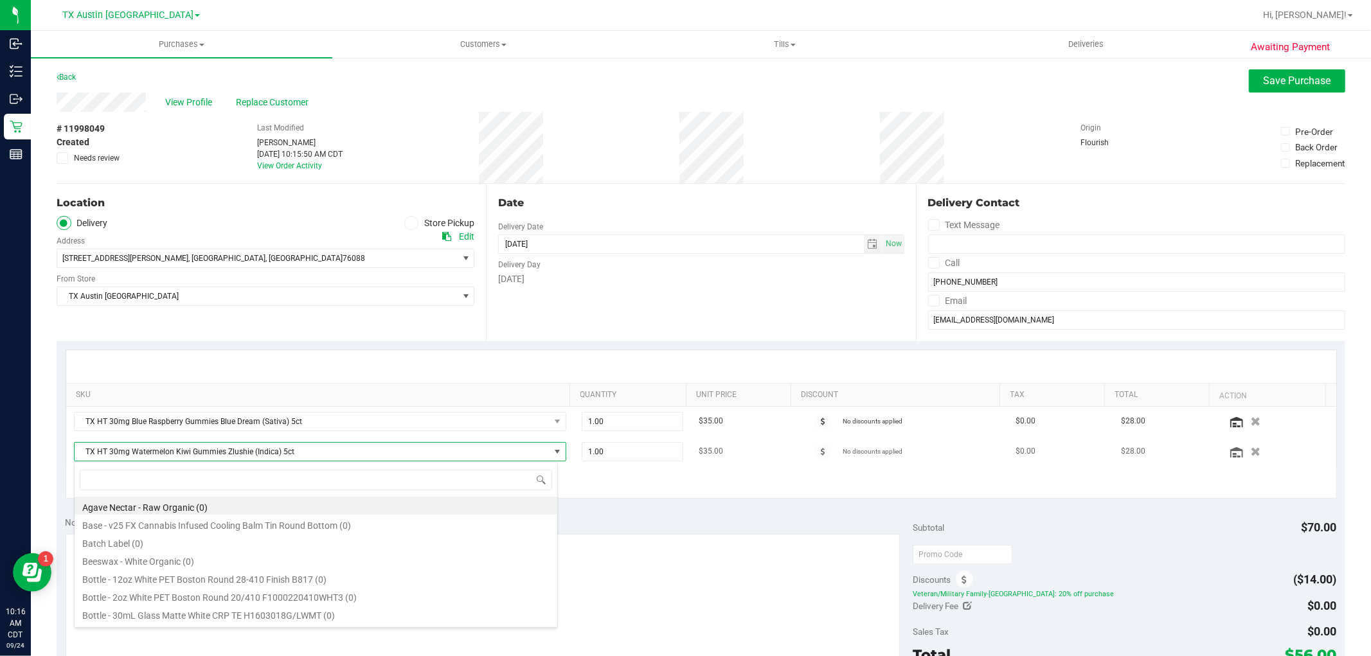
scroll to position [19, 480]
click at [632, 451] on span "1.00 1" at bounding box center [633, 451] width 102 height 19
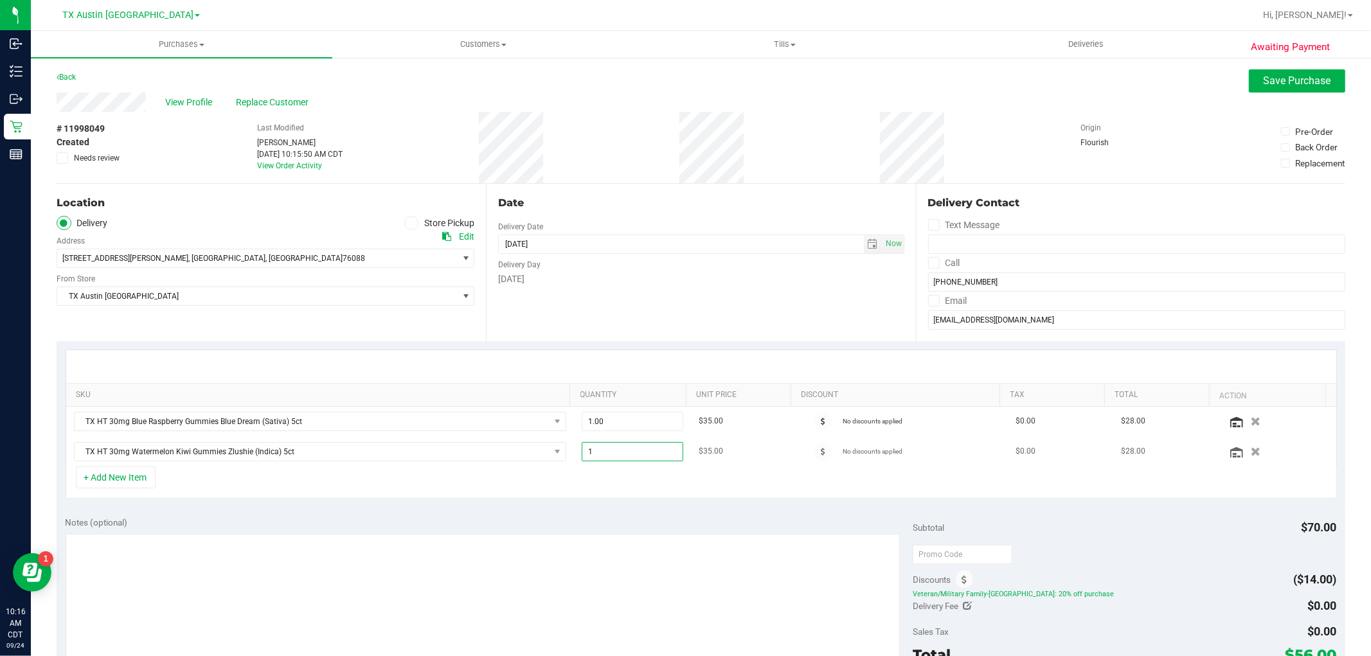
click at [632, 451] on input "1" at bounding box center [632, 452] width 100 height 18
type input "7"
type input "7.00"
click at [625, 486] on div "+ Add New Item" at bounding box center [702, 483] width 1272 height 32
click at [634, 418] on span "1.00 1" at bounding box center [633, 421] width 102 height 19
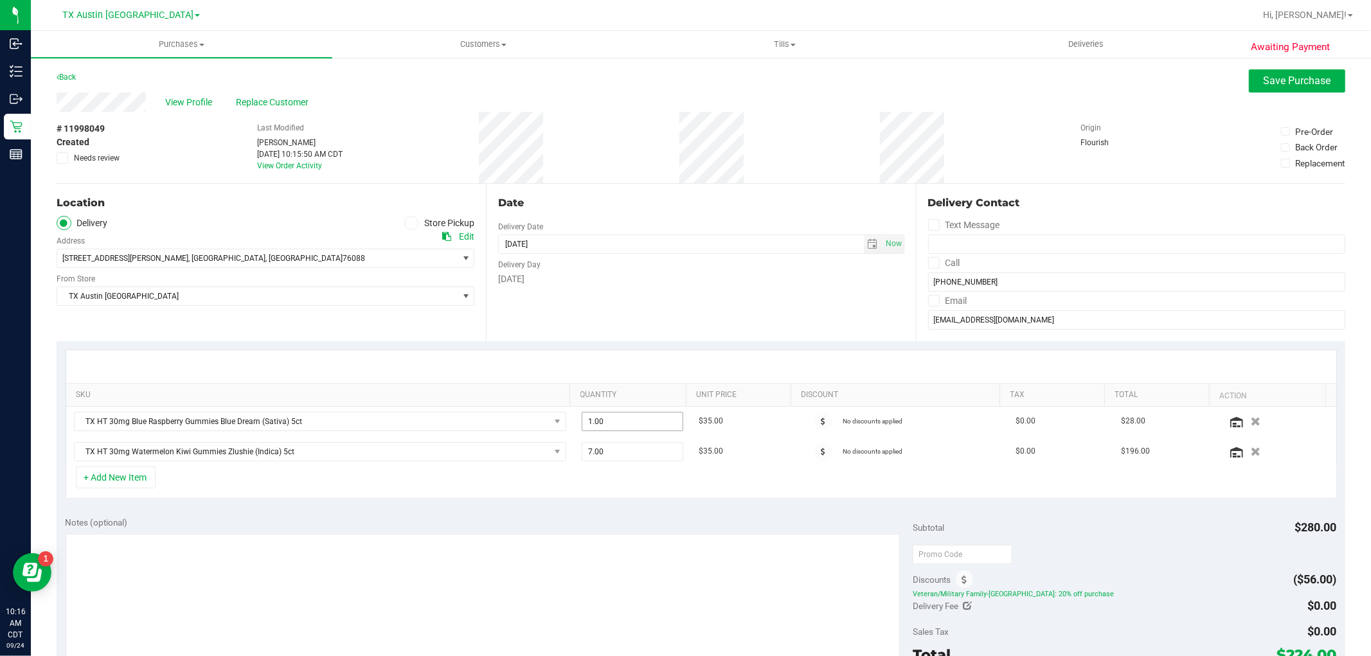
click at [634, 418] on span "1.00 1" at bounding box center [633, 421] width 102 height 19
click at [634, 418] on input "1" at bounding box center [632, 422] width 100 height 18
type input "4"
type input "4.00"
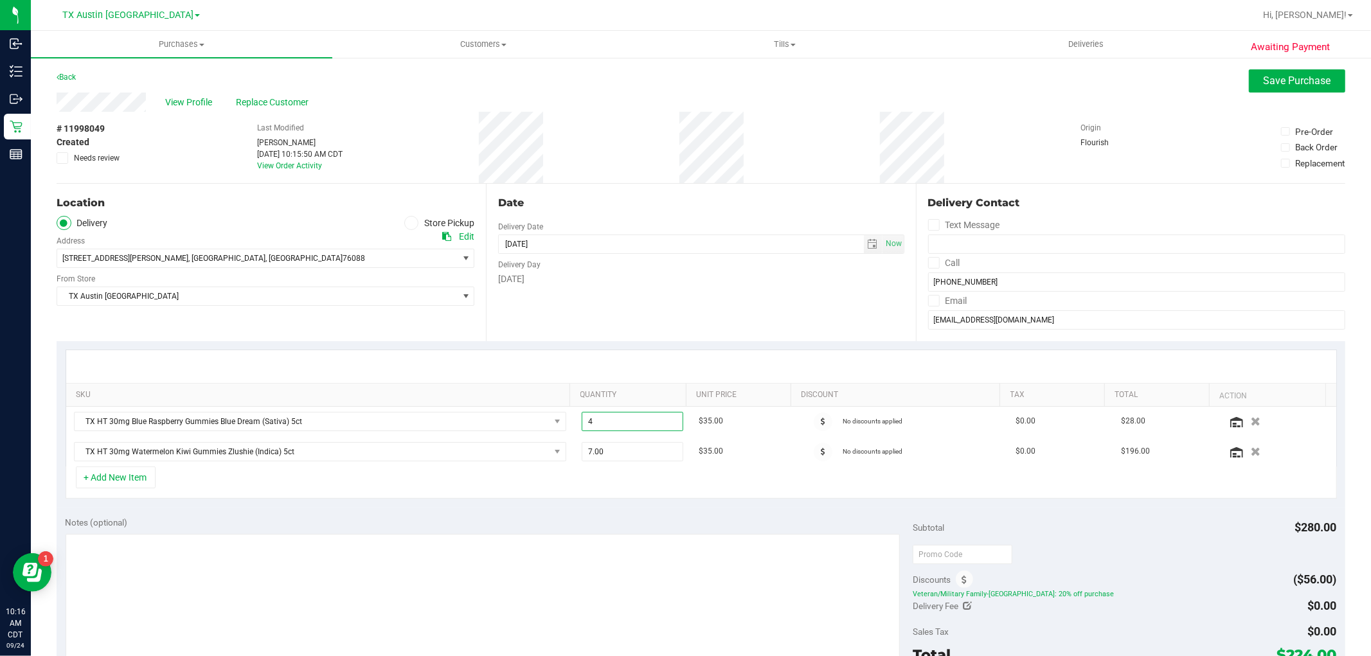
click at [622, 494] on div "+ Add New Item" at bounding box center [702, 483] width 1272 height 32
click at [141, 478] on button "+ Add New Item" at bounding box center [116, 478] width 80 height 22
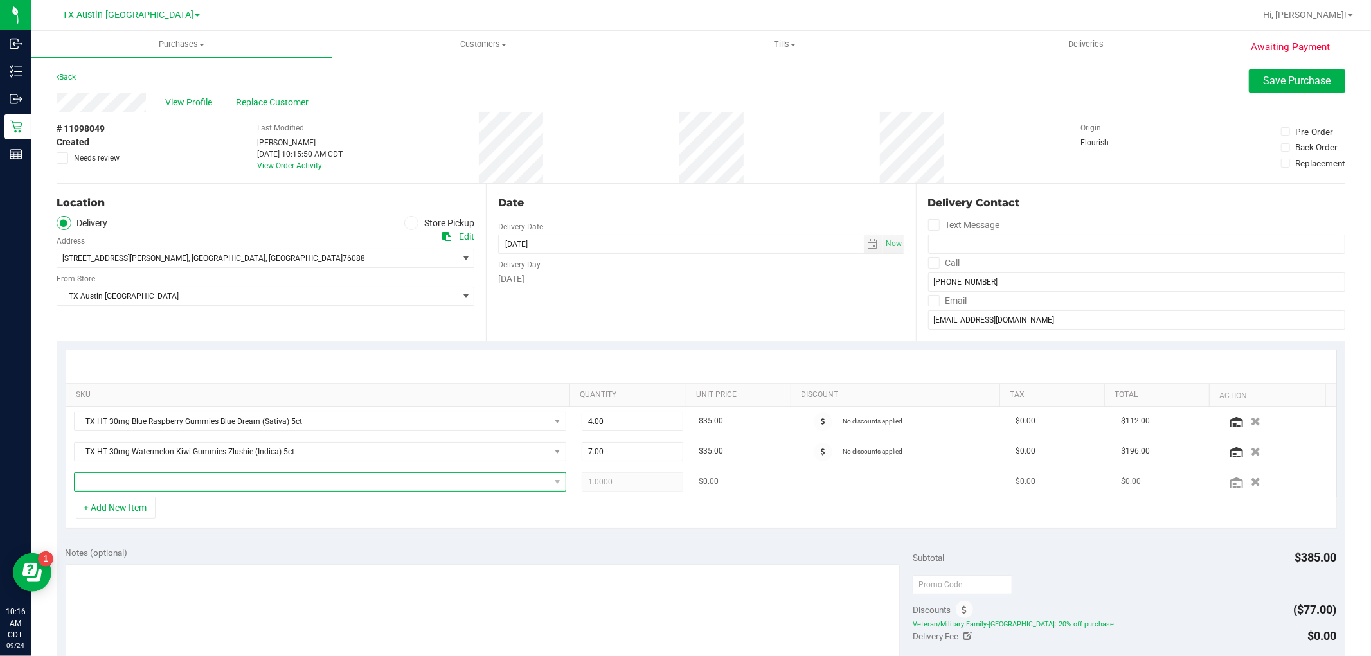
click at [140, 483] on span "NO DATA FOUND" at bounding box center [312, 482] width 475 height 18
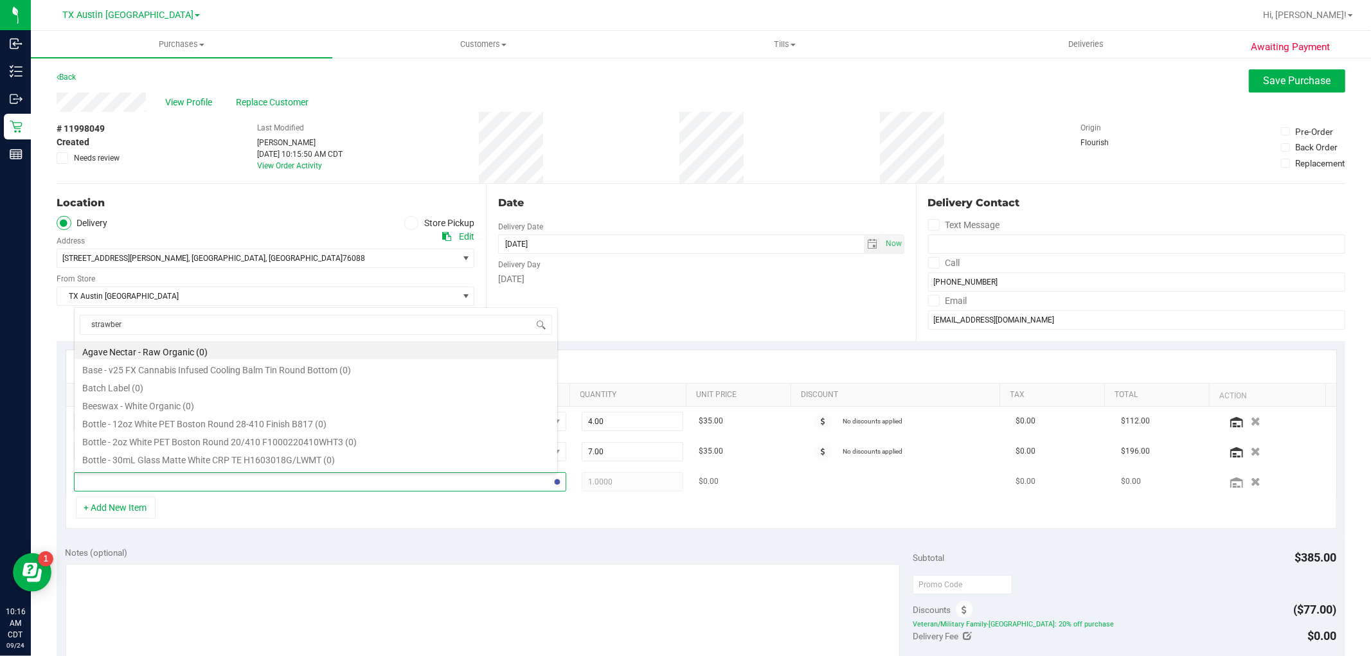
type input "strawberr"
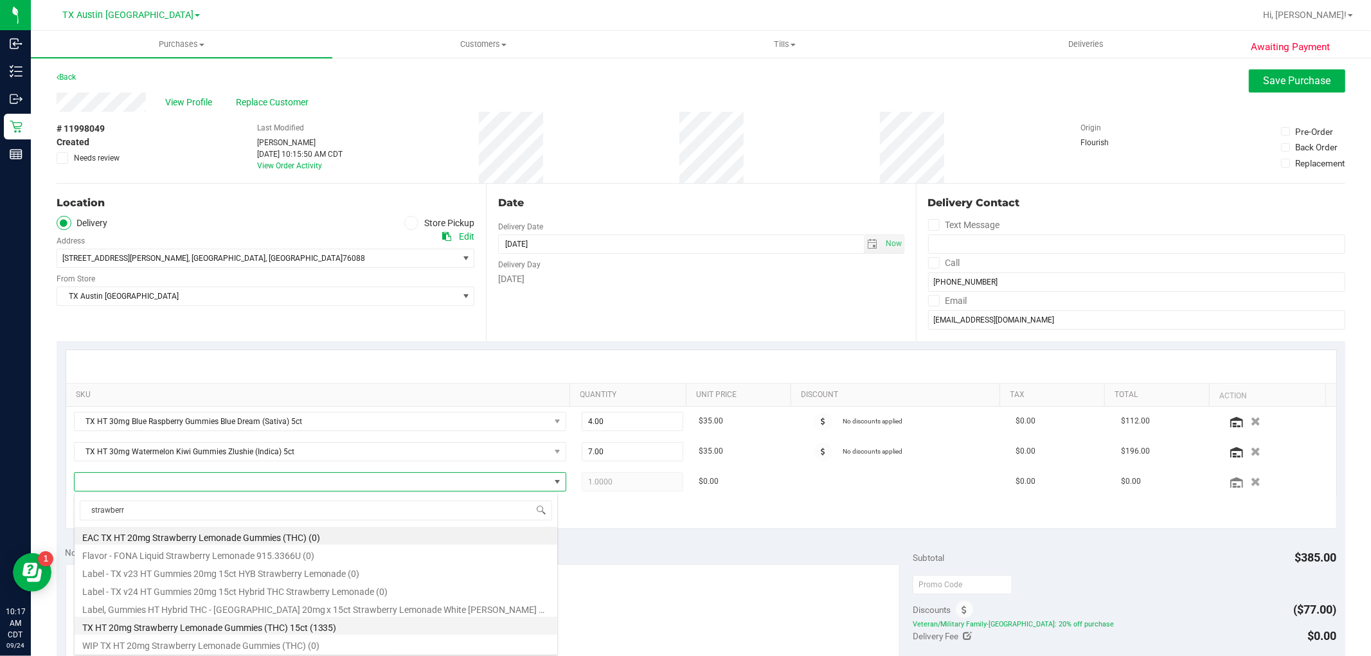
click at [333, 630] on li "TX HT 20mg Strawberry Lemonade Gummies (THC) 15ct (1335)" at bounding box center [316, 626] width 483 height 18
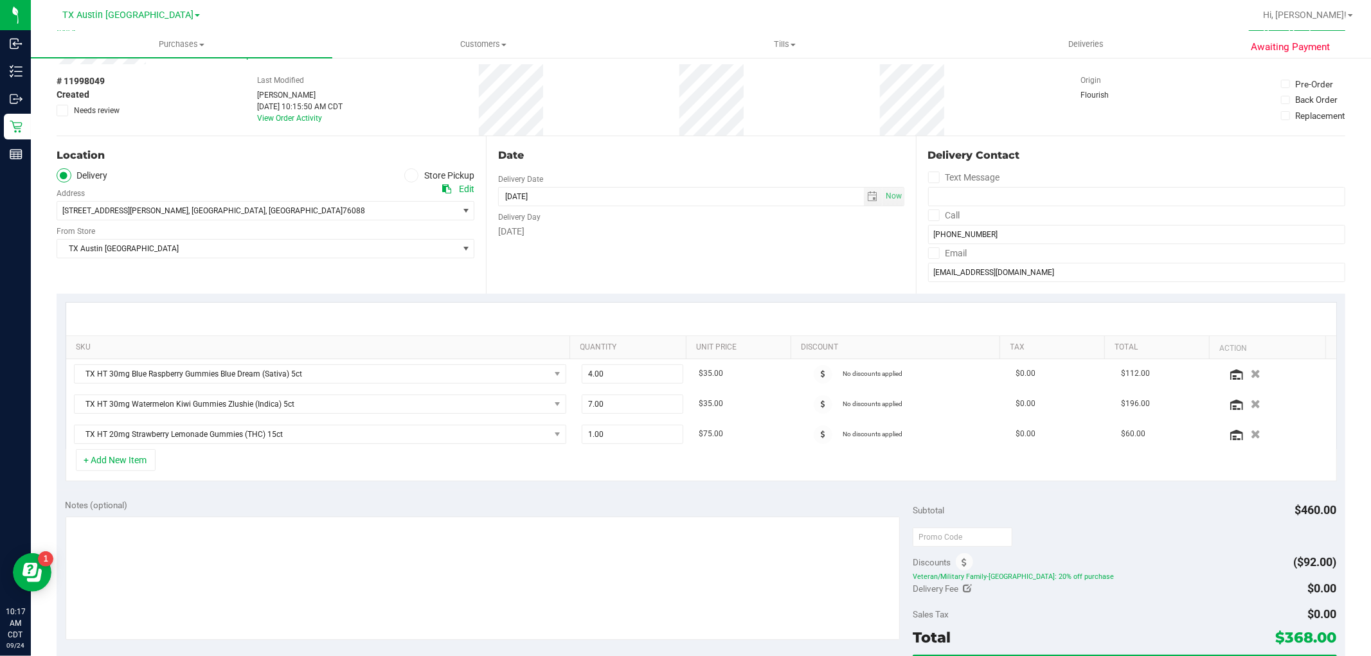
scroll to position [71, 0]
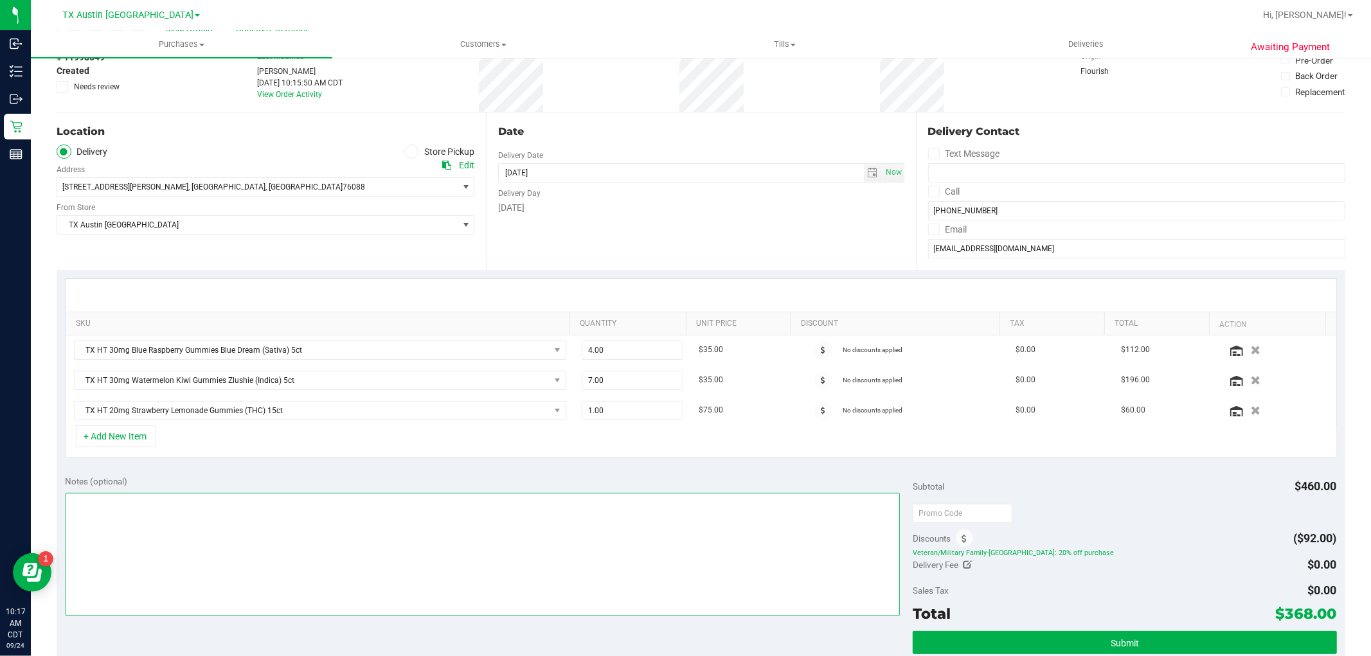
click at [678, 525] on textarea at bounding box center [483, 554] width 835 height 123
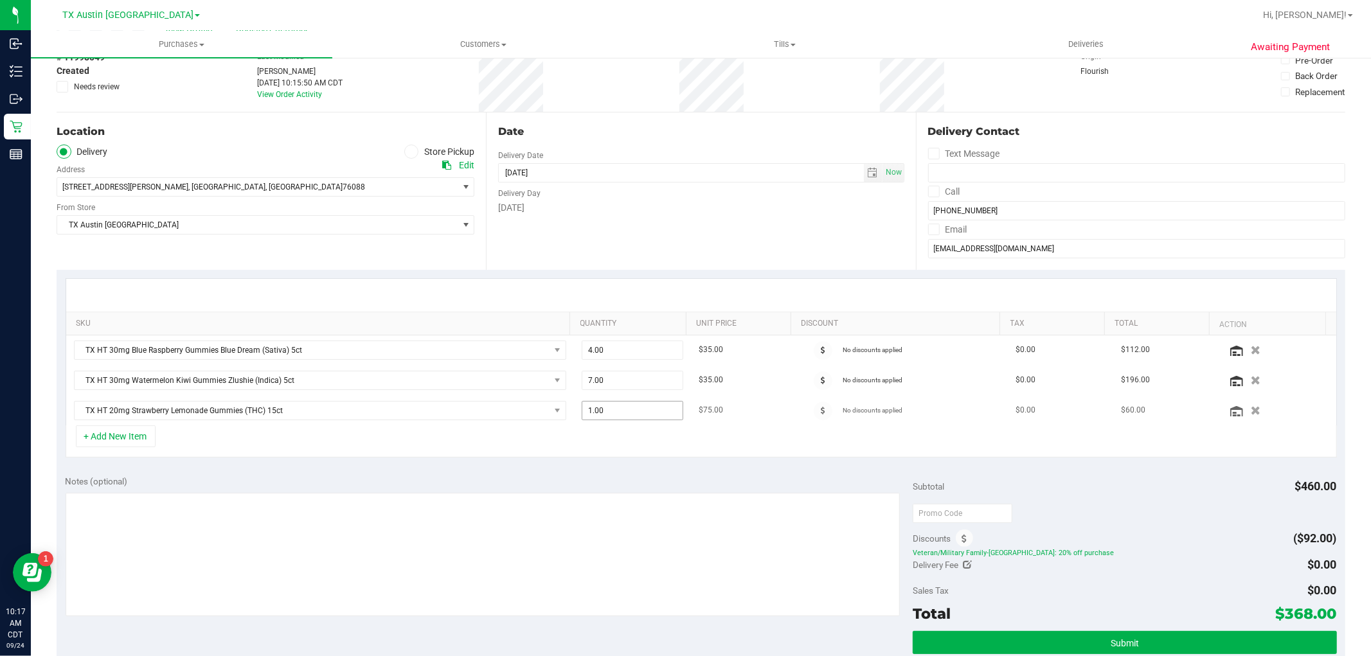
click at [629, 408] on span "1.00 1" at bounding box center [633, 410] width 102 height 19
click at [629, 408] on input "1" at bounding box center [632, 411] width 100 height 18
type input "2"
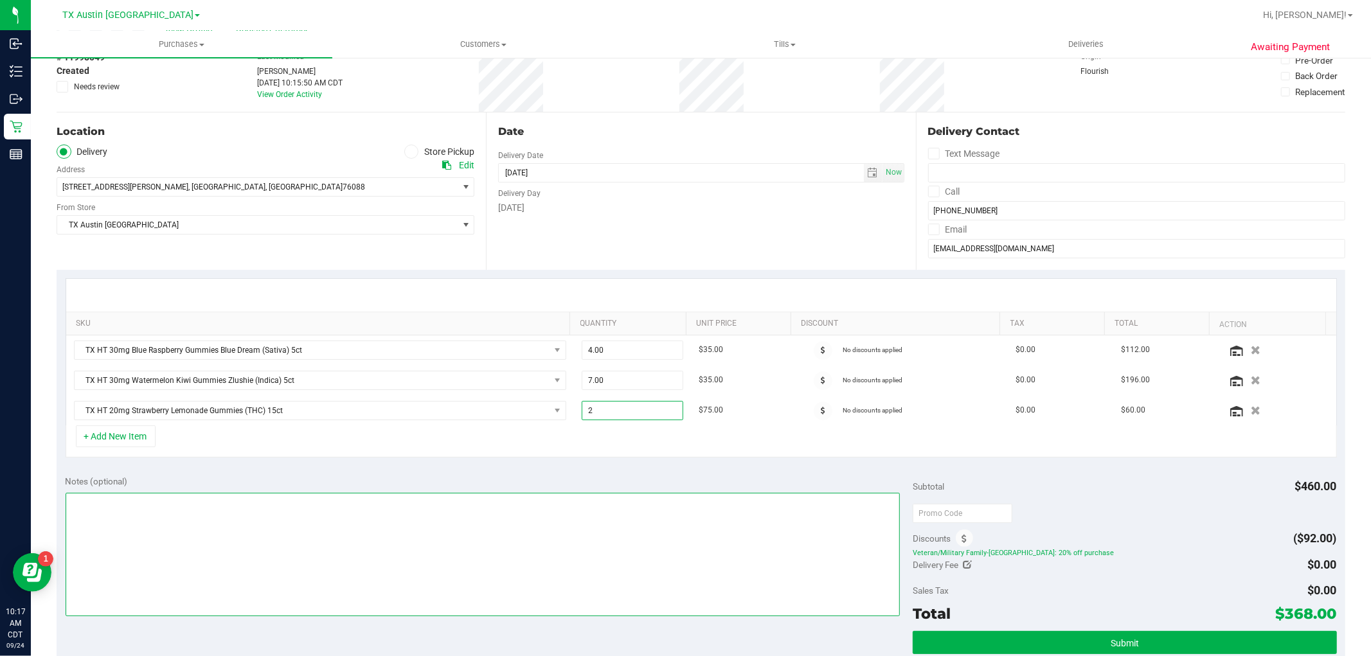
type input "2.00"
click at [618, 523] on textarea at bounding box center [483, 554] width 835 height 123
type textarea "-"
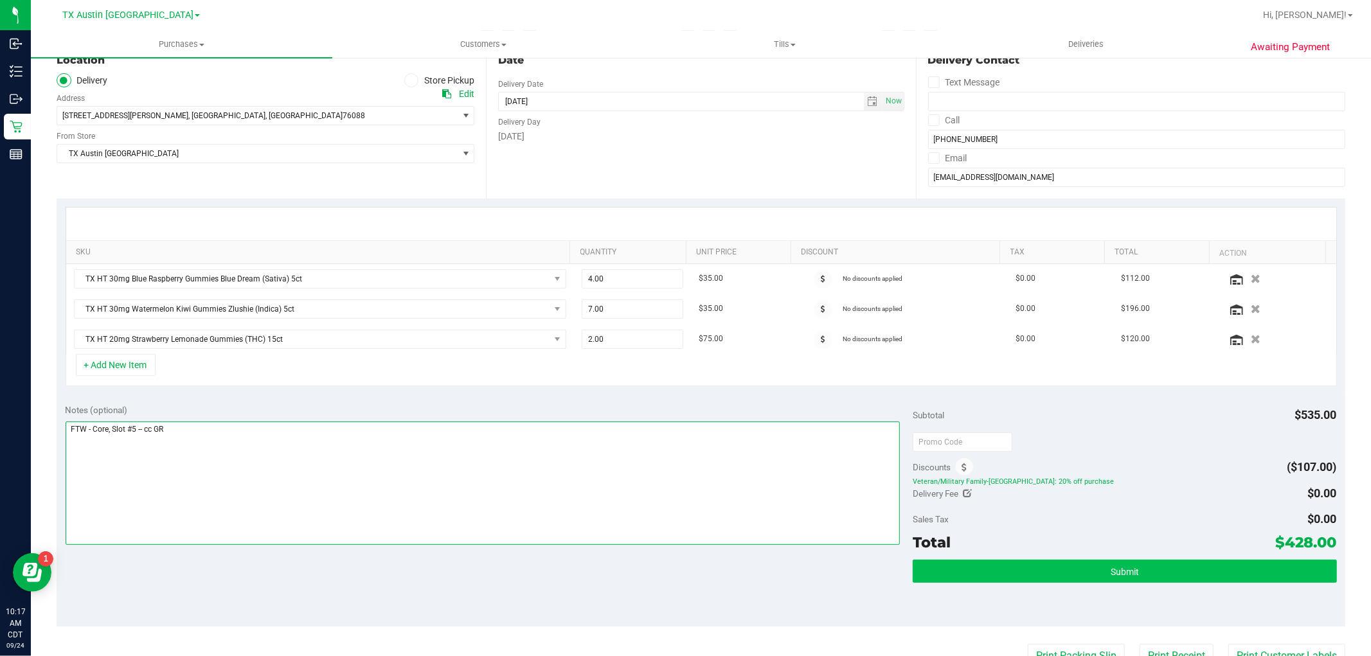
type textarea "FTW - Core, Slot #5 -- cc GR"
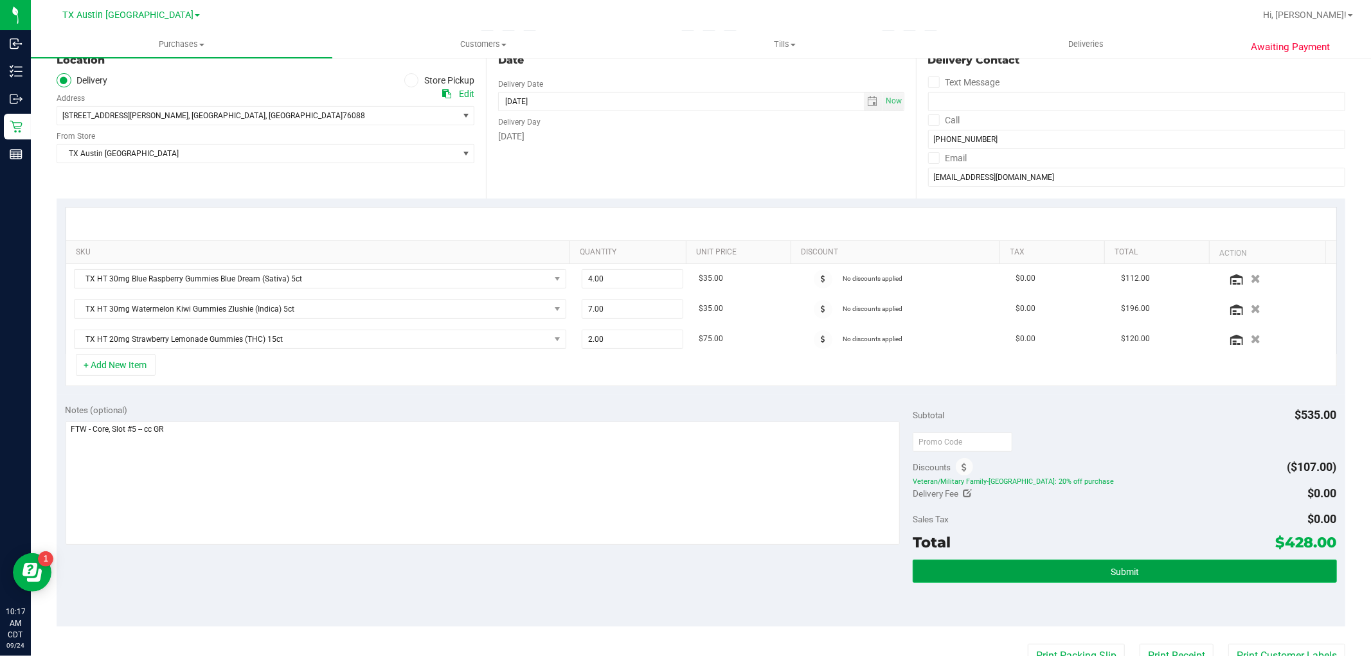
click at [1119, 569] on span "Submit" at bounding box center [1125, 572] width 28 height 10
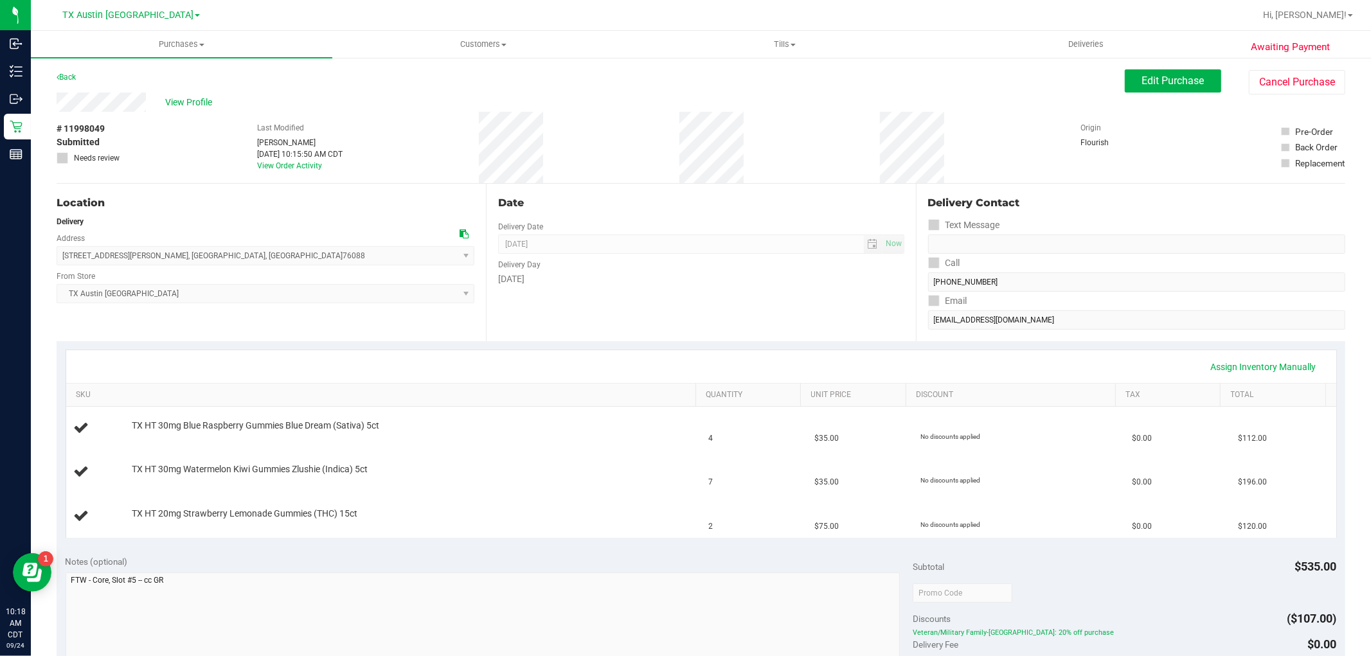
scroll to position [71, 0]
